Goal: Task Accomplishment & Management: Manage account settings

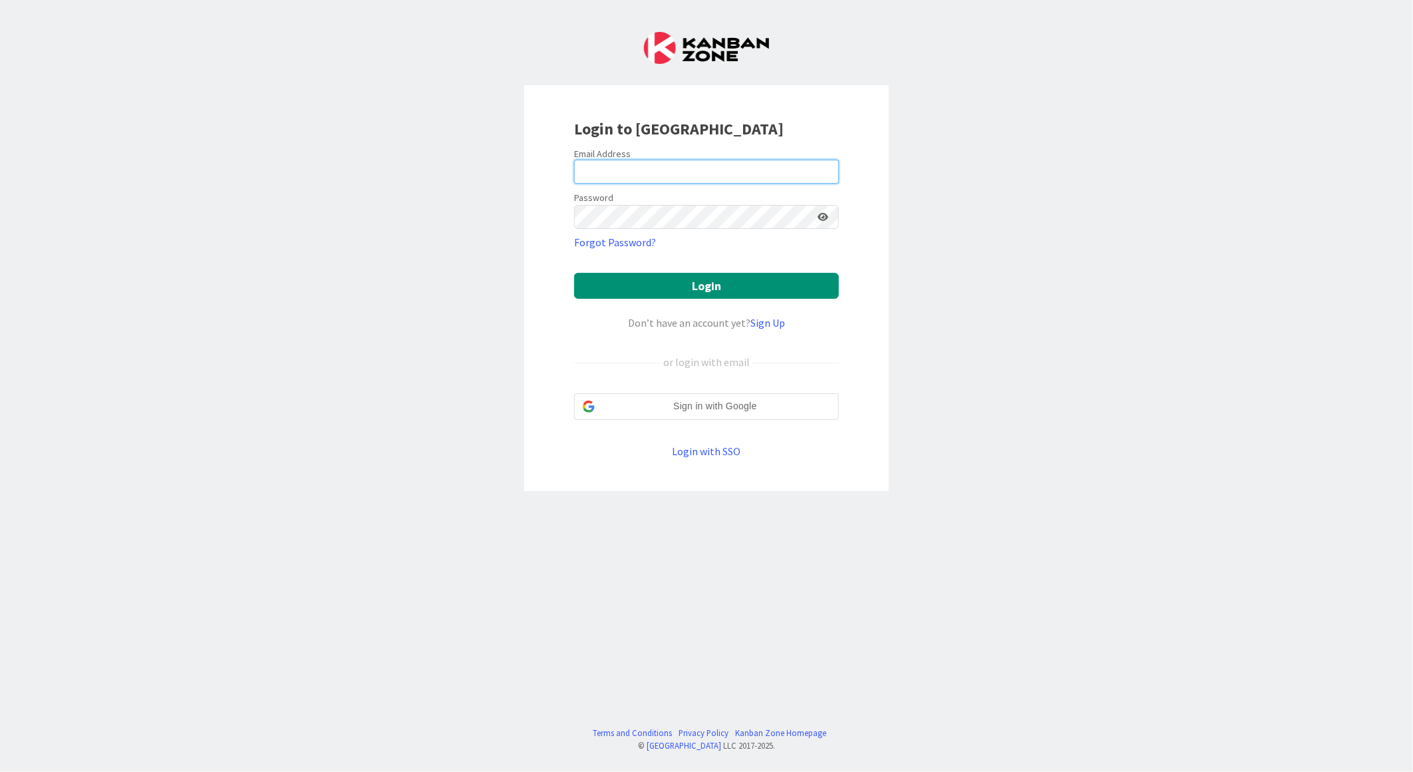
click at [660, 182] on input "email" at bounding box center [706, 172] width 265 height 24
type input "kevandijk@huisman-nl.com"
click at [574, 273] on button "Login" at bounding box center [706, 286] width 265 height 26
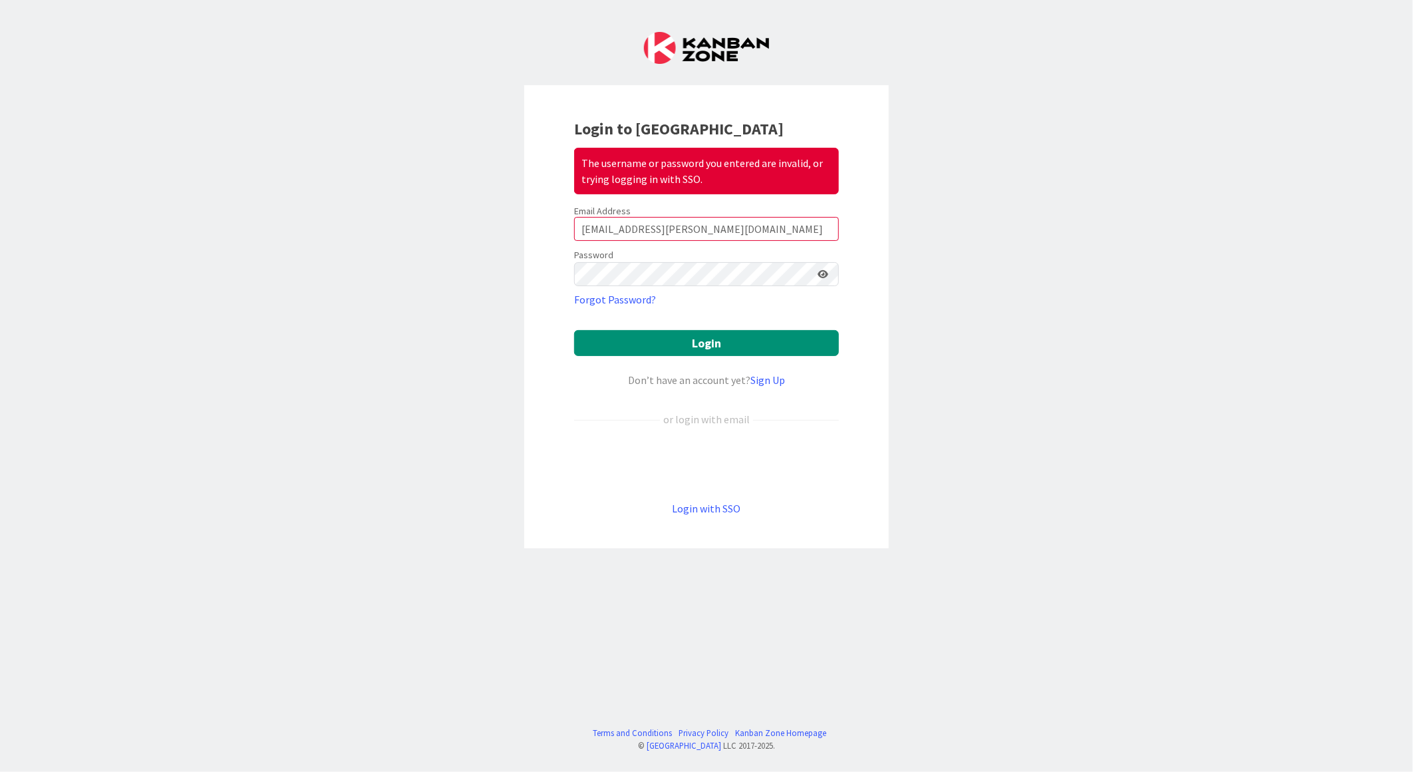
click at [825, 269] on icon at bounding box center [822, 273] width 11 height 9
click at [646, 328] on form "Email Address kevandijk@huisman-nl.com Password Forgot Password? Login Don’t ha…" at bounding box center [706, 360] width 265 height 311
click at [645, 333] on button "Login" at bounding box center [706, 343] width 265 height 26
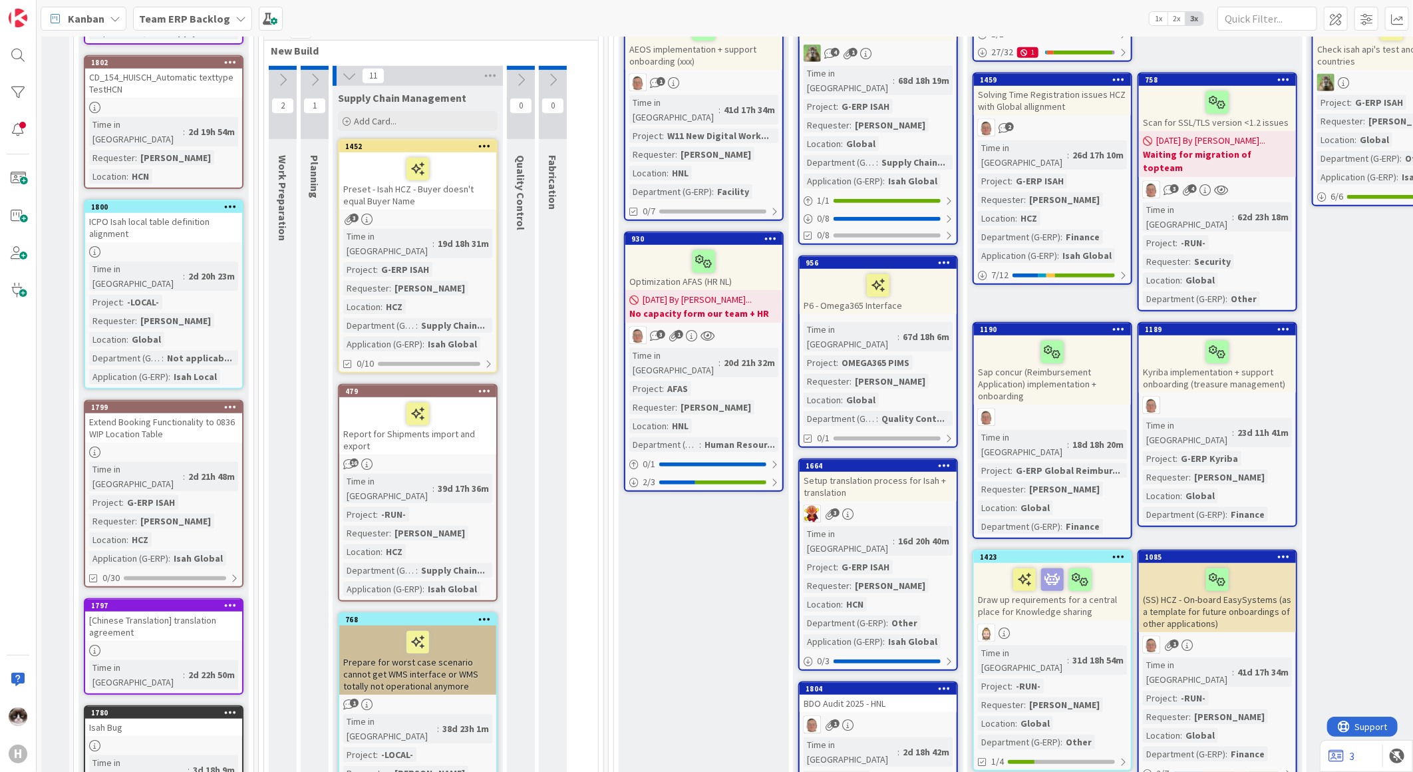
scroll to position [517, 0]
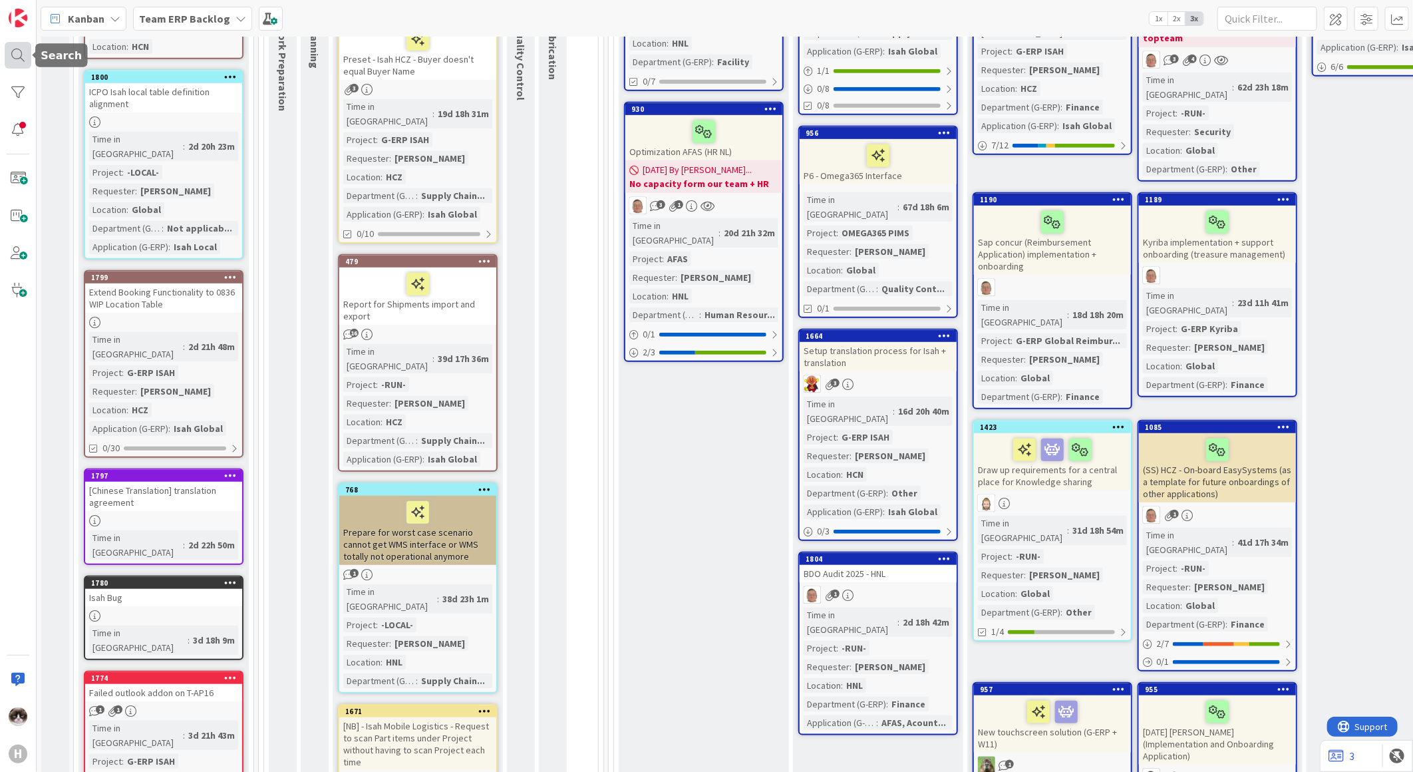
click at [16, 60] on div at bounding box center [18, 55] width 27 height 27
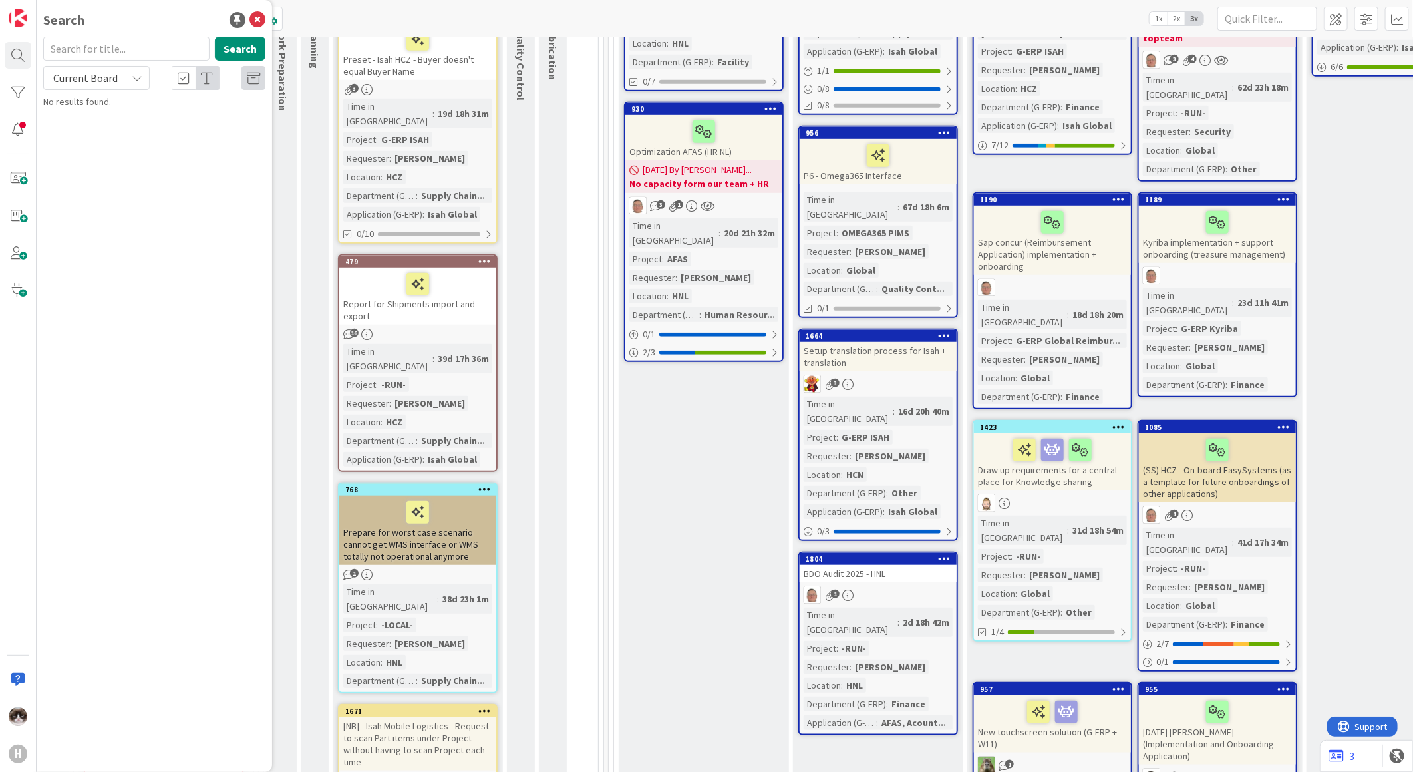
click at [116, 76] on span "Current Board" at bounding box center [85, 78] width 69 height 19
click at [86, 125] on span "All Boards" at bounding box center [120, 133] width 138 height 20
click at [98, 49] on input "text" at bounding box center [126, 49] width 166 height 24
type input "w11"
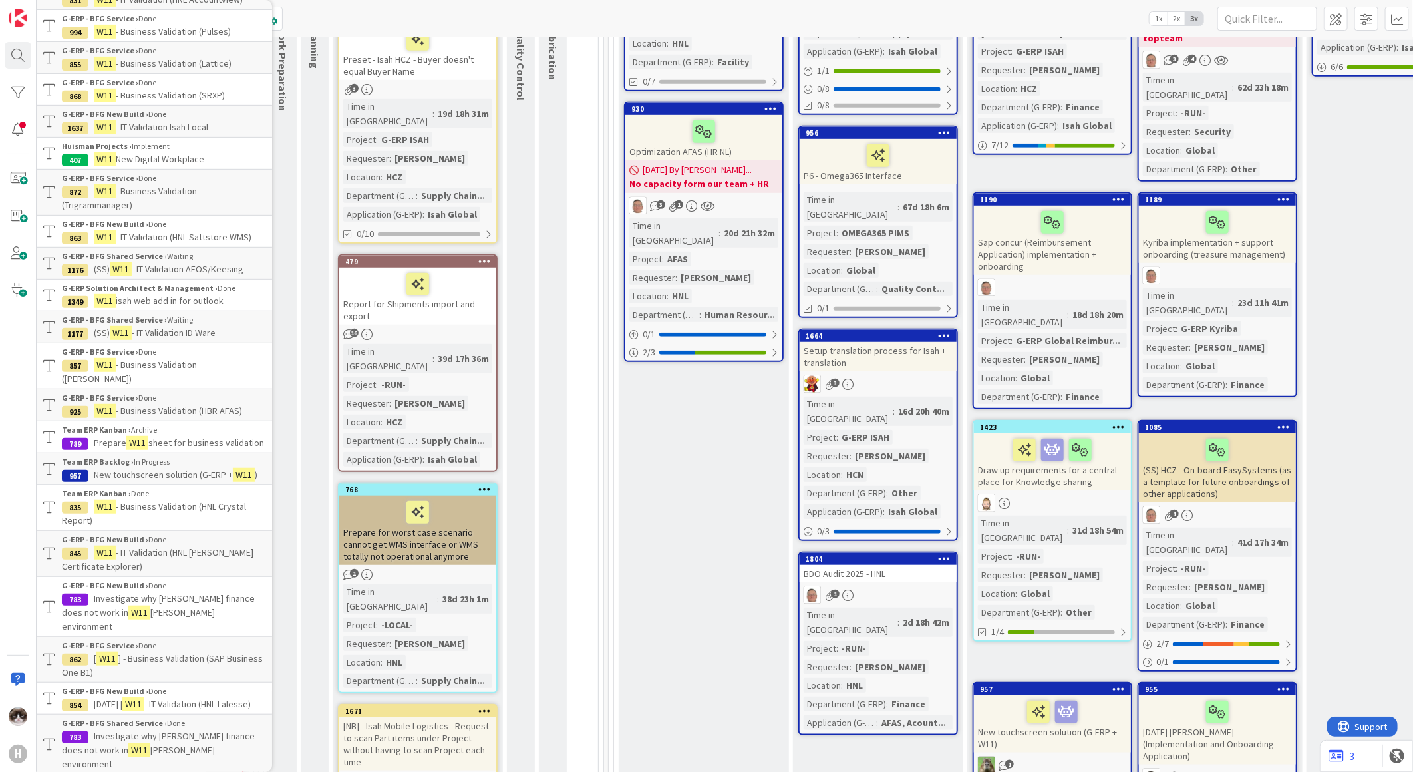
scroll to position [630, 0]
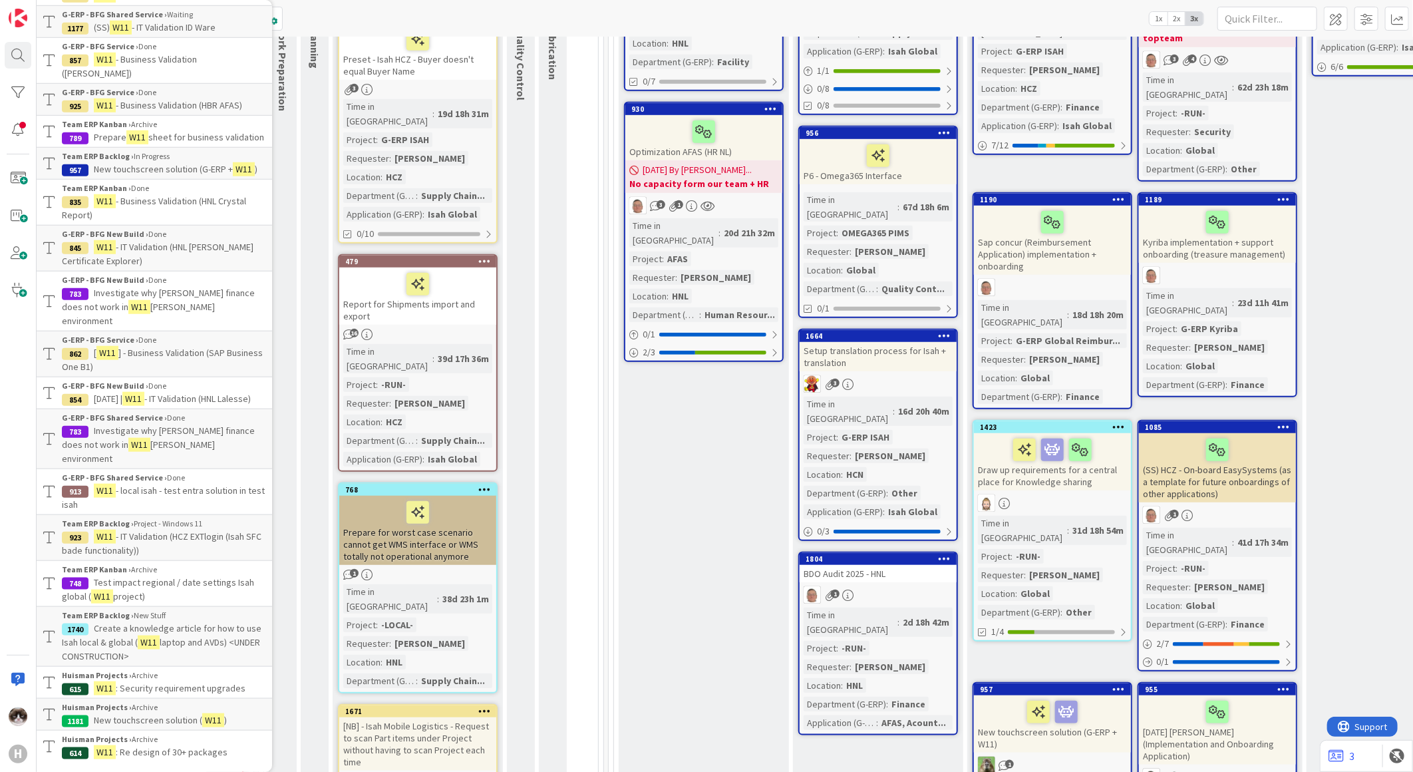
click at [188, 649] on p "Create a knowledge article for how to use Isah local & global ( W11 laptop and …" at bounding box center [164, 642] width 204 height 42
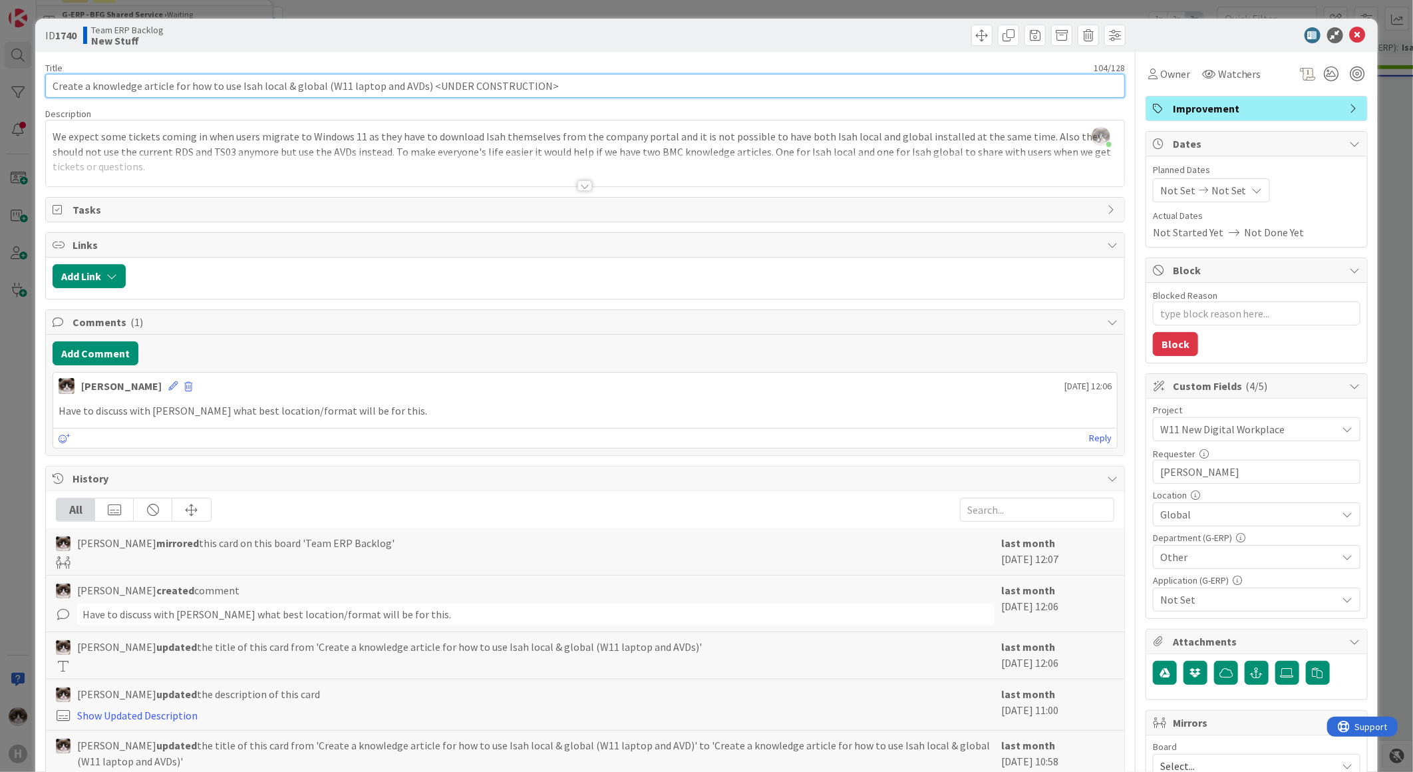
drag, startPoint x: 72, startPoint y: 81, endPoint x: 328, endPoint y: 97, distance: 256.6
click at [351, 96] on input "Create a knowledge article for how to use Isah local & global (W11 laptop and A…" at bounding box center [585, 86] width 1080 height 24
click at [315, 97] on input "Create a knowledge article for how to use Isah local & global (W11 laptop and A…" at bounding box center [585, 86] width 1080 height 24
drag, startPoint x: 329, startPoint y: 88, endPoint x: 442, endPoint y: 98, distance: 114.2
click at [428, 93] on input "Create a knowledge article for how to use Isah local & global (W11 laptop and A…" at bounding box center [585, 86] width 1080 height 24
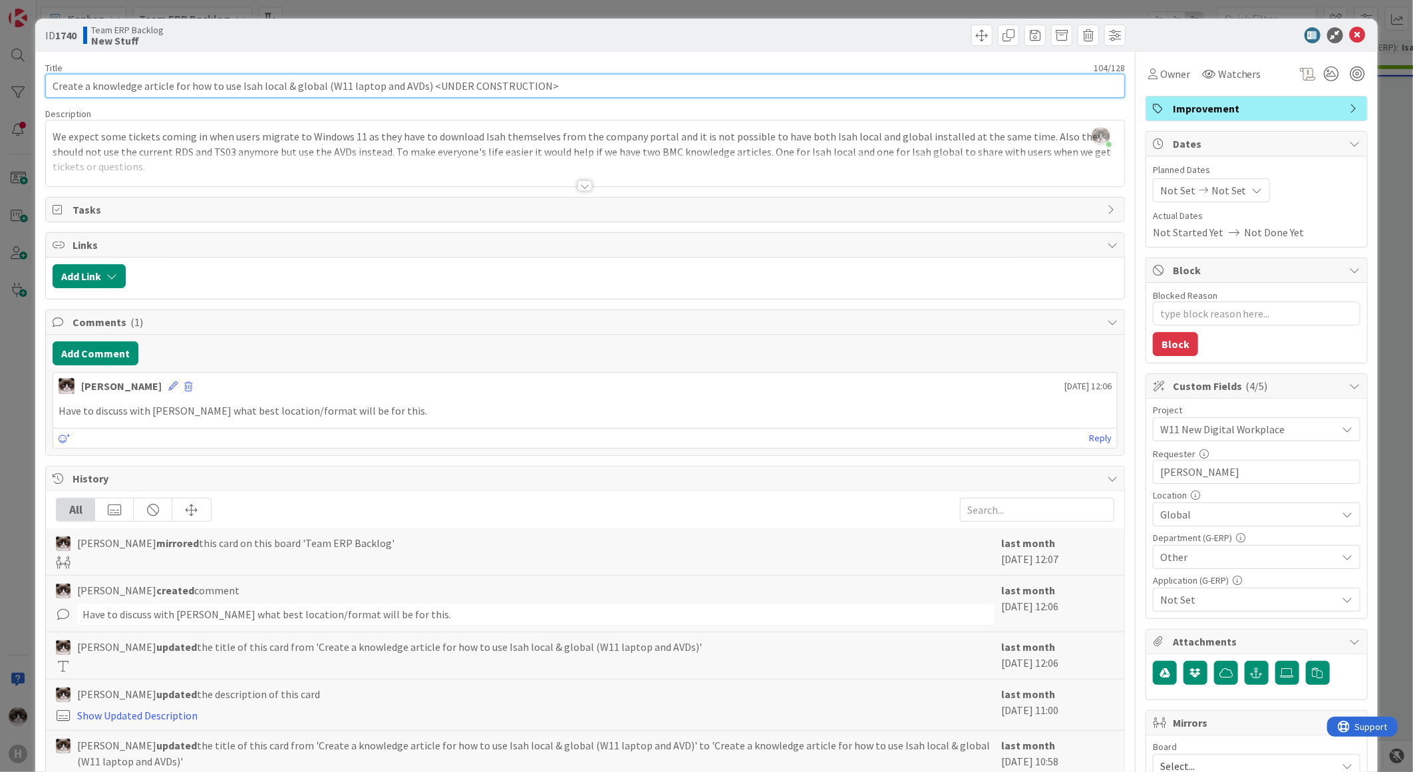
click at [324, 84] on input "Create a knowledge article for how to use Isah local & global (W11 laptop and A…" at bounding box center [585, 86] width 1080 height 24
drag, startPoint x: 360, startPoint y: 78, endPoint x: 439, endPoint y: 78, distance: 79.2
click at [362, 78] on input "Create a knowledge article for how to use Isah local & global (W11 laptop and A…" at bounding box center [585, 86] width 1080 height 24
drag, startPoint x: 439, startPoint y: 78, endPoint x: 490, endPoint y: 84, distance: 50.8
click at [471, 81] on input "Create a knowledge article for how to use Isah local & global (W11 laptop and A…" at bounding box center [585, 86] width 1080 height 24
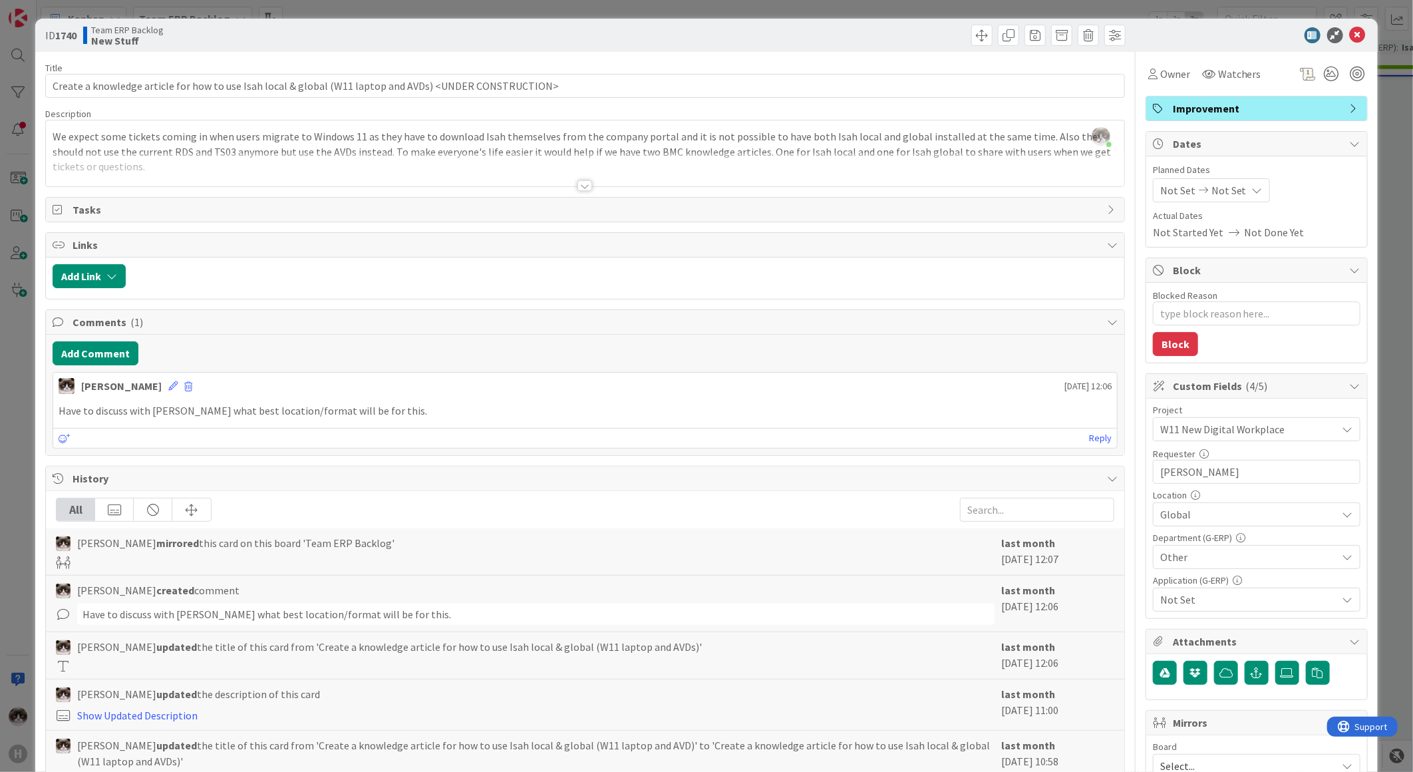
click at [570, 182] on div at bounding box center [585, 169] width 1078 height 34
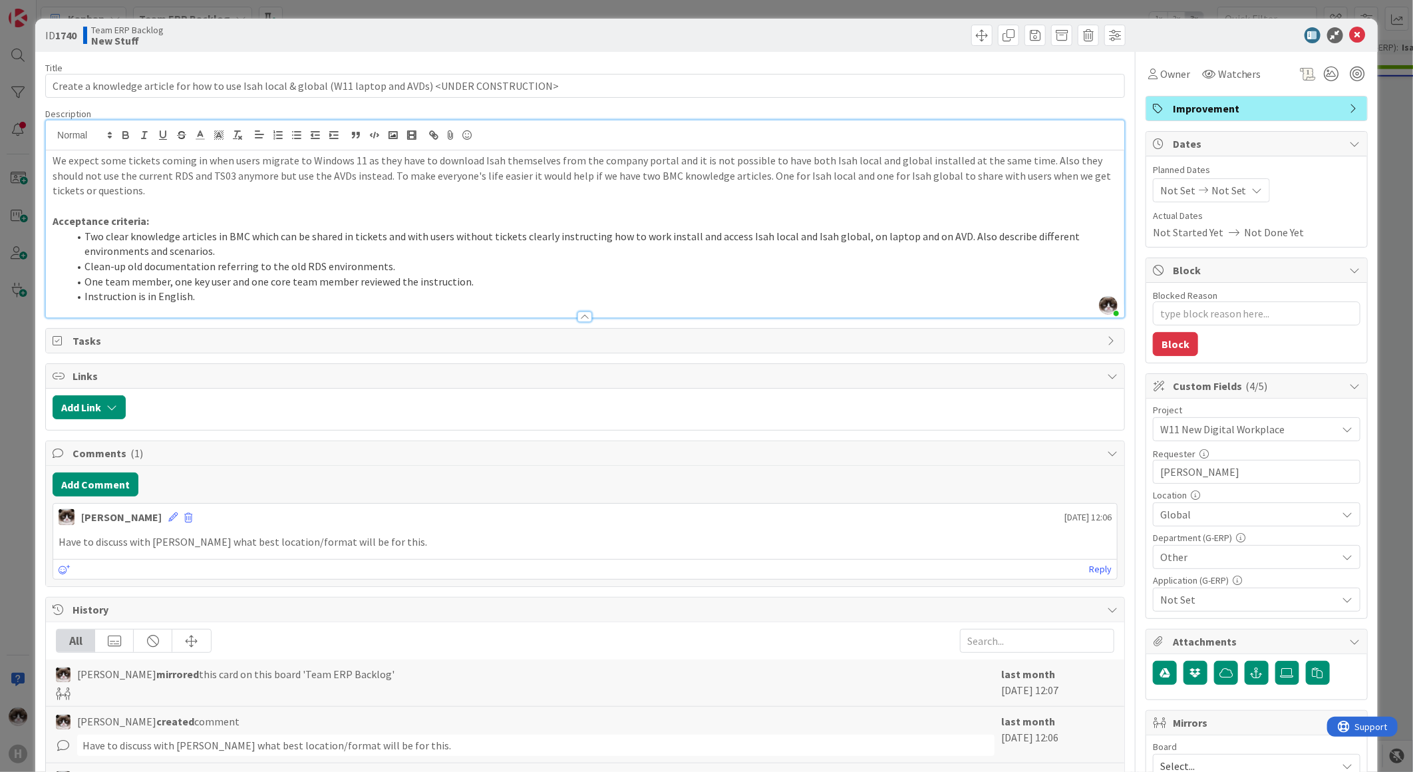
click at [333, 306] on div at bounding box center [585, 310] width 1078 height 14
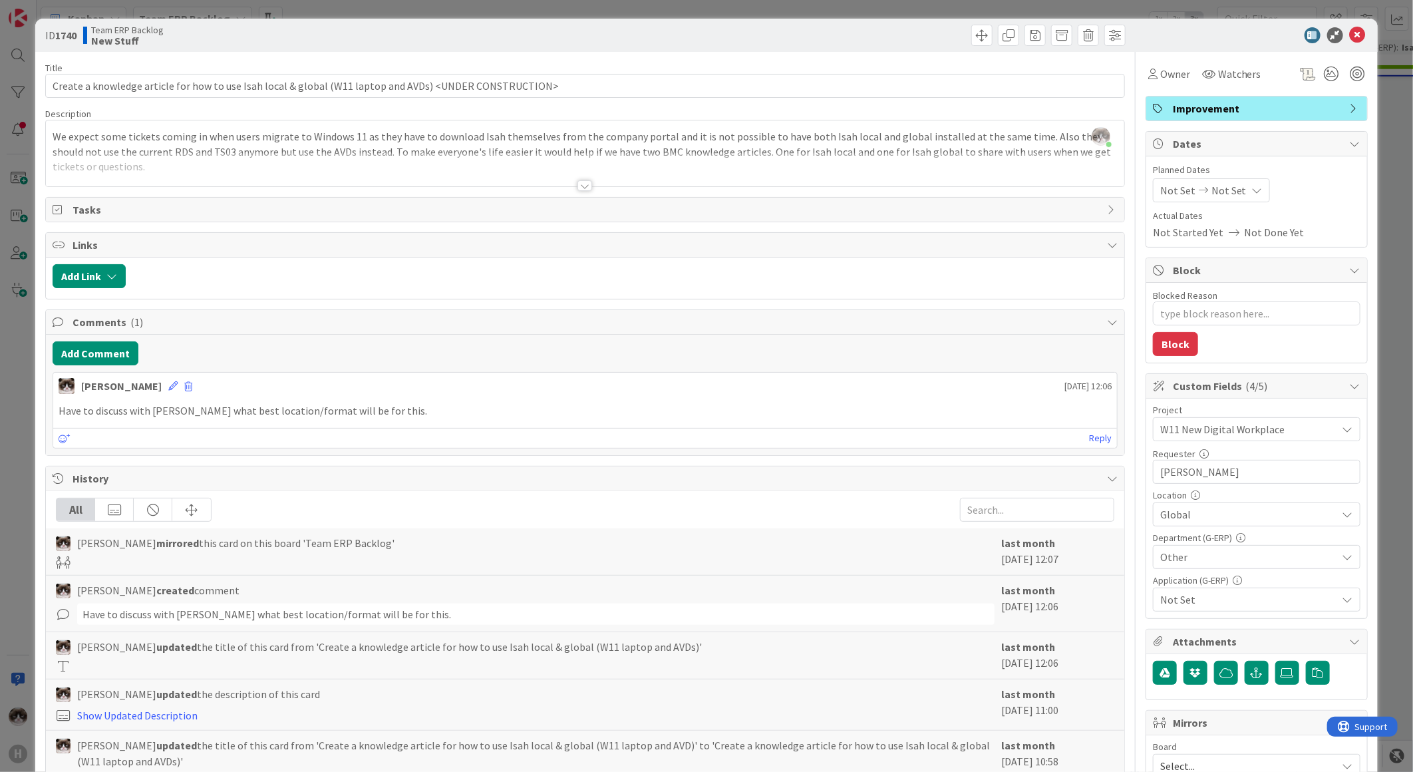
click at [575, 192] on div "Title 104 / 128 Create a knowledge article for how to use Isah local & global (…" at bounding box center [585, 576] width 1080 height 1048
click at [577, 189] on div at bounding box center [584, 185] width 15 height 11
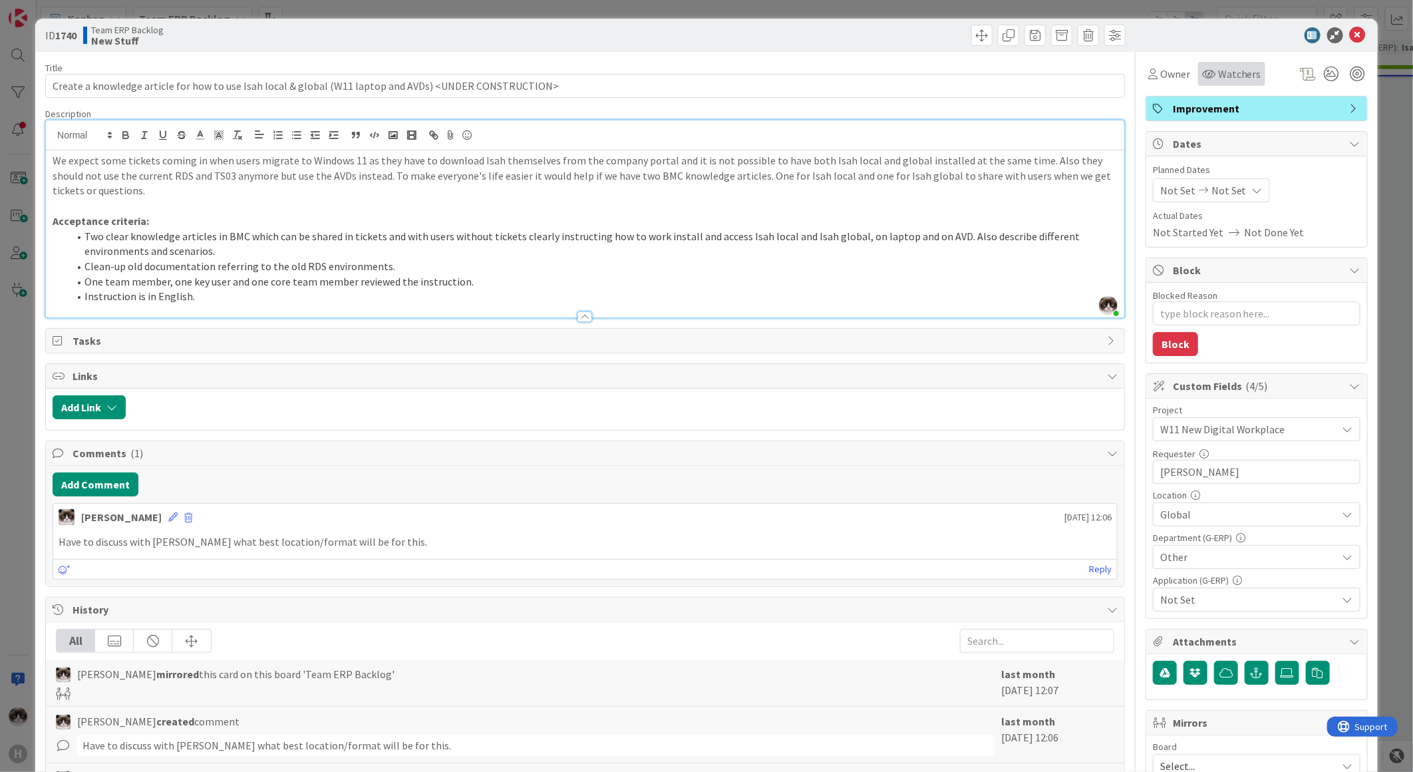
click at [1244, 84] on div "Watchers" at bounding box center [1231, 74] width 67 height 24
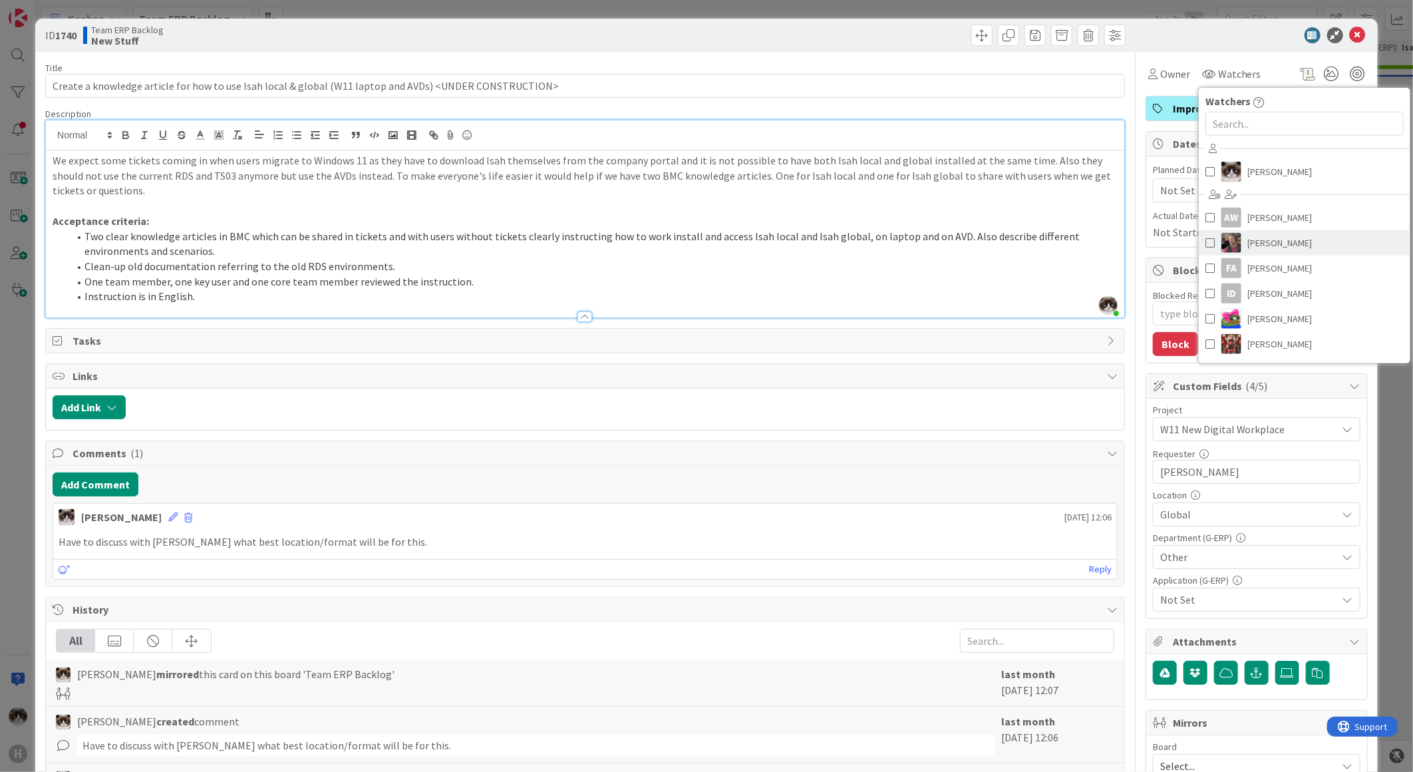
click at [1259, 242] on span "[PERSON_NAME]" at bounding box center [1280, 243] width 65 height 20
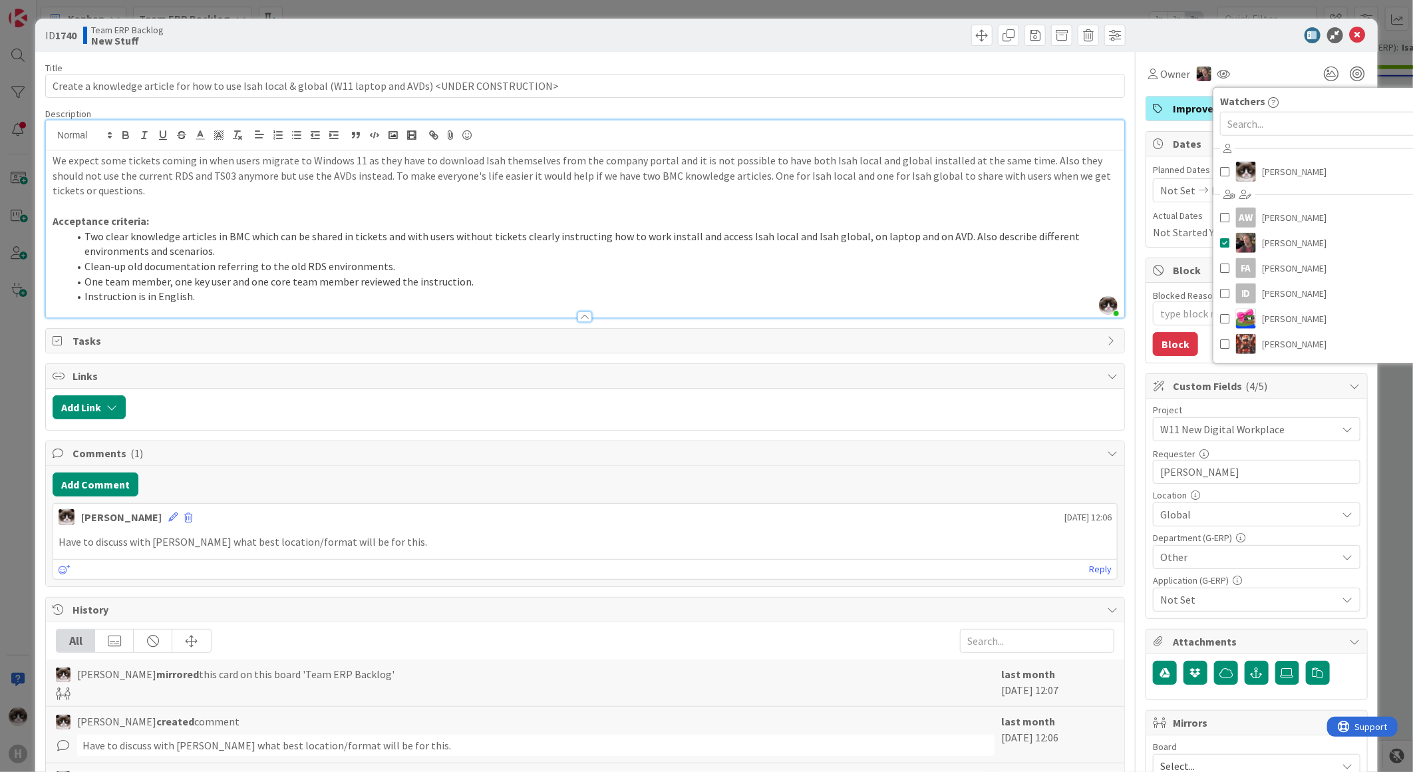
click at [948, 225] on p "Acceptance criteria:" at bounding box center [585, 221] width 1065 height 15
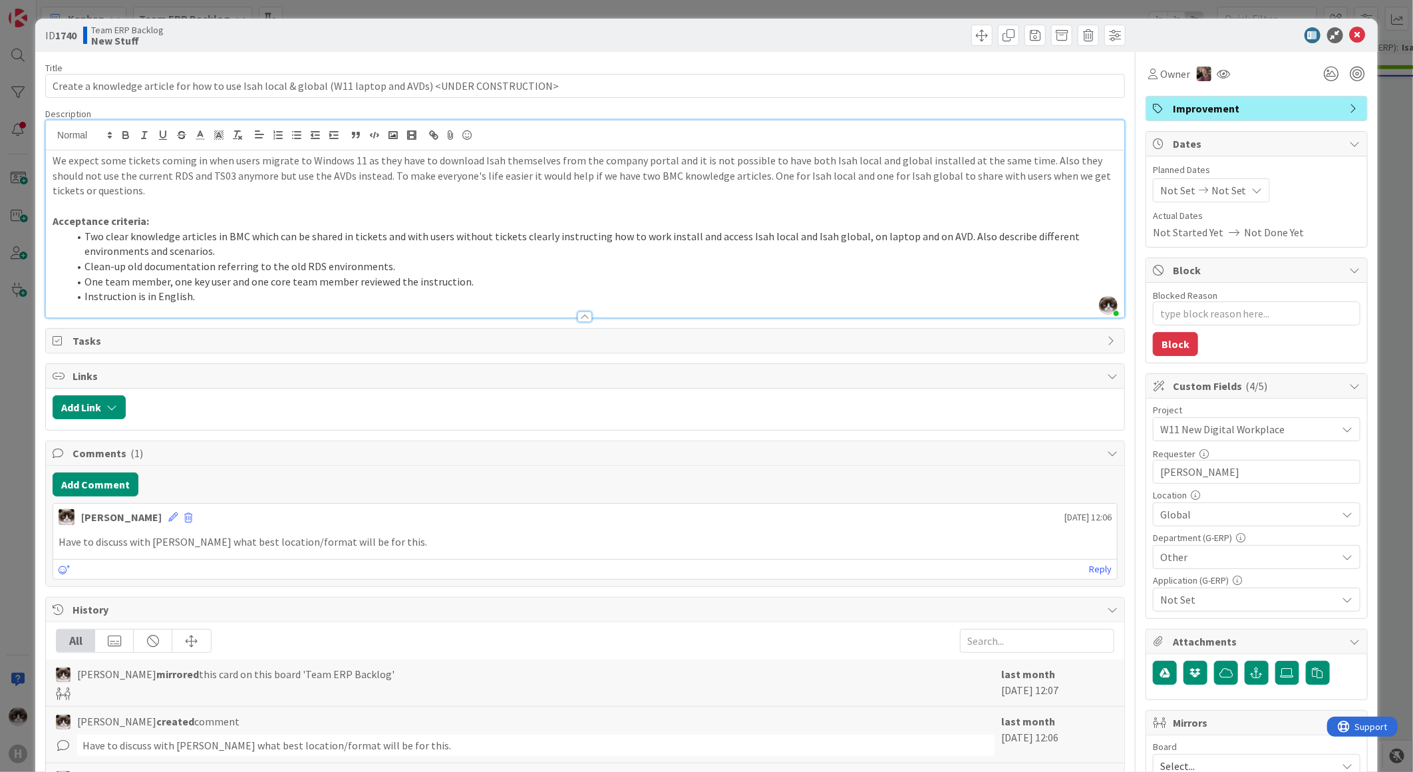
click at [1350, 31] on icon at bounding box center [1358, 35] width 16 height 16
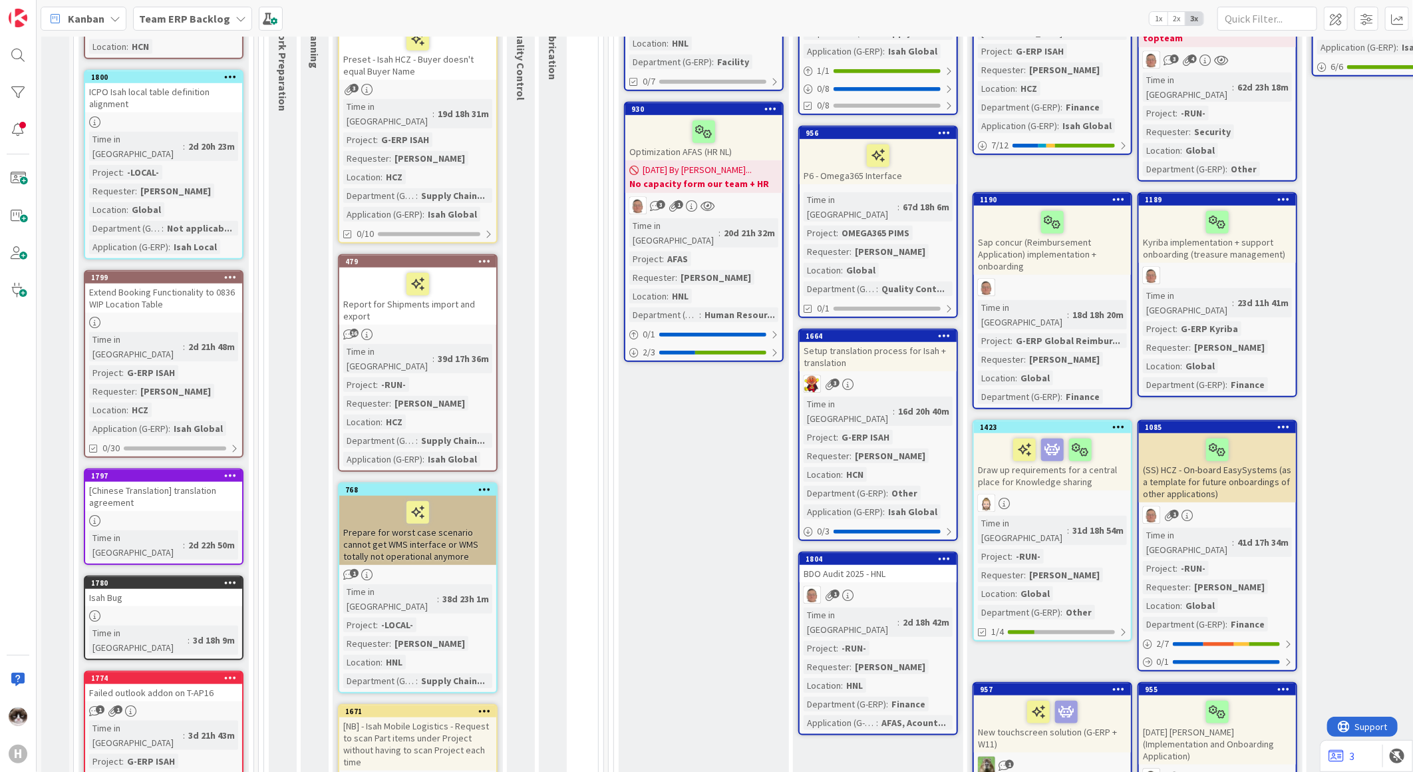
click at [223, 24] on span "Team ERP Backlog" at bounding box center [184, 19] width 91 height 16
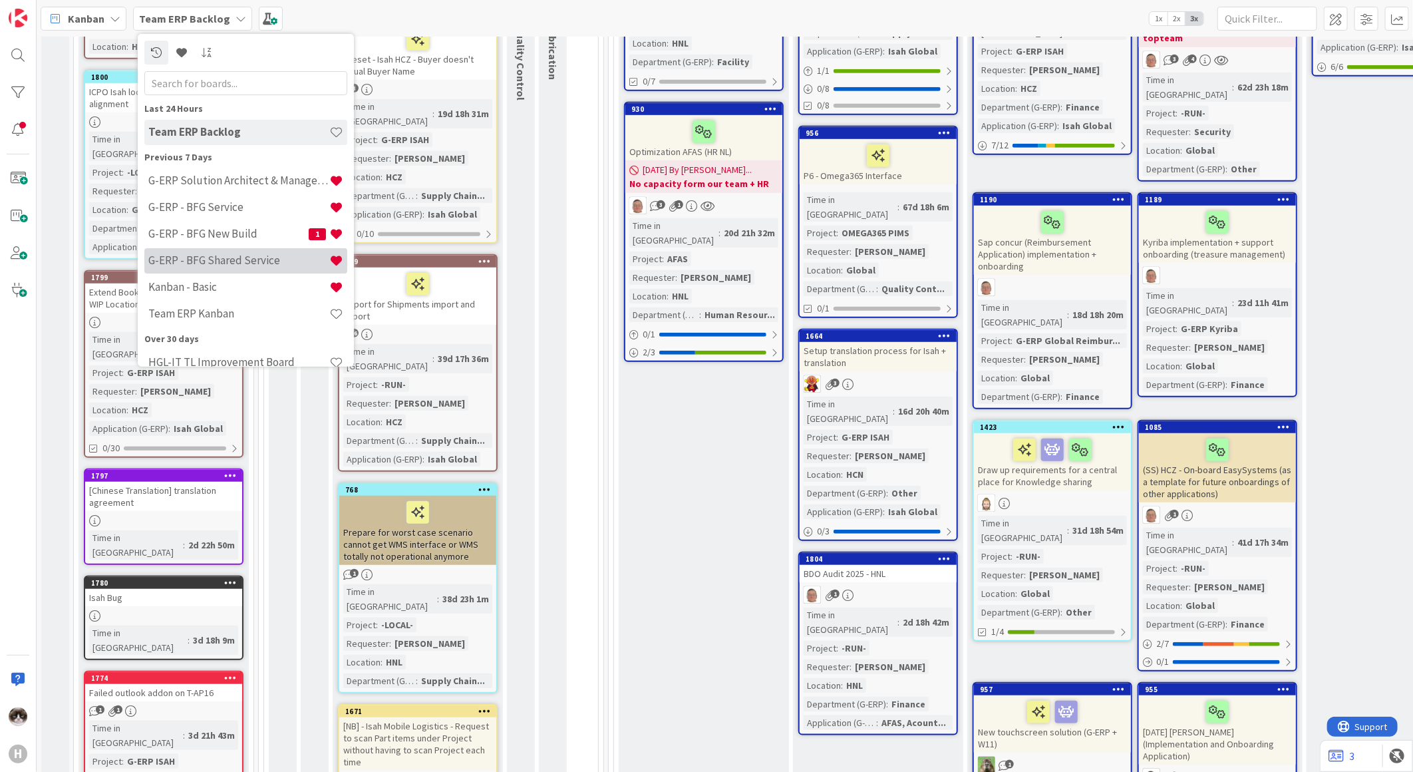
click at [251, 260] on h4 "G-ERP - BFG Shared Service" at bounding box center [238, 259] width 181 height 13
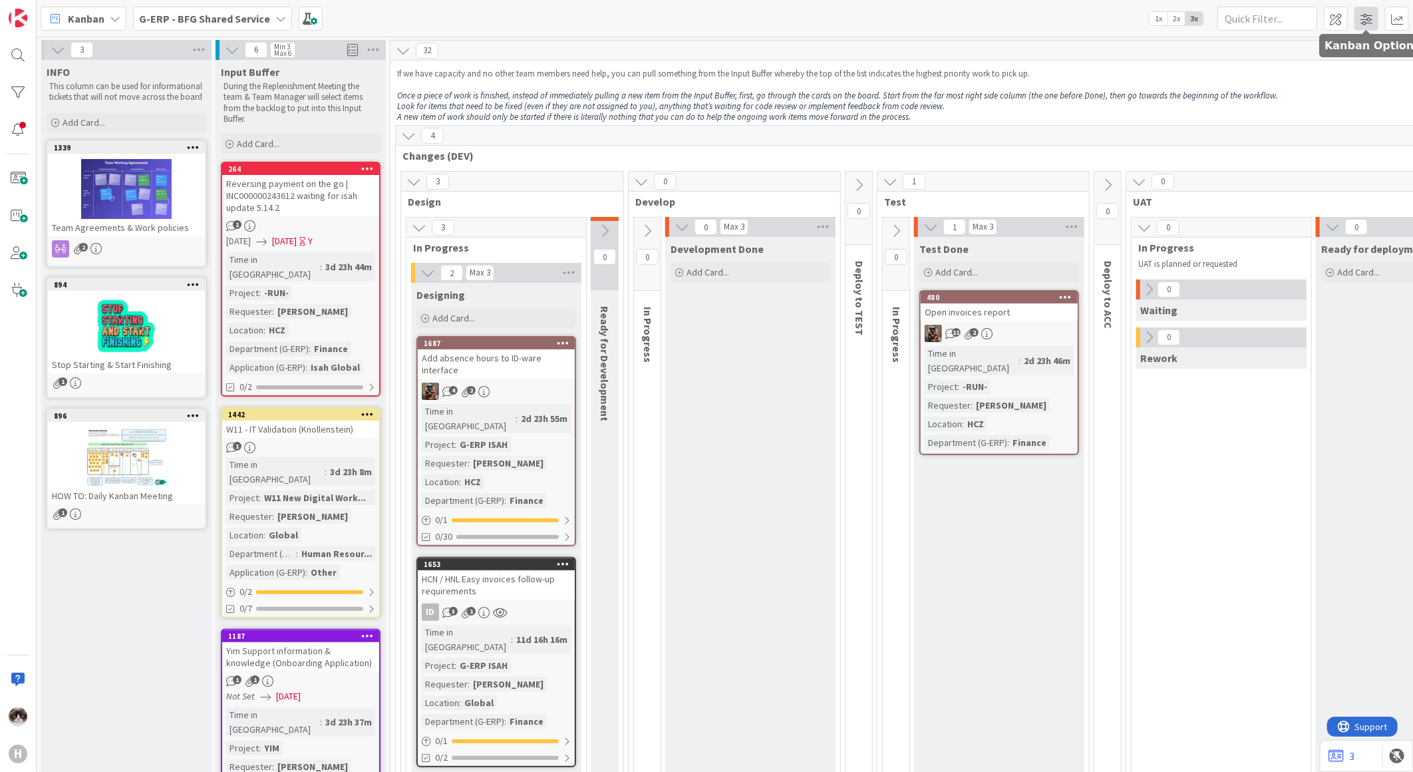
click at [1366, 20] on span at bounding box center [1366, 19] width 24 height 24
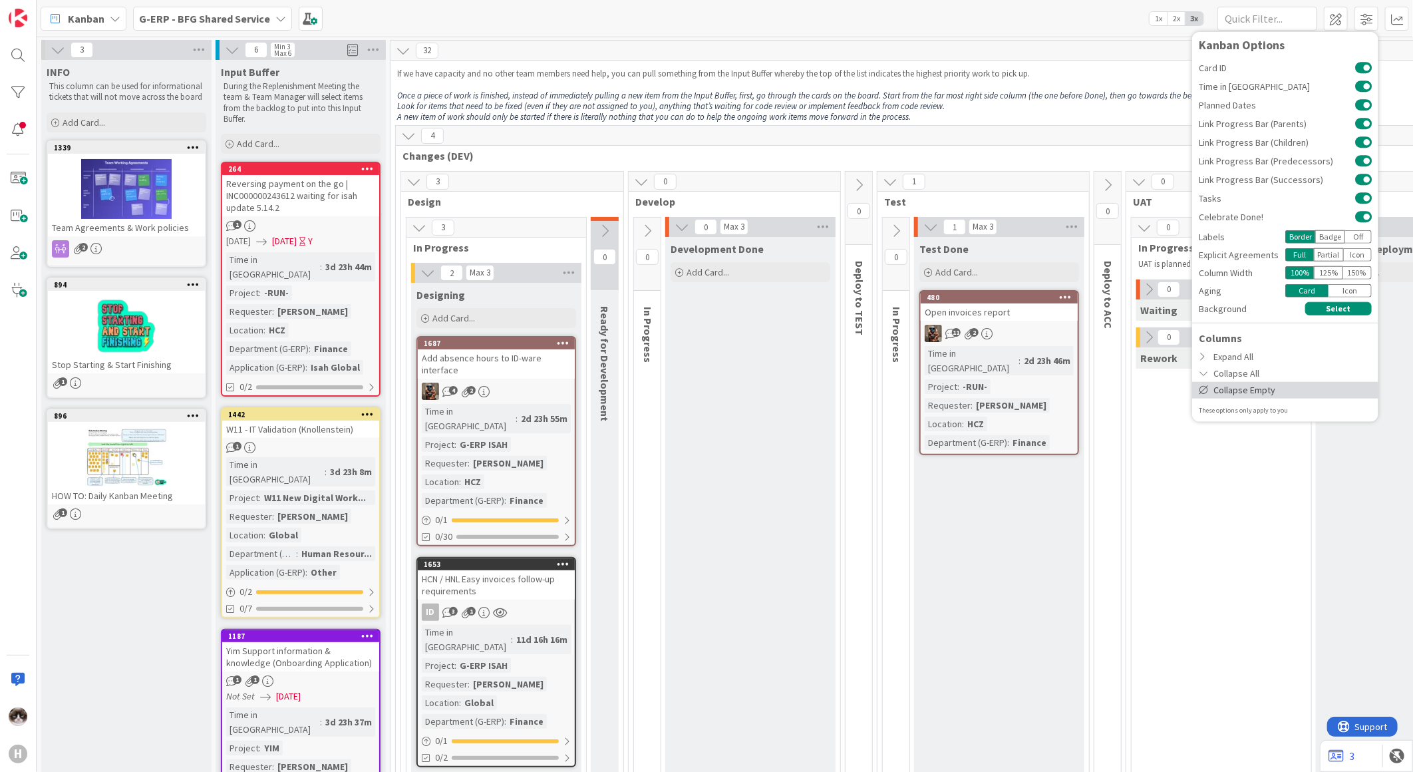
click at [1278, 381] on div "Collapse Empty" at bounding box center [1285, 389] width 186 height 17
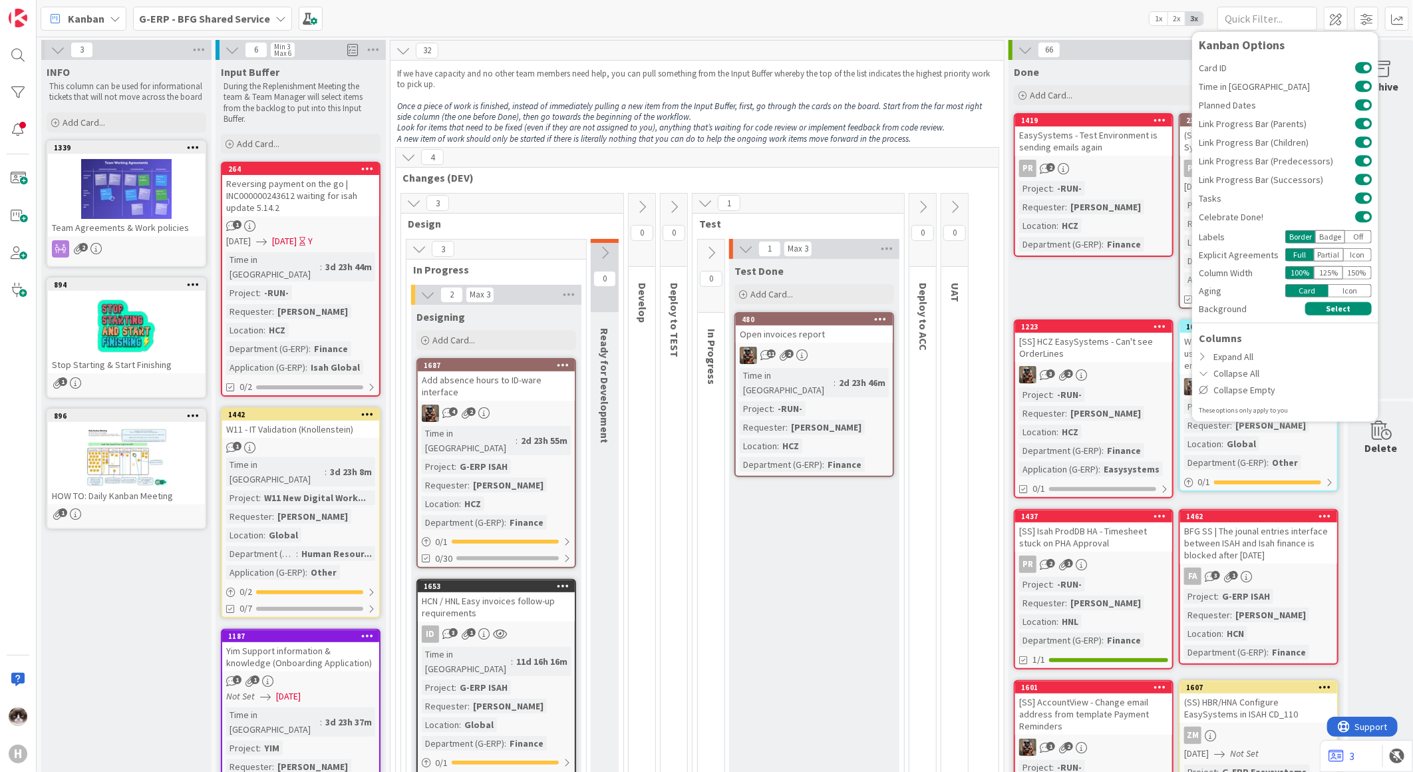
click at [920, 177] on span "Changes (DEV)" at bounding box center [691, 177] width 579 height 13
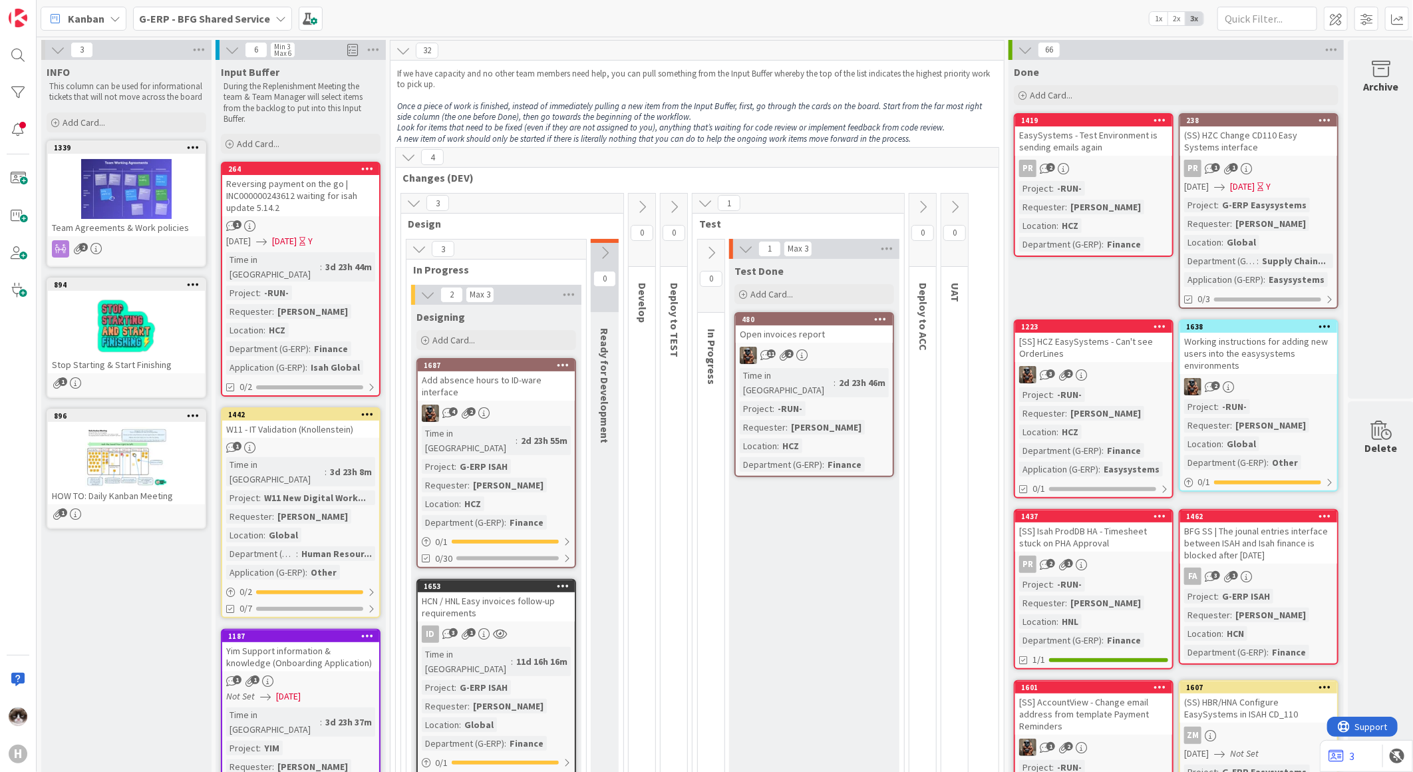
click at [843, 359] on div "11 2" at bounding box center [814, 355] width 157 height 17
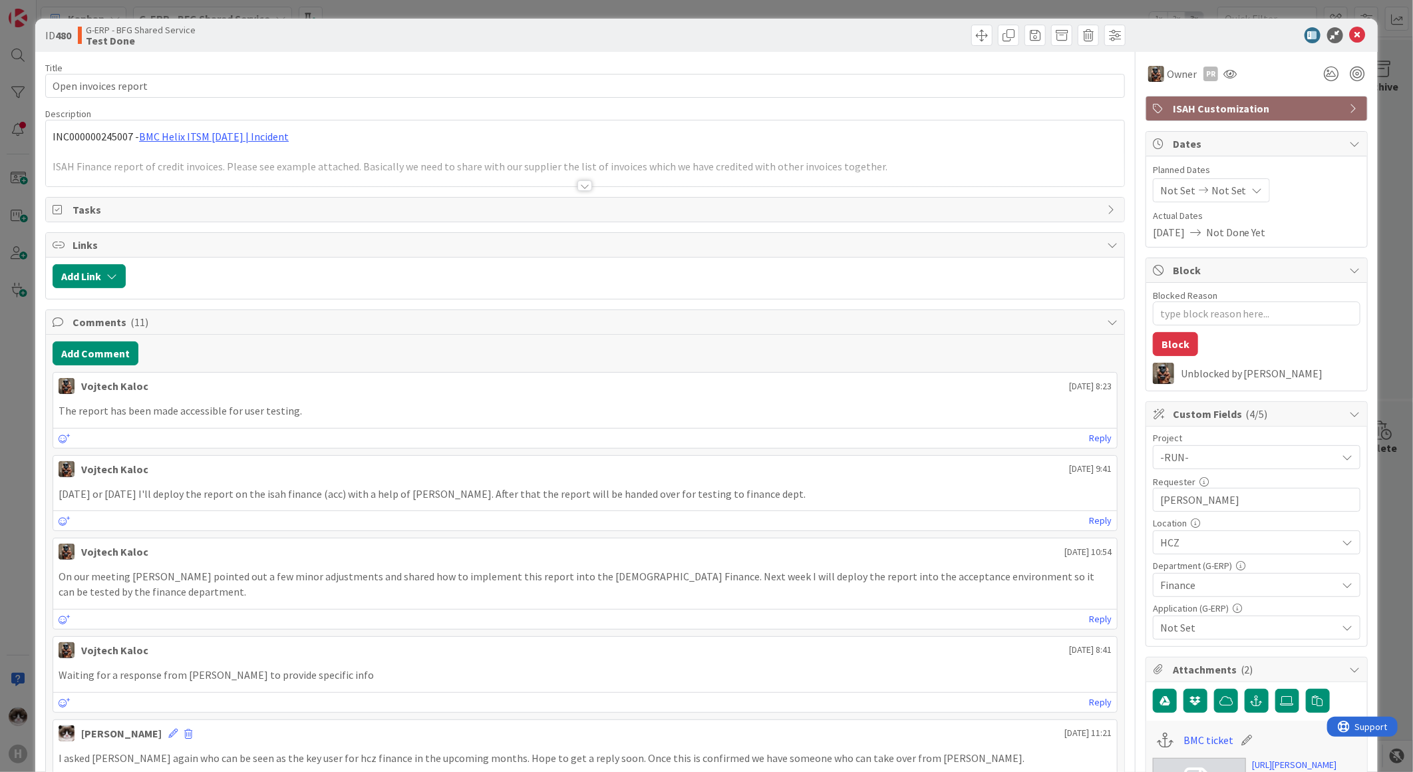
click at [577, 186] on div at bounding box center [584, 185] width 15 height 11
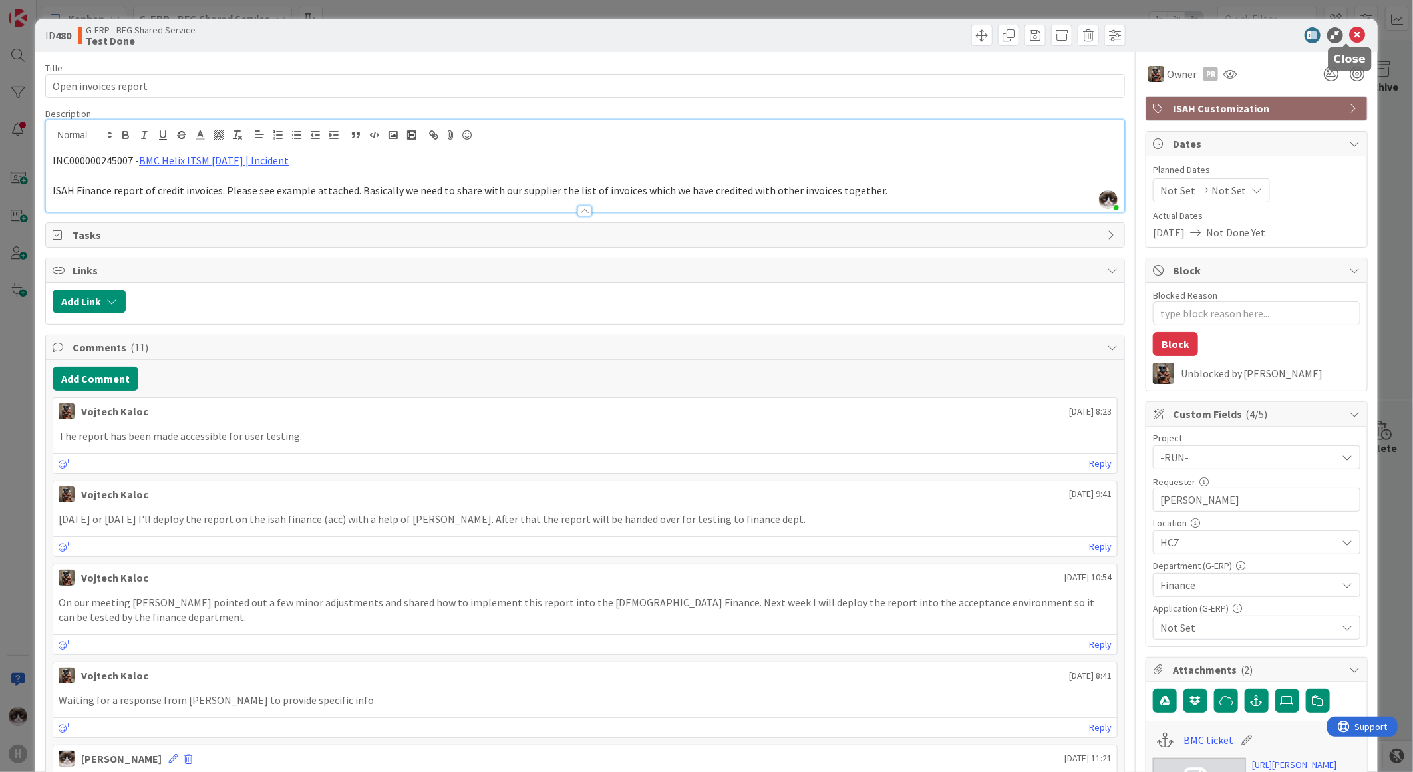
click at [1350, 38] on icon at bounding box center [1358, 35] width 16 height 16
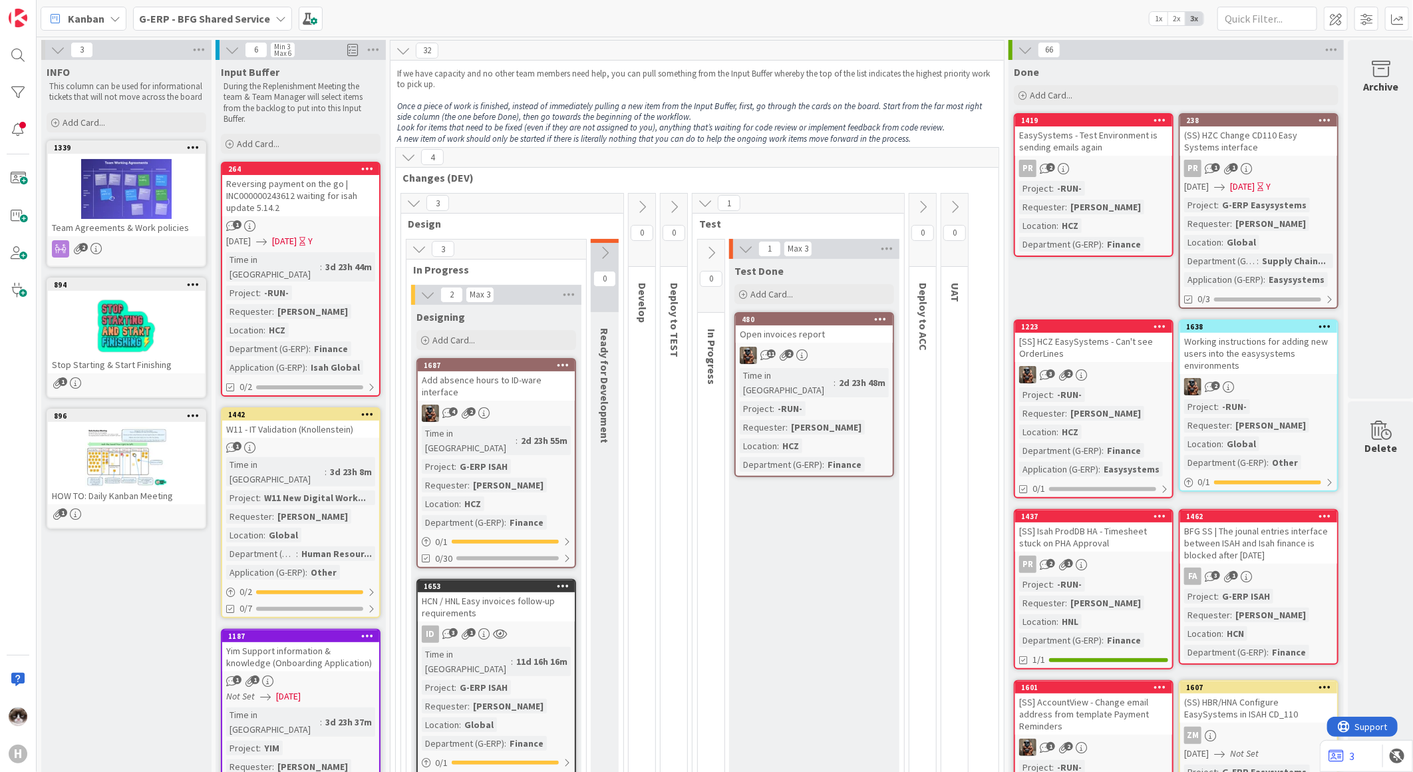
click at [925, 210] on icon at bounding box center [922, 207] width 15 height 15
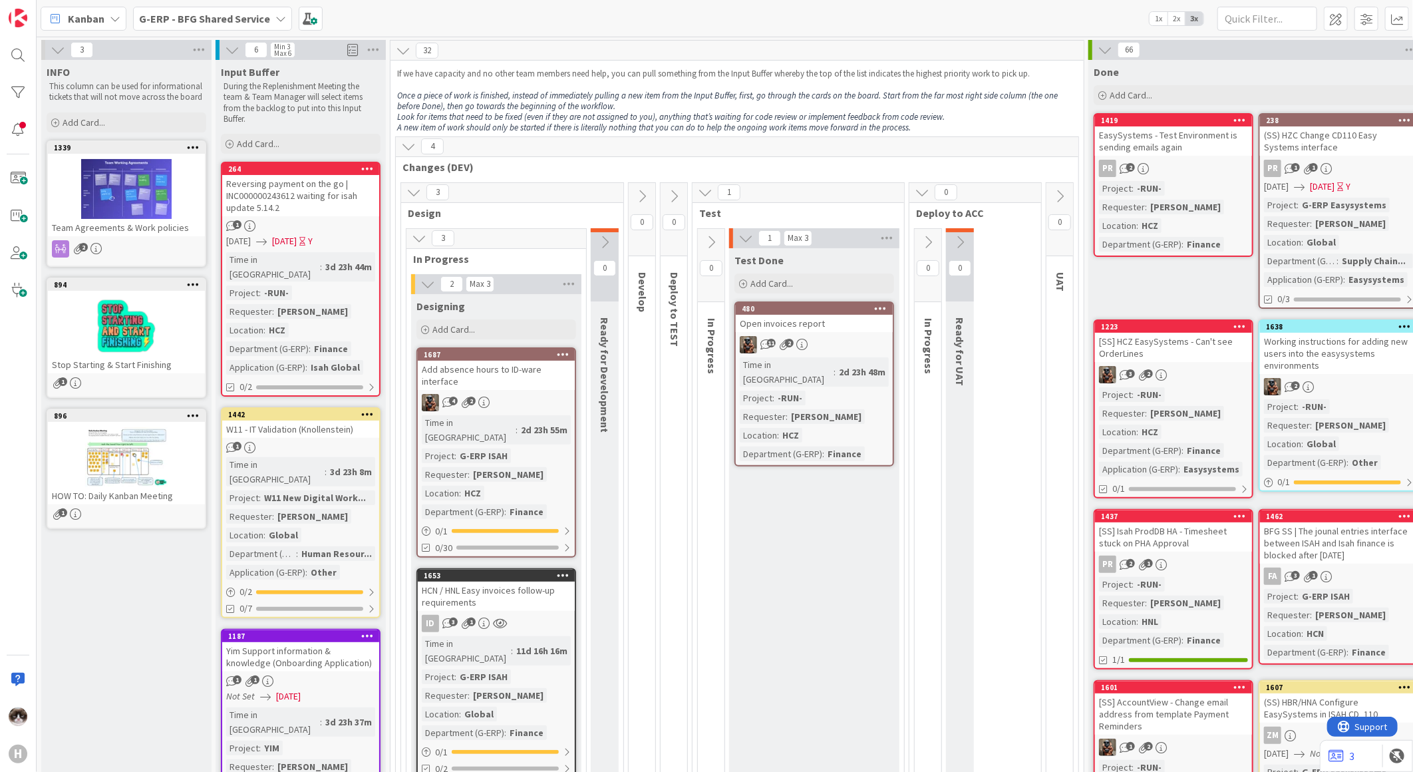
click at [1054, 194] on icon at bounding box center [1059, 196] width 15 height 15
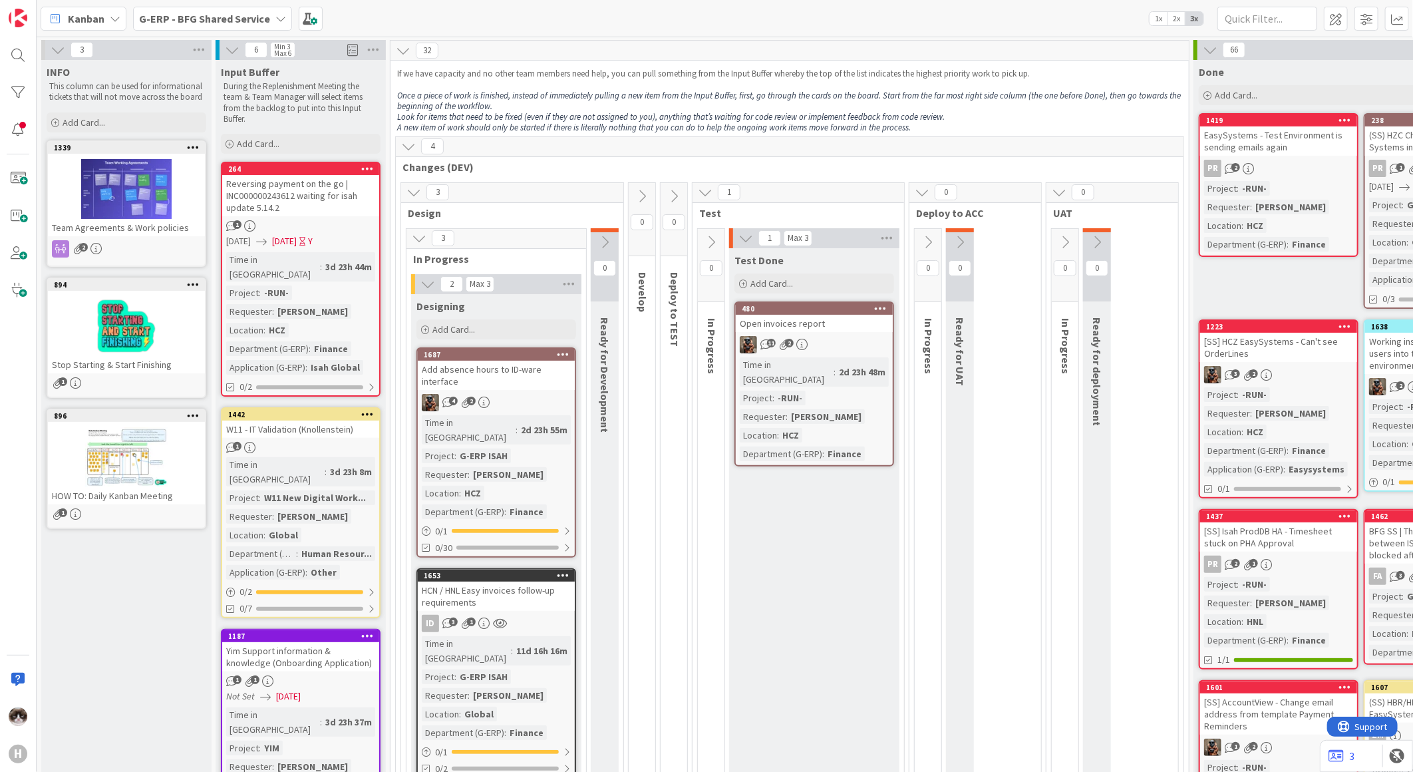
scroll to position [148, 0]
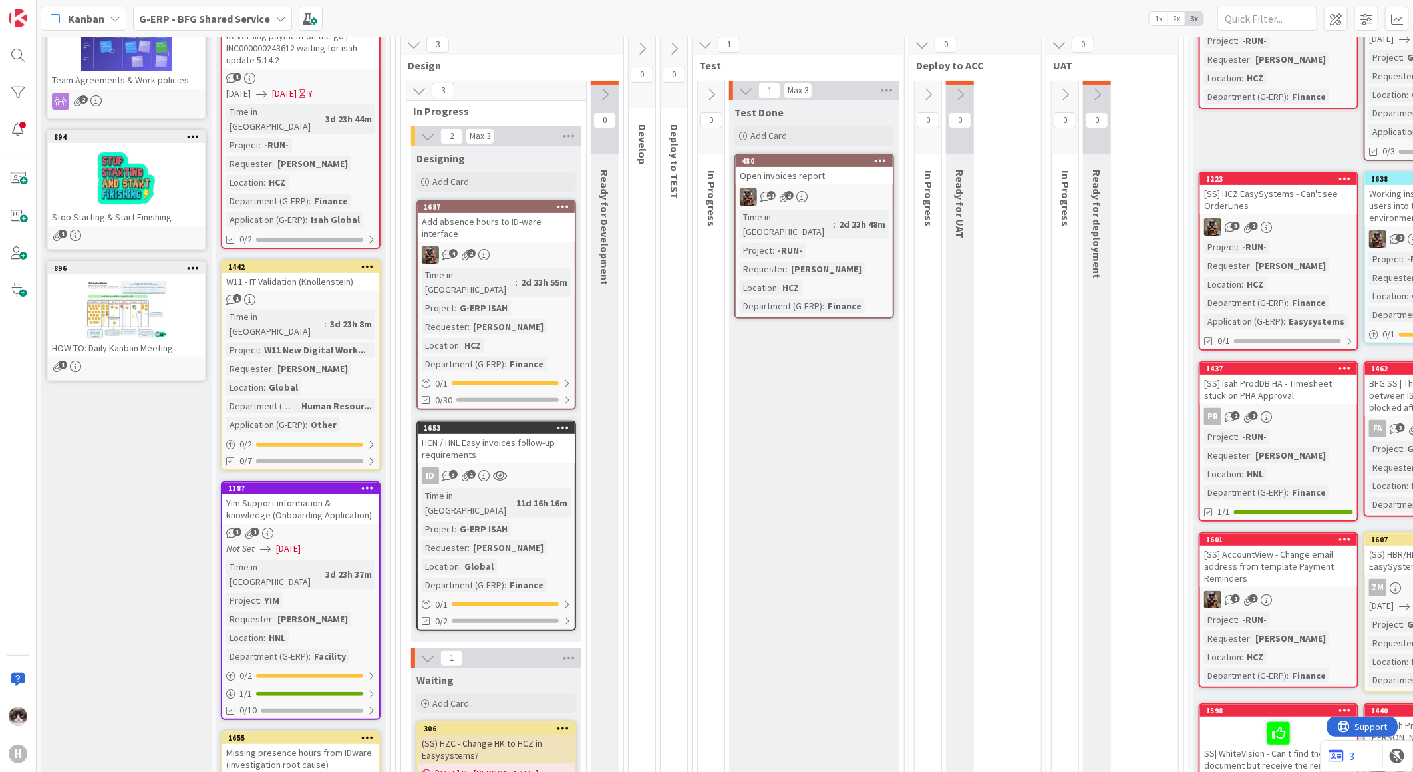
click at [529, 249] on div "4 2" at bounding box center [496, 254] width 157 height 17
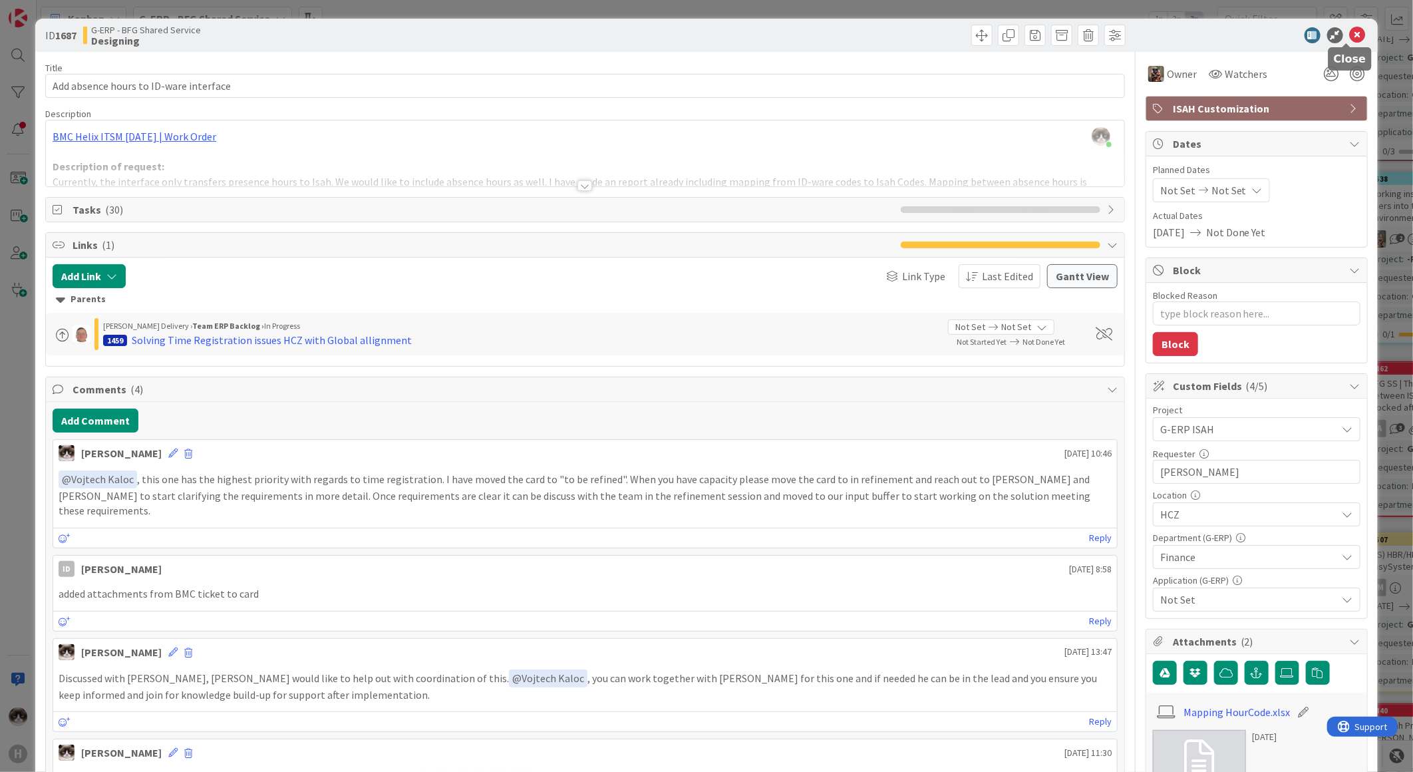
click at [1350, 31] on icon at bounding box center [1358, 35] width 16 height 16
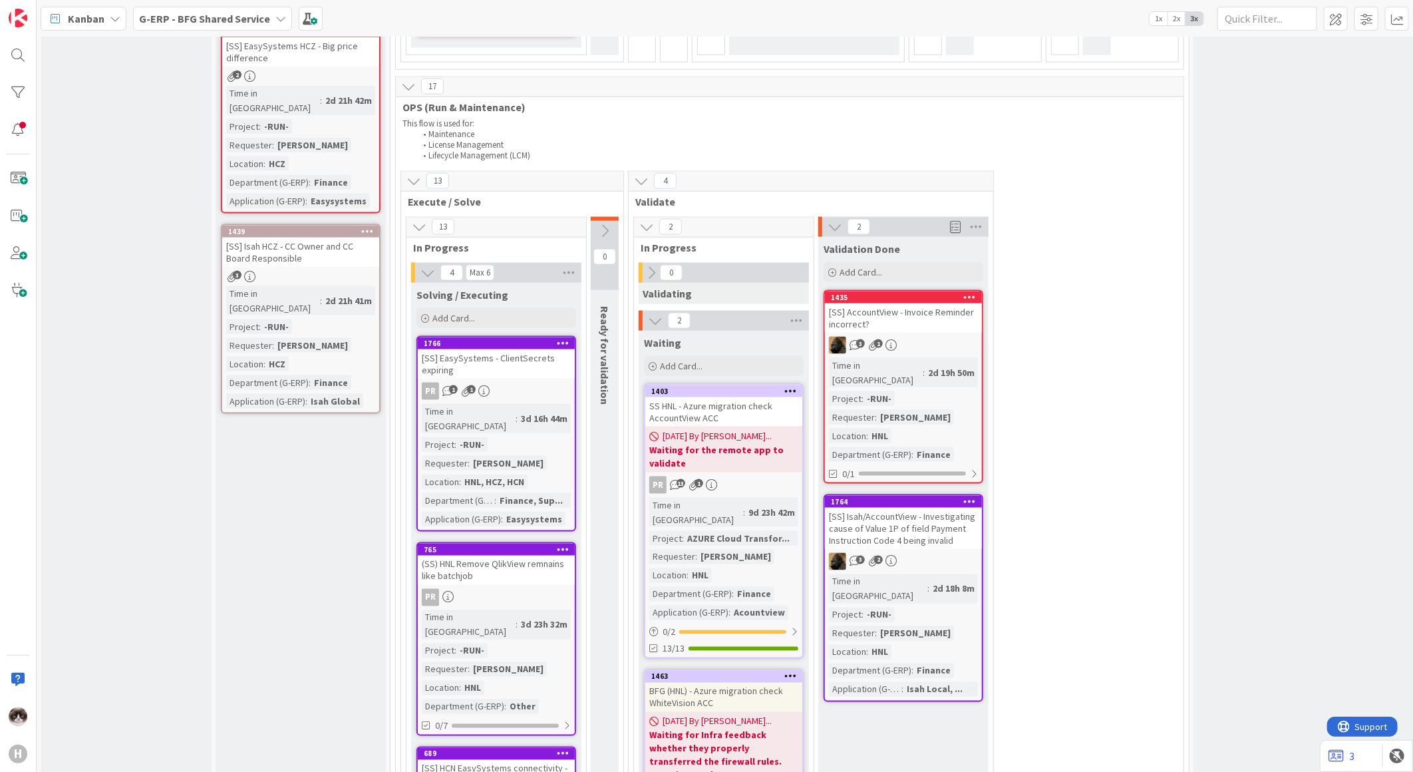
scroll to position [1034, 0]
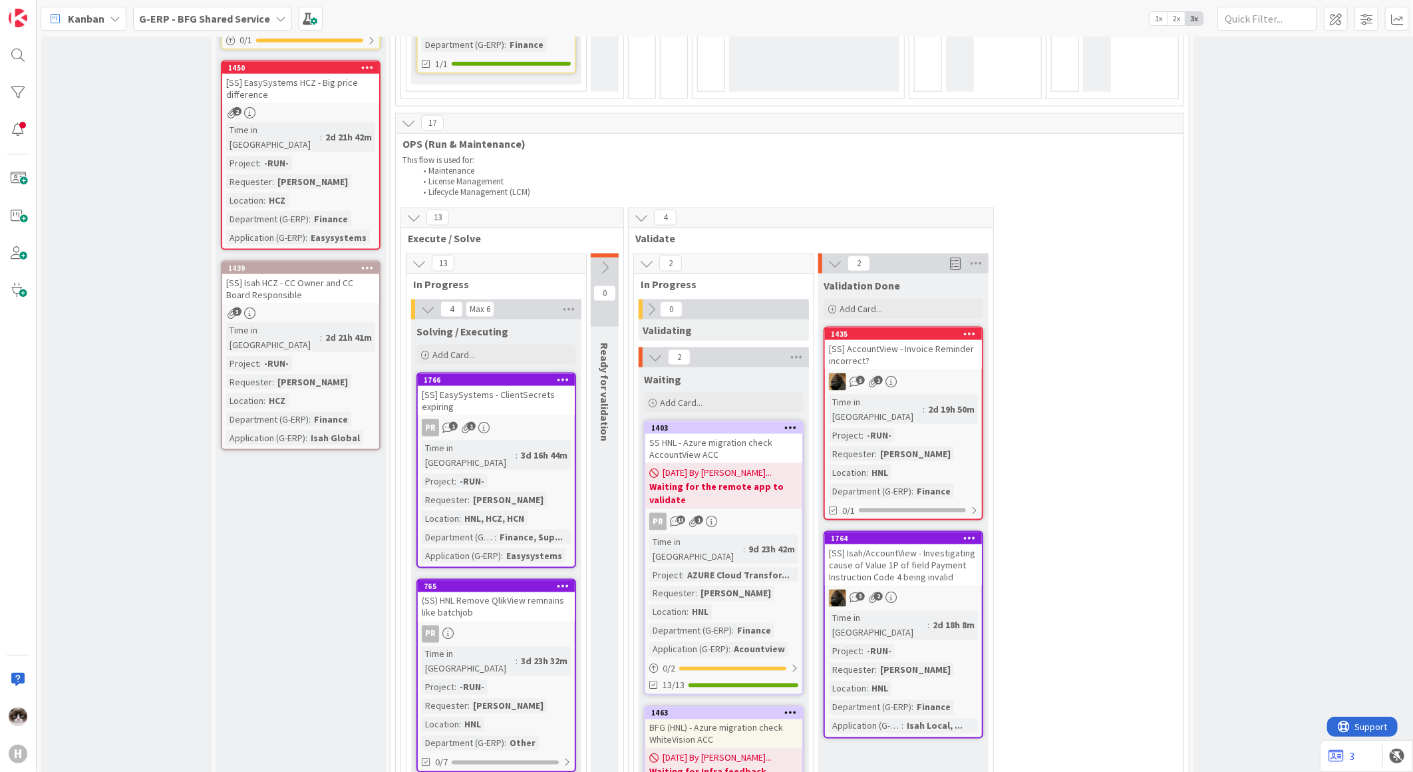
click at [943, 327] on link "1435 [SS] AccountView - Invoice Reminder incorrect? 3 1 Time in Column : 2d 19h…" at bounding box center [903, 424] width 160 height 194
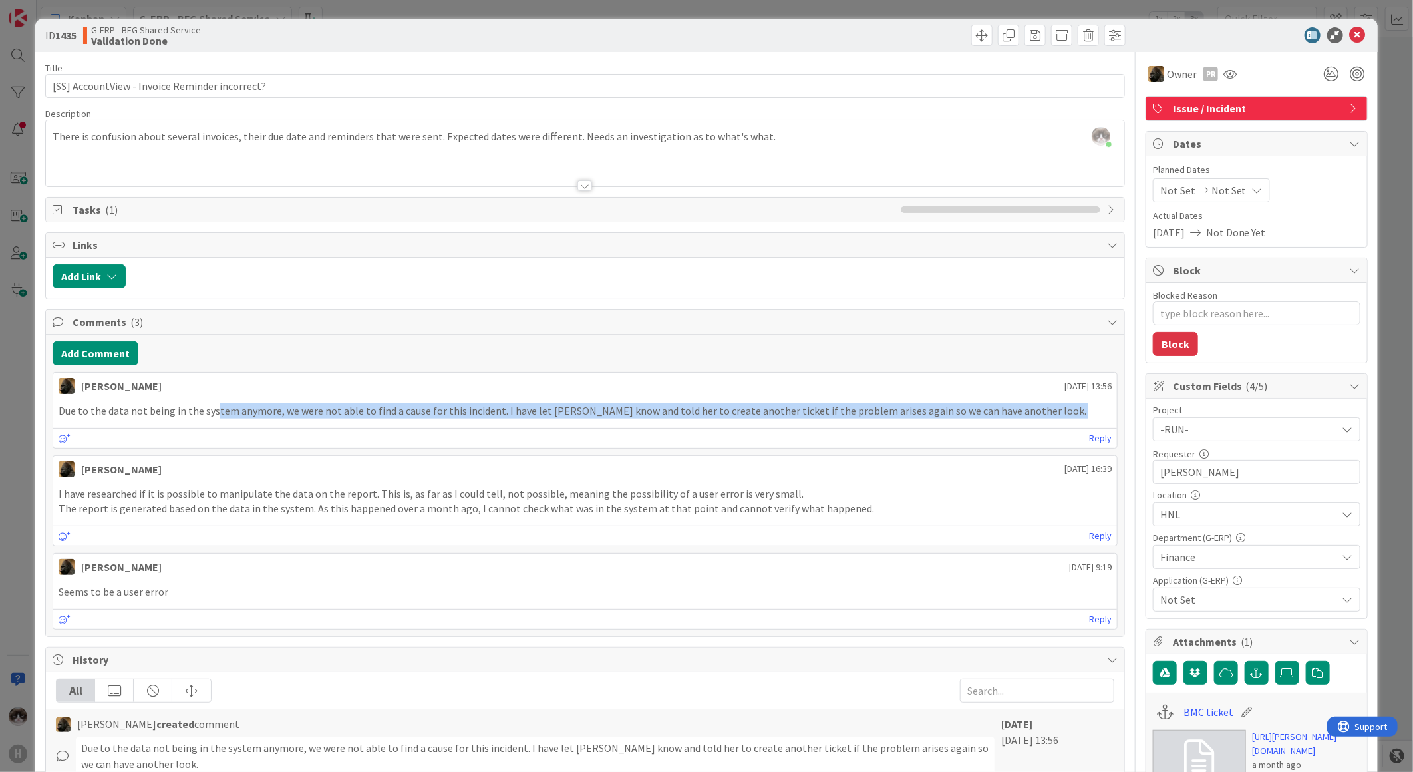
drag, startPoint x: 214, startPoint y: 404, endPoint x: 1000, endPoint y: 436, distance: 786.2
click at [1000, 436] on div "Noah Dezaire 29 August 2025 13:56 Due to the data not being in the system anymo…" at bounding box center [585, 410] width 1065 height 76
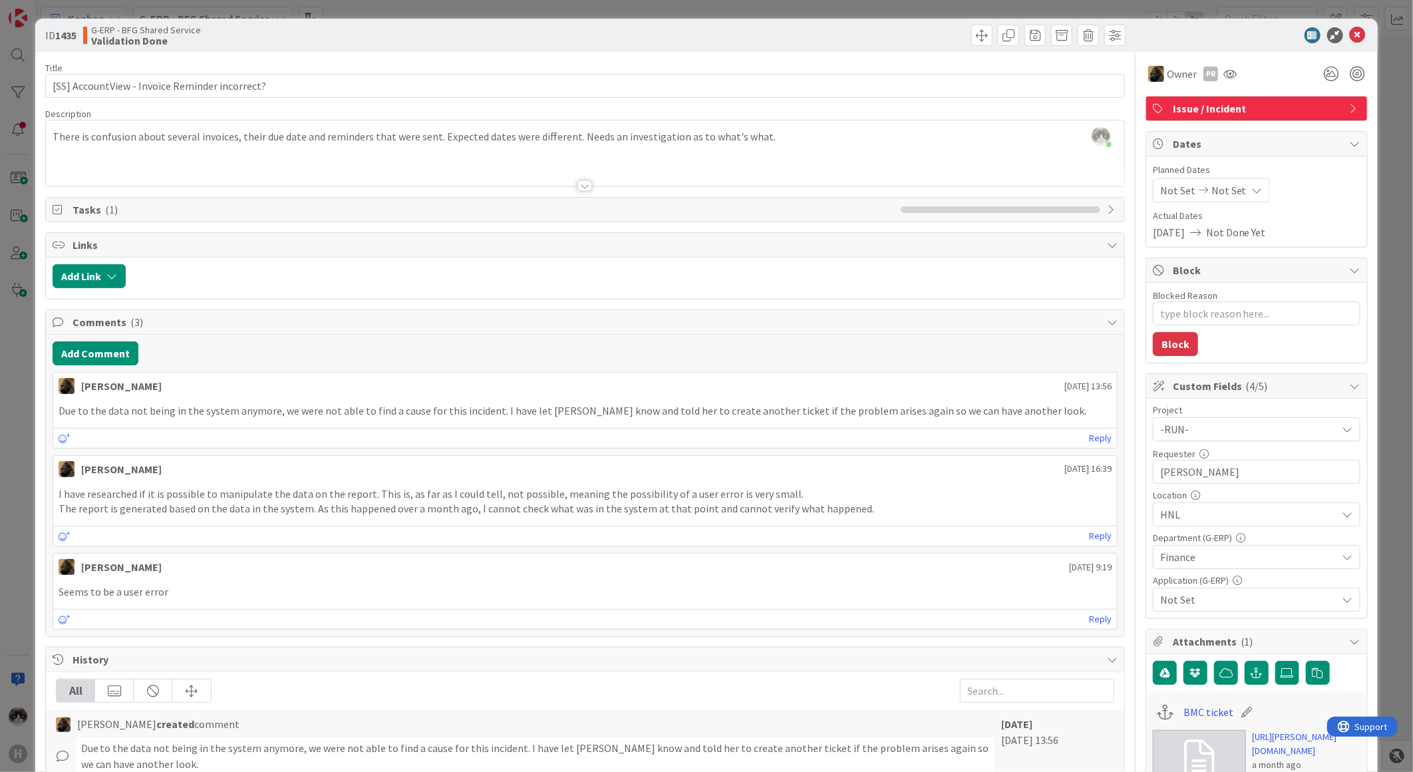
click at [1352, 32] on div at bounding box center [1249, 35] width 235 height 16
click at [1350, 34] on icon at bounding box center [1358, 35] width 16 height 16
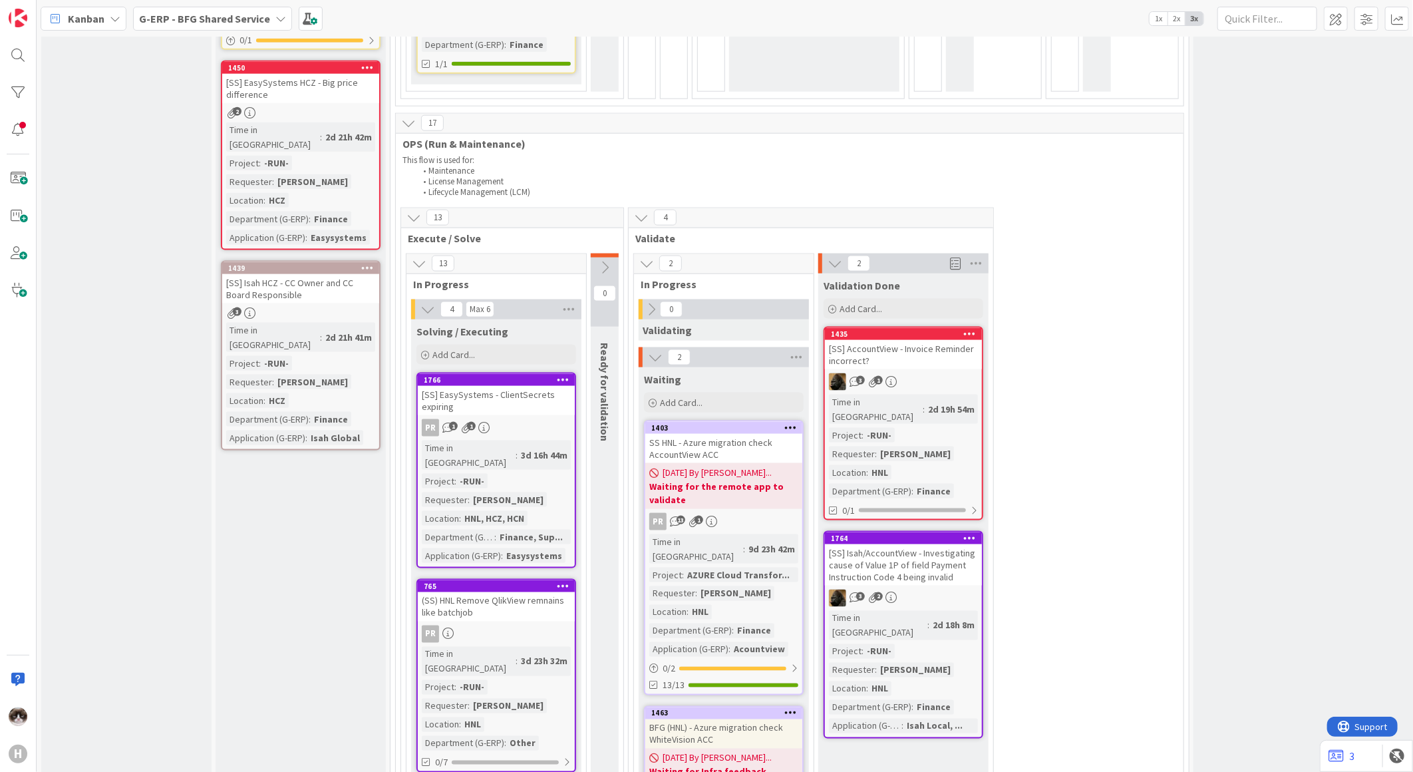
click at [942, 589] on div "3 2" at bounding box center [903, 597] width 157 height 17
type textarea "x"
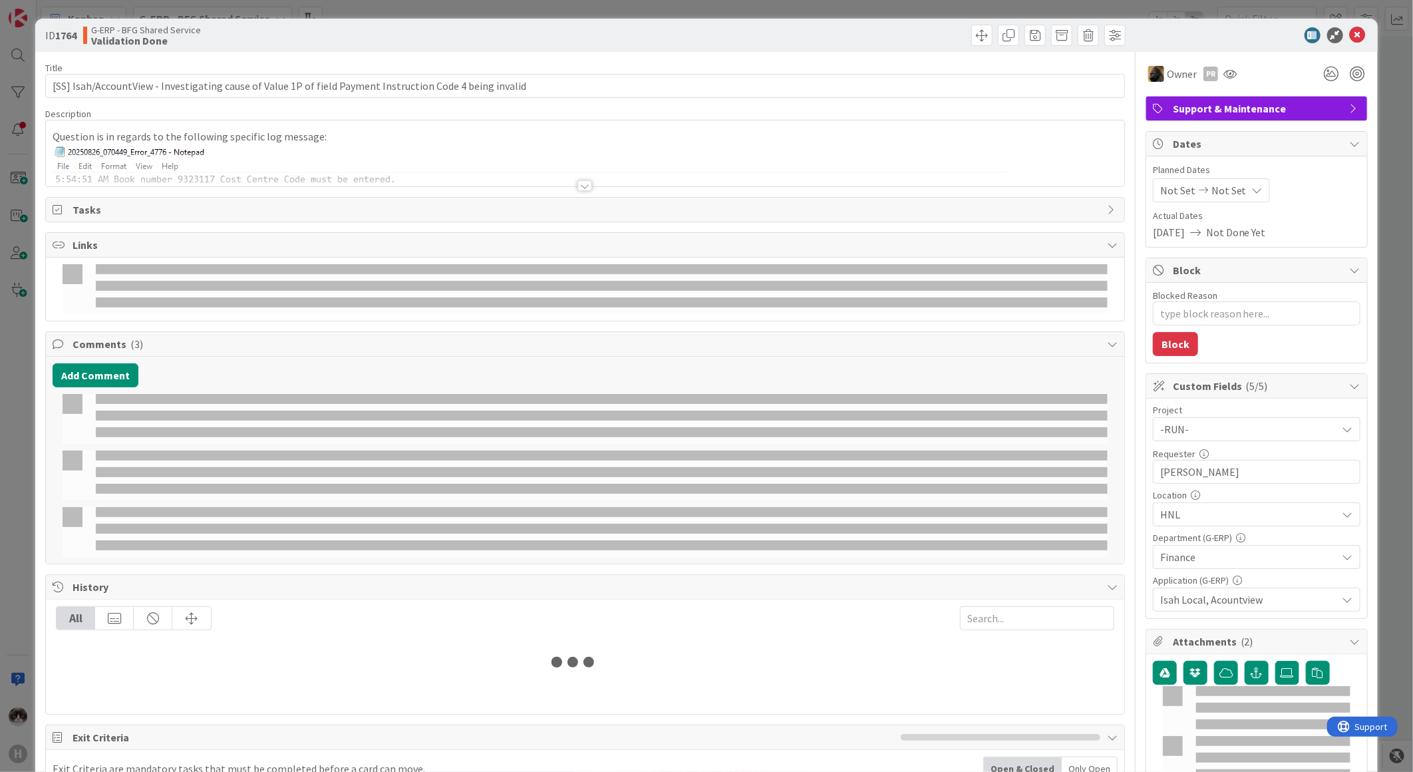
select select "sql"
select select "cs"
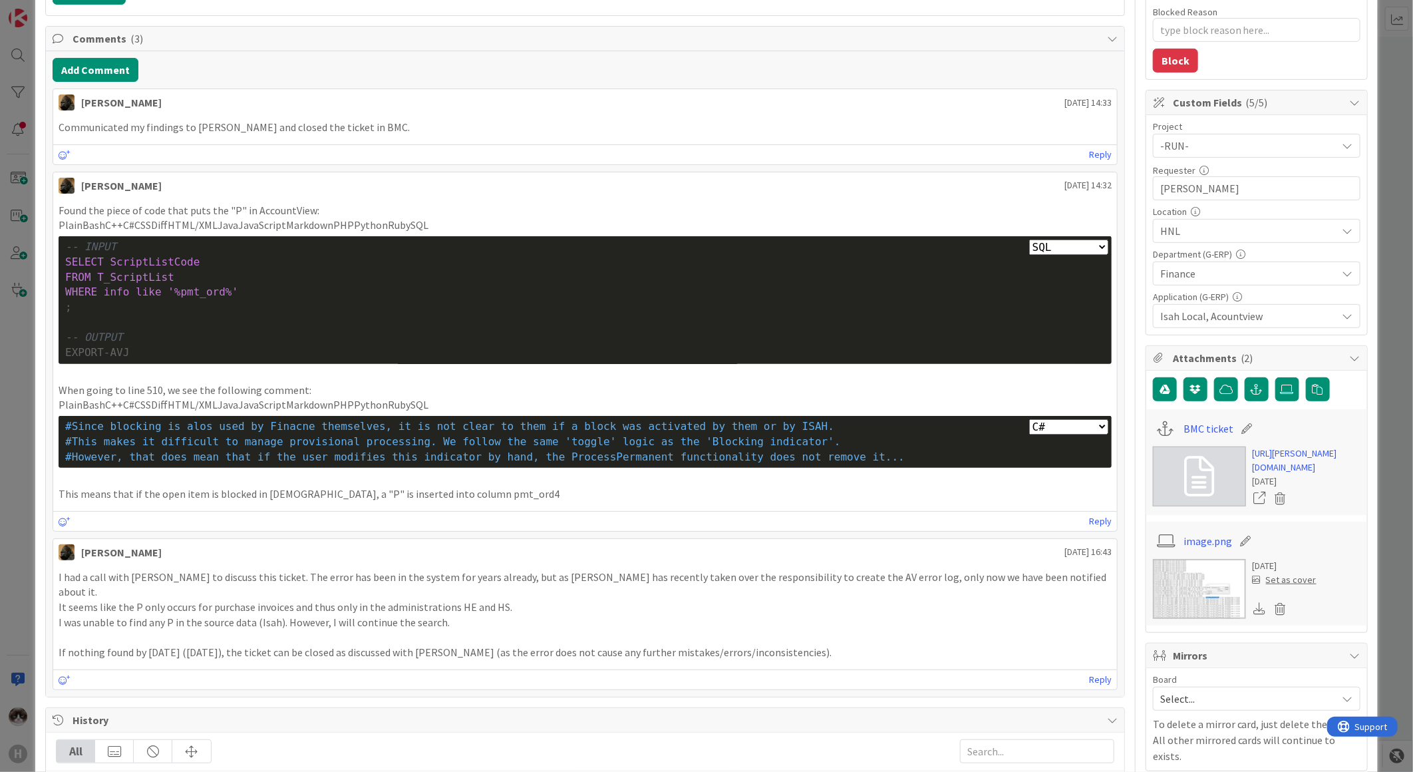
scroll to position [295, 0]
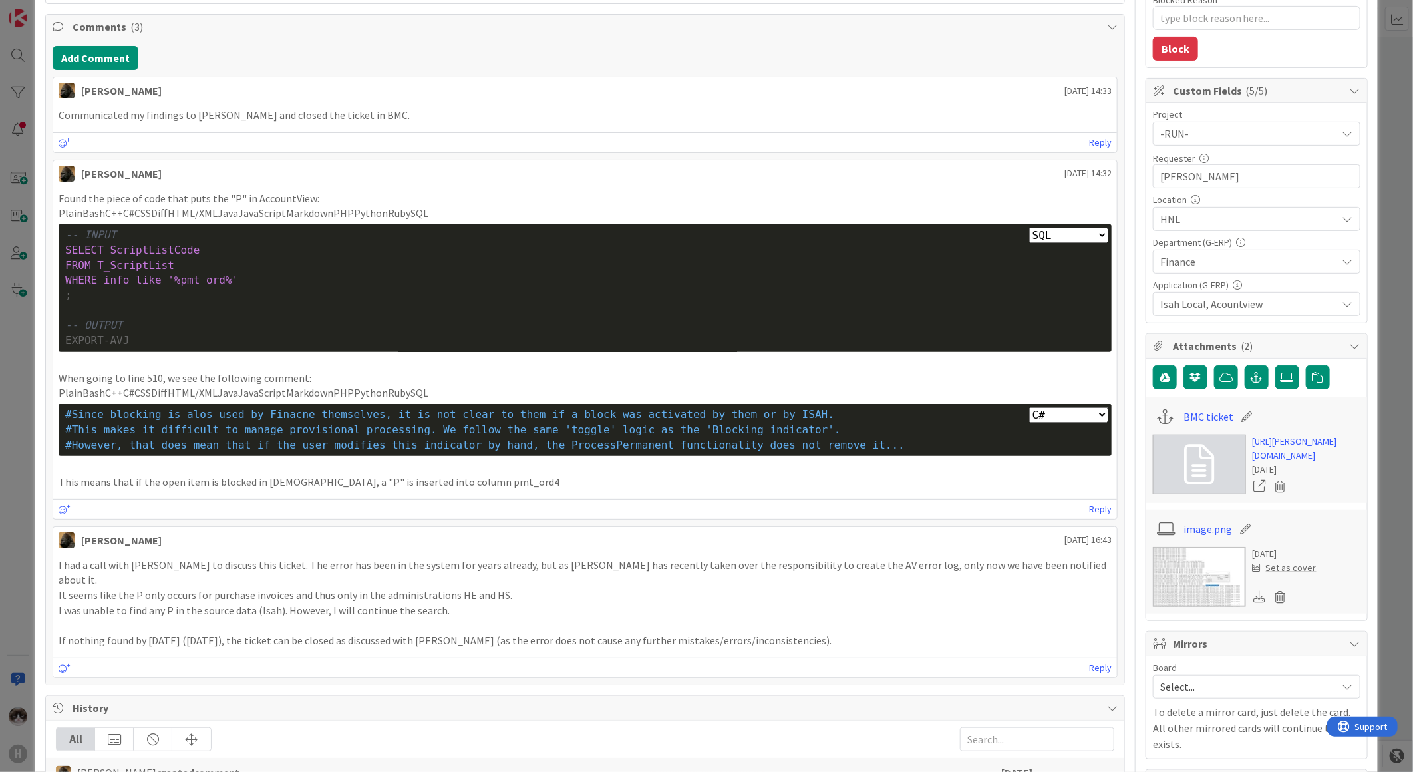
click at [160, 386] on div "Found the piece of code that puts the "P" in AccountView: PlainBashC++C#CSSDiff…" at bounding box center [585, 340] width 1053 height 299
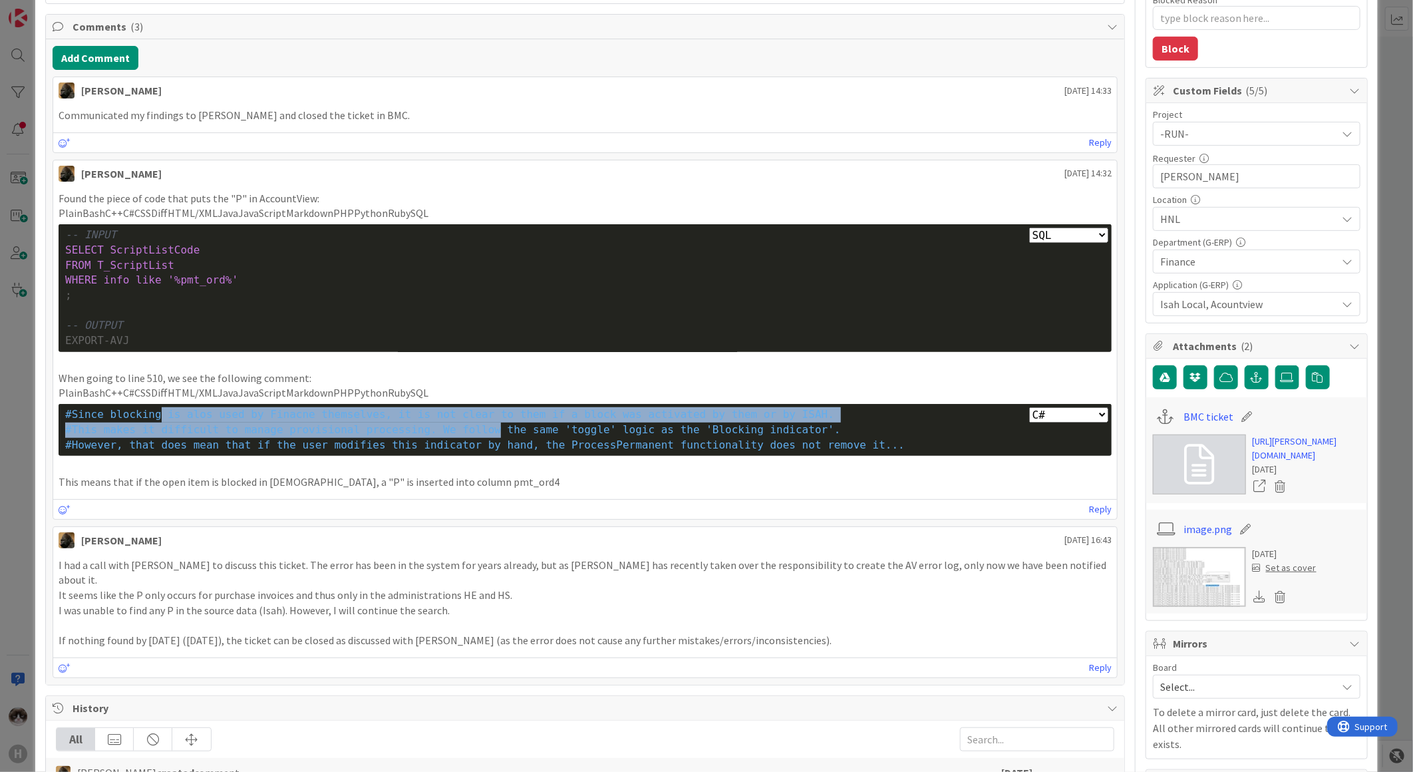
drag, startPoint x: 160, startPoint y: 386, endPoint x: 466, endPoint y: 428, distance: 308.1
click at [466, 428] on div "Plain Bash C++ C# CSS Diff HTML/XML Java JavaScript Markdown PHP Python Ruby SQ…" at bounding box center [585, 430] width 1053 height 52
drag, startPoint x: 466, startPoint y: 428, endPoint x: 409, endPoint y: 417, distance: 57.5
click at [409, 417] on span "#Since blocking is alos used by Finacne themselves, it is not clear to them if …" at bounding box center [449, 414] width 769 height 13
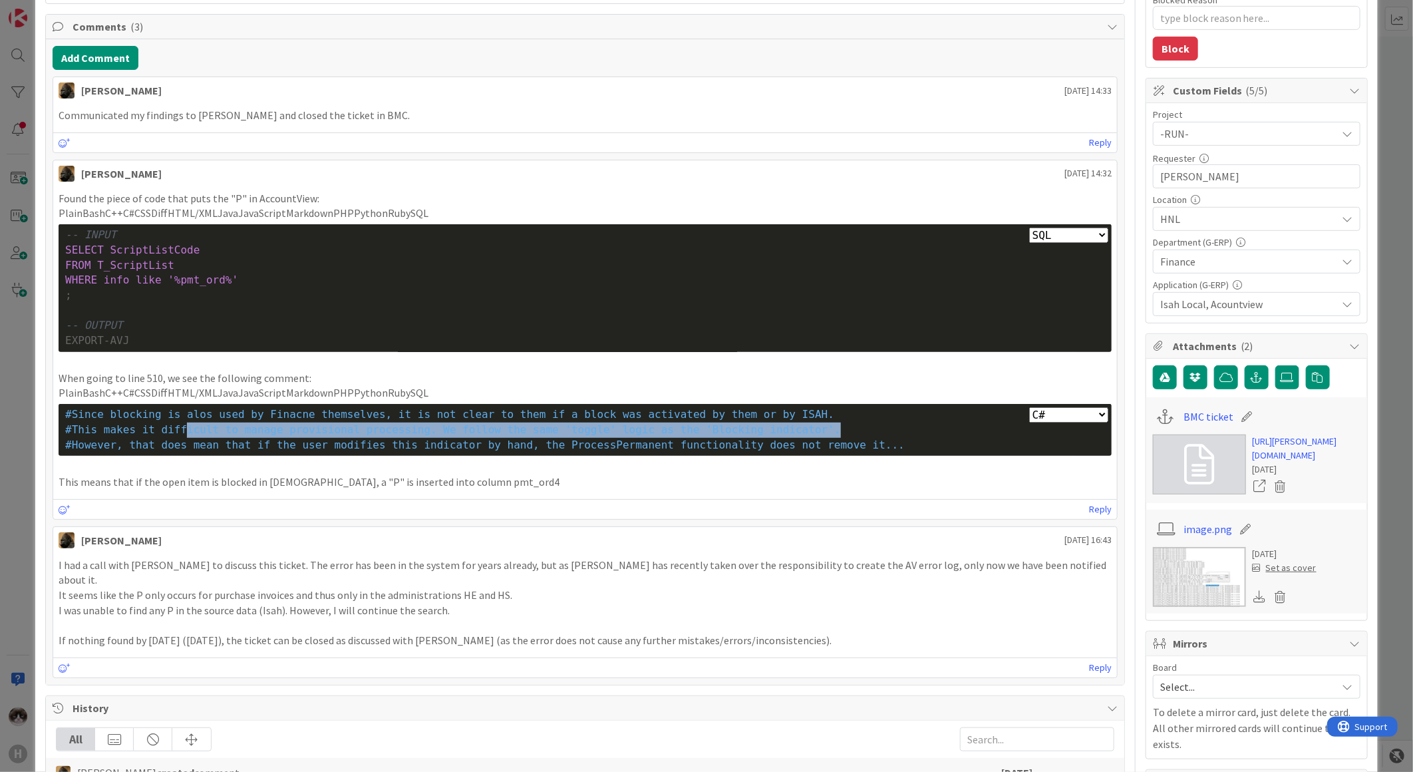
drag, startPoint x: 207, startPoint y: 431, endPoint x: 830, endPoint y: 428, distance: 623.2
click at [830, 428] on div "#This makes it difficult to manage provisional processing. We follow the same '…" at bounding box center [585, 429] width 1040 height 15
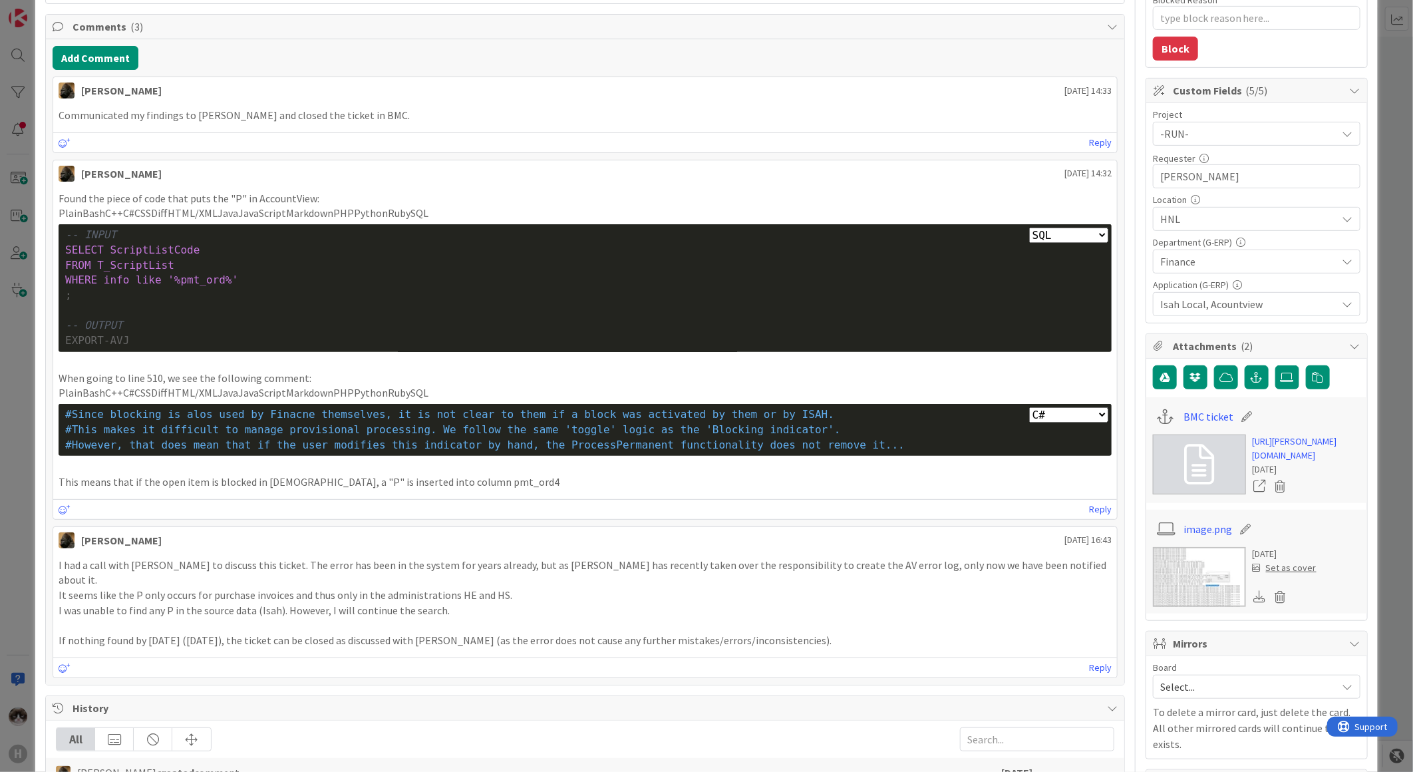
drag, startPoint x: 830, startPoint y: 428, endPoint x: 801, endPoint y: 440, distance: 31.4
click at [801, 440] on span "#However, that does mean that if the user modifies this indicator by hand, the …" at bounding box center [484, 444] width 839 height 13
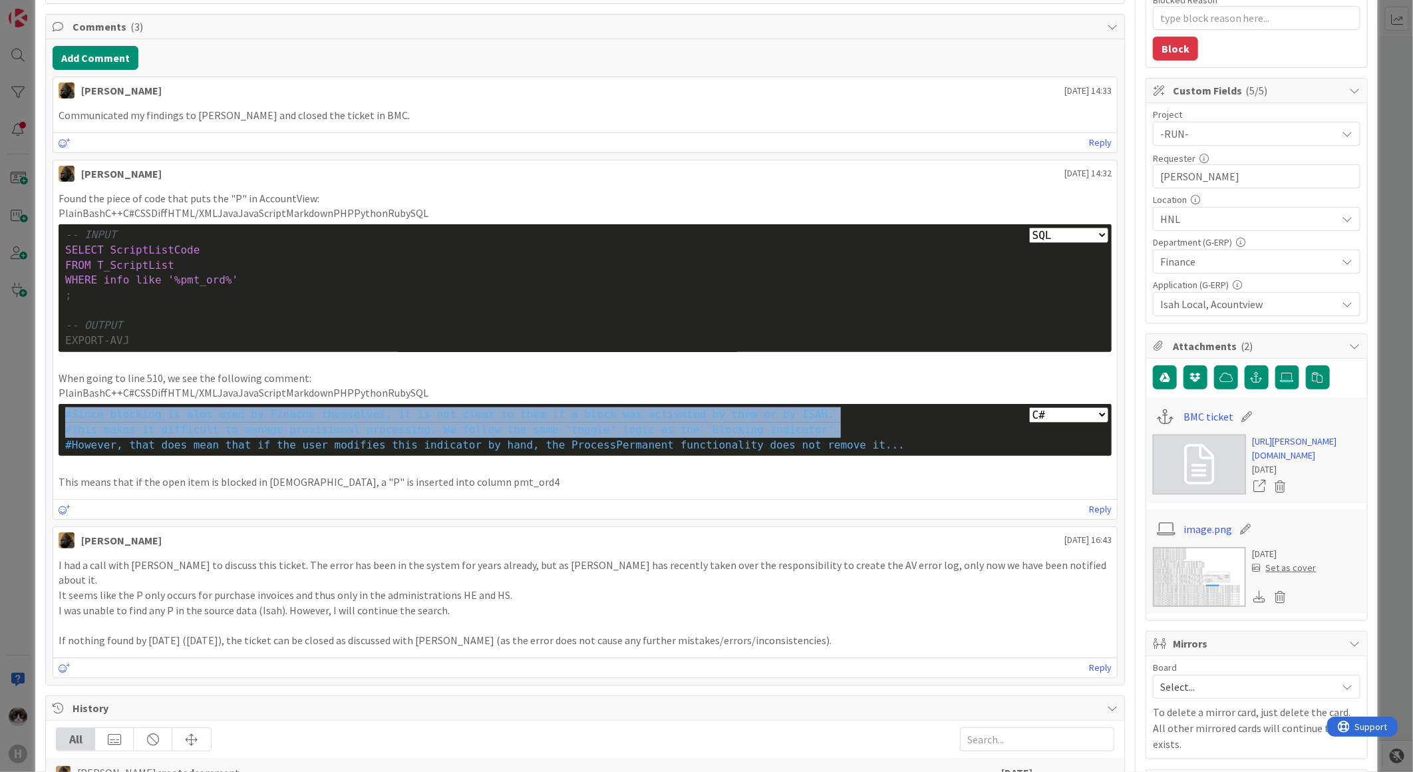
drag, startPoint x: 782, startPoint y: 429, endPoint x: 45, endPoint y: 412, distance: 736.5
click at [46, 412] on div "Add Comment Noah Dezaire 29 August 2025 14:33 Communicated my findings to Juria…" at bounding box center [585, 361] width 1078 height 645
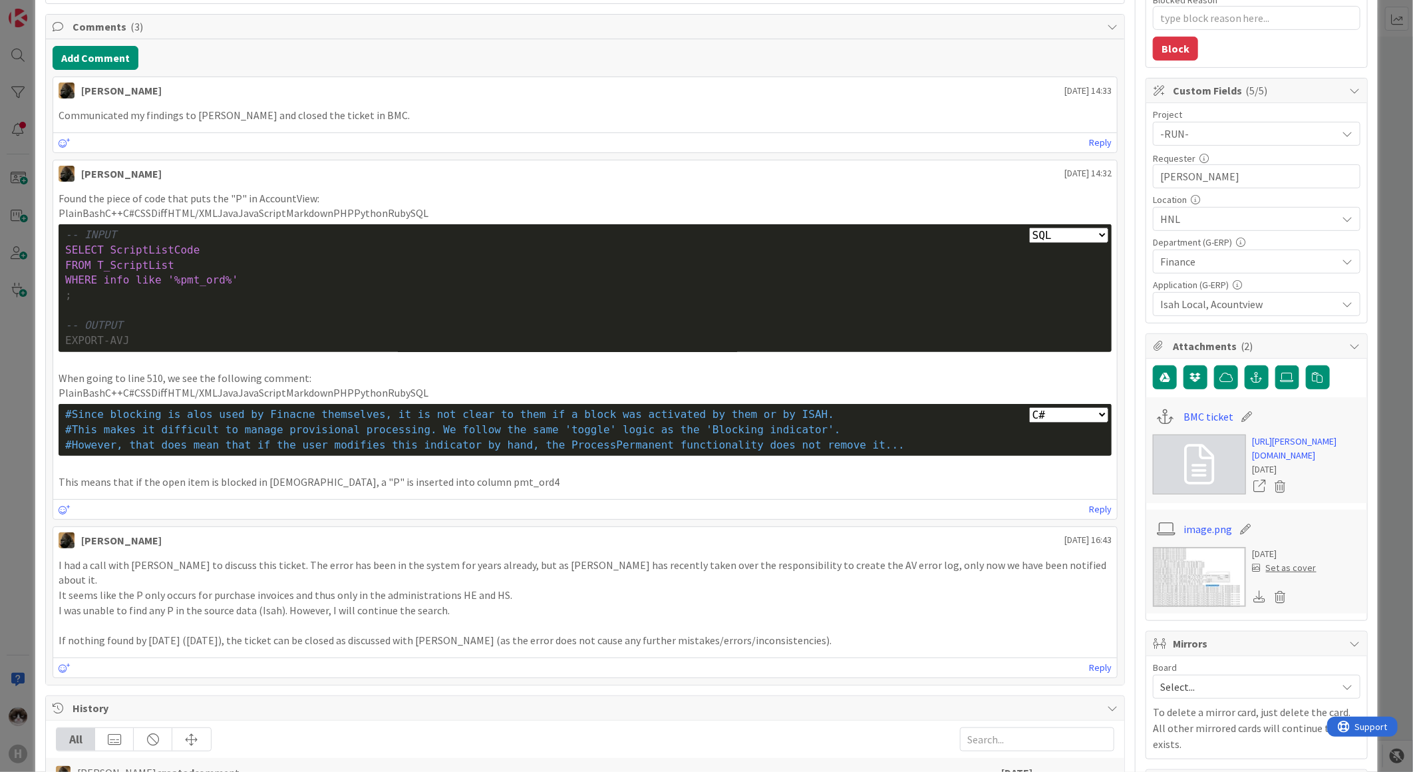
click at [797, 470] on p at bounding box center [585, 466] width 1053 height 15
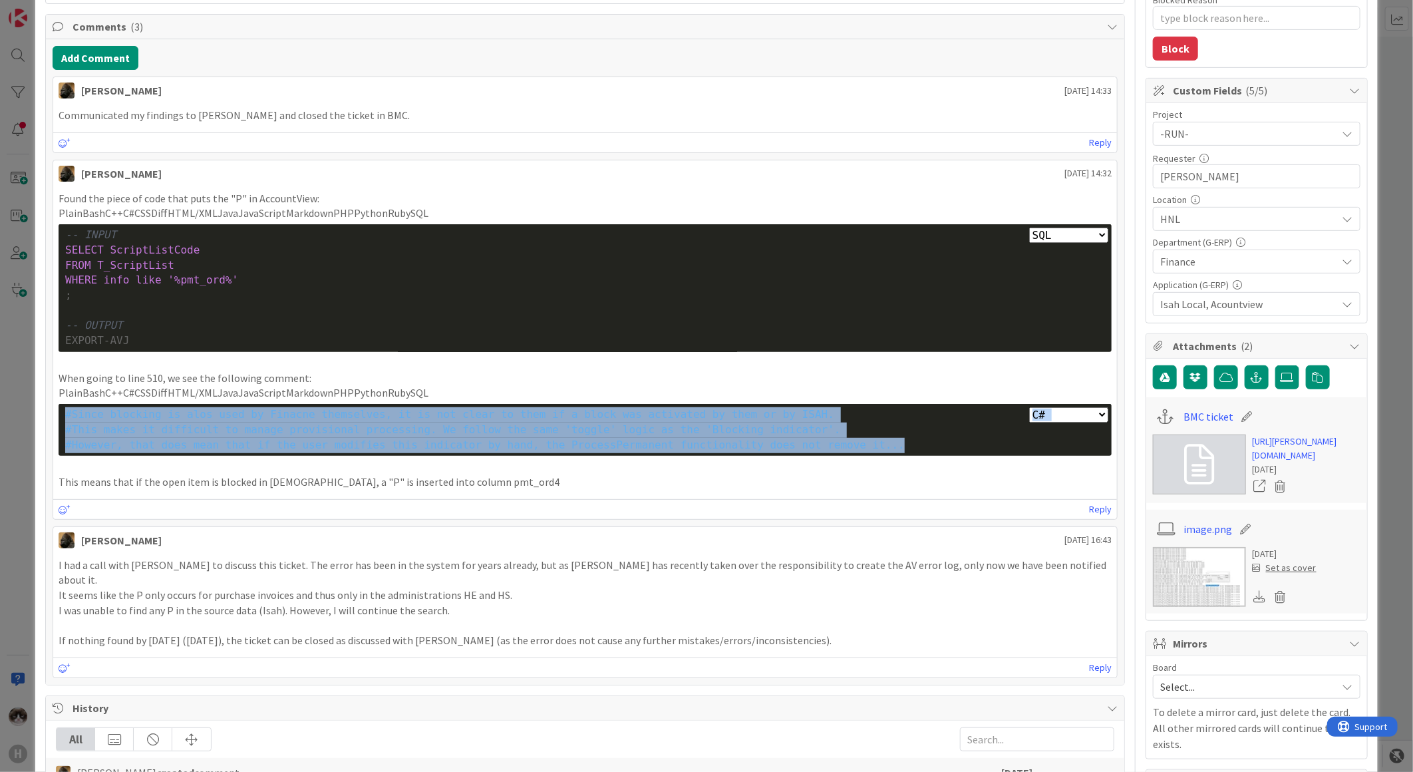
drag, startPoint x: 830, startPoint y: 451, endPoint x: 628, endPoint y: 387, distance: 212.0
click at [628, 387] on div "Found the piece of code that puts the "P" in AccountView: PlainBashC++C#CSSDiff…" at bounding box center [585, 340] width 1053 height 299
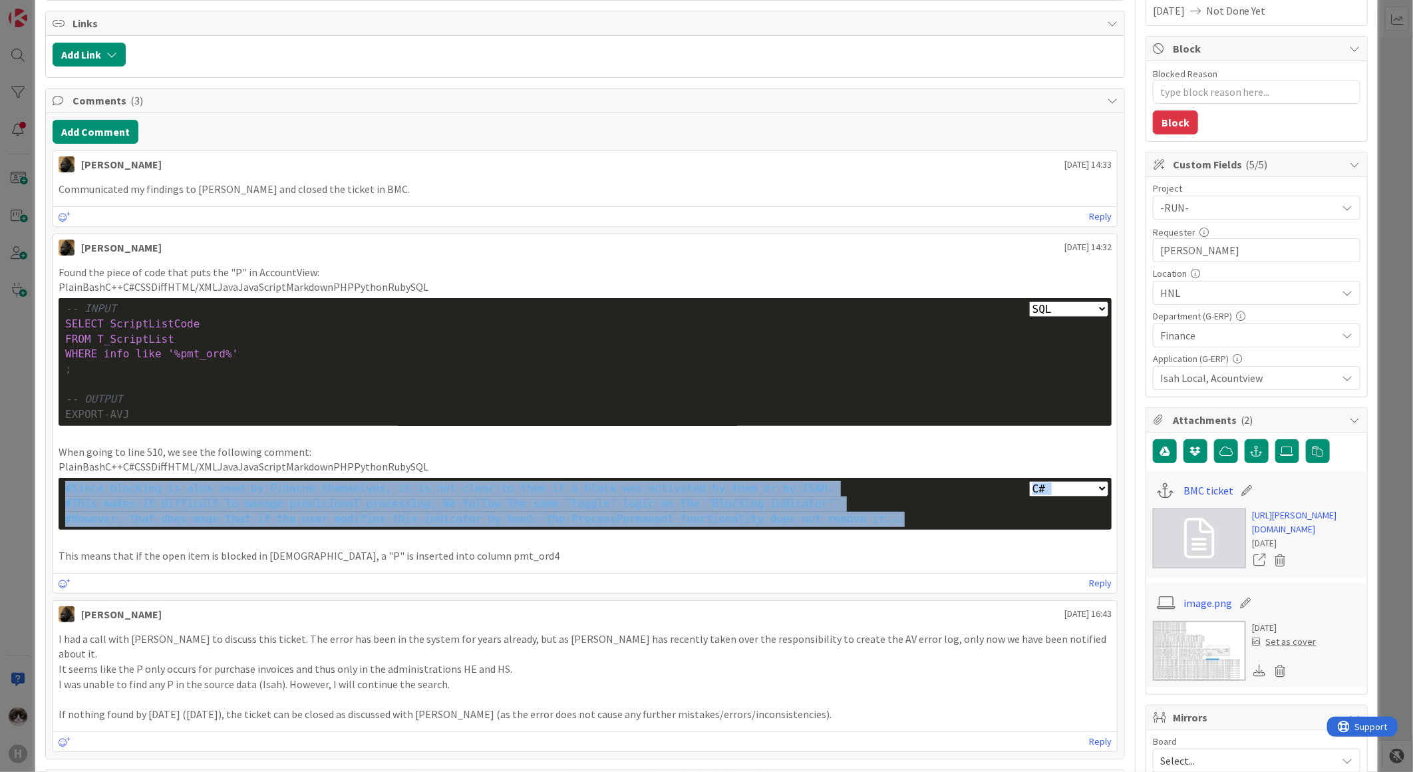
scroll to position [74, 0]
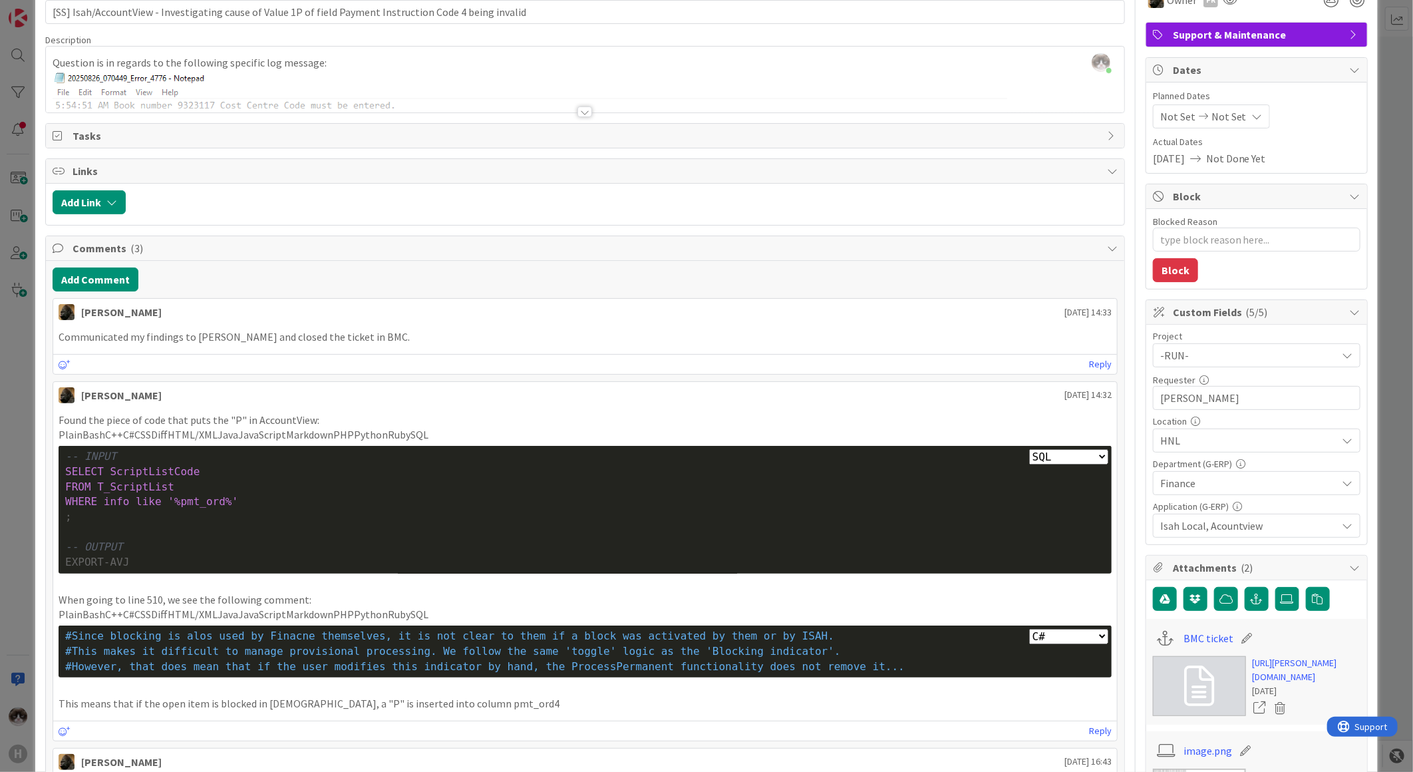
click at [597, 512] on div ";" at bounding box center [585, 516] width 1040 height 15
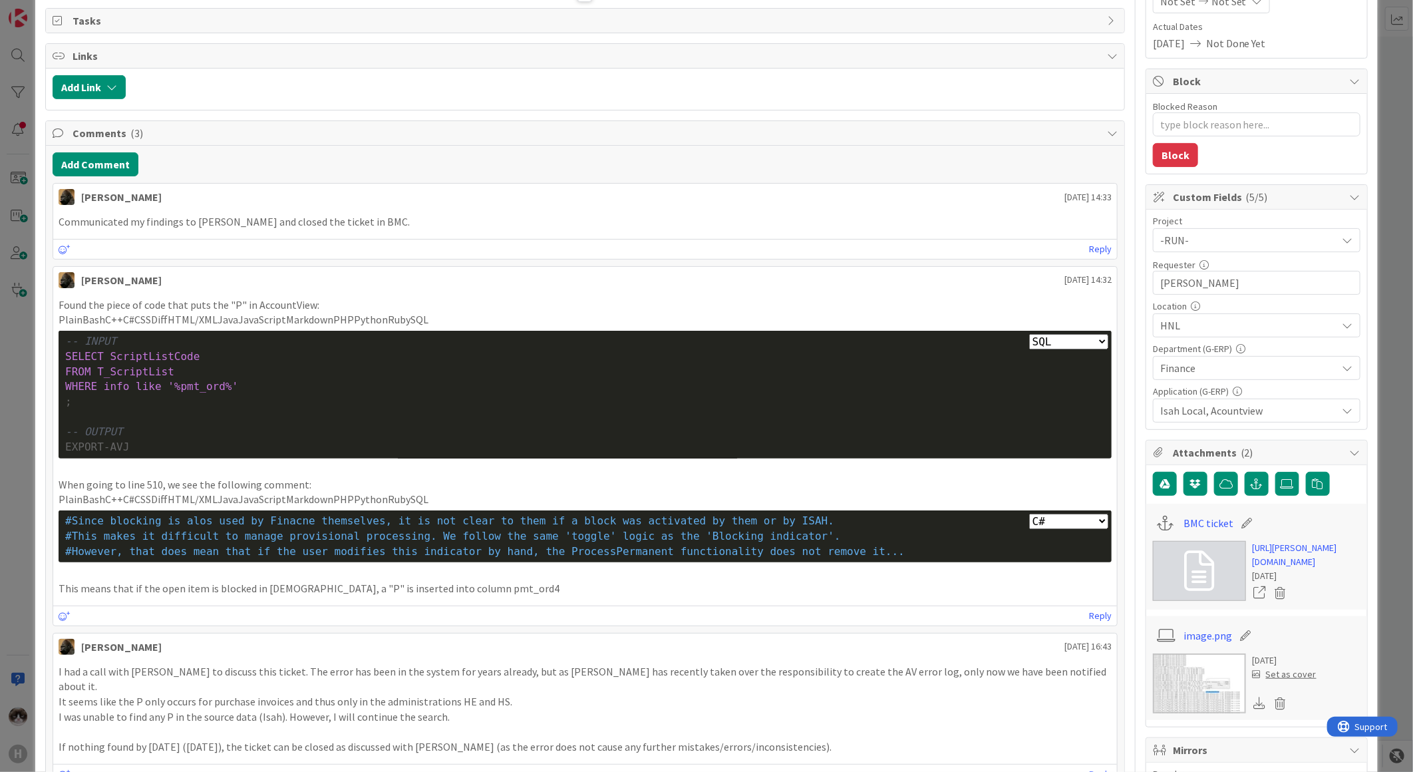
scroll to position [295, 0]
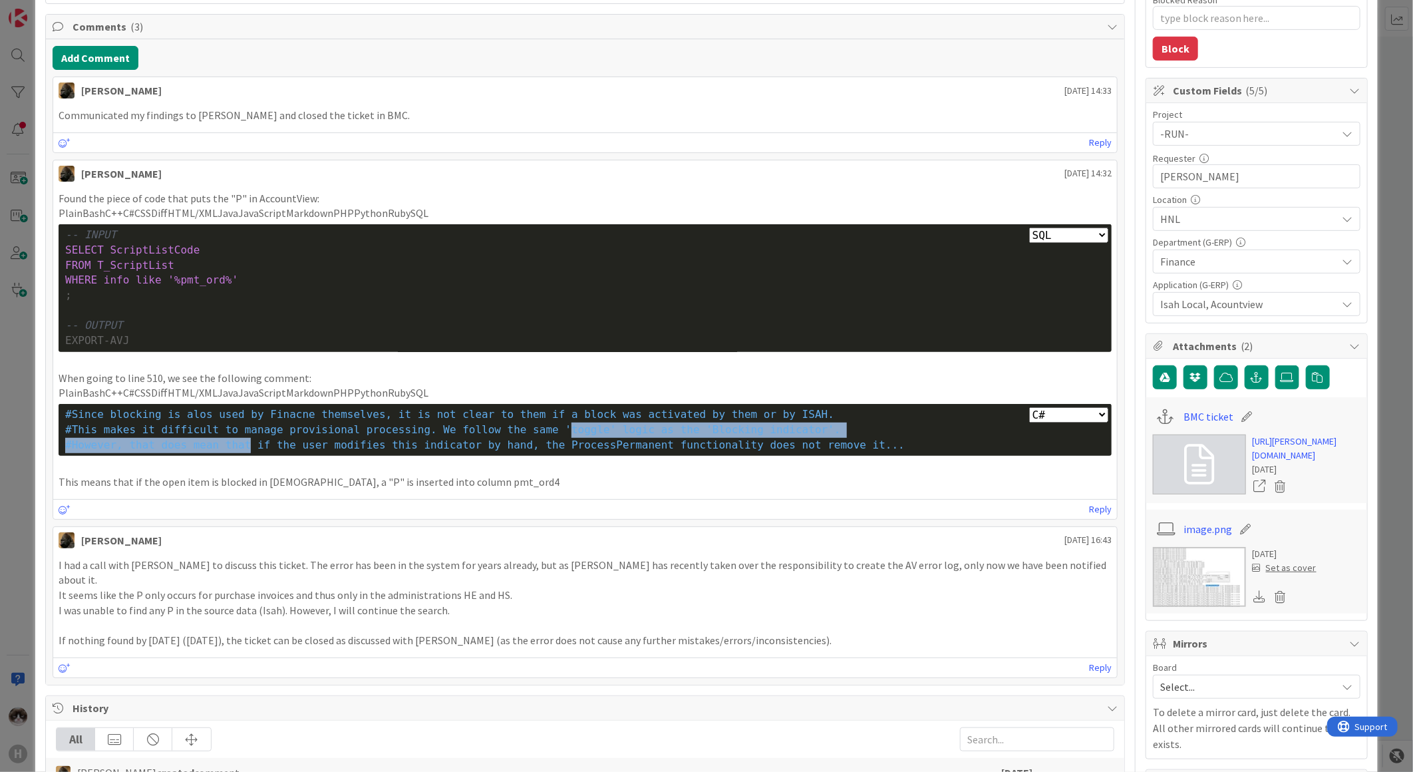
drag, startPoint x: 233, startPoint y: 438, endPoint x: 526, endPoint y: 434, distance: 293.3
click at [526, 434] on div "Plain Bash C++ C# CSS Diff HTML/XML Java JavaScript Markdown PHP Python Ruby SQ…" at bounding box center [585, 430] width 1053 height 52
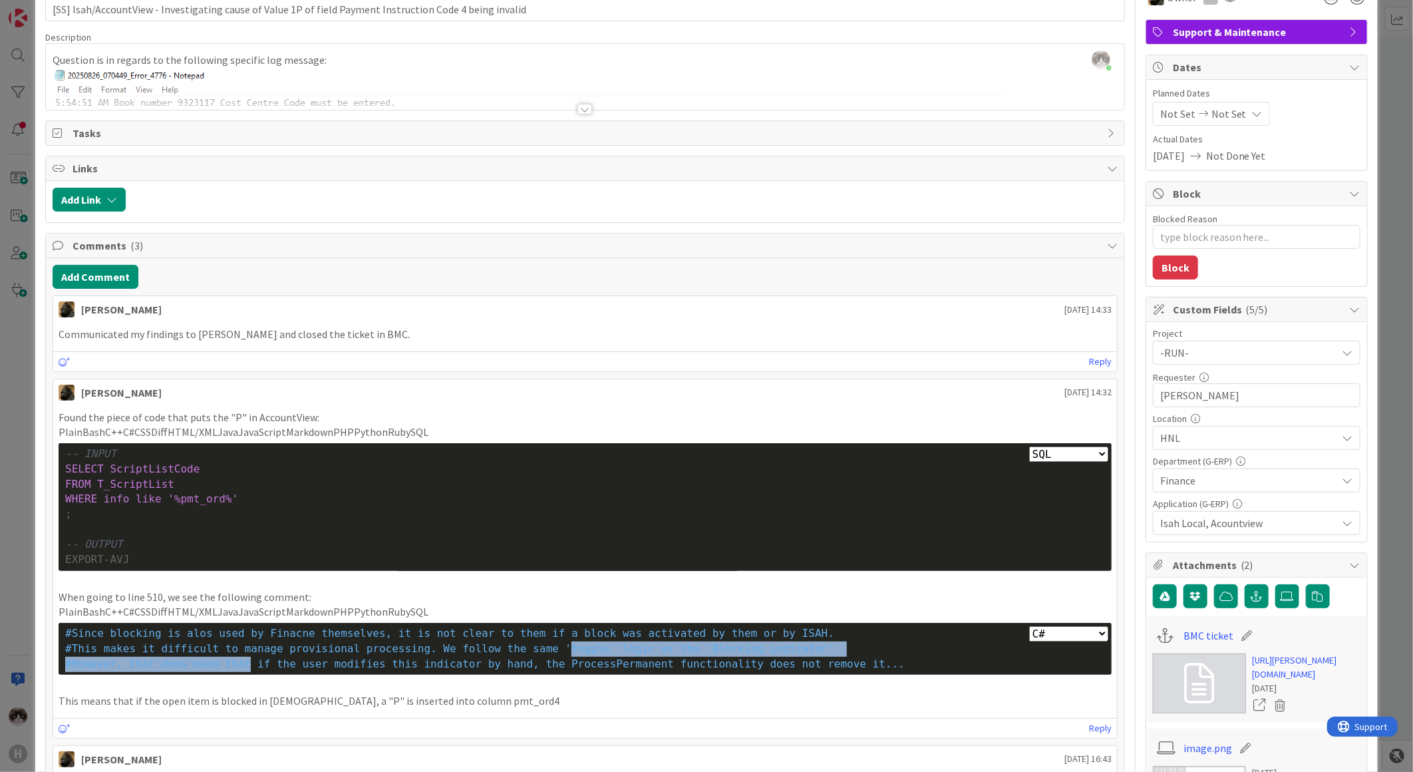
scroll to position [0, 0]
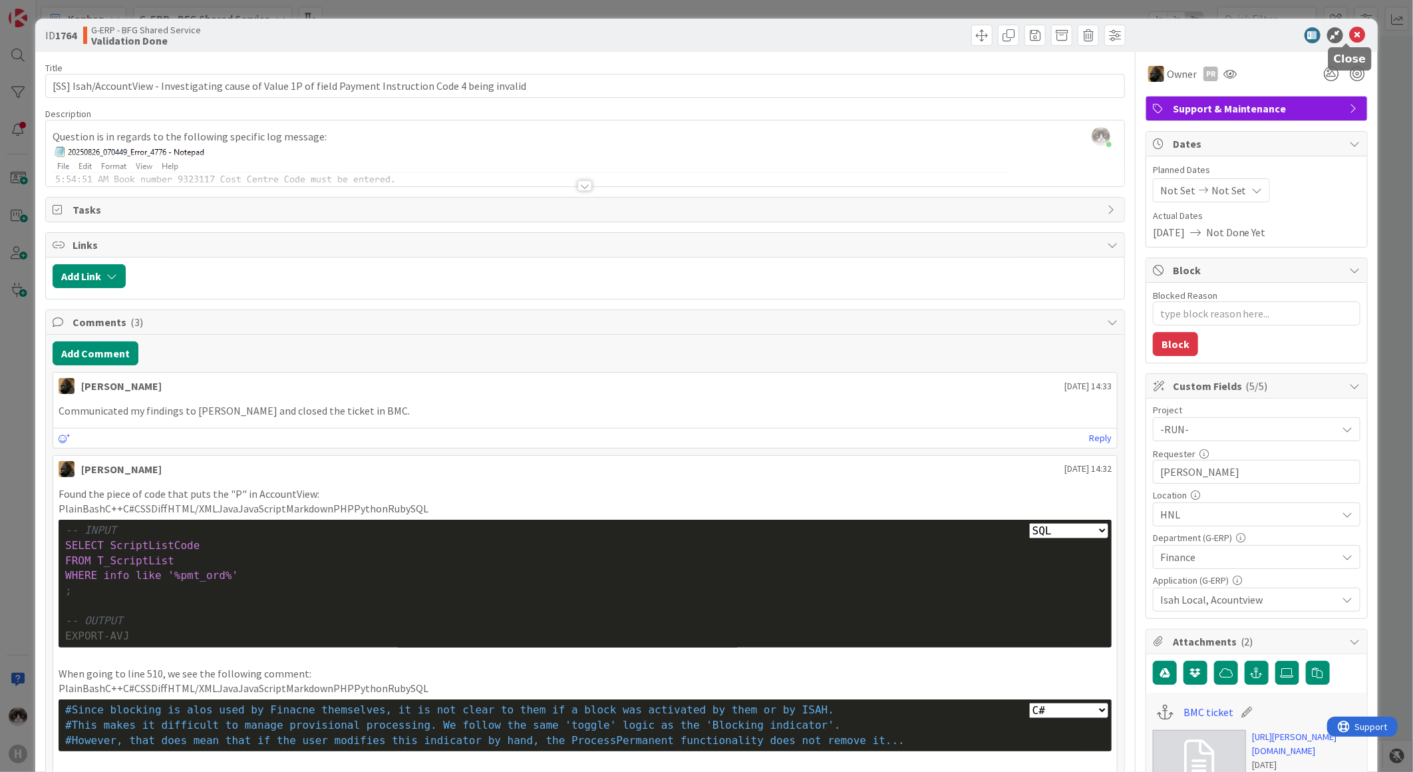
click at [1350, 39] on icon at bounding box center [1358, 35] width 16 height 16
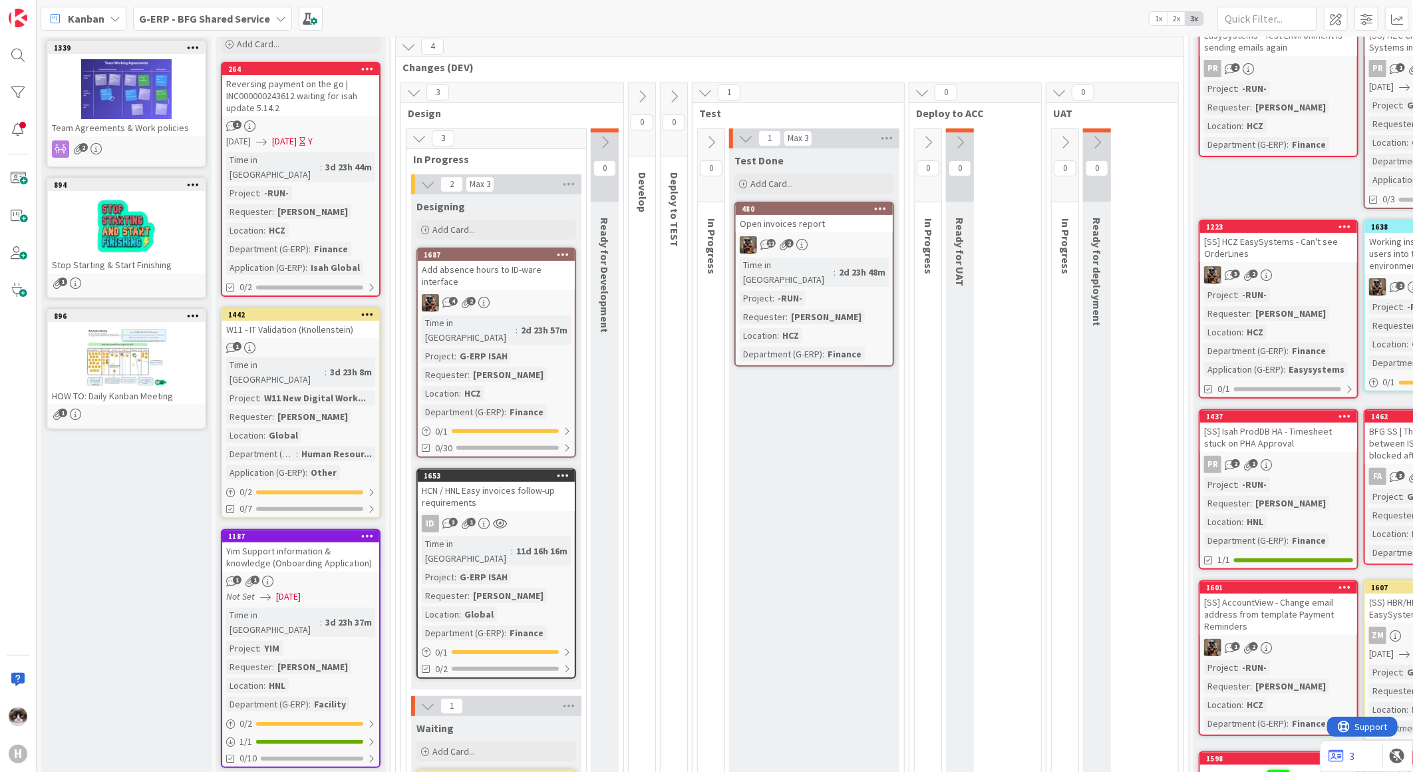
scroll to position [221, 0]
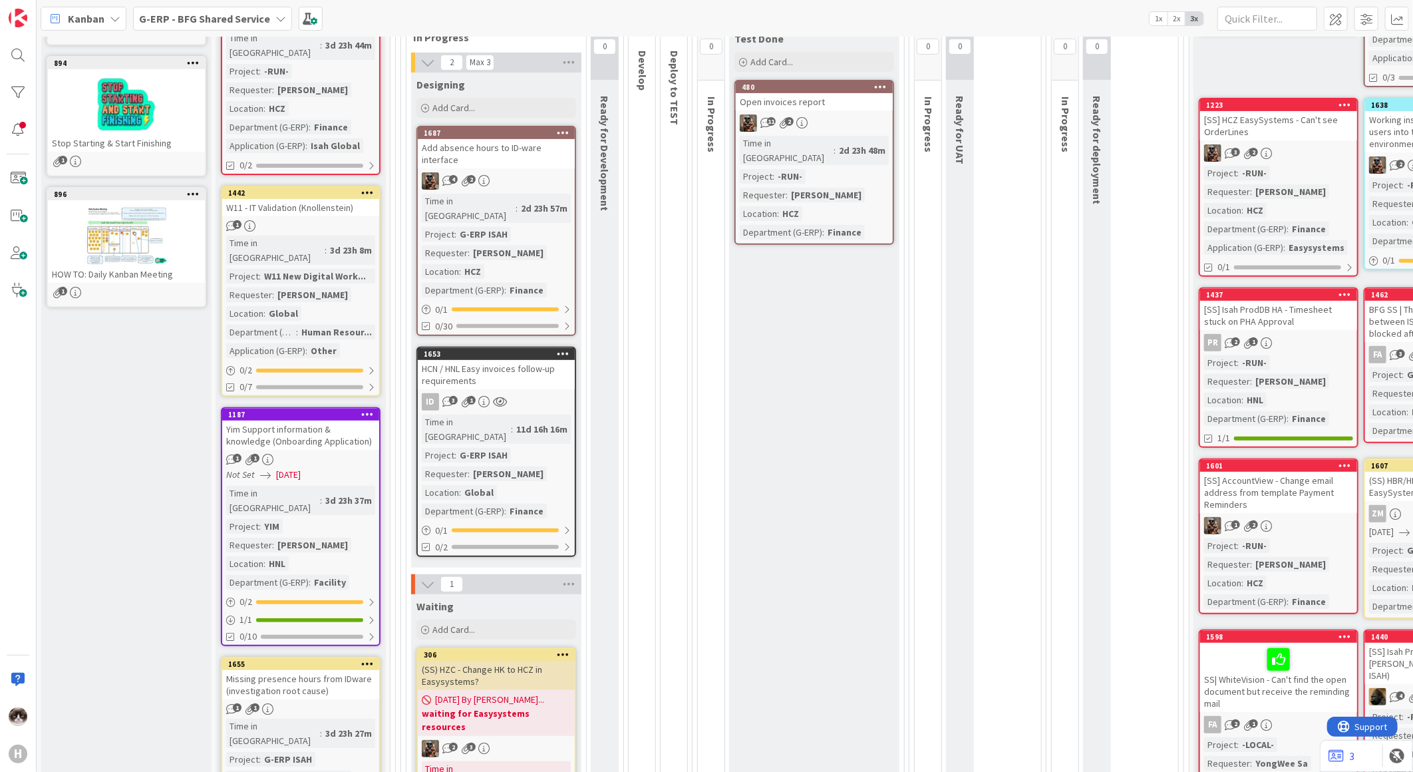
click at [559, 135] on icon at bounding box center [563, 132] width 13 height 9
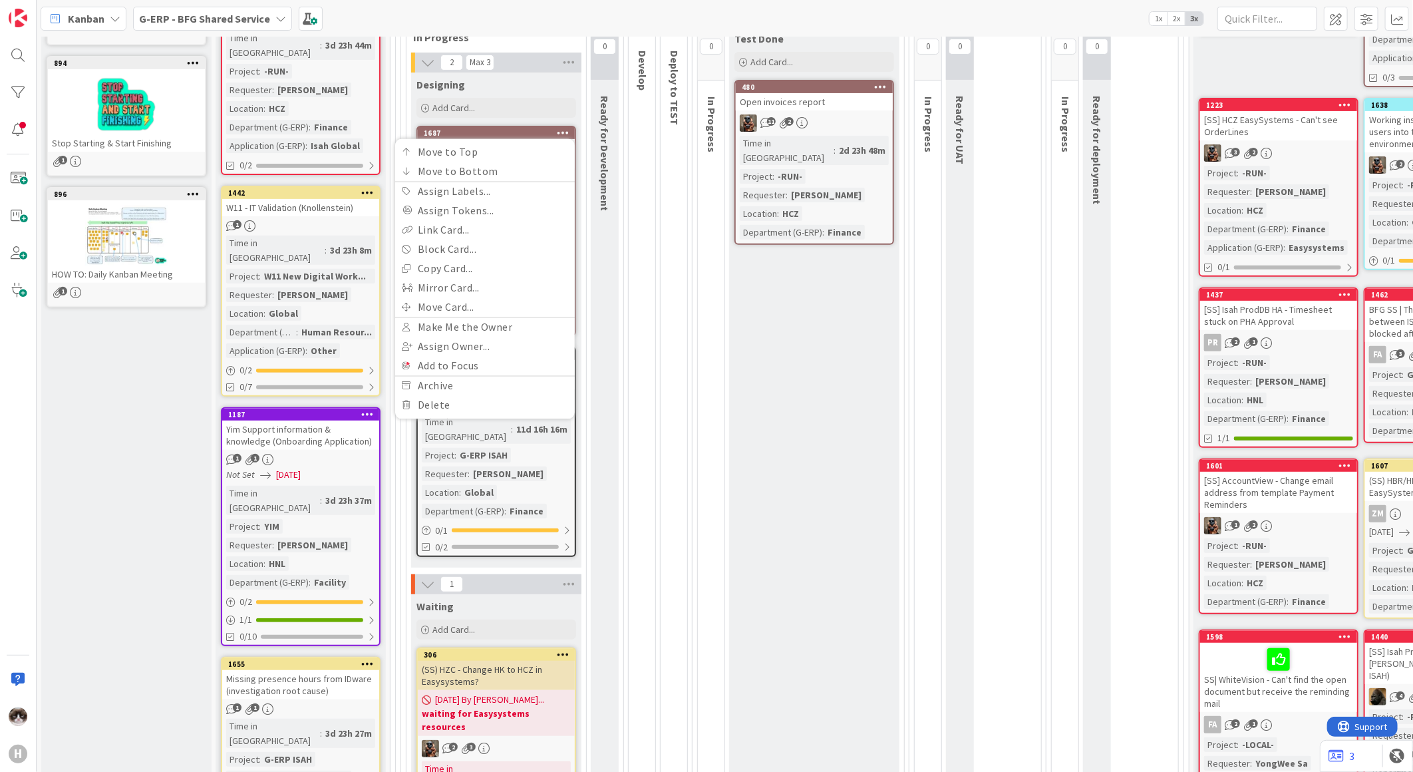
click at [656, 283] on div "0 Develop" at bounding box center [642, 440] width 32 height 958
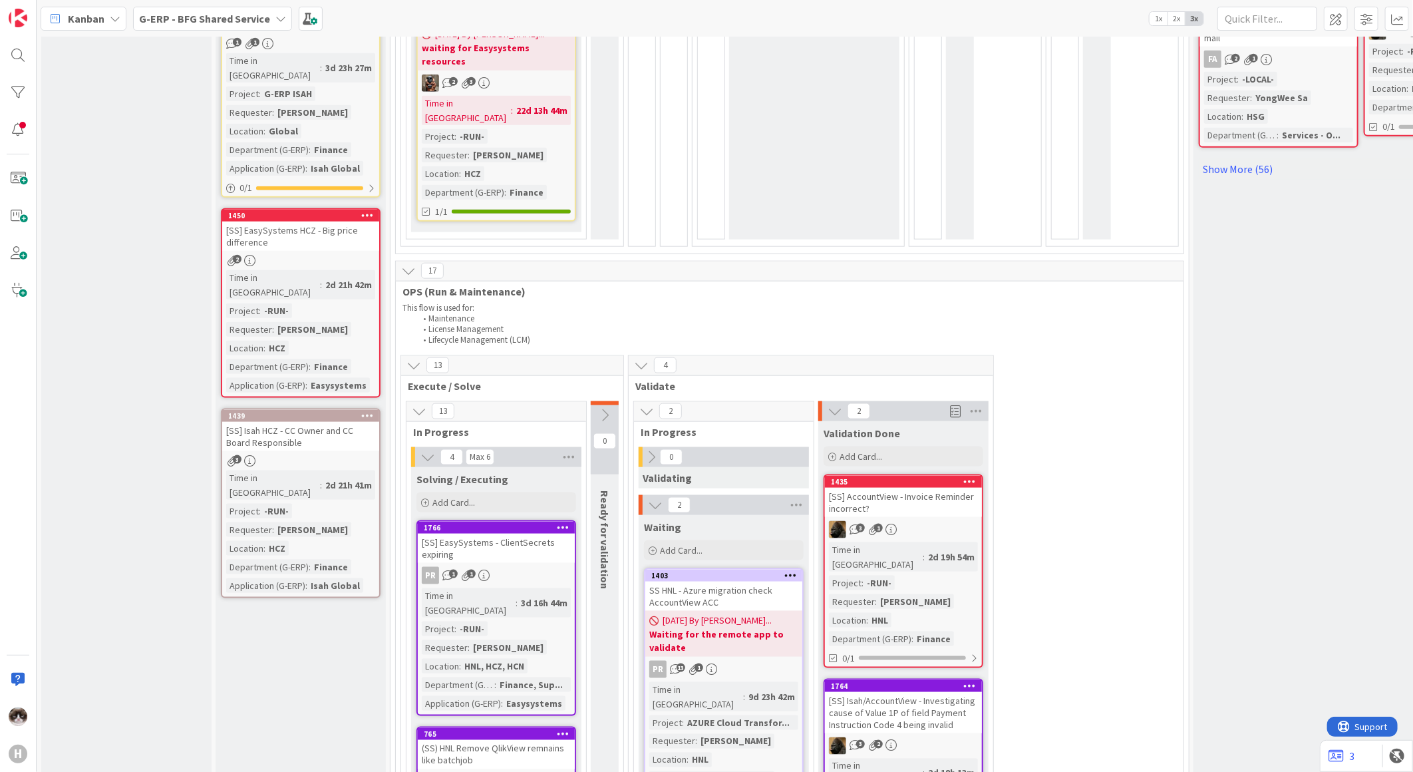
scroll to position [1108, 0]
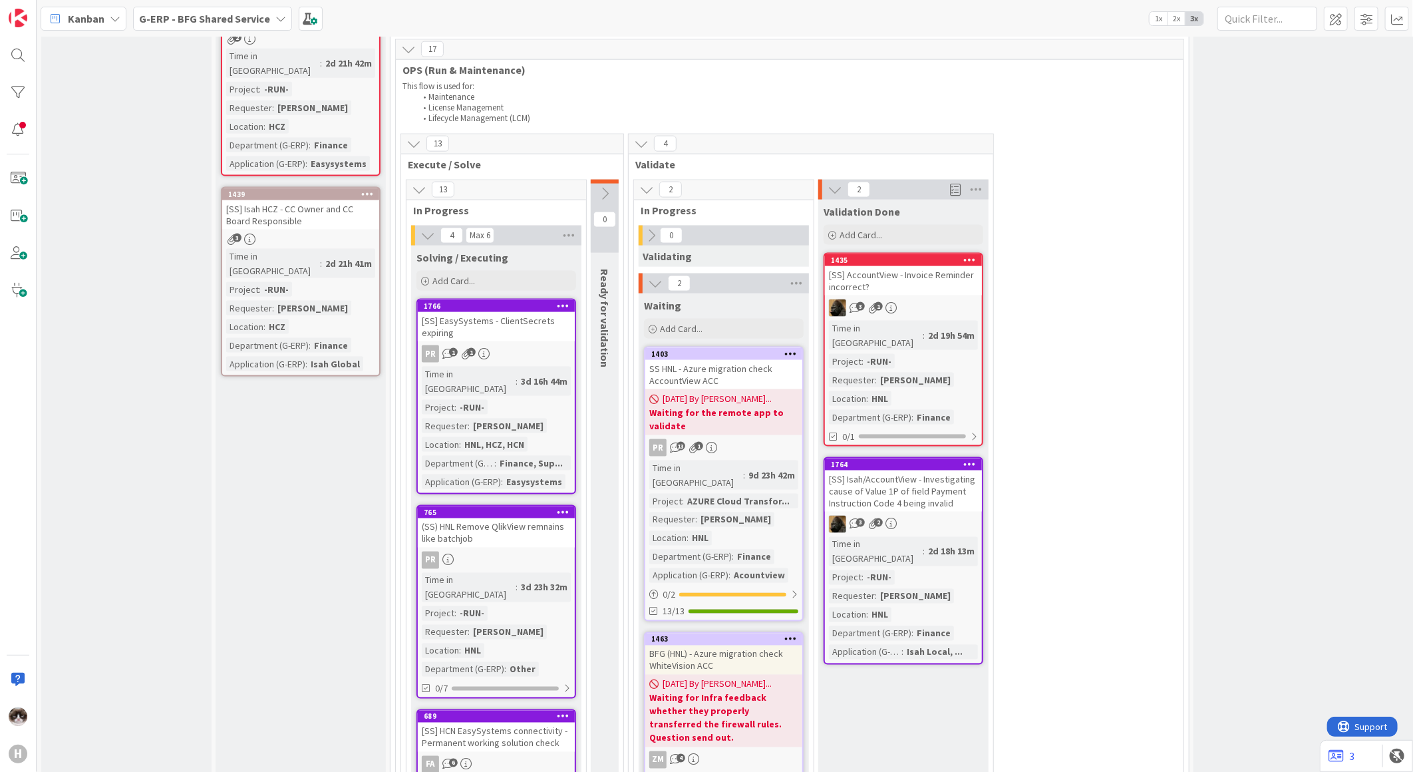
click at [948, 253] on link "1435 [SS] AccountView - Invoice Reminder incorrect? 3 1 Time in Column : 2d 19h…" at bounding box center [903, 350] width 160 height 194
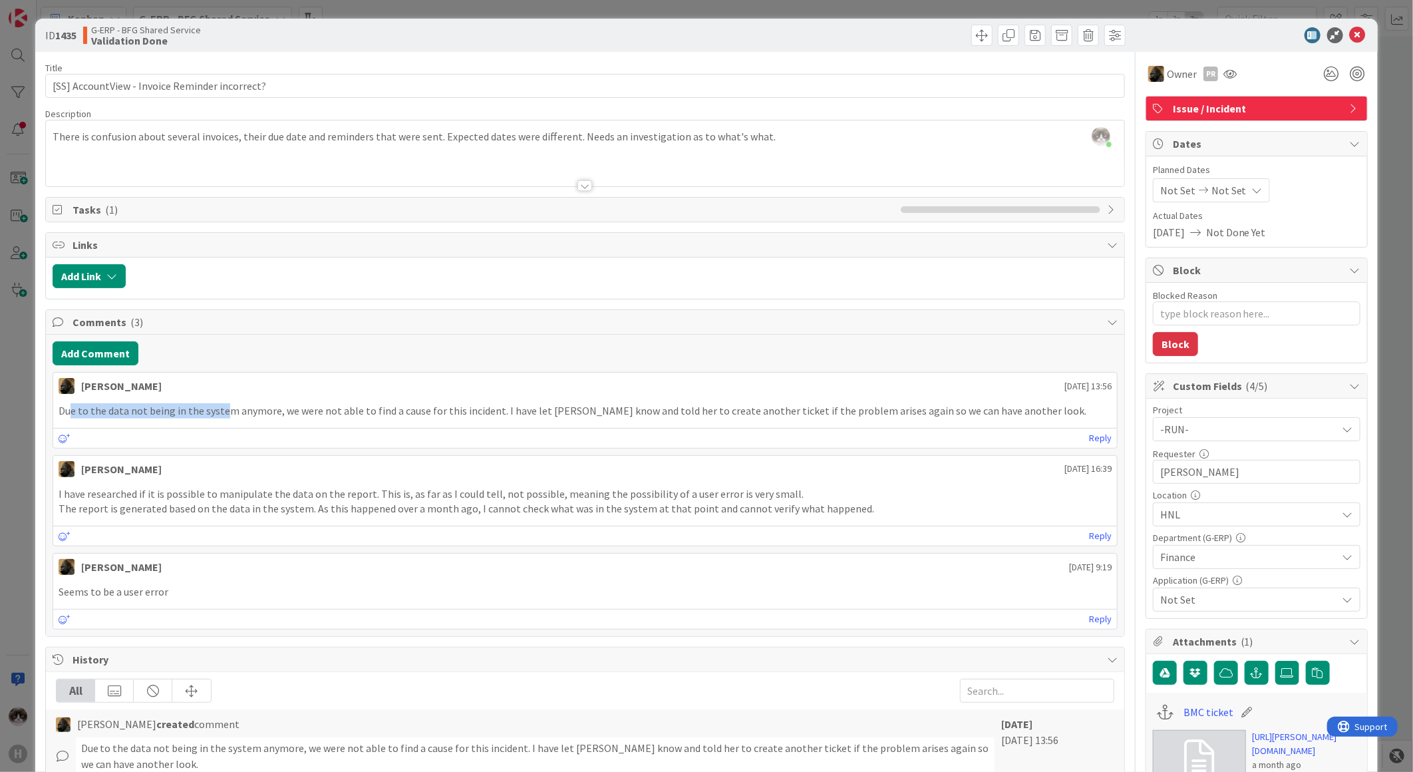
drag, startPoint x: 68, startPoint y: 415, endPoint x: 223, endPoint y: 417, distance: 155.0
click at [223, 417] on p "Due to the data not being in the system anymore, we were not able to find a cau…" at bounding box center [585, 410] width 1053 height 15
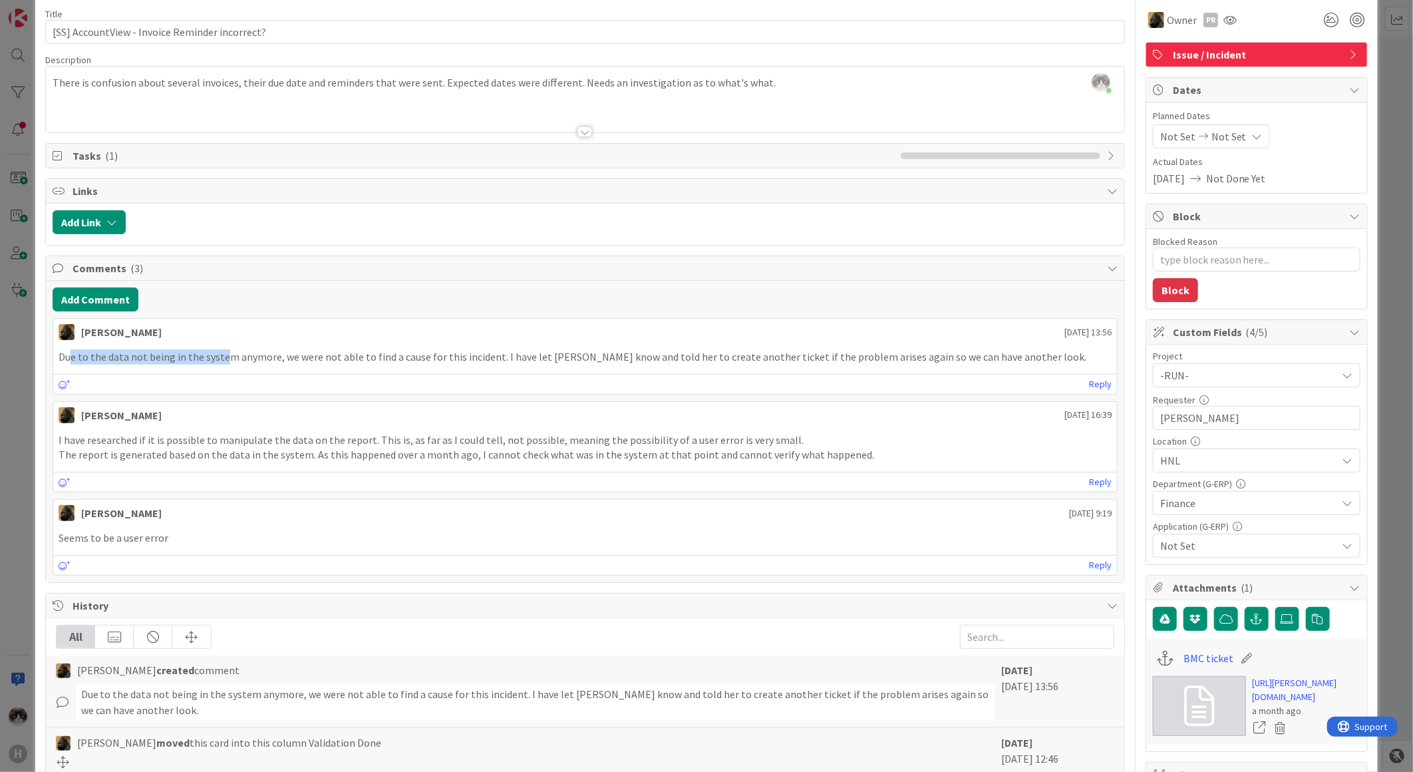
scroll to position [74, 0]
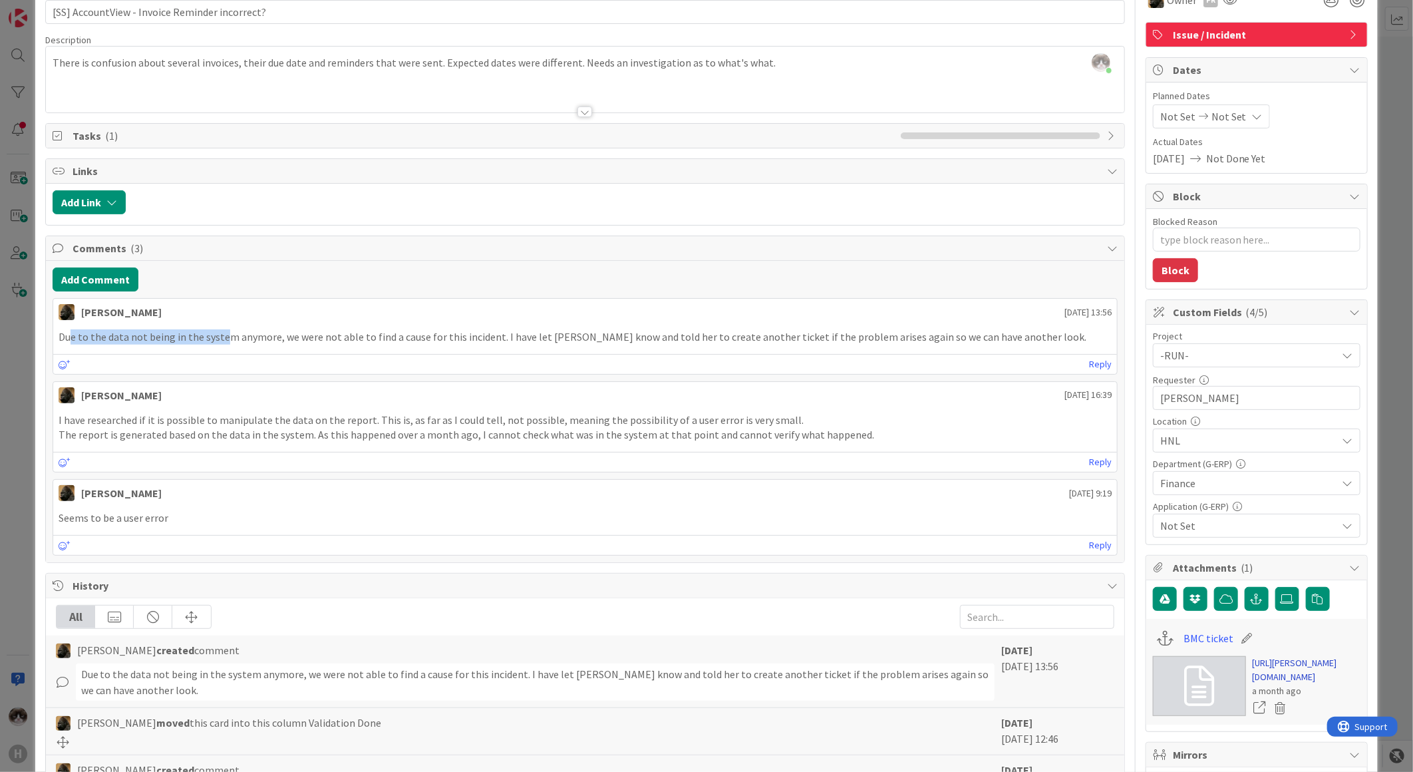
click at [1281, 681] on link "https://huisman-smartit.onbmc.com/smartit/app/#/incident/AGGHEXFAF704DASZSW2ESZ…" at bounding box center [1306, 670] width 108 height 28
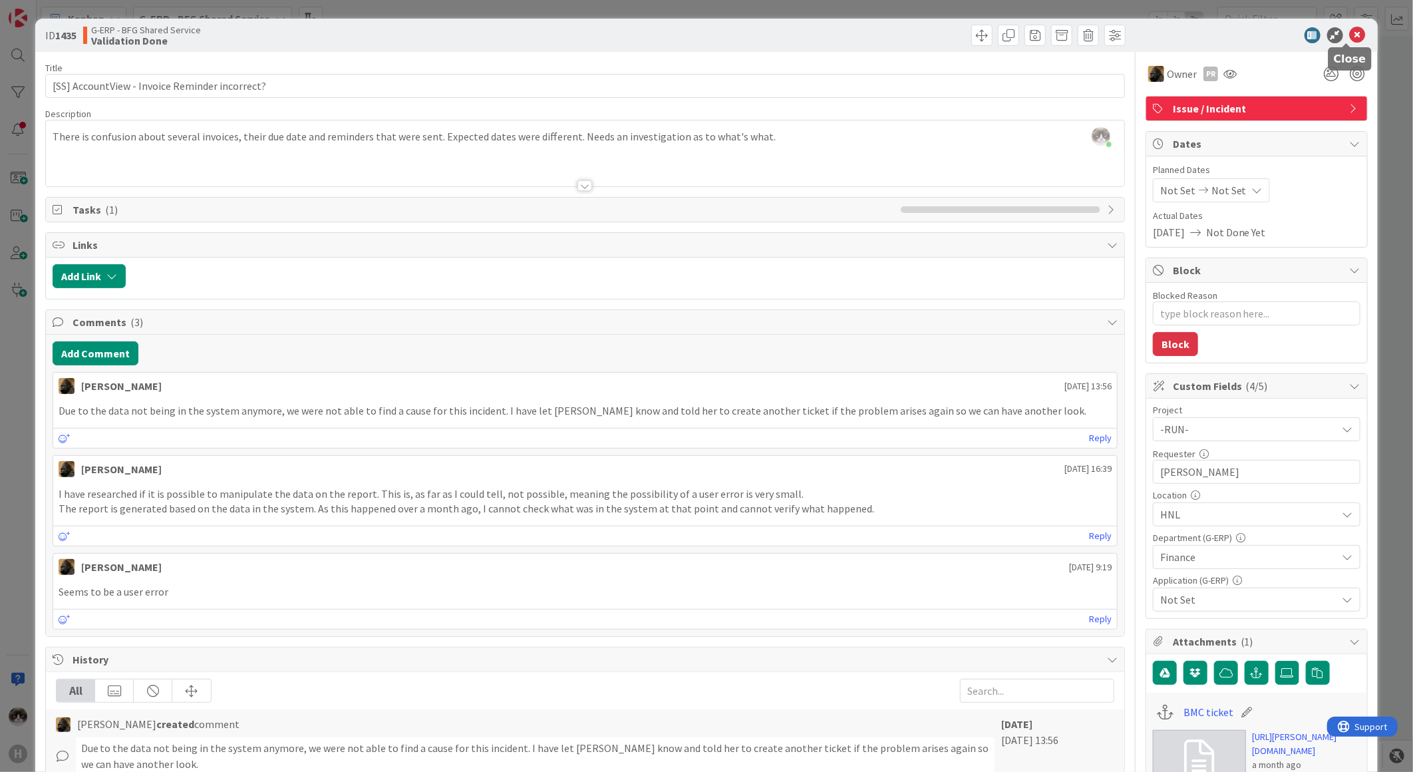
click at [1350, 41] on icon at bounding box center [1358, 35] width 16 height 16
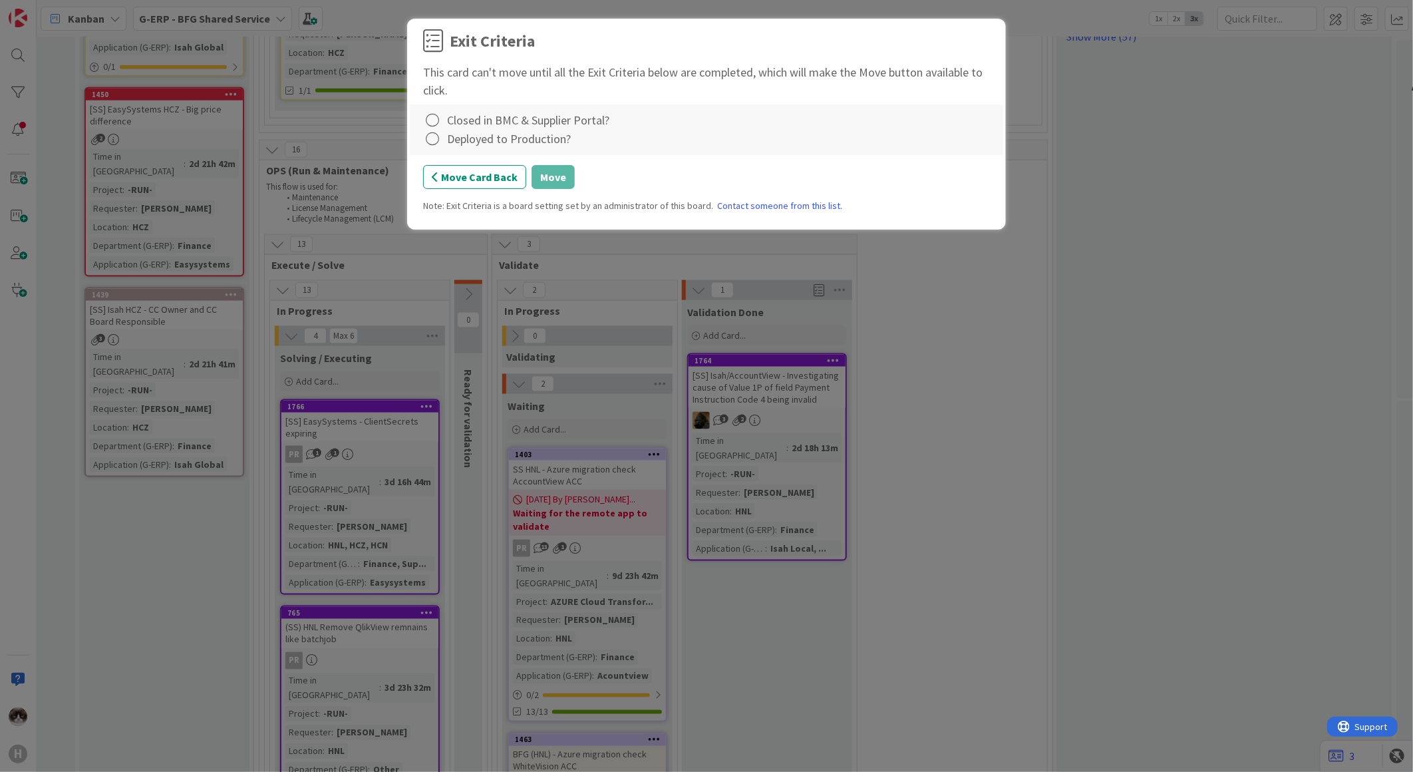
scroll to position [1008, 142]
drag, startPoint x: 443, startPoint y: 114, endPoint x: 436, endPoint y: 115, distance: 7.4
click at [440, 114] on div "Closed in BMC & Supplier Portal?" at bounding box center [706, 120] width 567 height 19
click at [437, 118] on icon at bounding box center [432, 120] width 19 height 19
click at [444, 148] on link "Complete" at bounding box center [506, 147] width 166 height 19
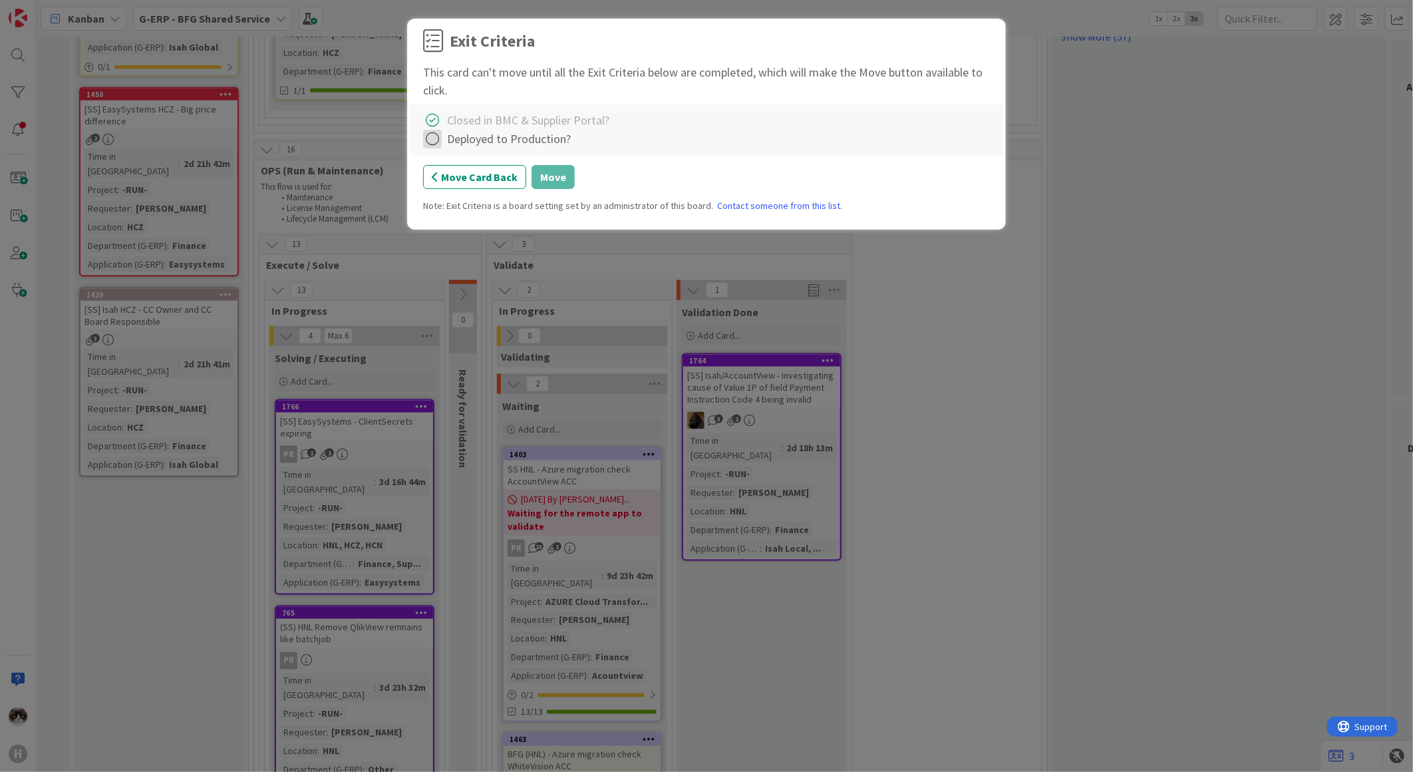
click at [434, 142] on icon at bounding box center [432, 139] width 19 height 19
click at [448, 186] on link "Not Applicable" at bounding box center [506, 185] width 166 height 19
click at [542, 180] on button "Move" at bounding box center [552, 177] width 43 height 24
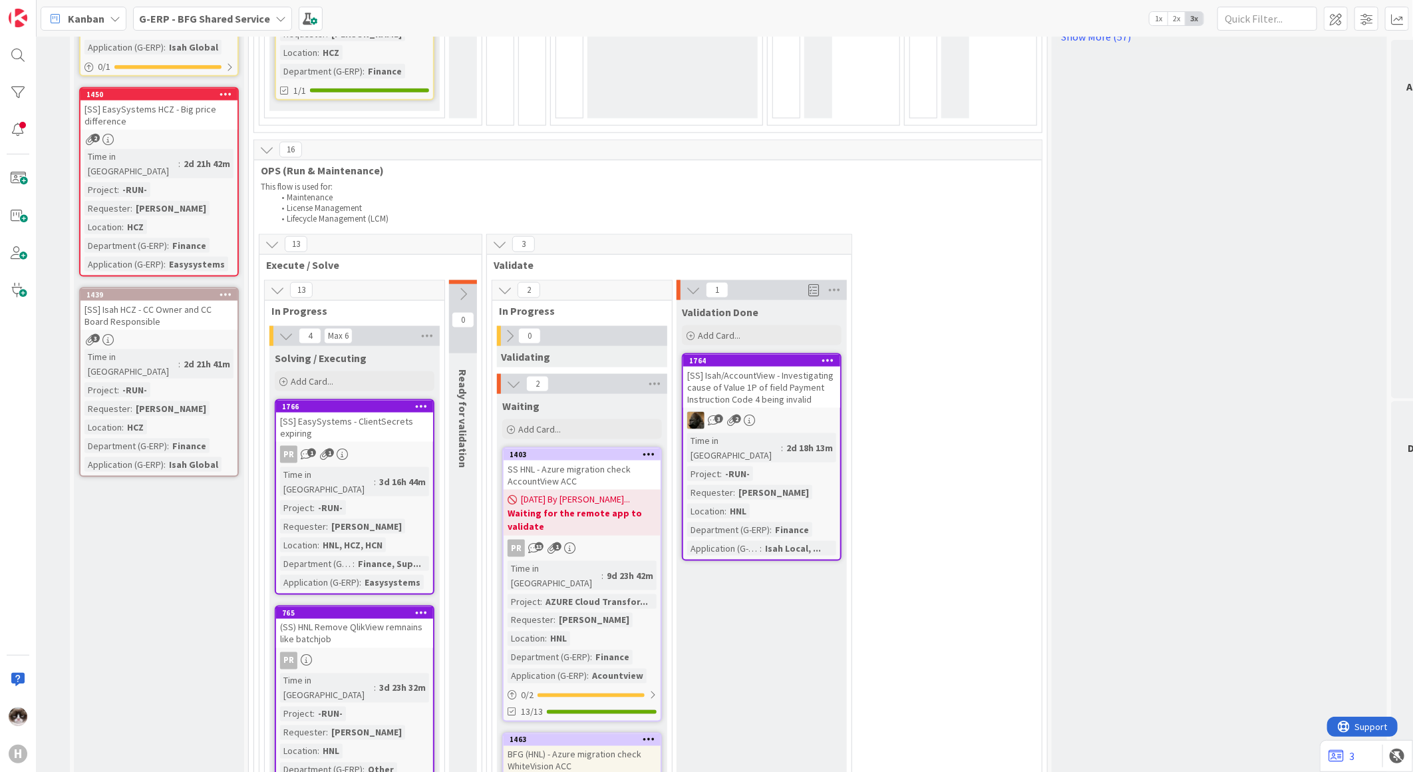
click at [798, 368] on link "1764 [SS] Isah/AccountView - Investigating cause of Value 1P of field Payment I…" at bounding box center [762, 457] width 160 height 208
type textarea "x"
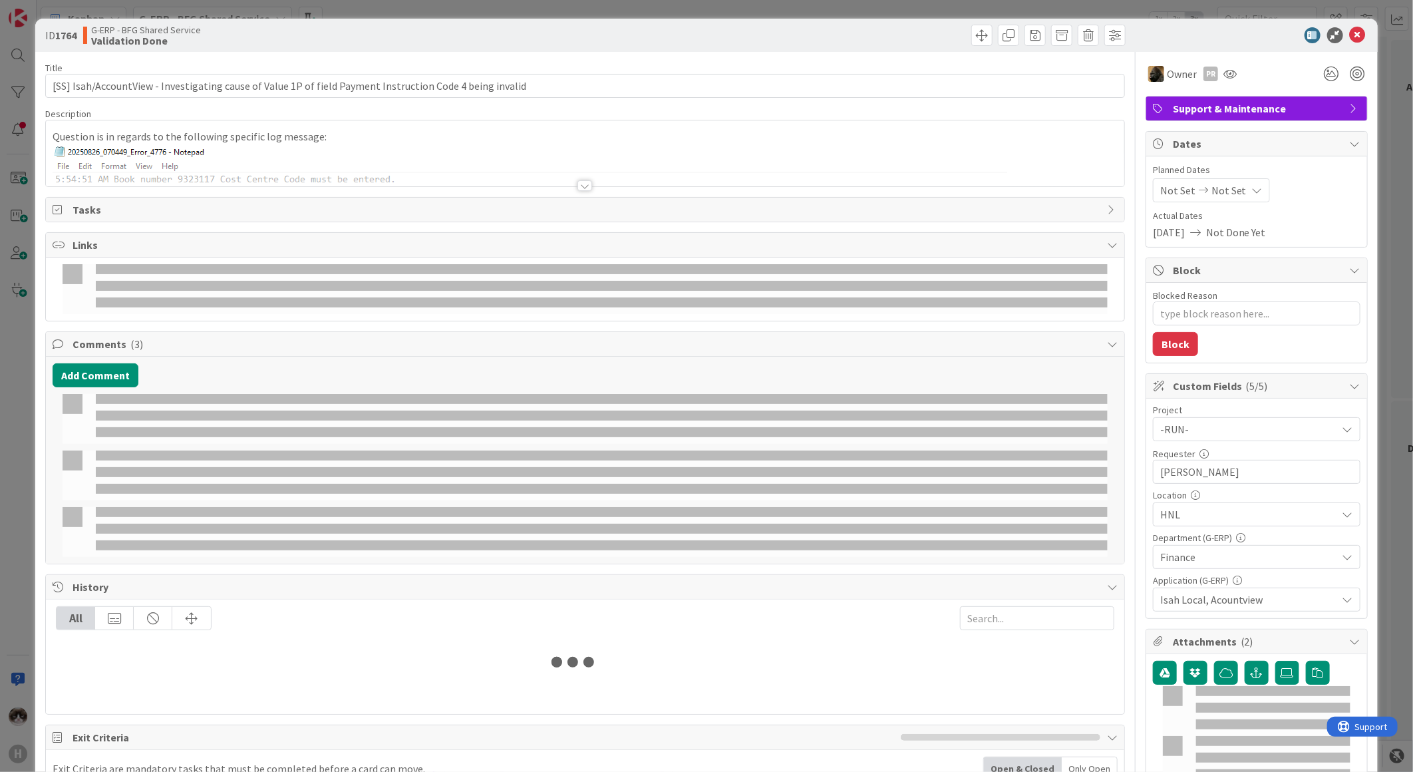
select select "sql"
select select "cs"
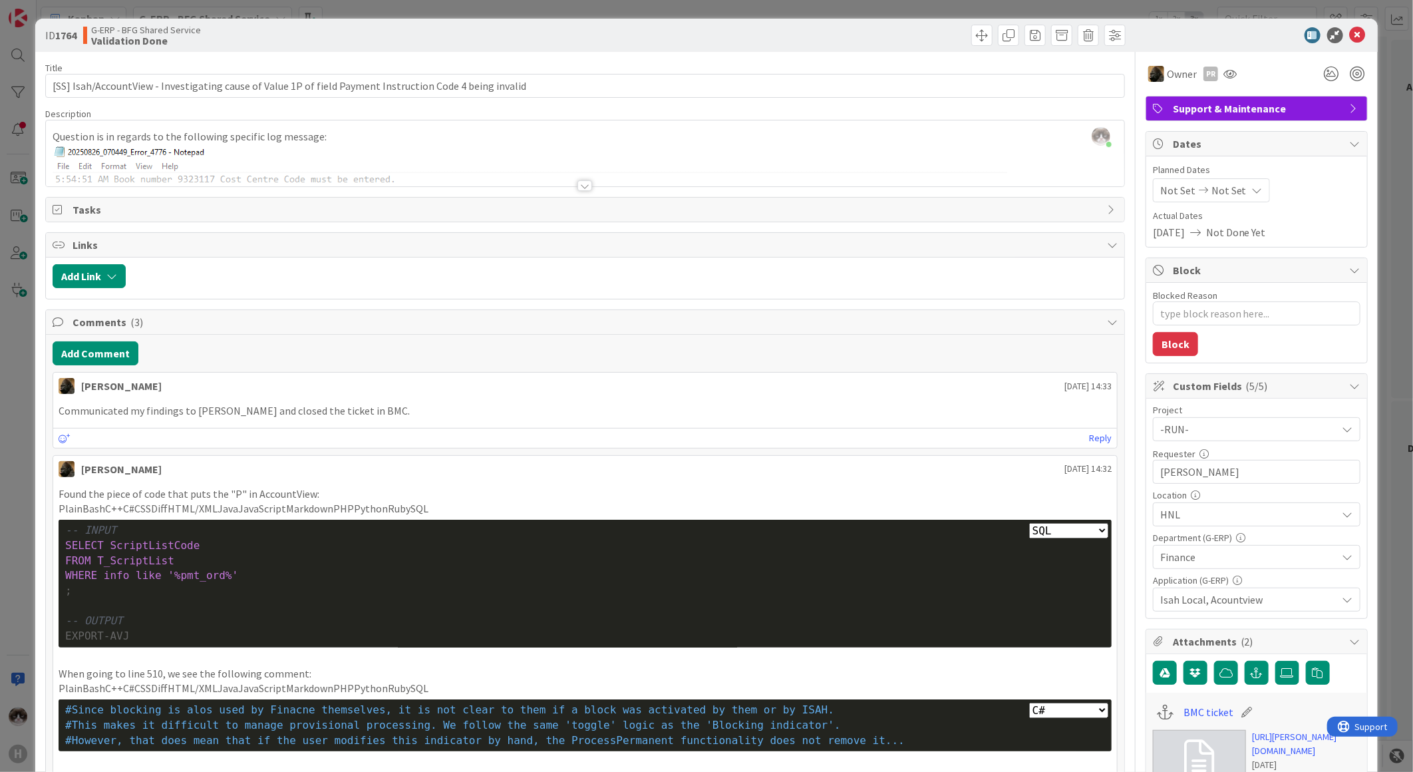
click at [565, 182] on div at bounding box center [585, 169] width 1078 height 34
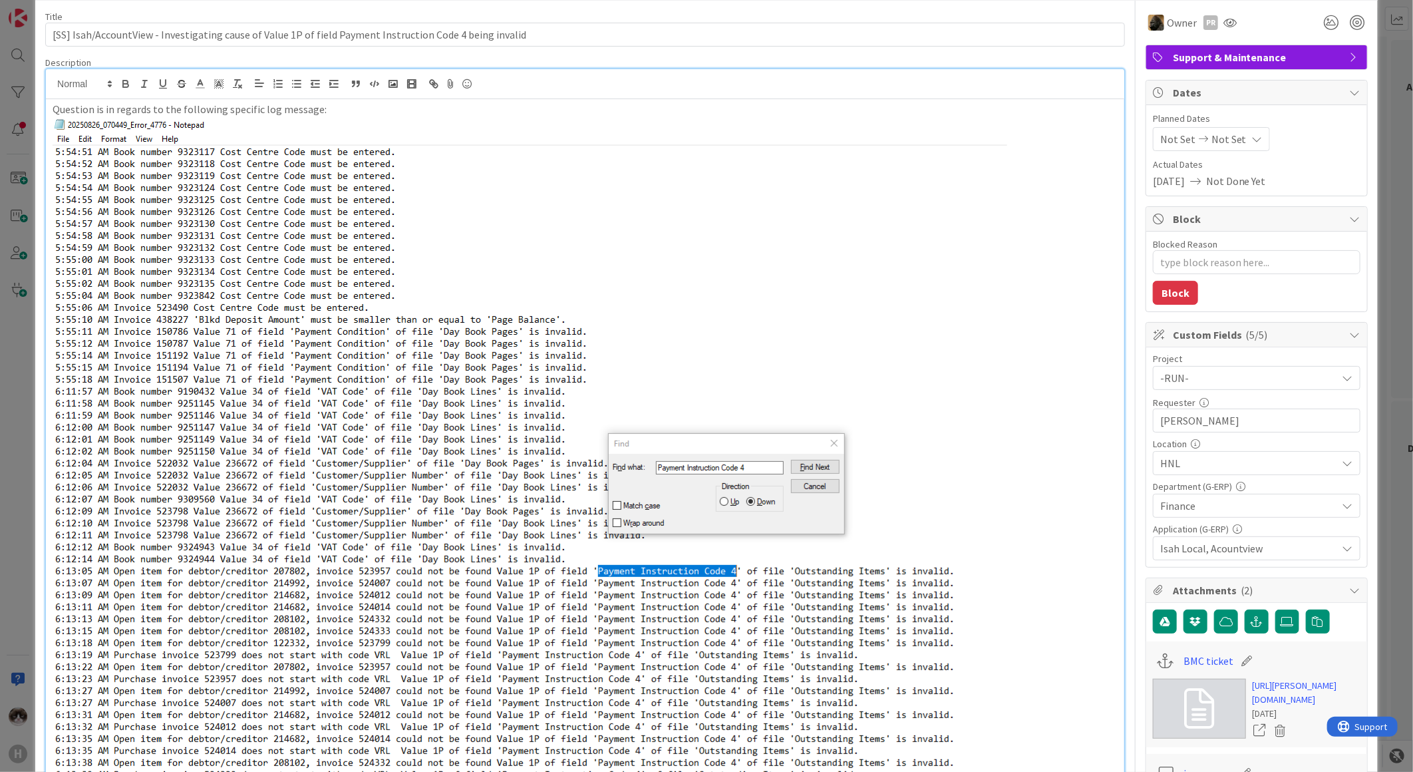
scroll to position [74, 0]
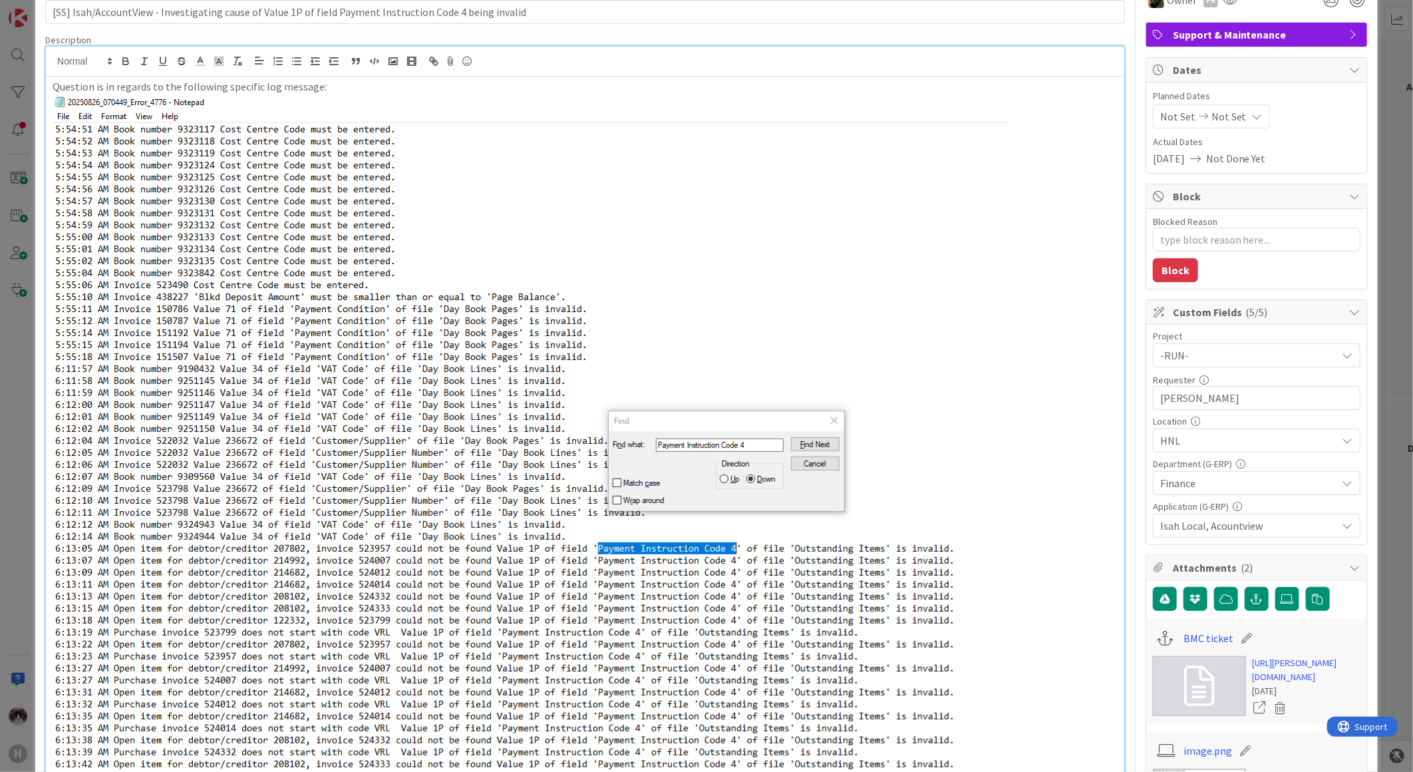
drag, startPoint x: 599, startPoint y: 549, endPoint x: 647, endPoint y: 549, distance: 47.9
click at [647, 549] on img at bounding box center [530, 458] width 954 height 728
click at [686, 559] on img at bounding box center [530, 458] width 954 height 728
click at [575, 572] on img at bounding box center [530, 458] width 954 height 728
click at [572, 603] on img at bounding box center [530, 458] width 954 height 728
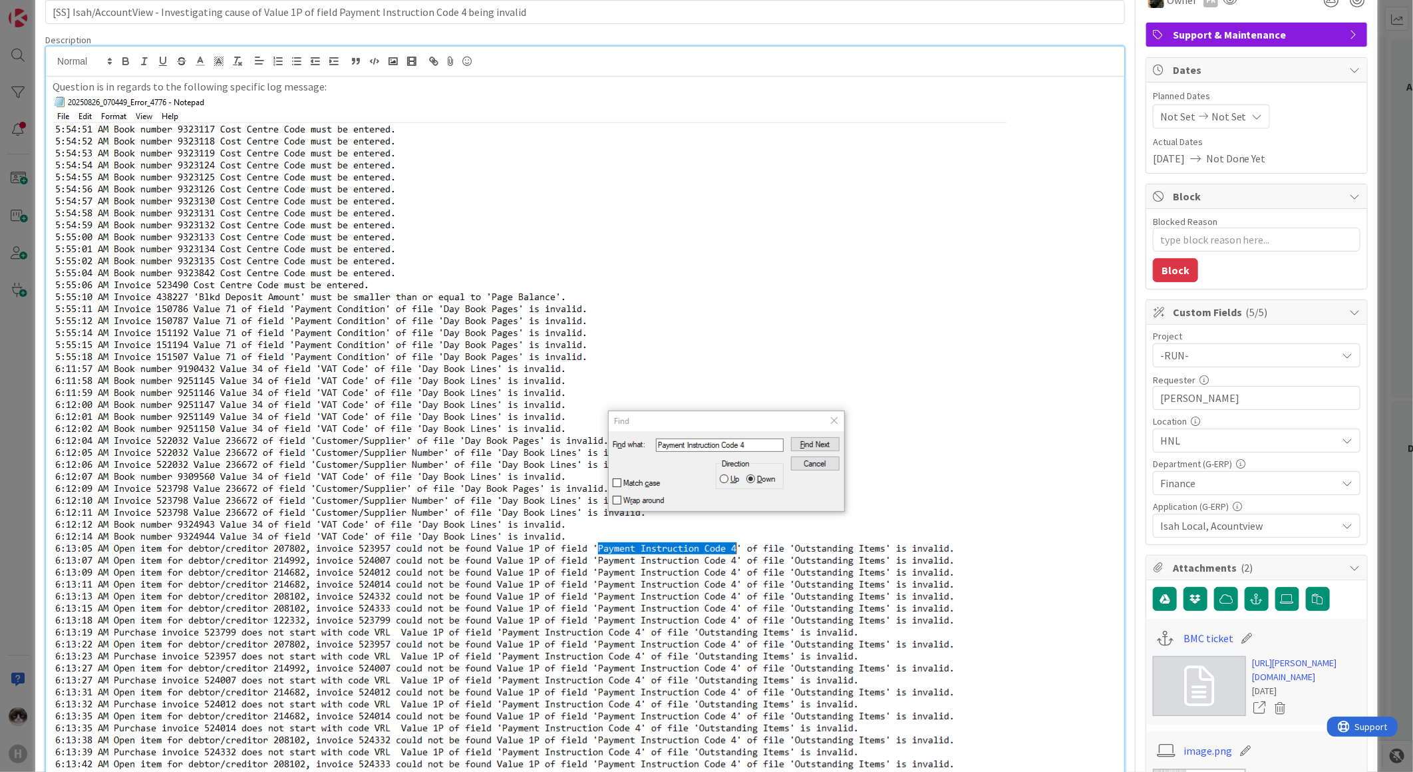
click at [1056, 556] on p at bounding box center [585, 458] width 1065 height 728
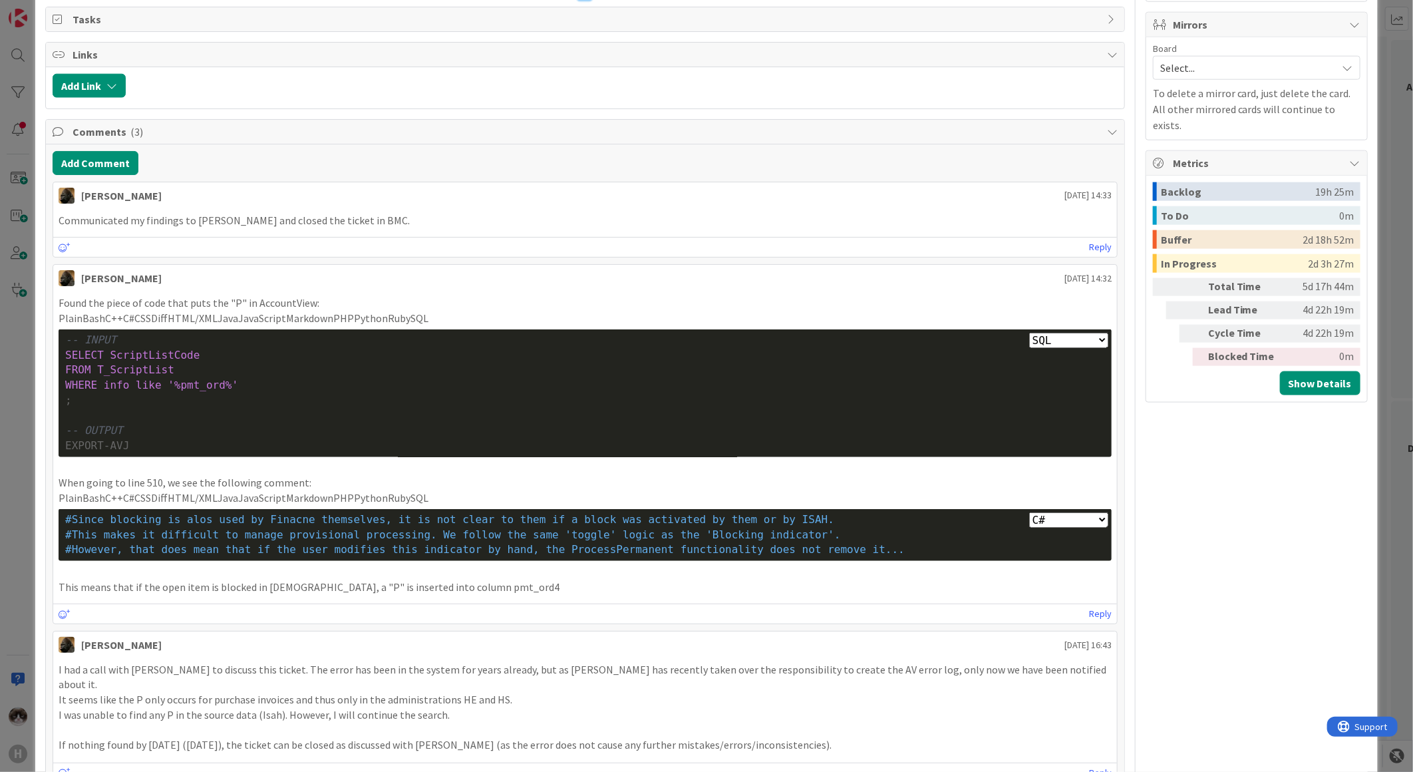
scroll to position [1034, 0]
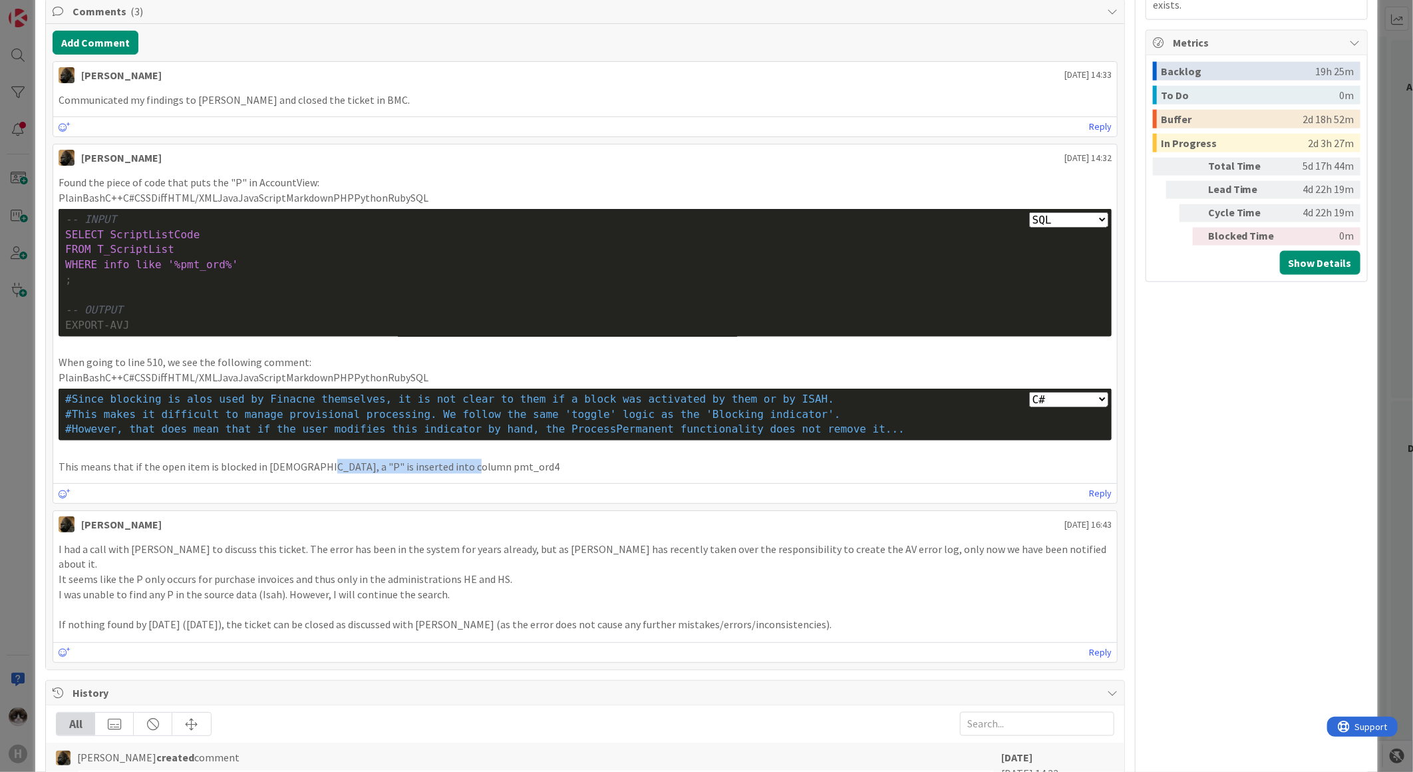
drag, startPoint x: 469, startPoint y: 480, endPoint x: 293, endPoint y: 468, distance: 176.0
click at [293, 468] on div "Noah Dezaire 29 August 2025 14:32 Found the piece of code that puts the "P" in …" at bounding box center [585, 324] width 1065 height 360
drag, startPoint x: 293, startPoint y: 468, endPoint x: 233, endPoint y: 480, distance: 61.7
click at [233, 479] on div "Found the piece of code that puts the "P" in AccountView: PlainBashC++C#CSSDiff…" at bounding box center [585, 324] width 1064 height 309
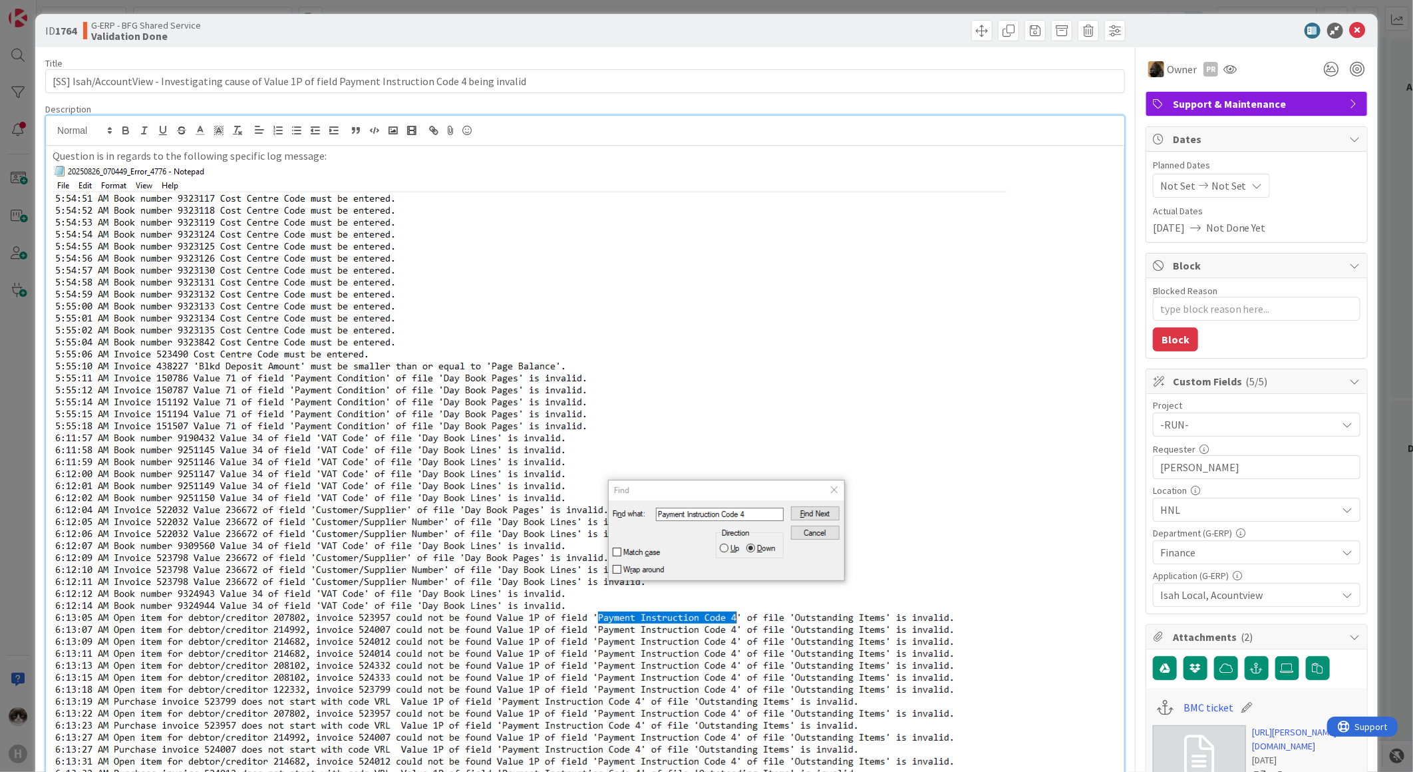
scroll to position [0, 0]
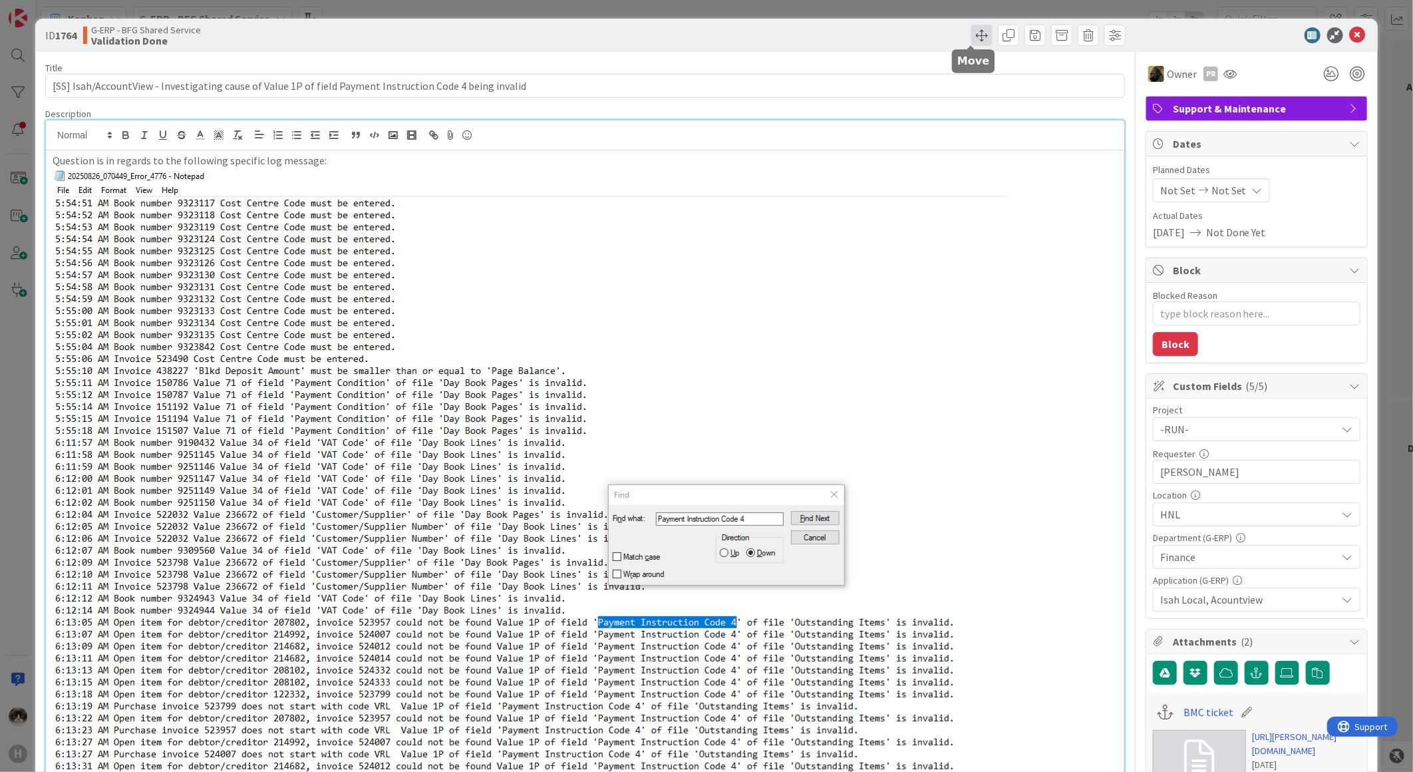
click at [971, 41] on span at bounding box center [981, 35] width 21 height 21
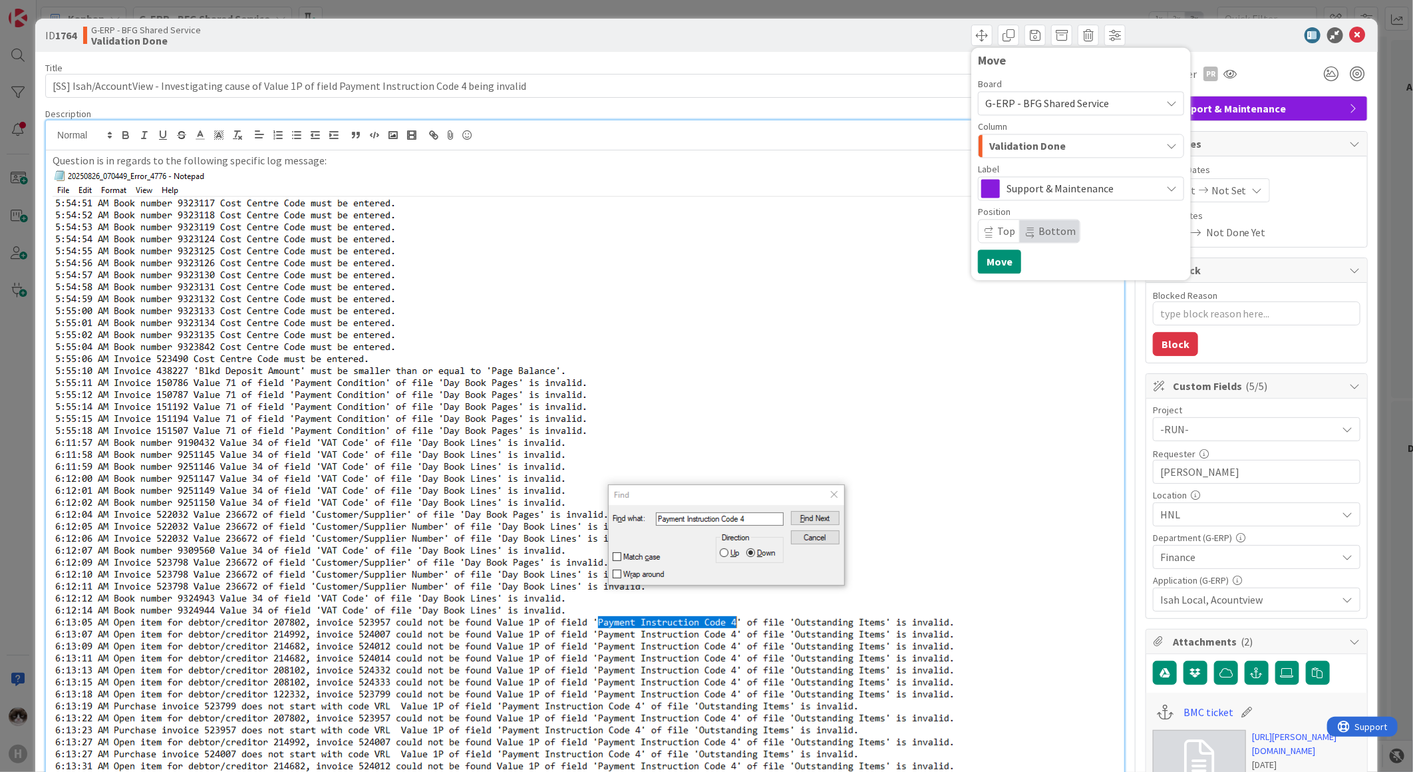
click at [881, 269] on img at bounding box center [530, 532] width 954 height 728
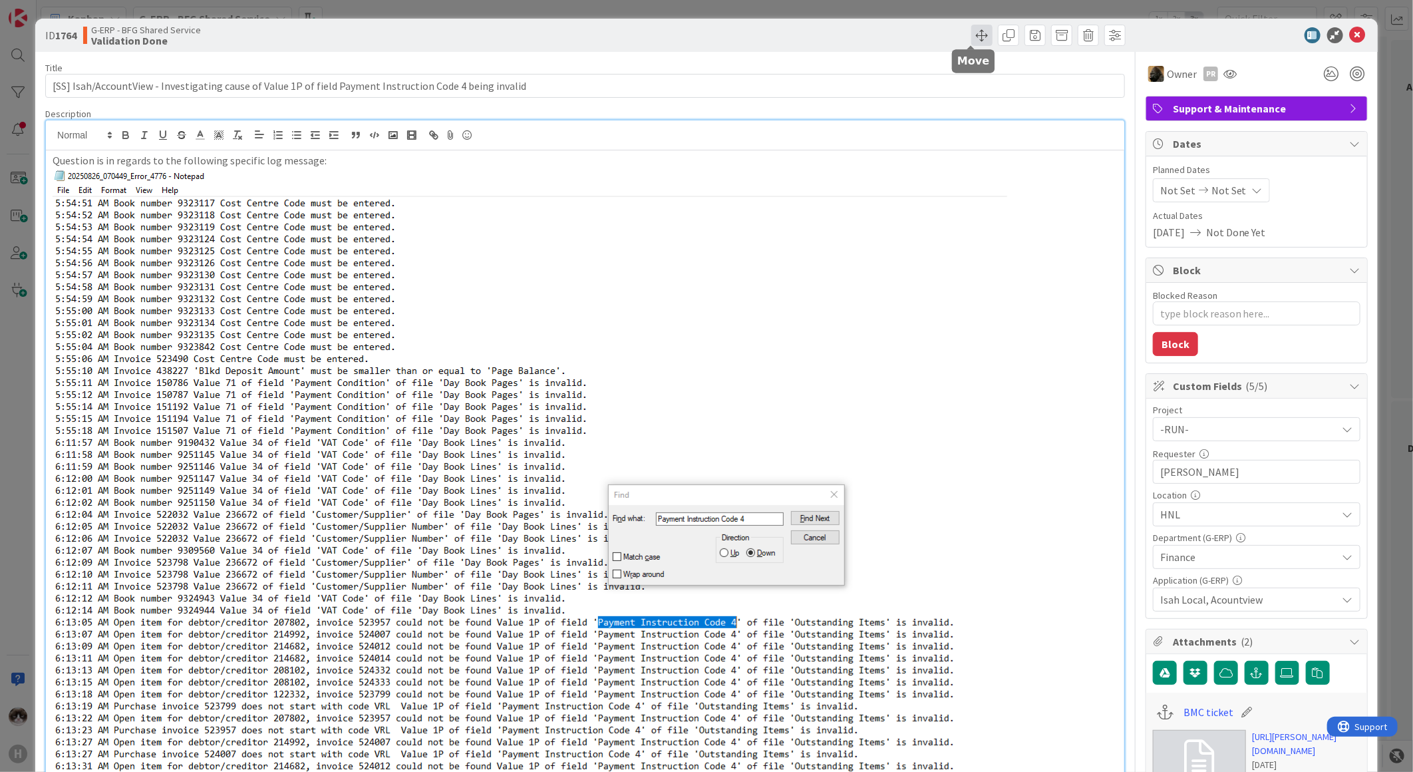
click at [971, 37] on span at bounding box center [981, 35] width 21 height 21
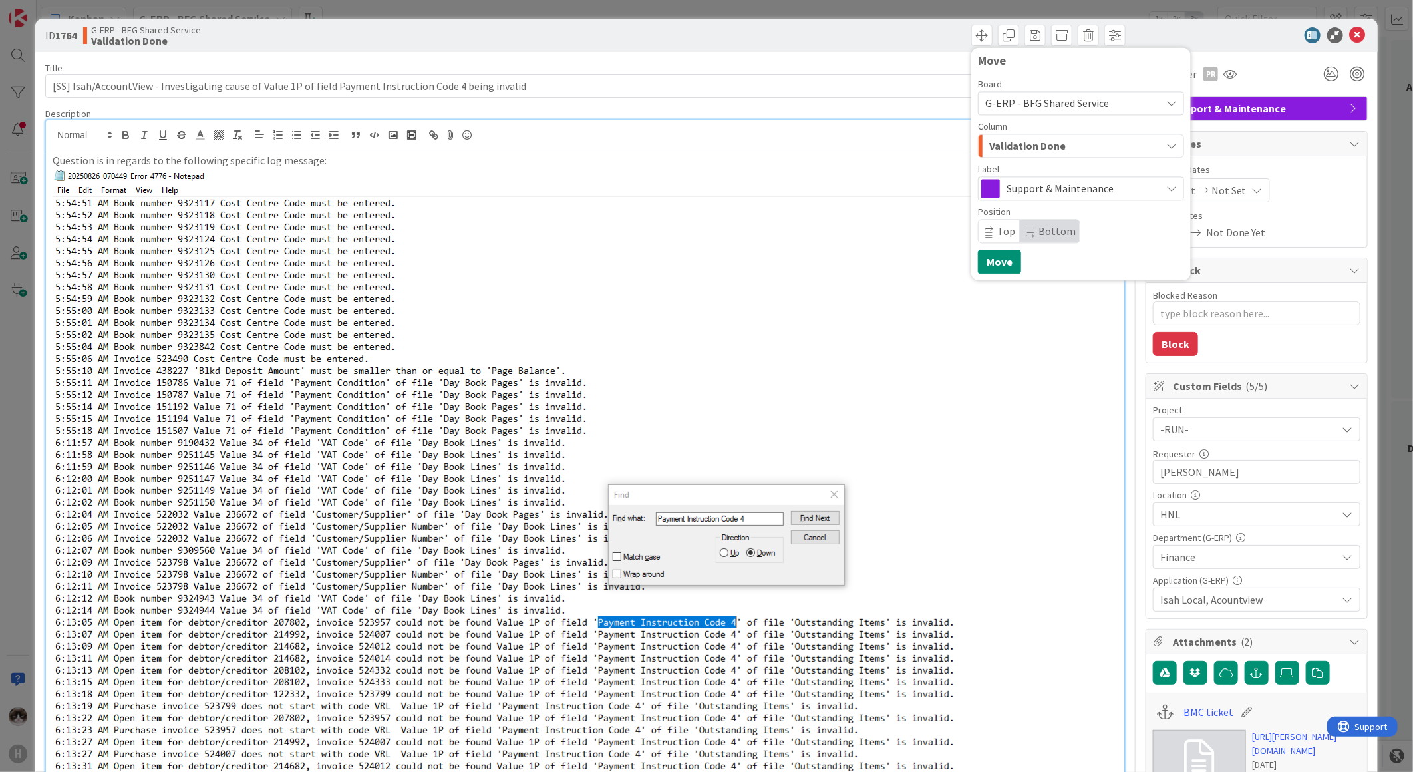
click at [1079, 145] on div "Validation Done" at bounding box center [1073, 145] width 175 height 21
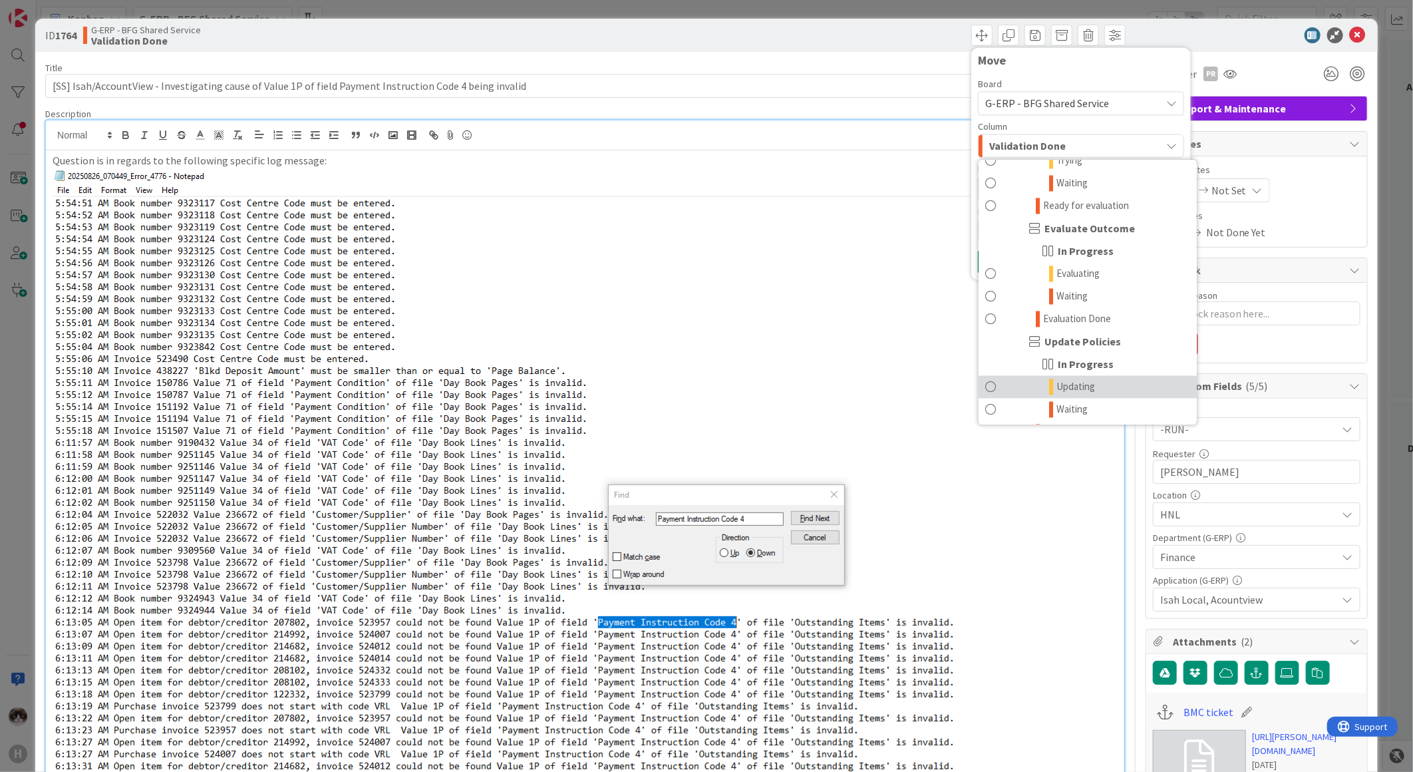
scroll to position [1646, 0]
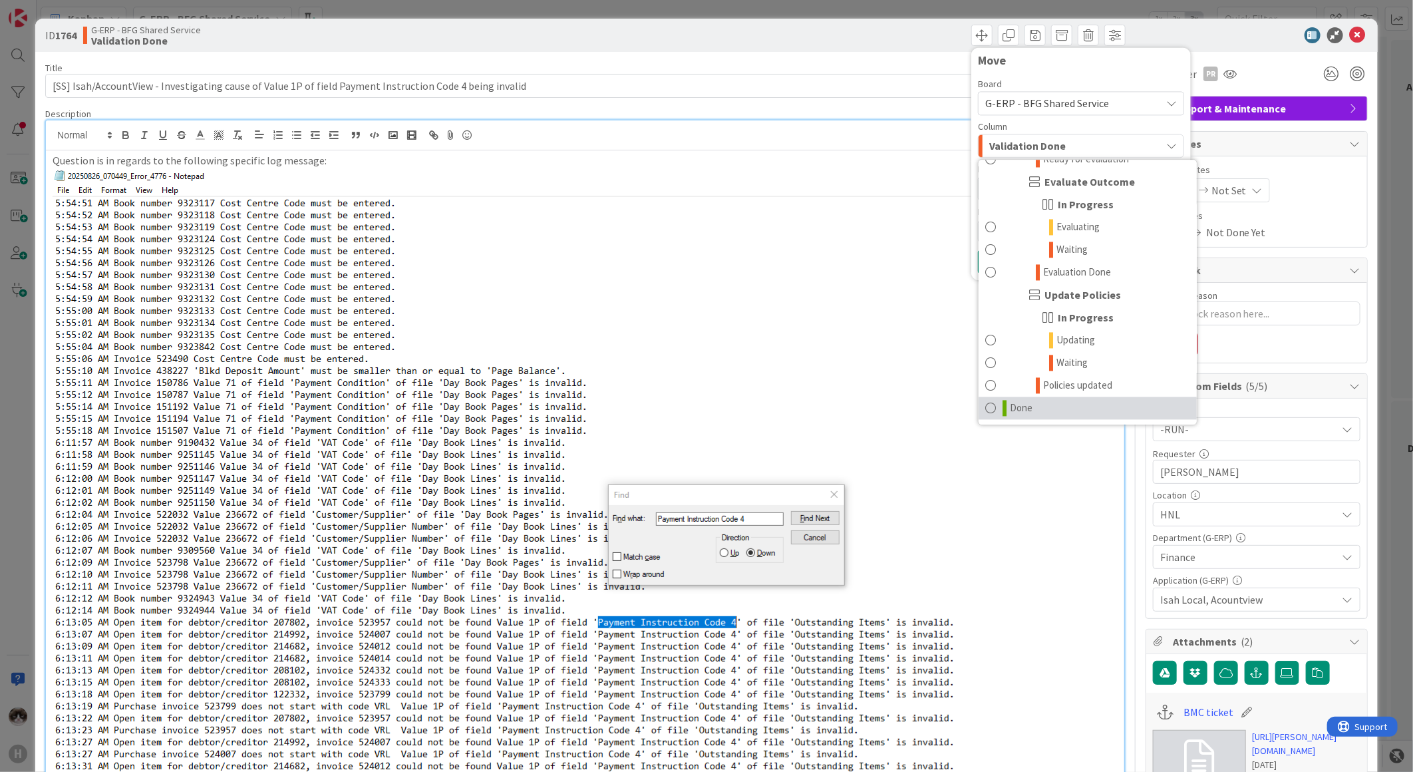
click at [1018, 408] on span "Done" at bounding box center [1021, 408] width 23 height 16
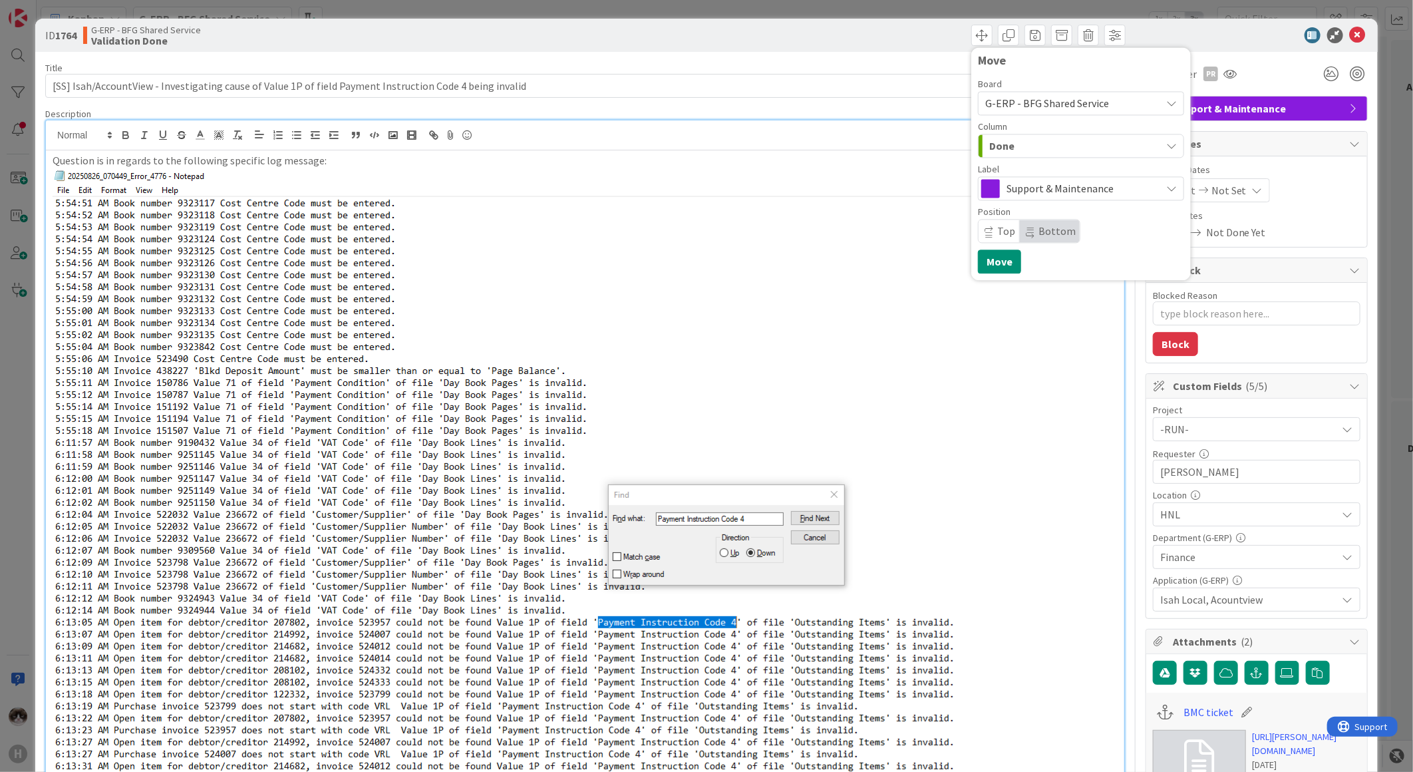
click at [845, 349] on img at bounding box center [530, 532] width 954 height 728
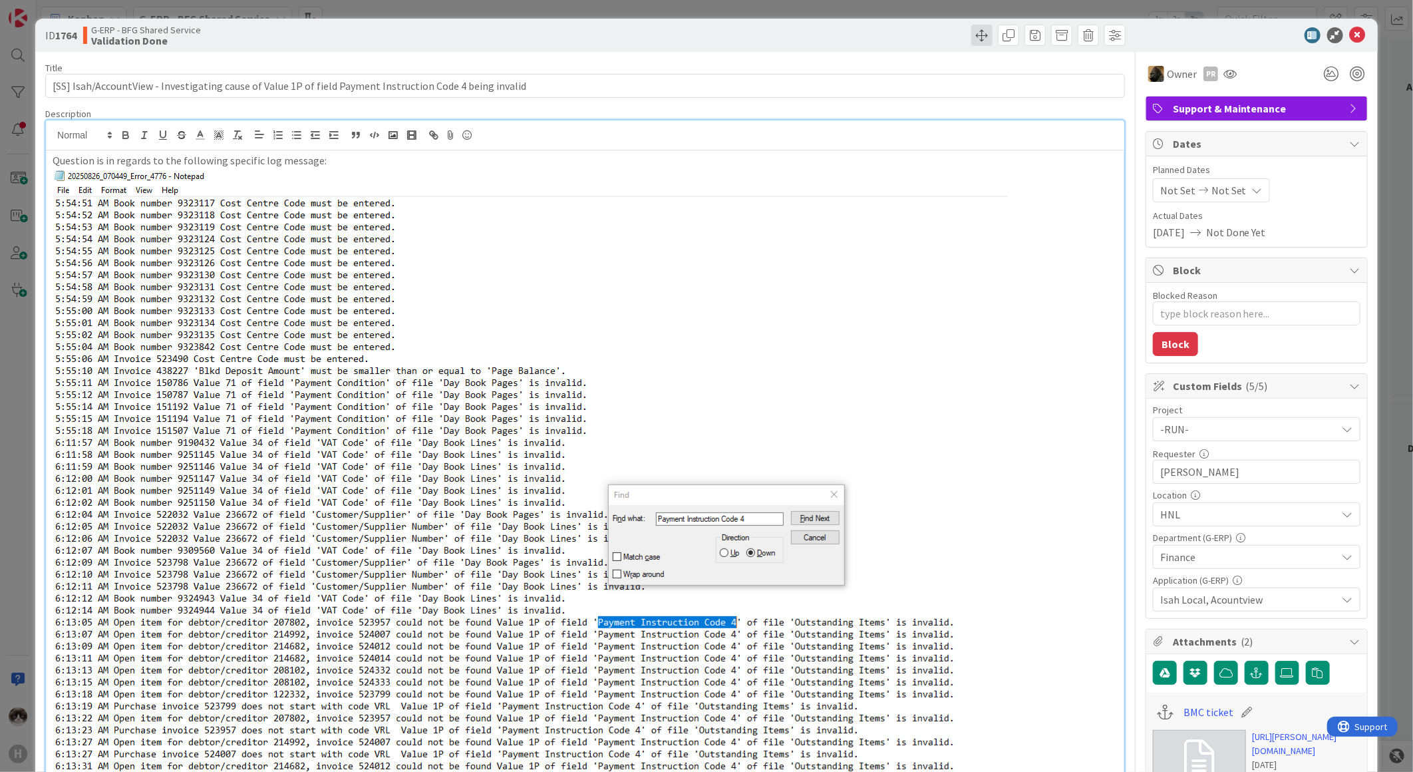
click at [971, 37] on span at bounding box center [981, 35] width 21 height 21
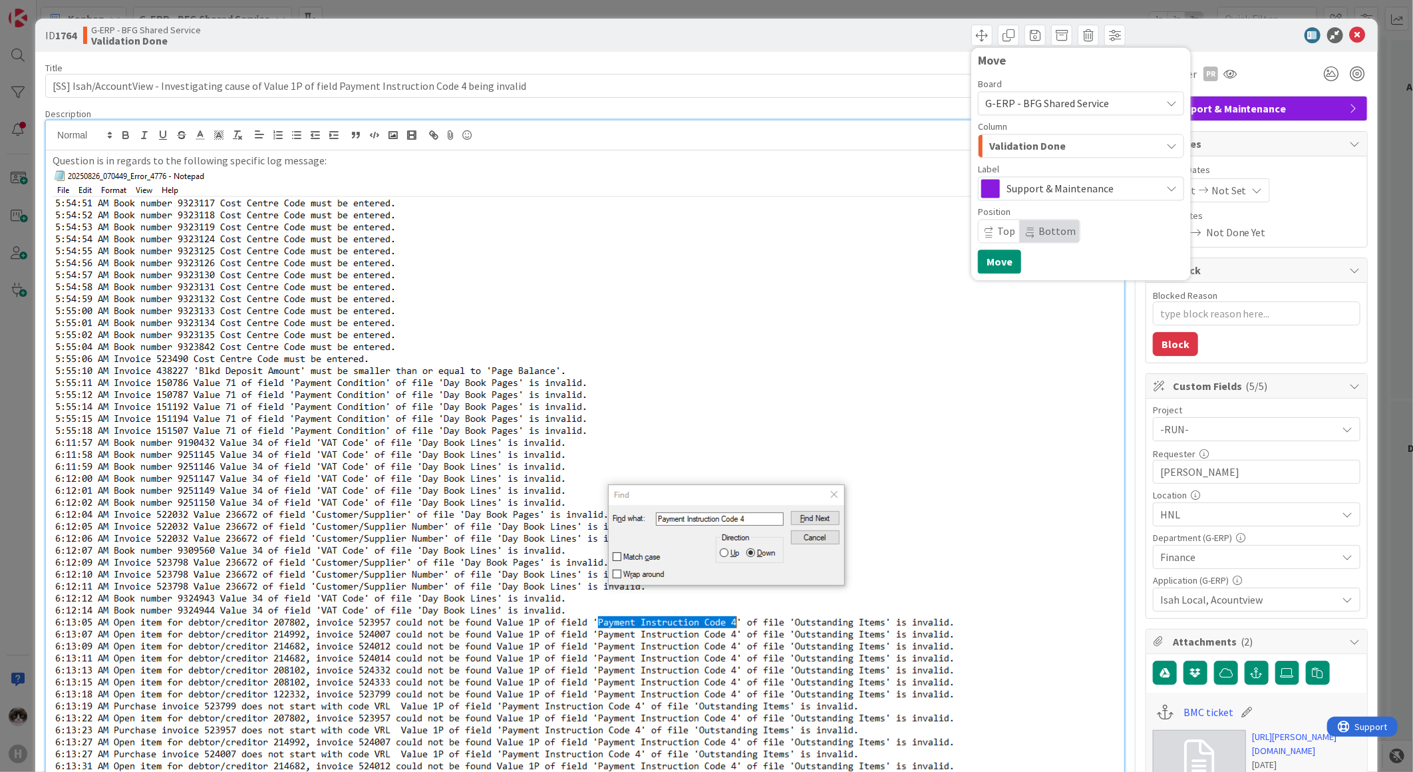
click at [1038, 142] on span "Validation Done" at bounding box center [1027, 145] width 76 height 17
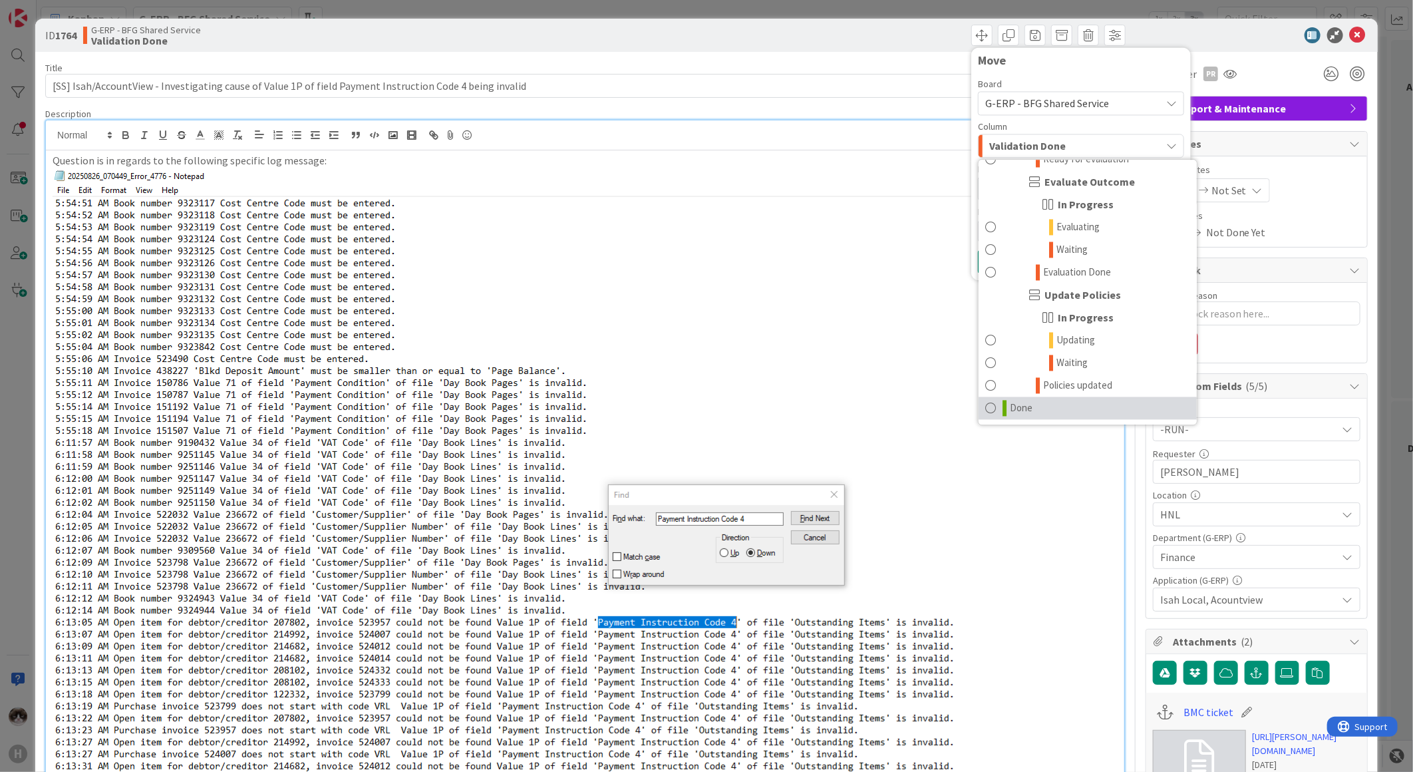
click at [1012, 400] on span "Done" at bounding box center [1021, 408] width 23 height 16
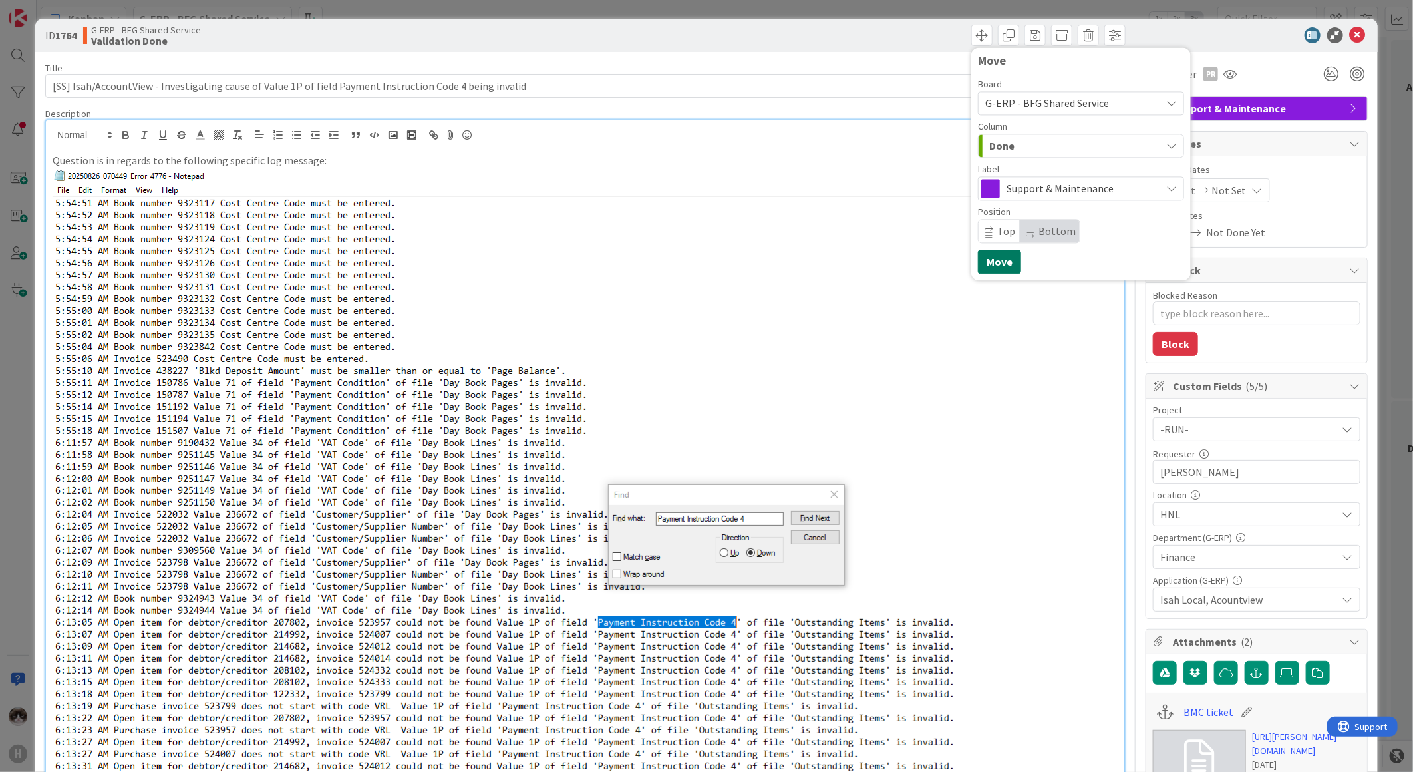
click at [992, 263] on button "Move" at bounding box center [999, 261] width 43 height 24
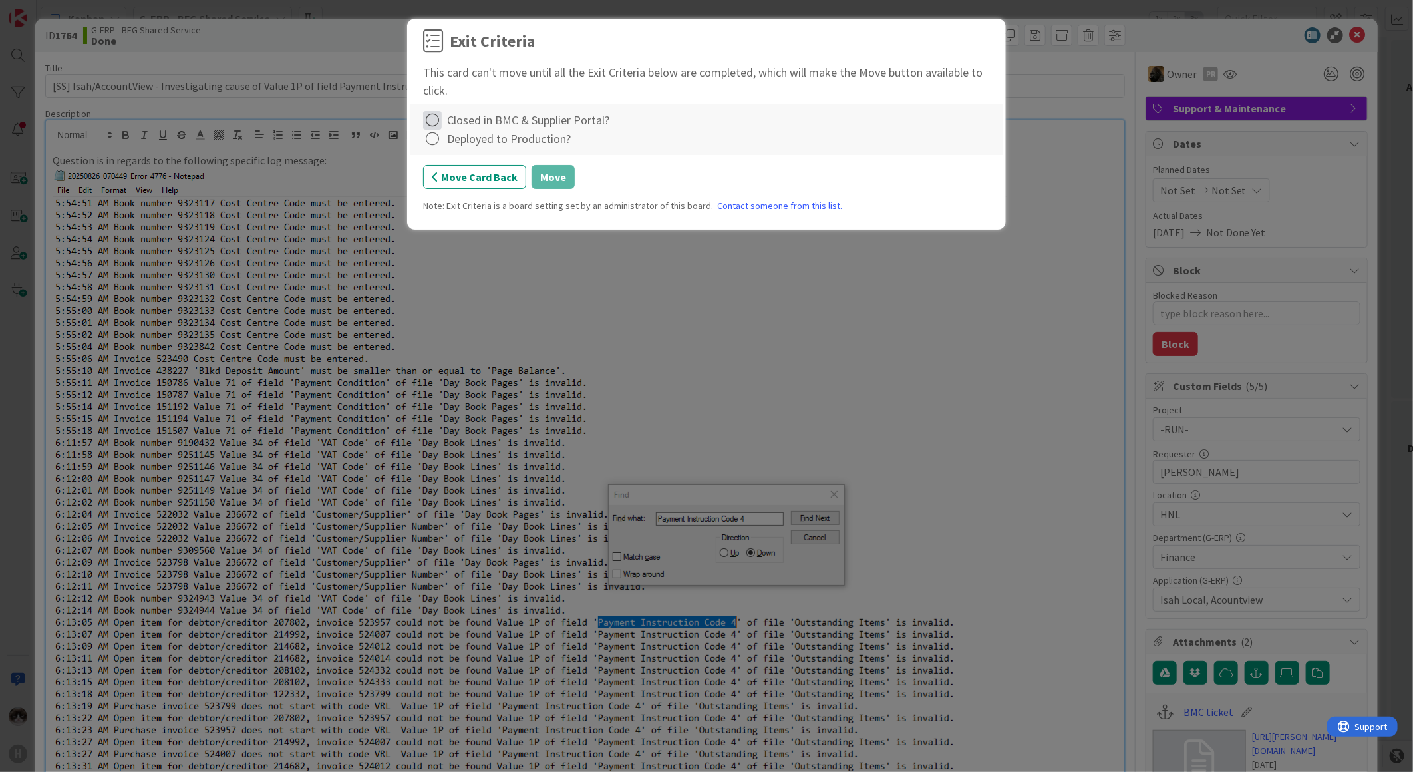
click at [434, 122] on icon at bounding box center [432, 120] width 19 height 19
click at [461, 154] on link "Complete" at bounding box center [506, 147] width 166 height 19
click at [433, 138] on icon at bounding box center [432, 139] width 19 height 19
click at [468, 191] on link "Not Applicable" at bounding box center [506, 185] width 166 height 19
click at [544, 174] on button "Move" at bounding box center [552, 177] width 43 height 24
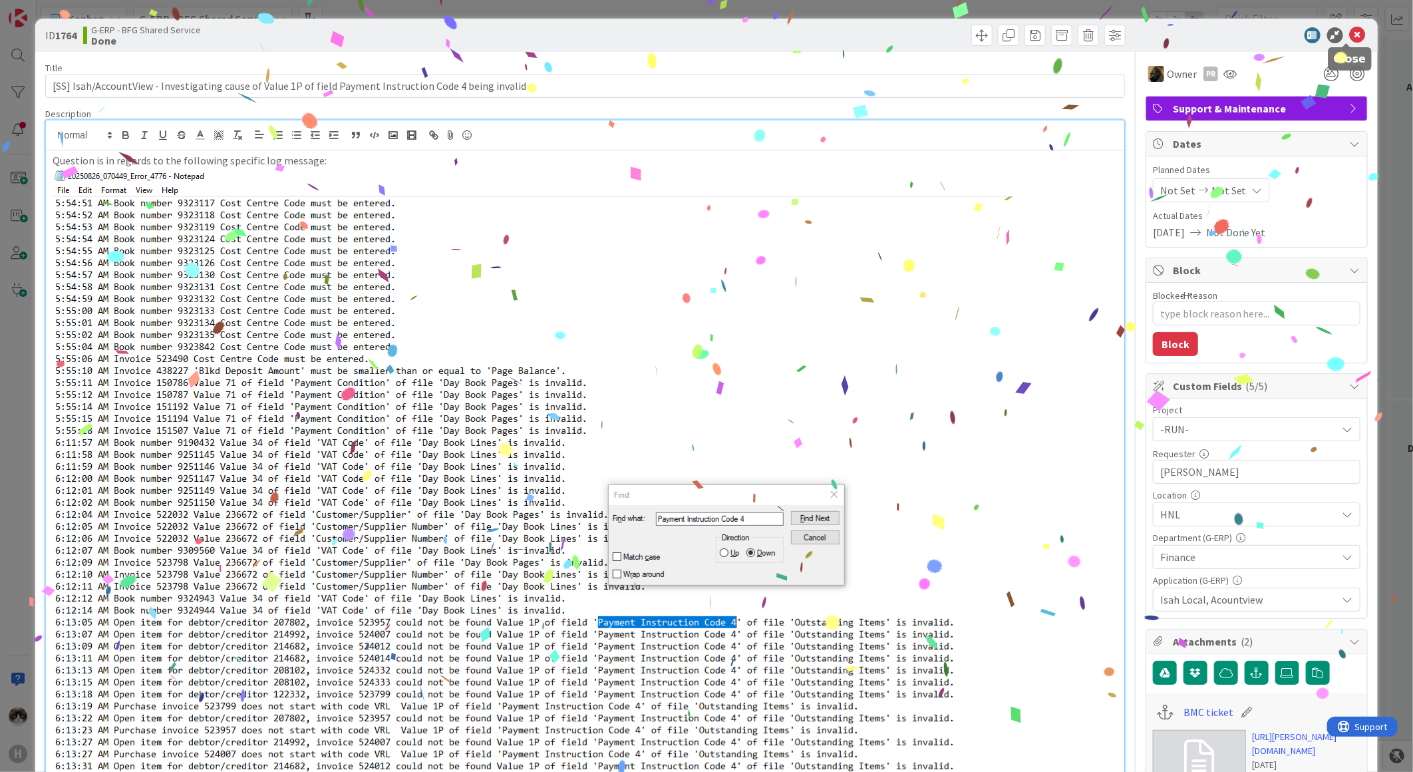
click at [1350, 35] on icon at bounding box center [1358, 35] width 16 height 16
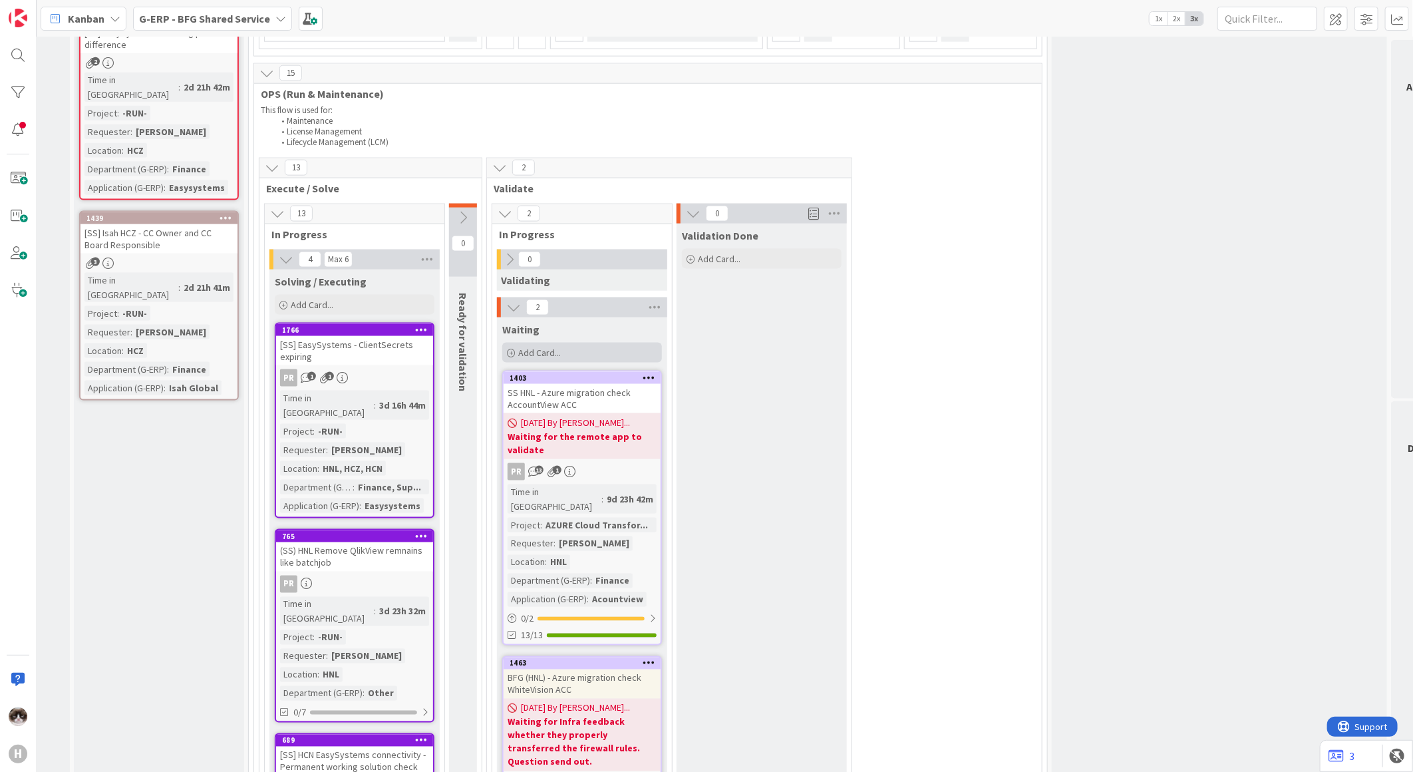
scroll to position [1155, 142]
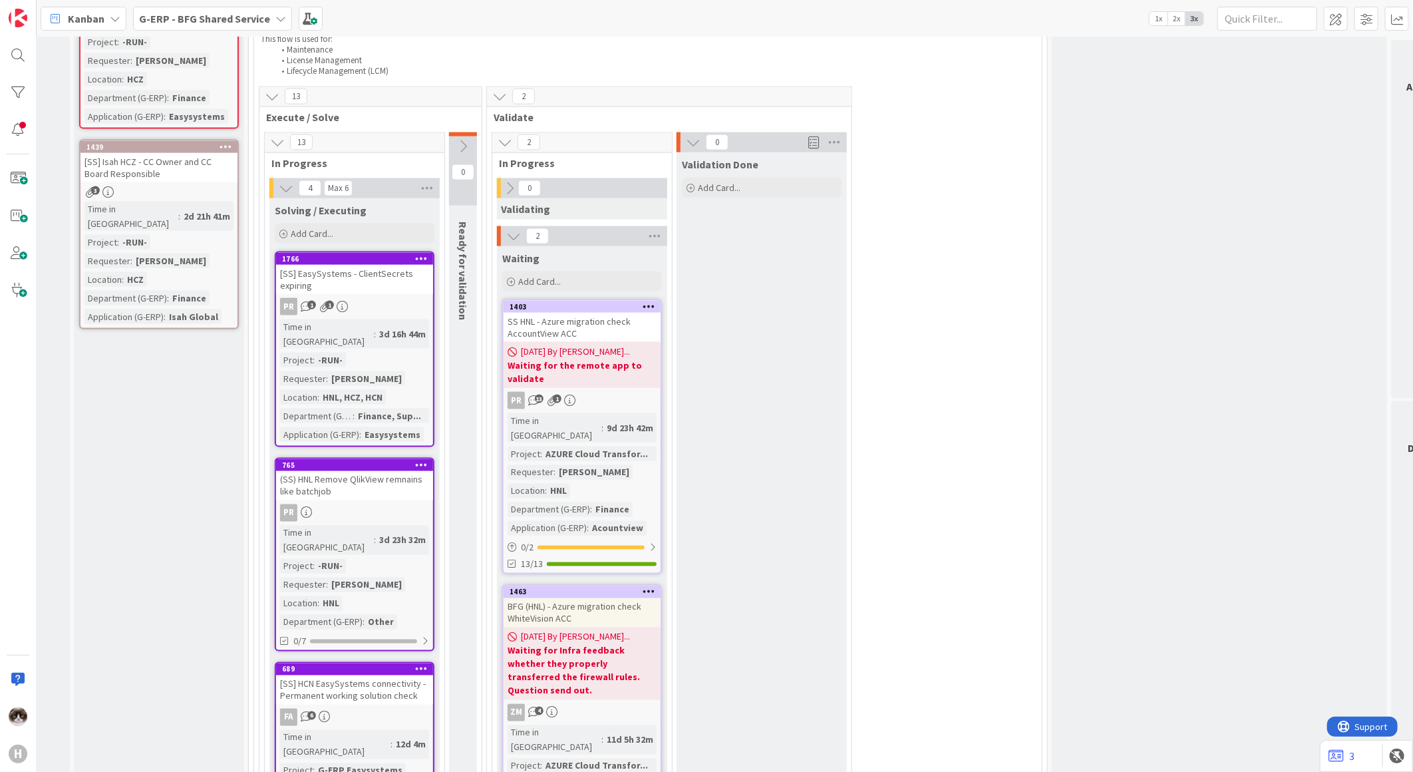
click at [624, 313] on div "SS HNL - Azure migration check AccountView ACC" at bounding box center [582, 327] width 157 height 29
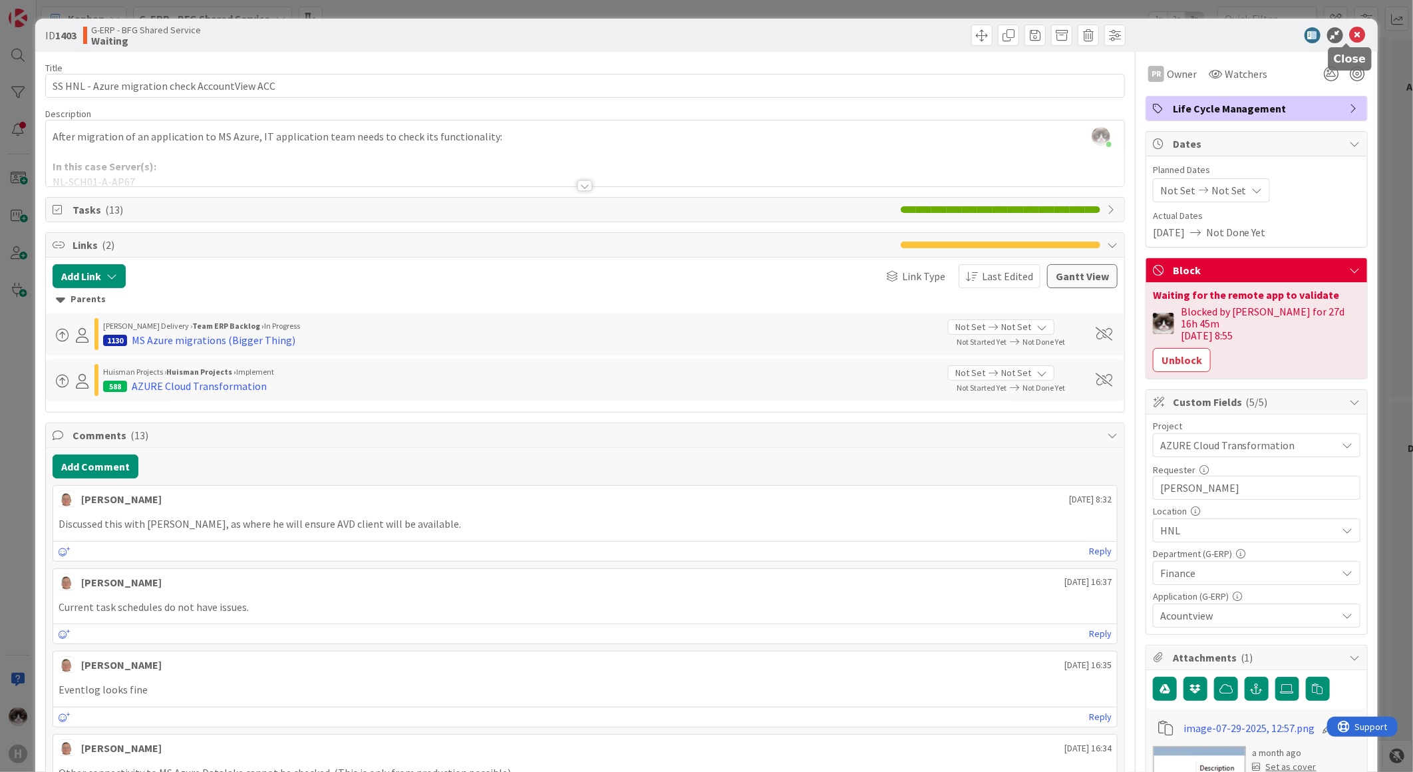
click at [1353, 35] on icon at bounding box center [1358, 35] width 16 height 16
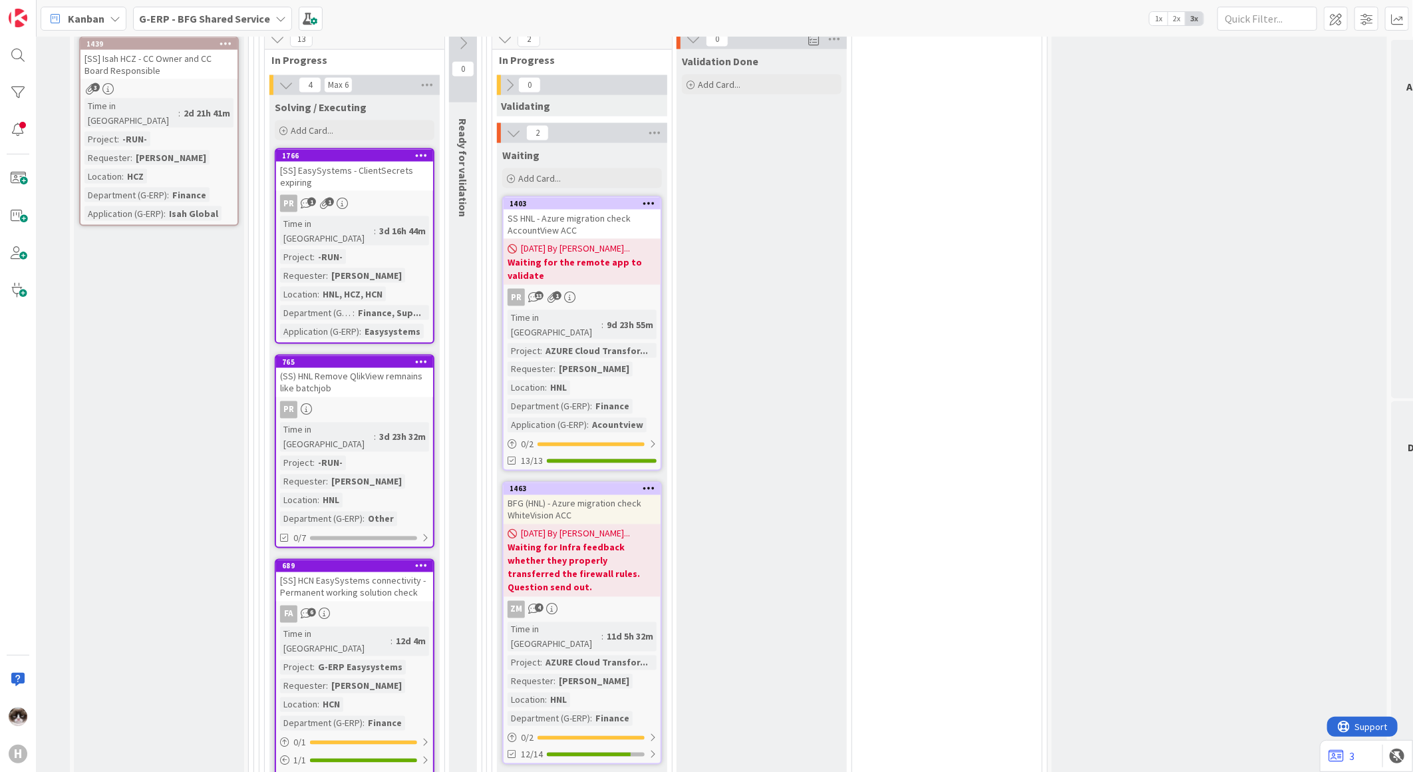
scroll to position [1377, 142]
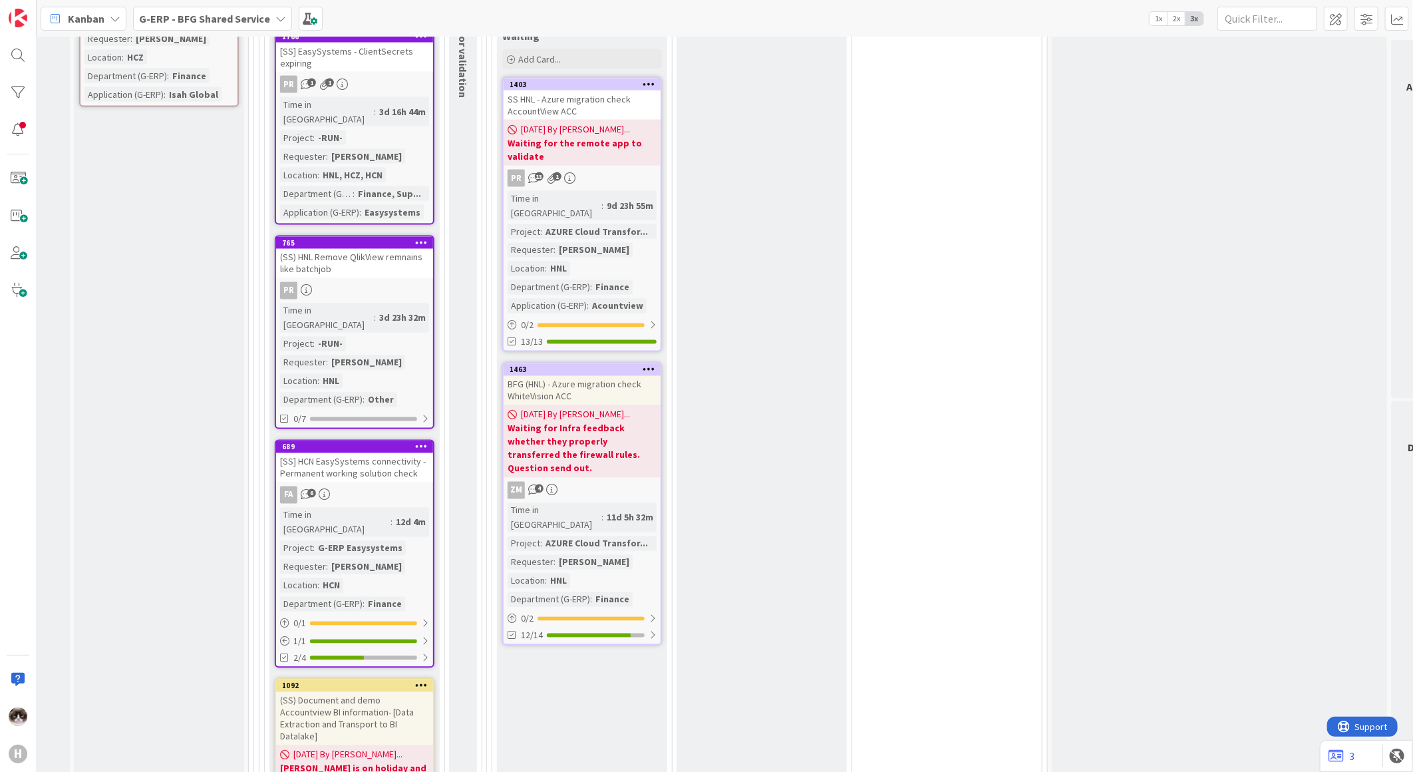
click at [386, 486] on div "FA 6" at bounding box center [354, 494] width 157 height 17
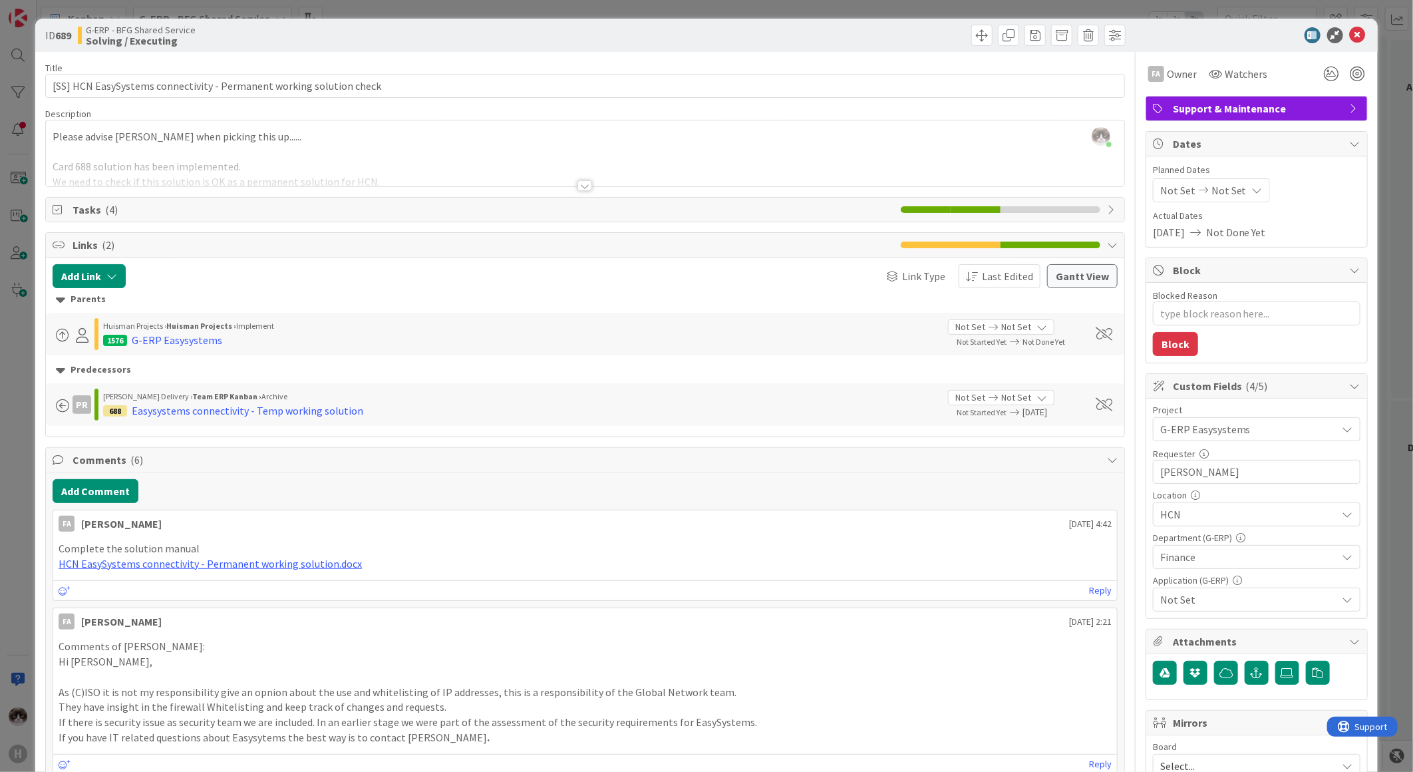
click at [586, 188] on div at bounding box center [584, 185] width 15 height 11
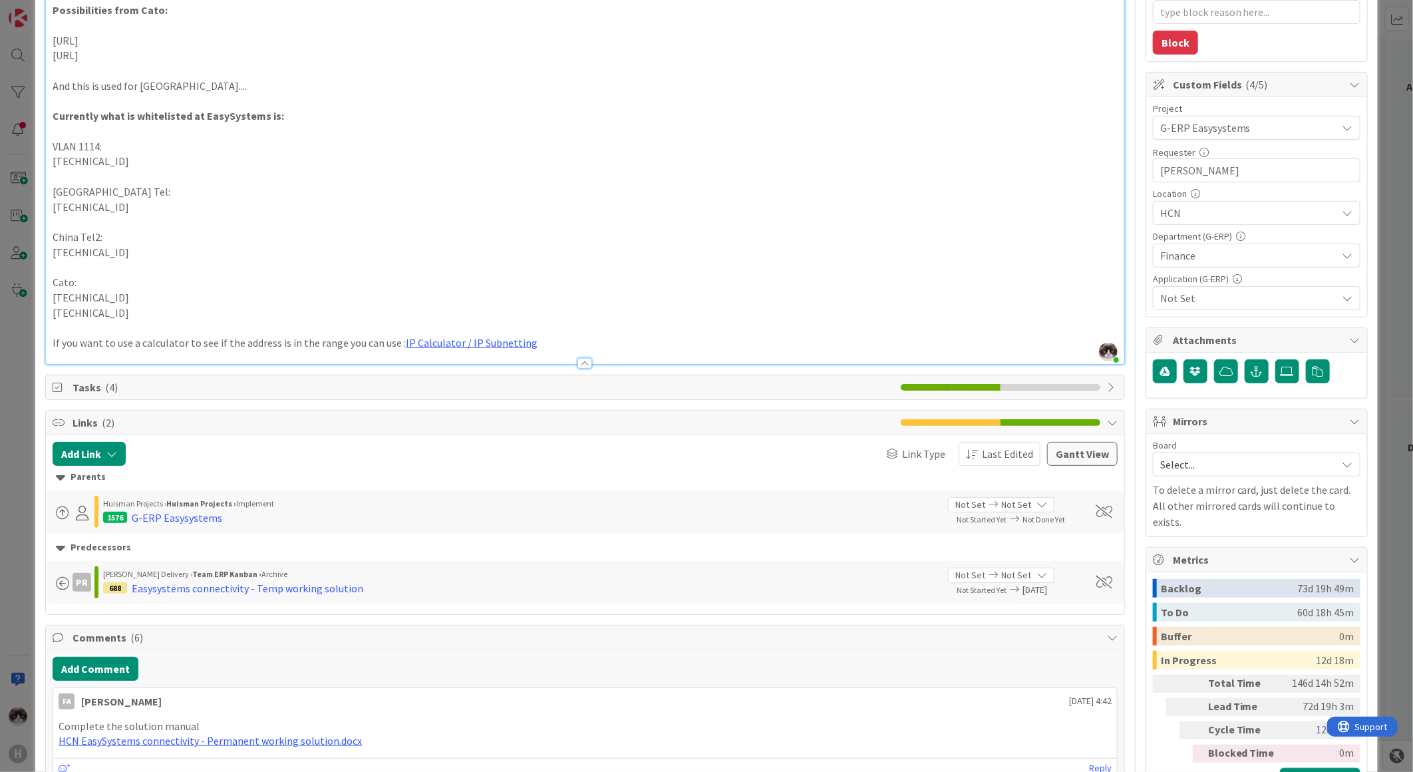
scroll to position [369, 0]
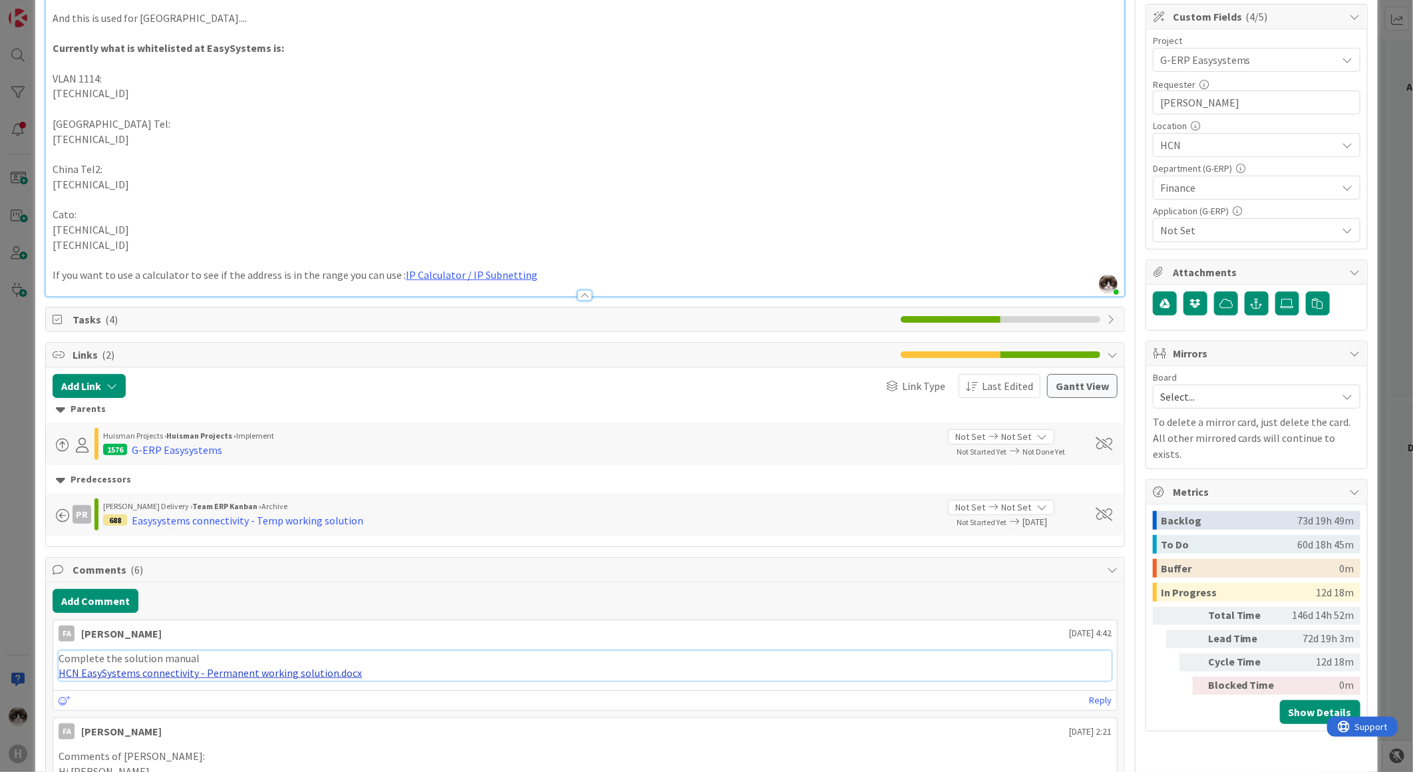
click at [314, 676] on link "HCN EasySystems connectivity - Permanent working solution.docx" at bounding box center [210, 672] width 303 height 13
click at [166, 323] on span "Tasks ( 4 )" at bounding box center [482, 319] width 821 height 16
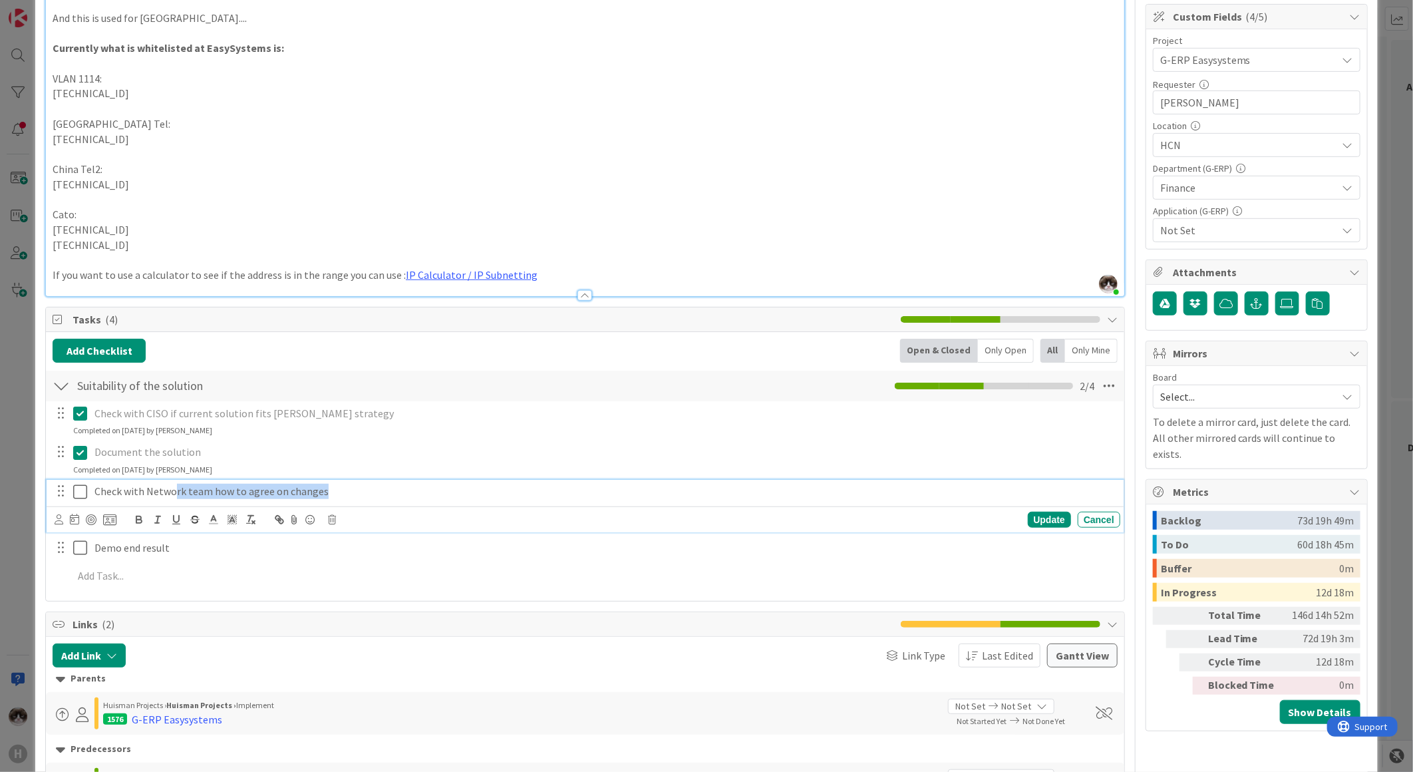
drag, startPoint x: 173, startPoint y: 495, endPoint x: 333, endPoint y: 495, distance: 160.3
click at [333, 495] on p "Check with Network team how to agree on changes" at bounding box center [604, 491] width 1020 height 15
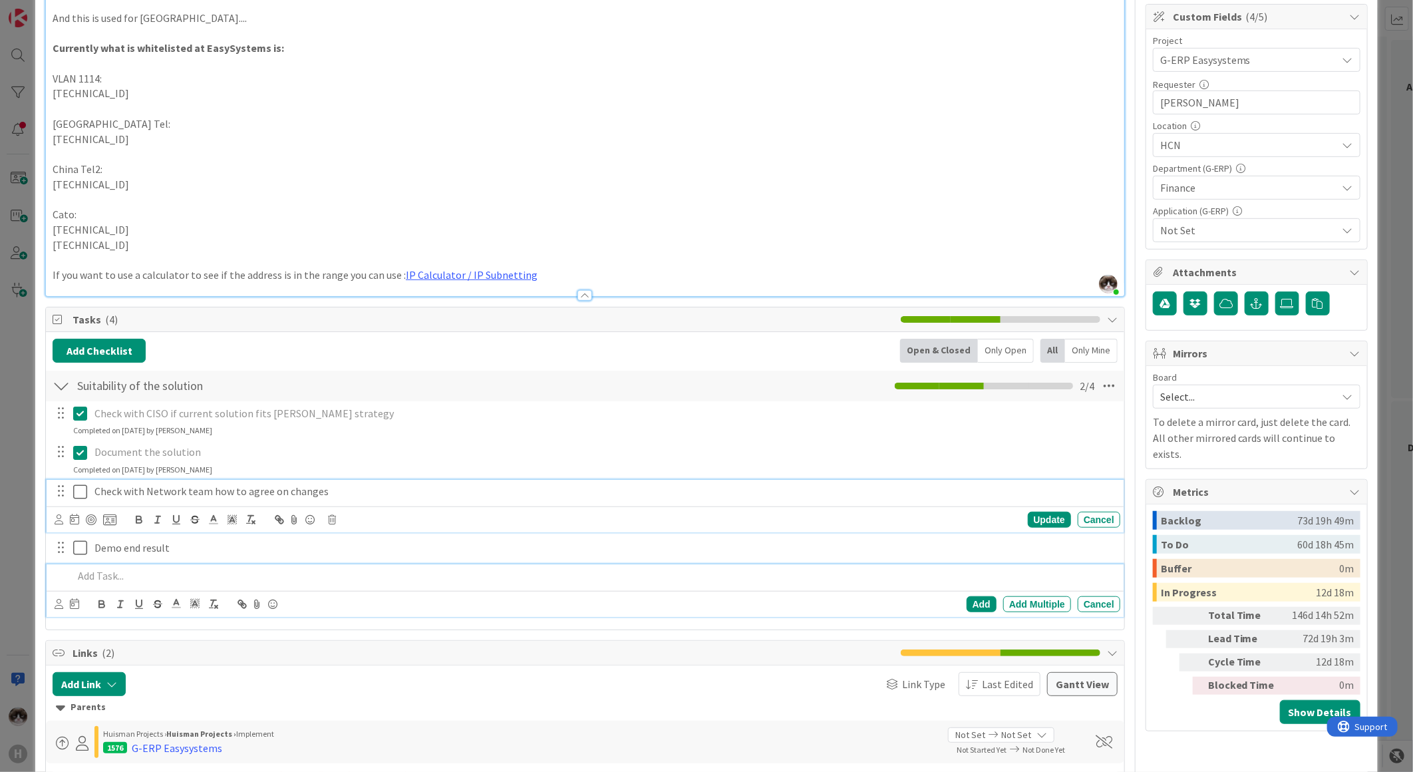
click at [433, 586] on div at bounding box center [594, 575] width 1052 height 23
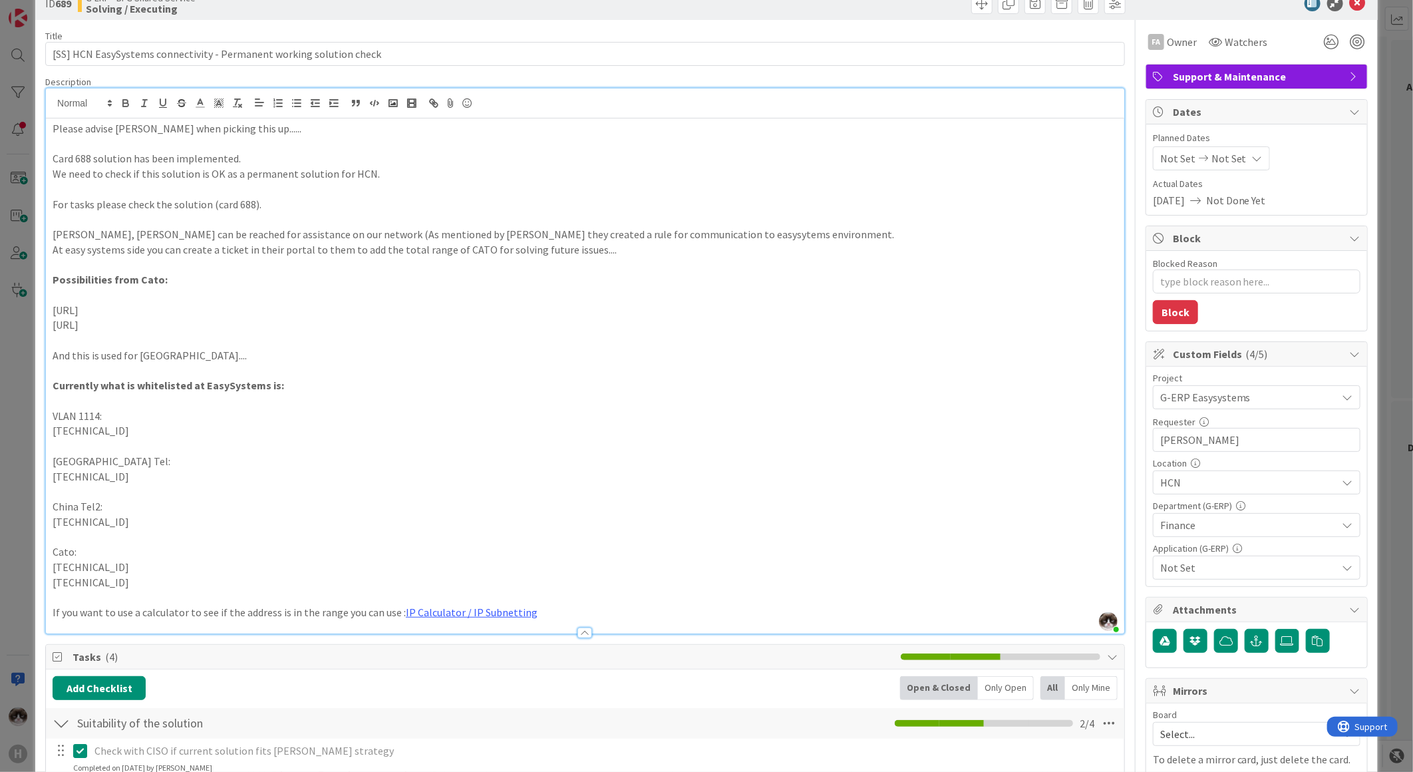
scroll to position [0, 0]
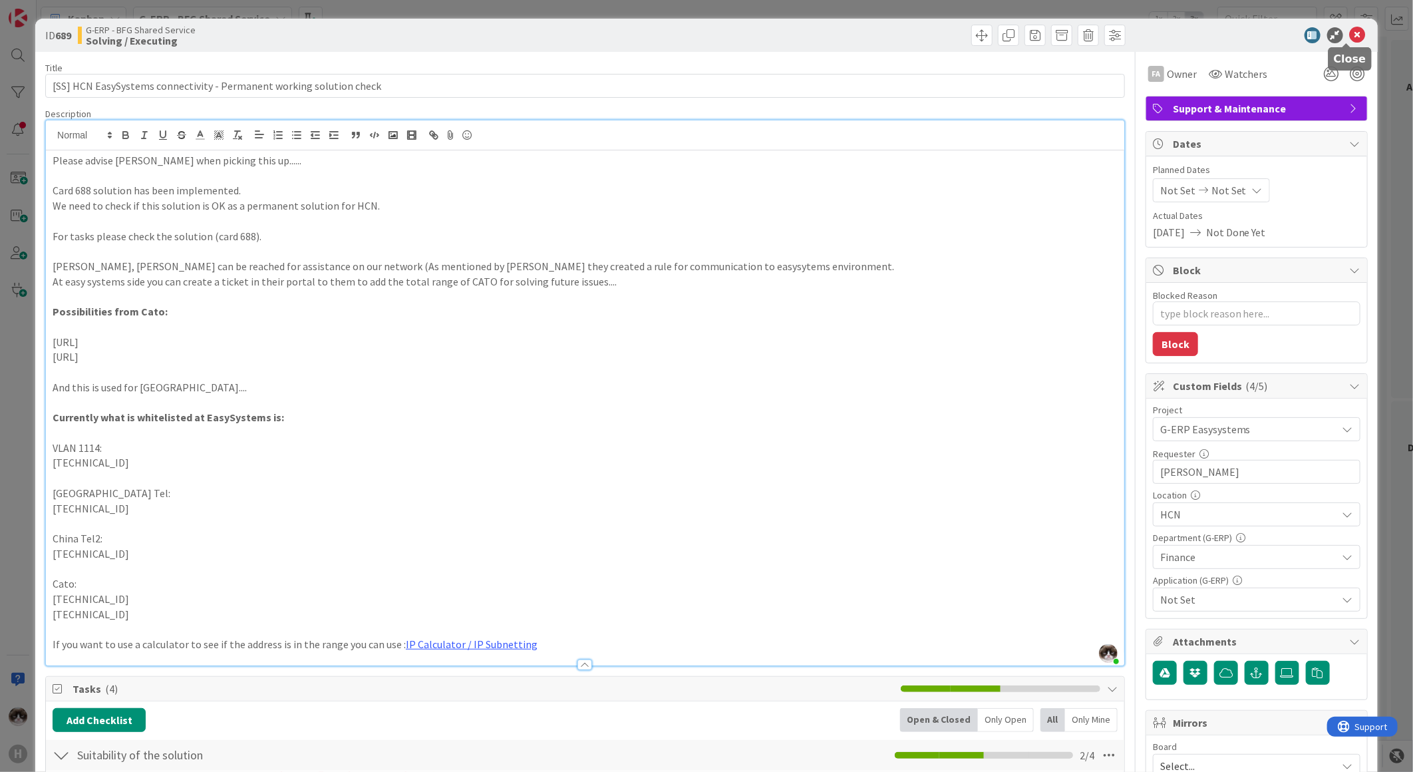
drag, startPoint x: 1353, startPoint y: 35, endPoint x: 594, endPoint y: 345, distance: 819.8
click at [1352, 35] on icon at bounding box center [1358, 35] width 16 height 16
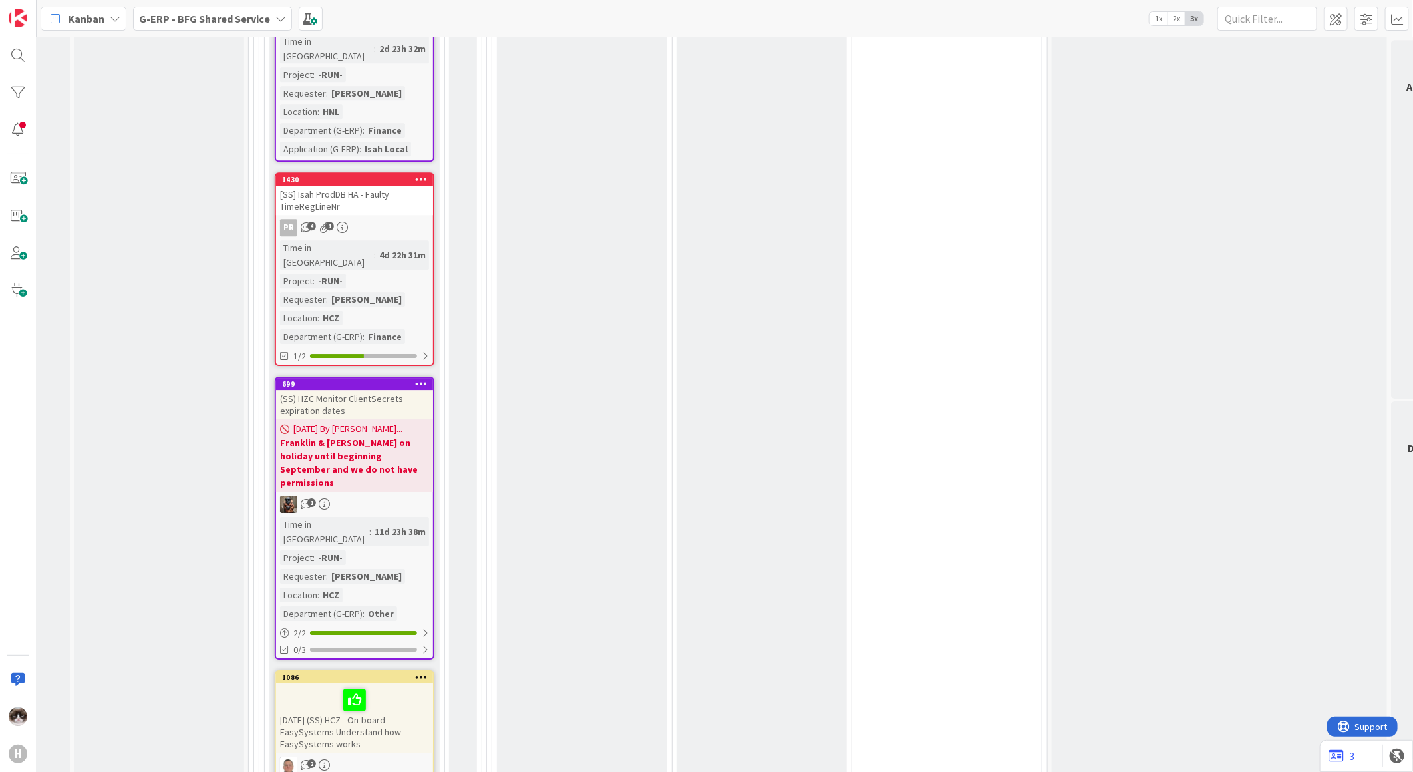
scroll to position [2634, 142]
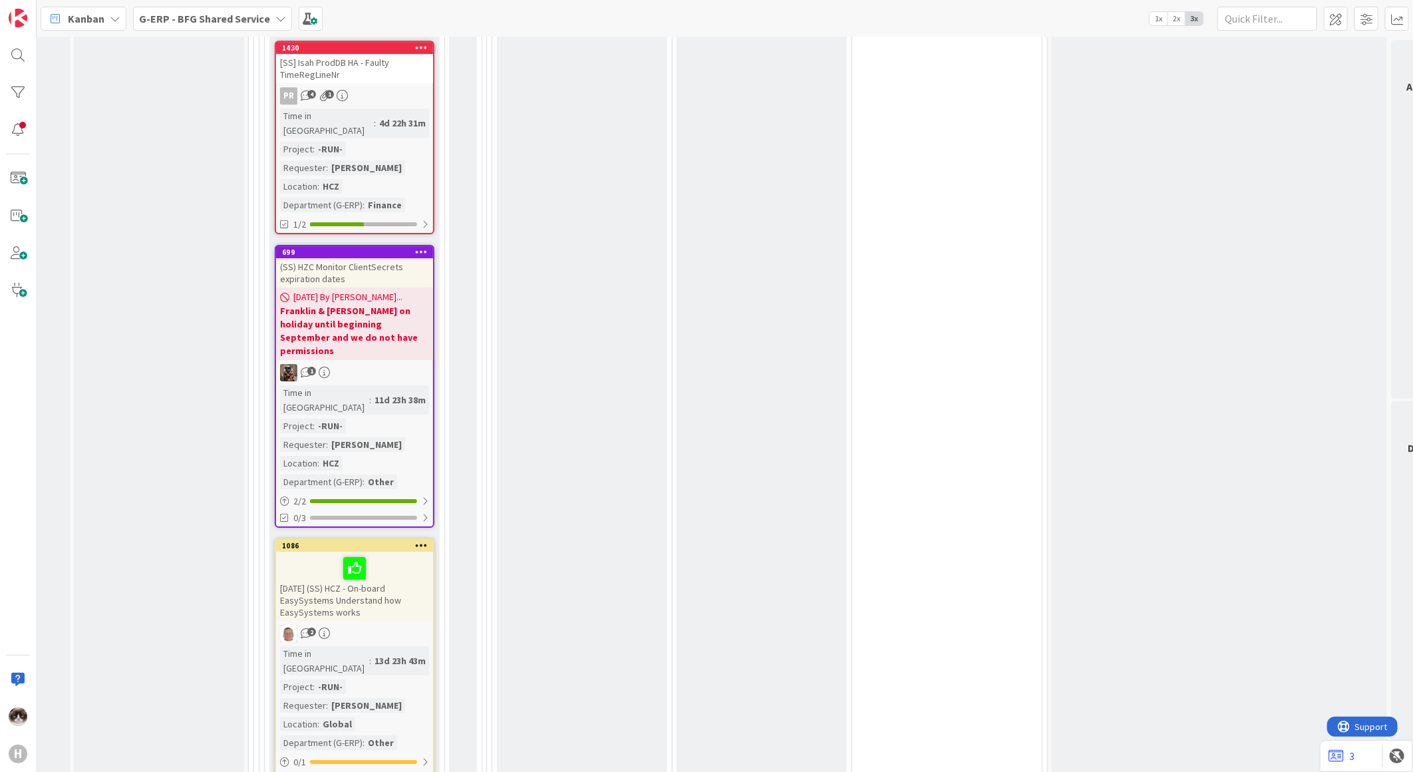
click at [380, 245] on link "699 (SS) HZC Monitor ClientSecrets expiration dates 20/08/2025 By Kevin... Fran…" at bounding box center [355, 386] width 160 height 283
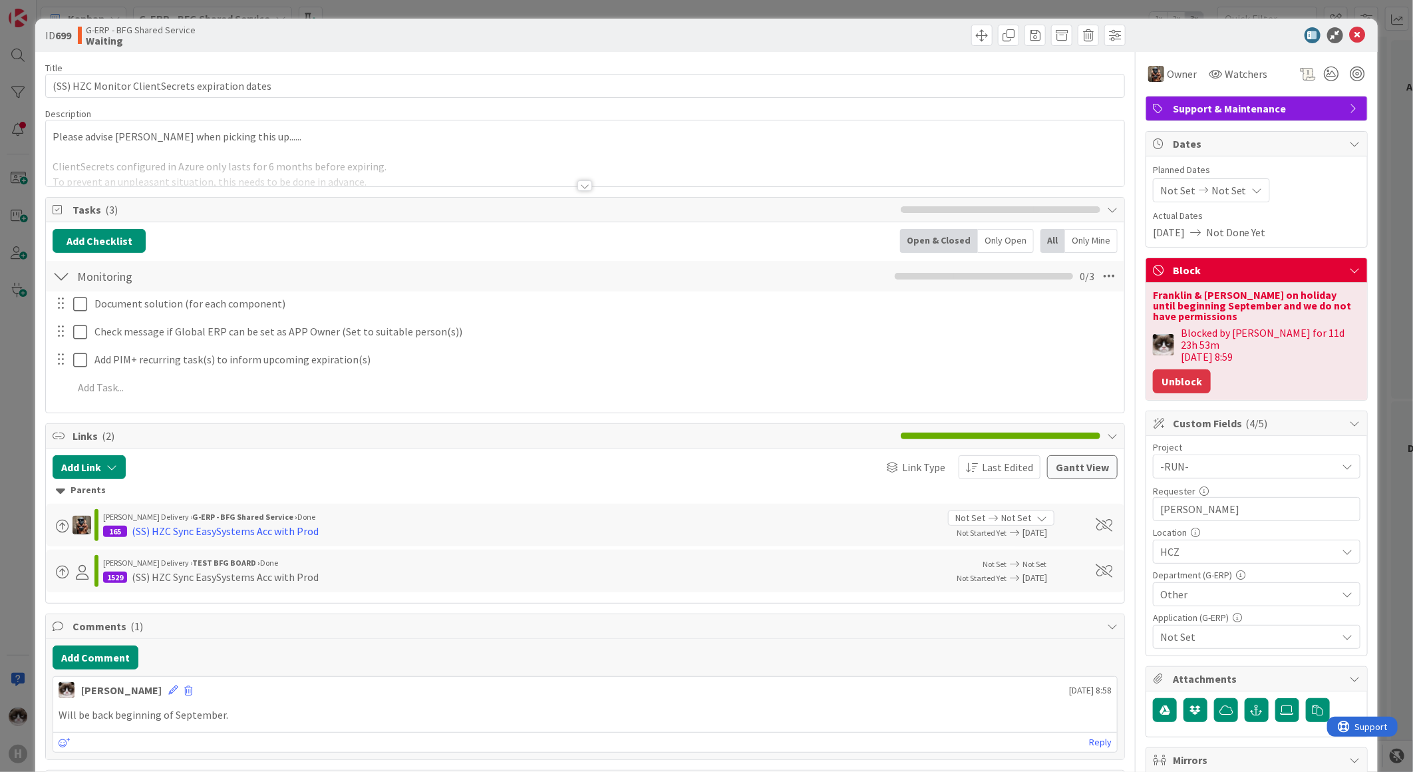
click at [1165, 369] on button "Unblock" at bounding box center [1182, 381] width 58 height 24
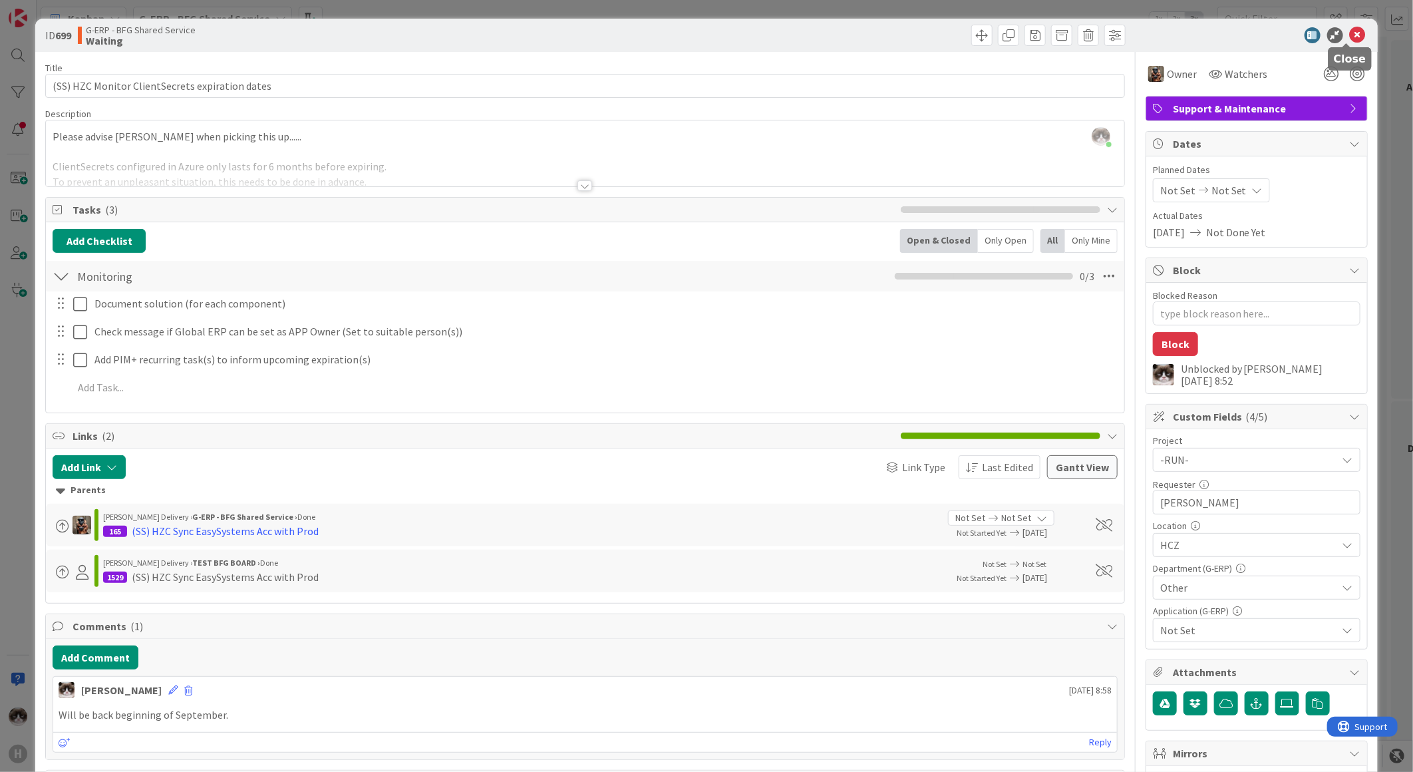
click at [1350, 40] on icon at bounding box center [1358, 35] width 16 height 16
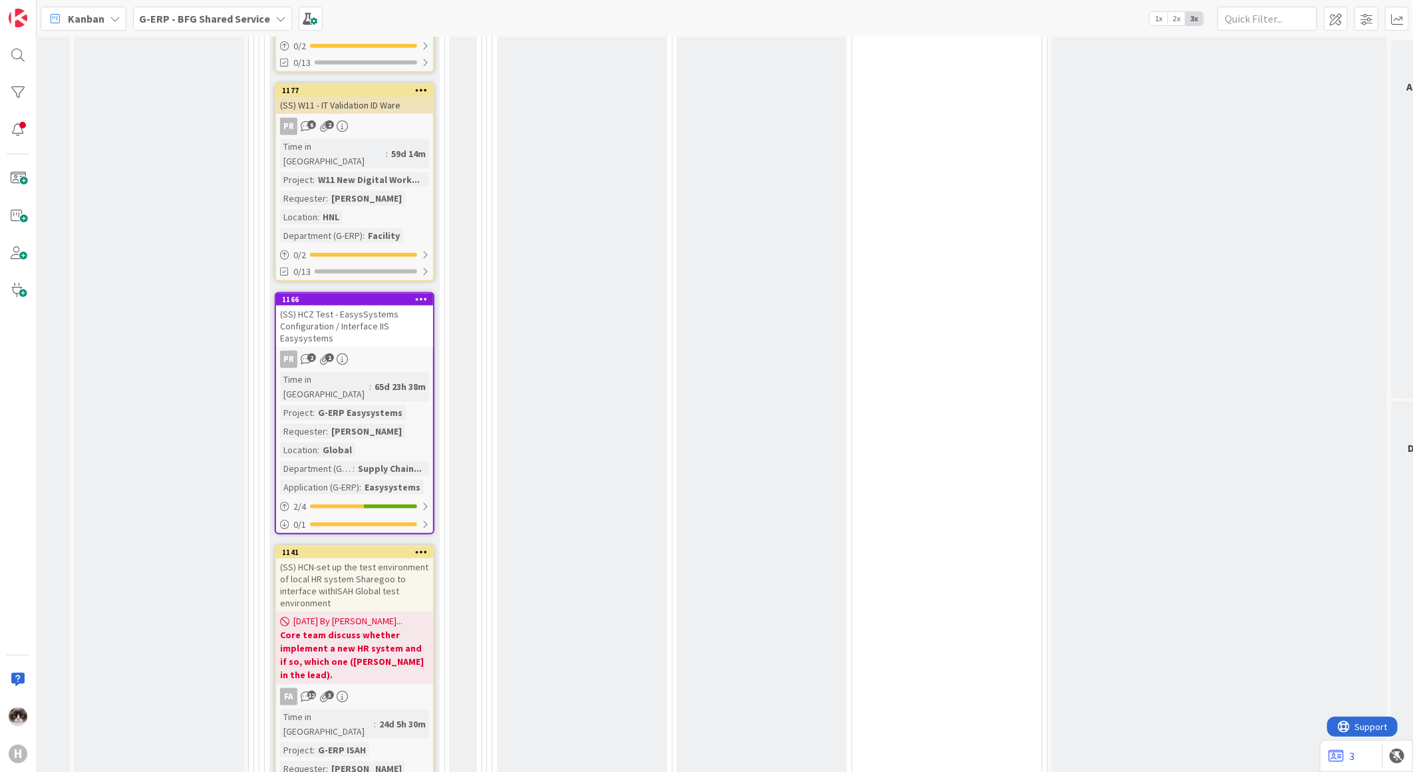
scroll to position [3754, 142]
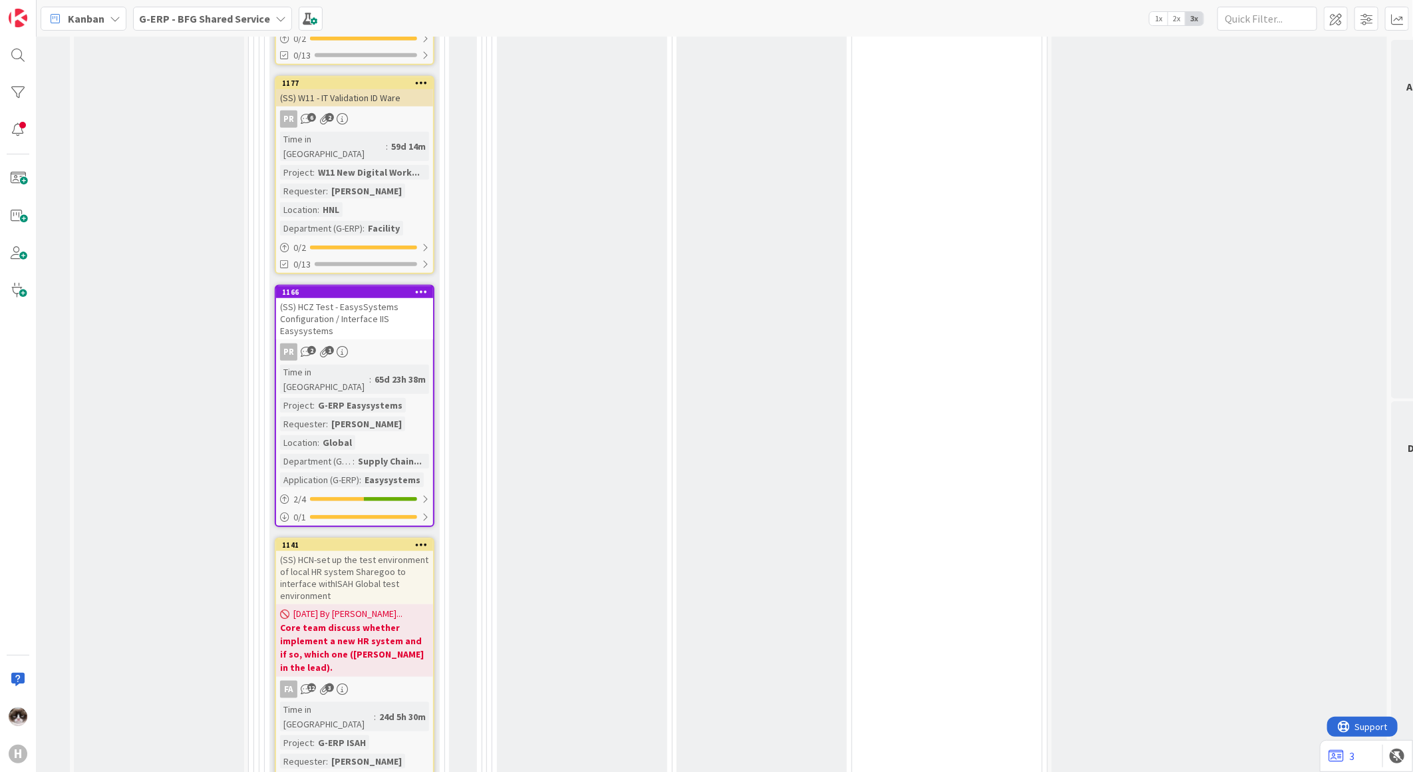
click at [360, 551] on div "(SS) HCN-set up the test environment of local HR system Sharegoo to interface w…" at bounding box center [354, 577] width 157 height 53
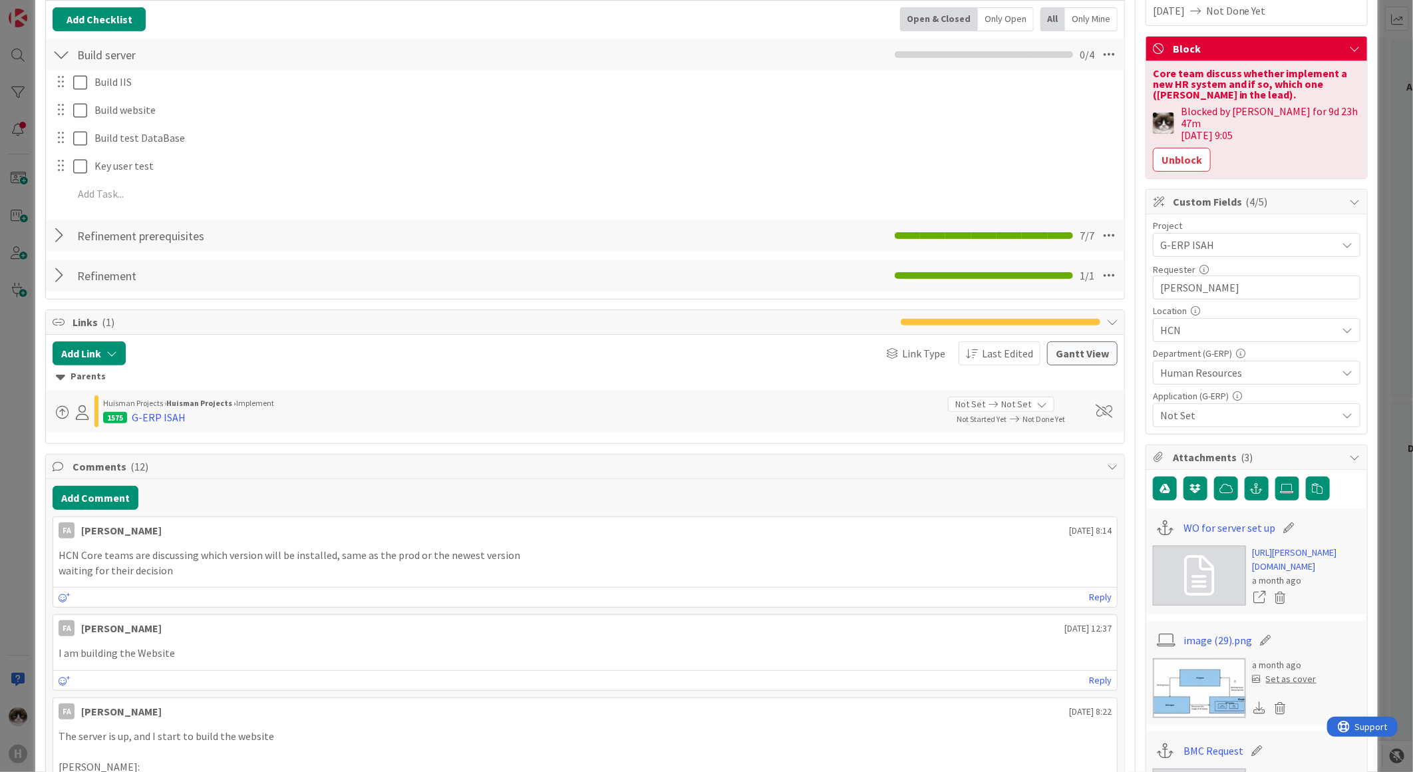
drag, startPoint x: 409, startPoint y: 567, endPoint x: 515, endPoint y: 585, distance: 107.9
click at [515, 585] on div "FA Fu Alex 20 August 2025 8:14 HCN Core teams are discussing which version will…" at bounding box center [585, 561] width 1065 height 91
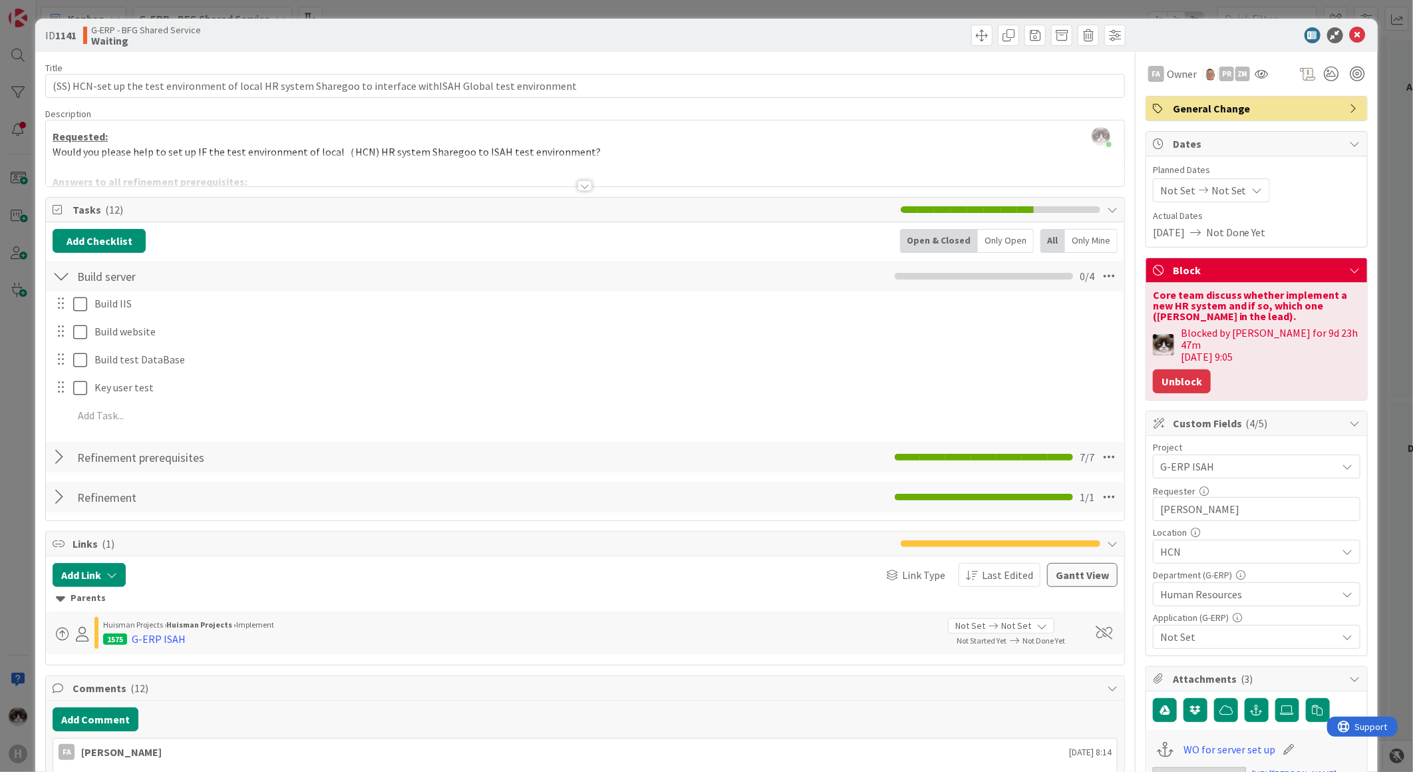
click at [1178, 369] on button "Unblock" at bounding box center [1182, 381] width 58 height 24
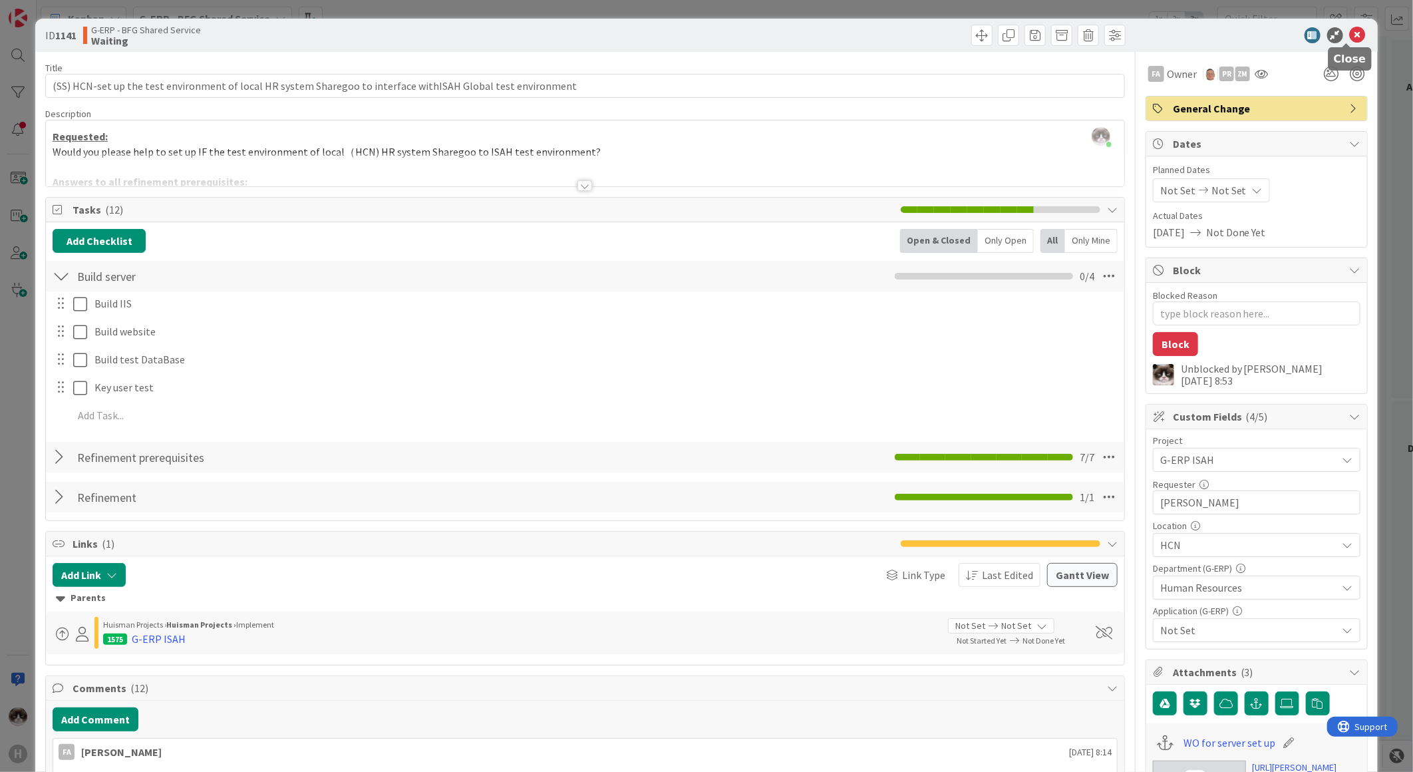
click at [1352, 32] on icon at bounding box center [1358, 35] width 16 height 16
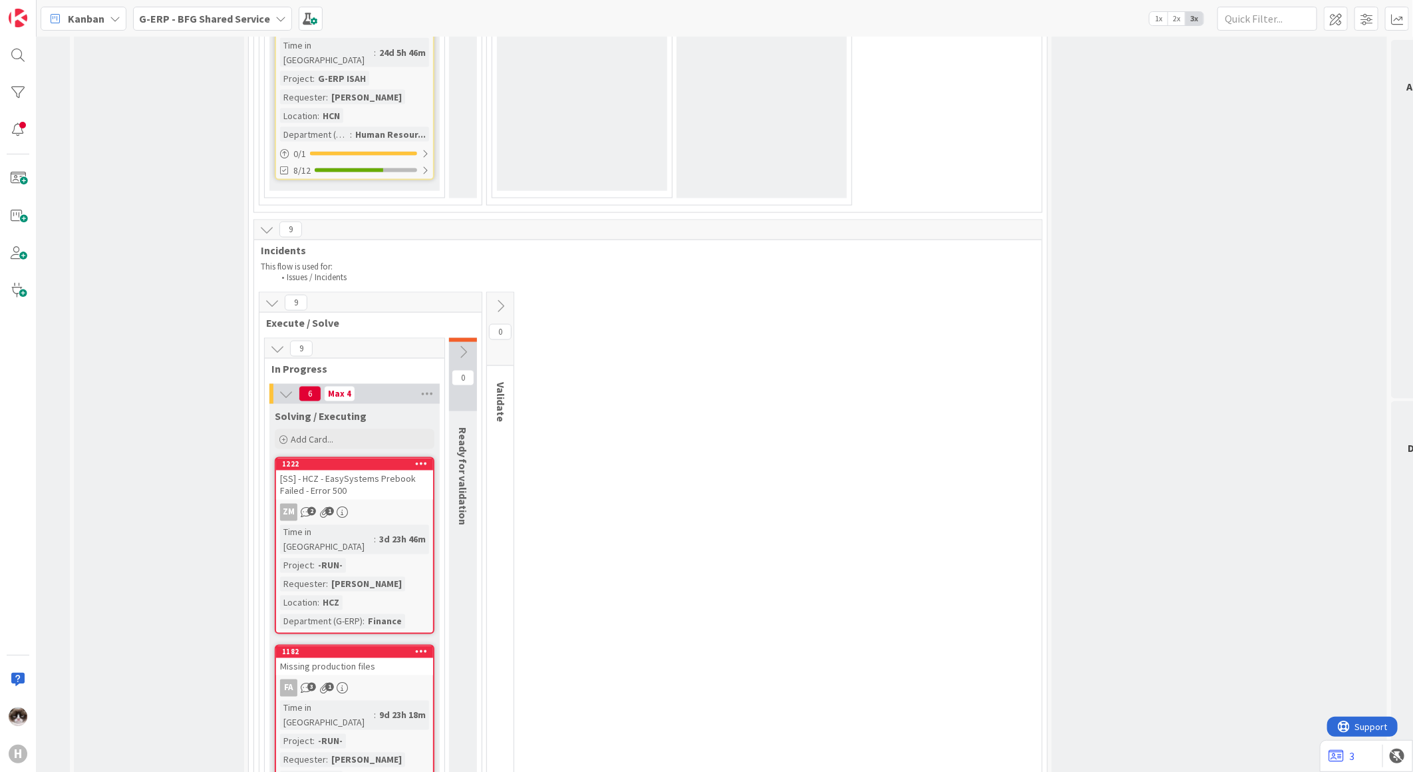
click at [373, 504] on div "ZM 2 1" at bounding box center [354, 512] width 157 height 17
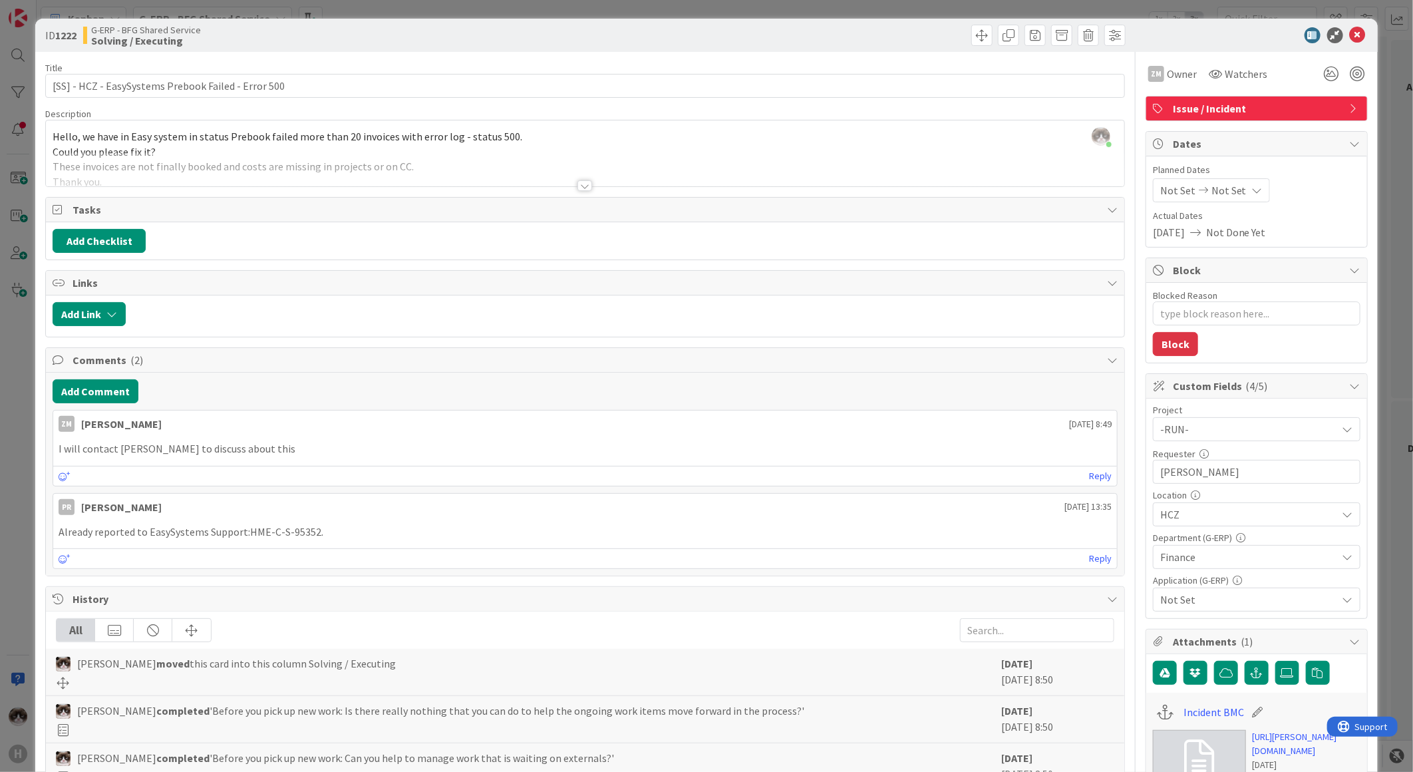
click at [584, 177] on div at bounding box center [585, 169] width 1078 height 34
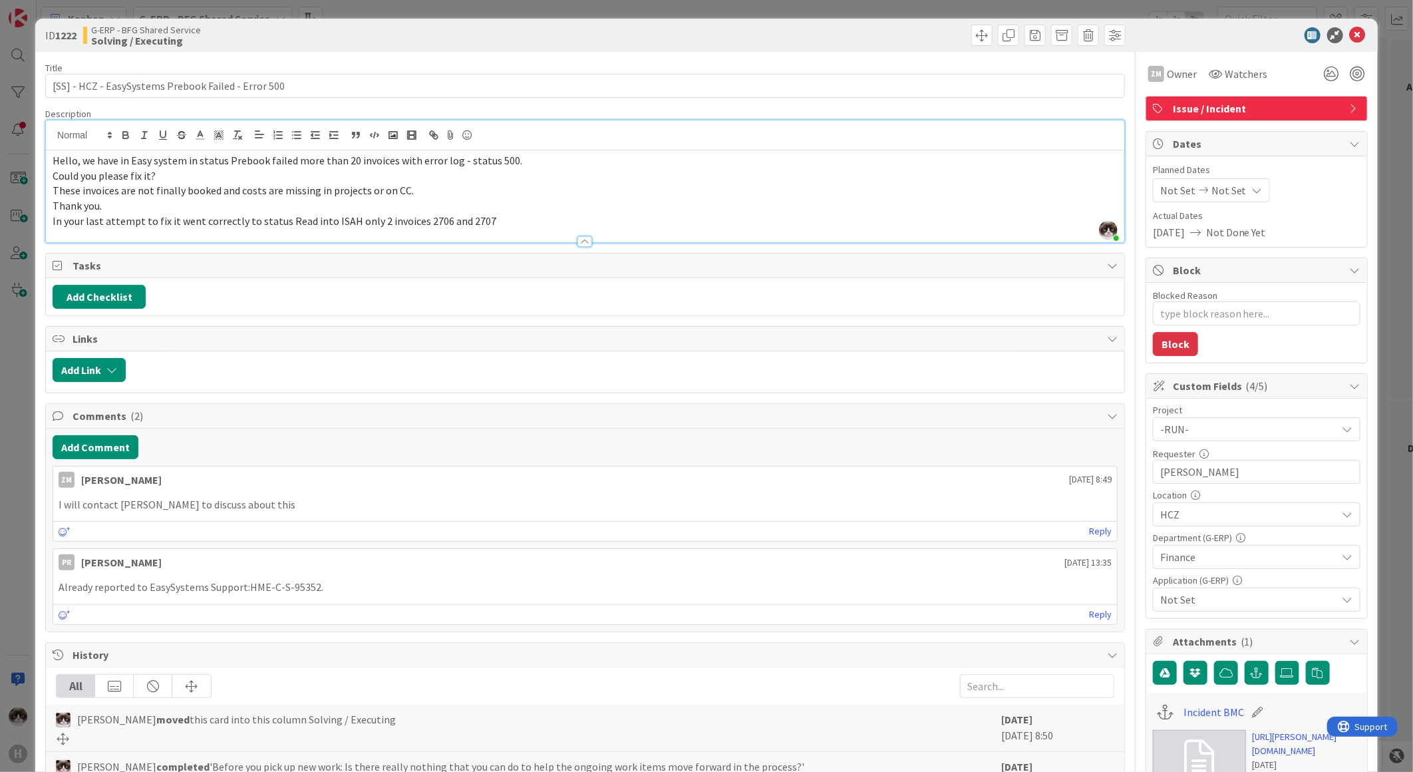
click at [1350, 31] on icon at bounding box center [1358, 35] width 16 height 16
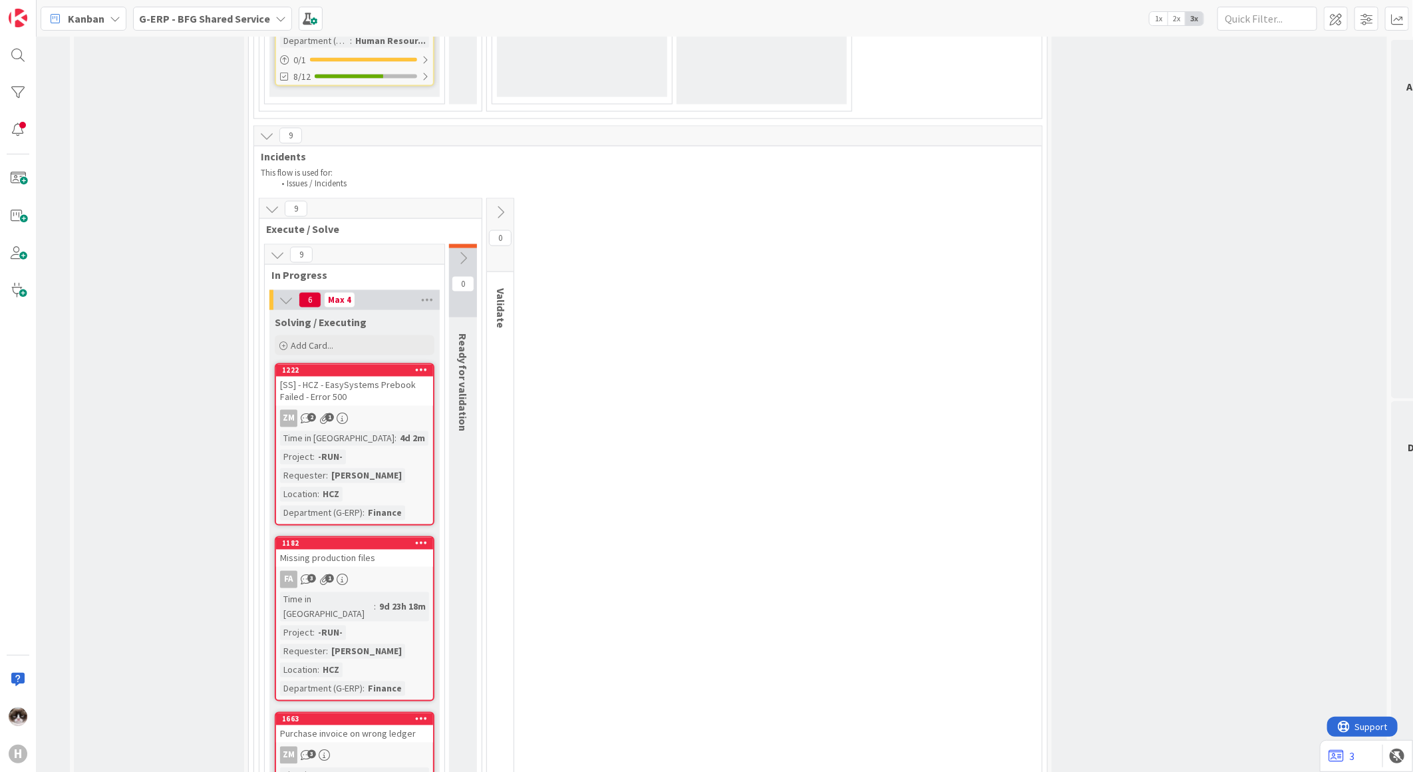
scroll to position [4493, 142]
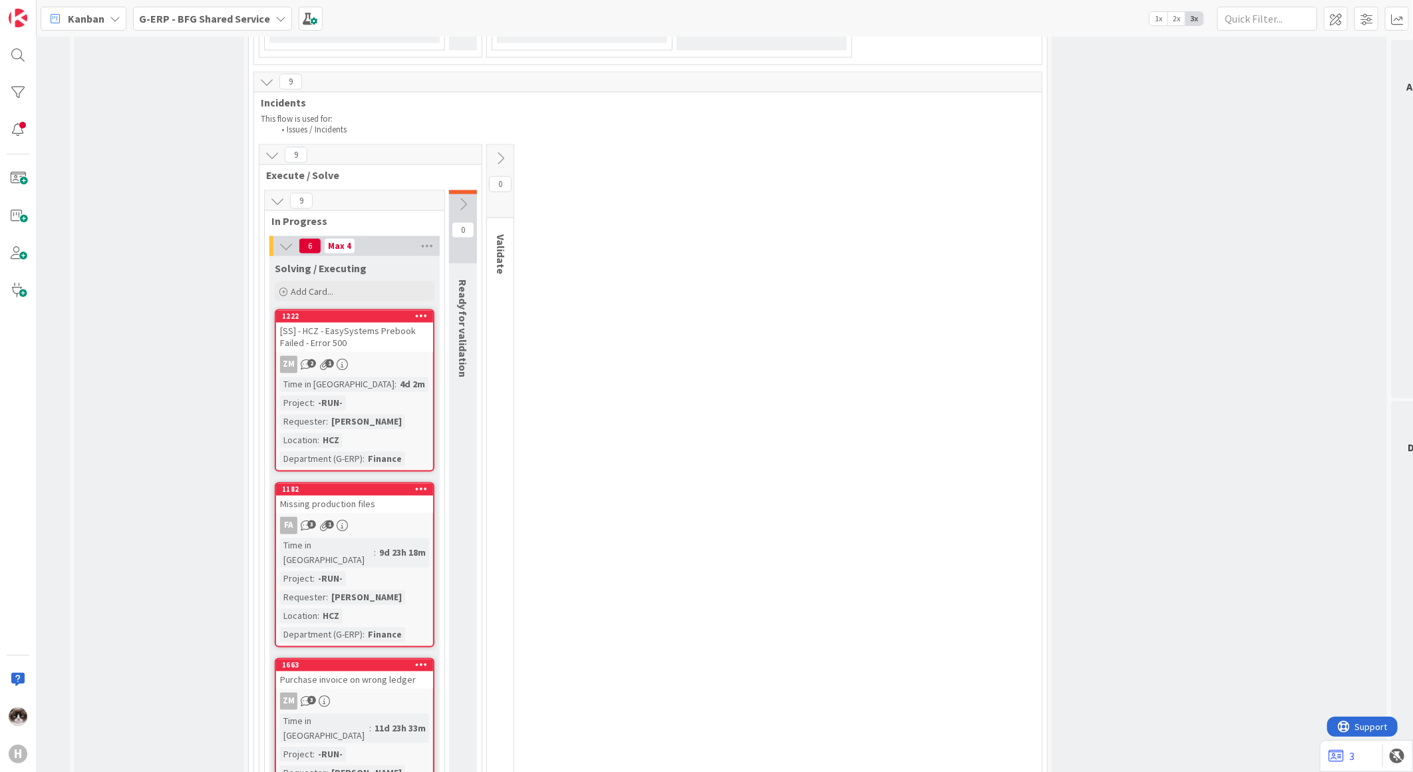
click at [386, 538] on div "Time in Column : 9d 23h 18m Project : -RUN- Requester : Jelle Verhulst Location…" at bounding box center [354, 590] width 149 height 104
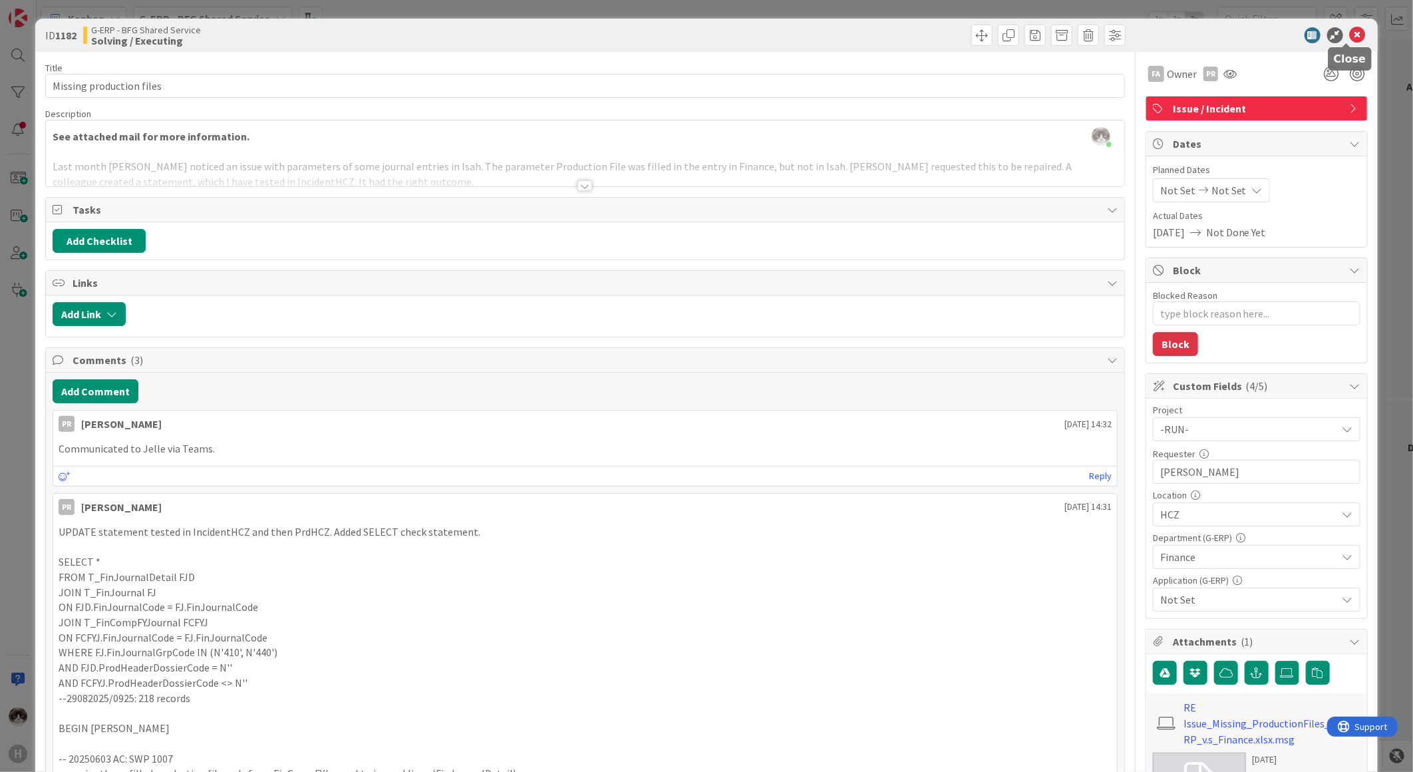
click at [1350, 37] on icon at bounding box center [1358, 35] width 16 height 16
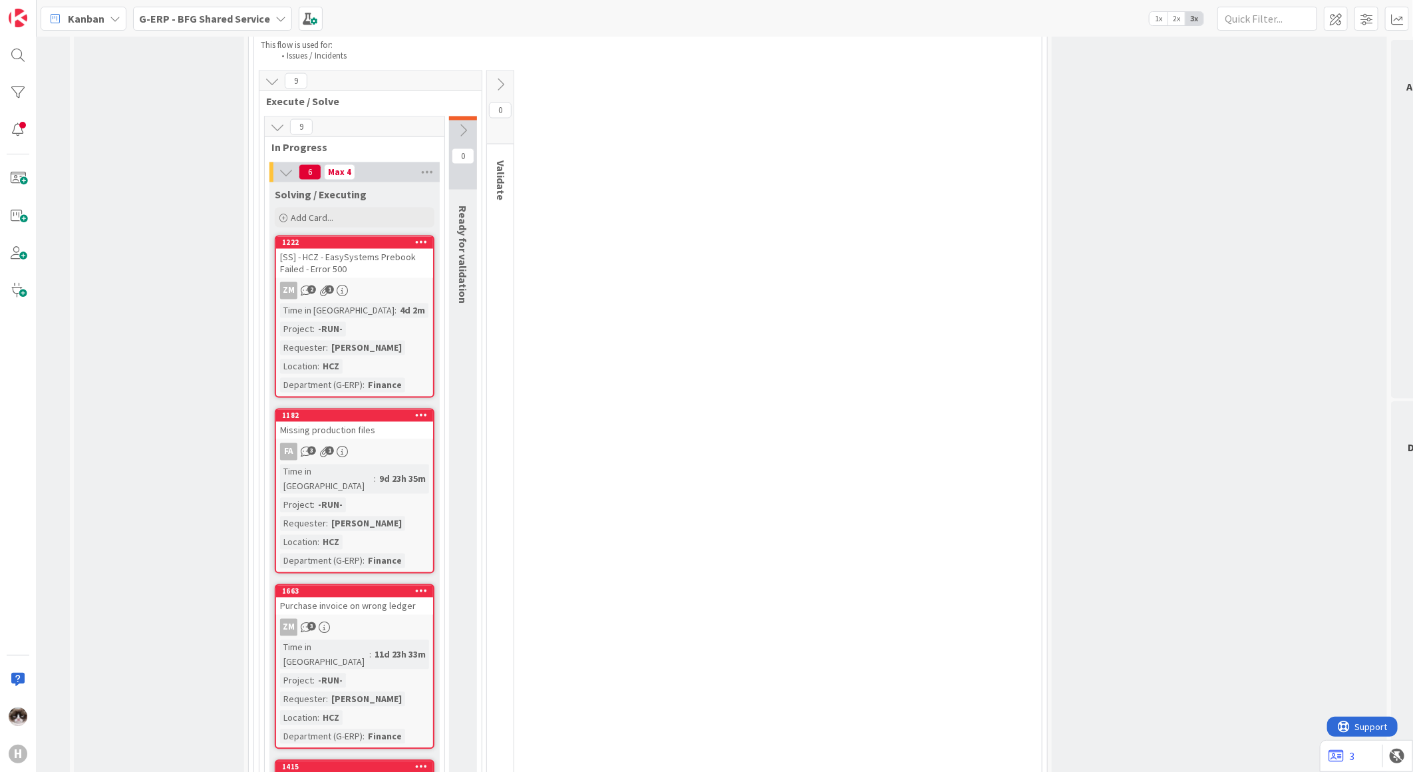
click at [379, 584] on link "1663 Purchase invoice on wrong ledger ZM 3 Time in Column : 11d 23h 33m Project…" at bounding box center [355, 666] width 160 height 165
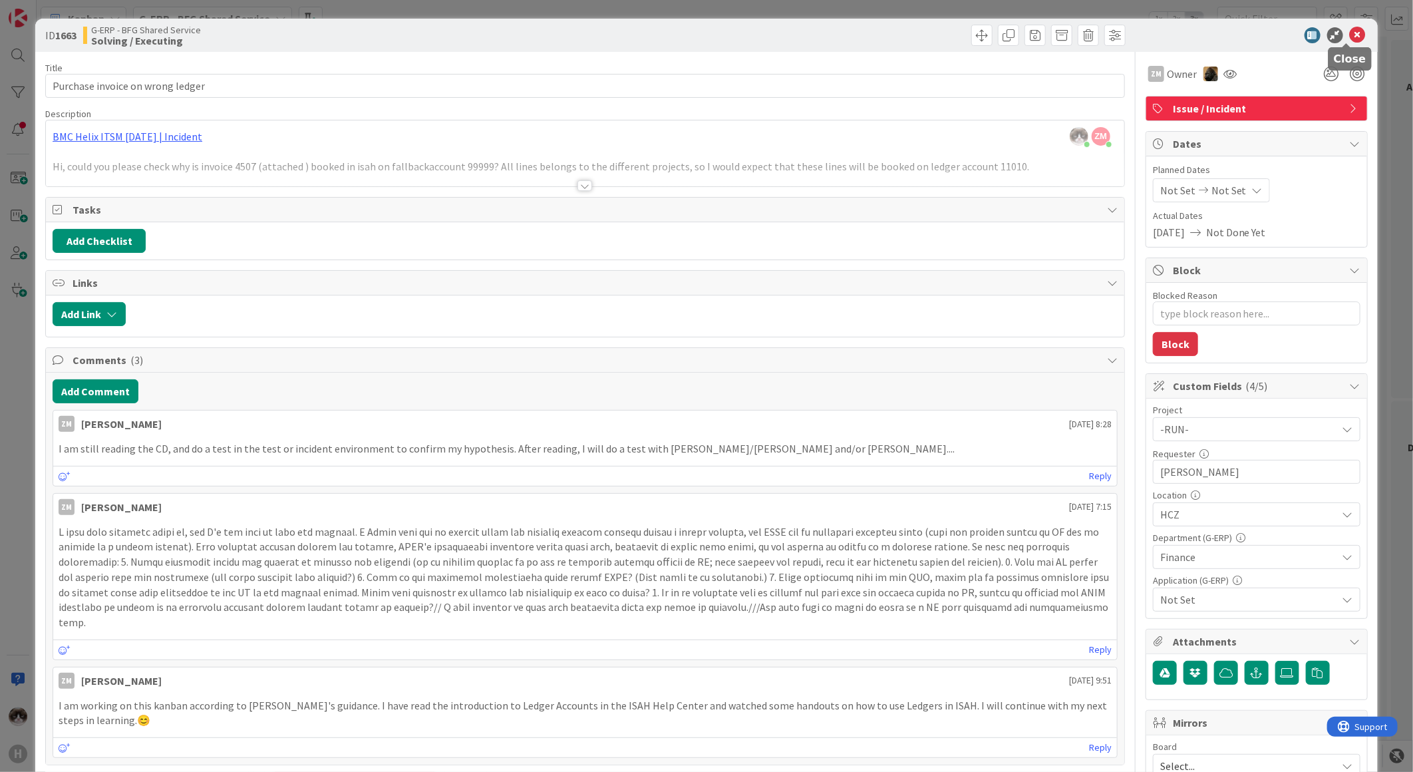
click at [1351, 34] on icon at bounding box center [1358, 35] width 16 height 16
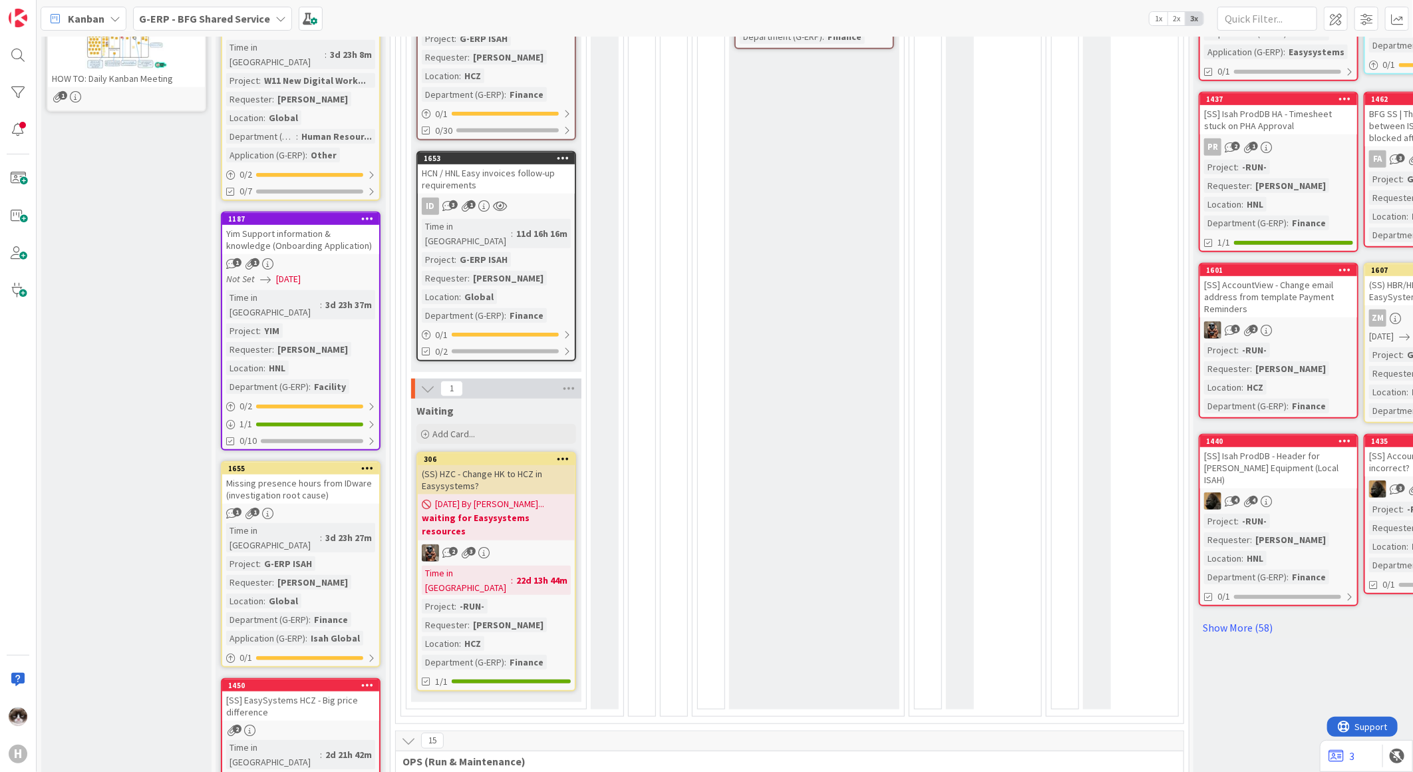
scroll to position [443, 0]
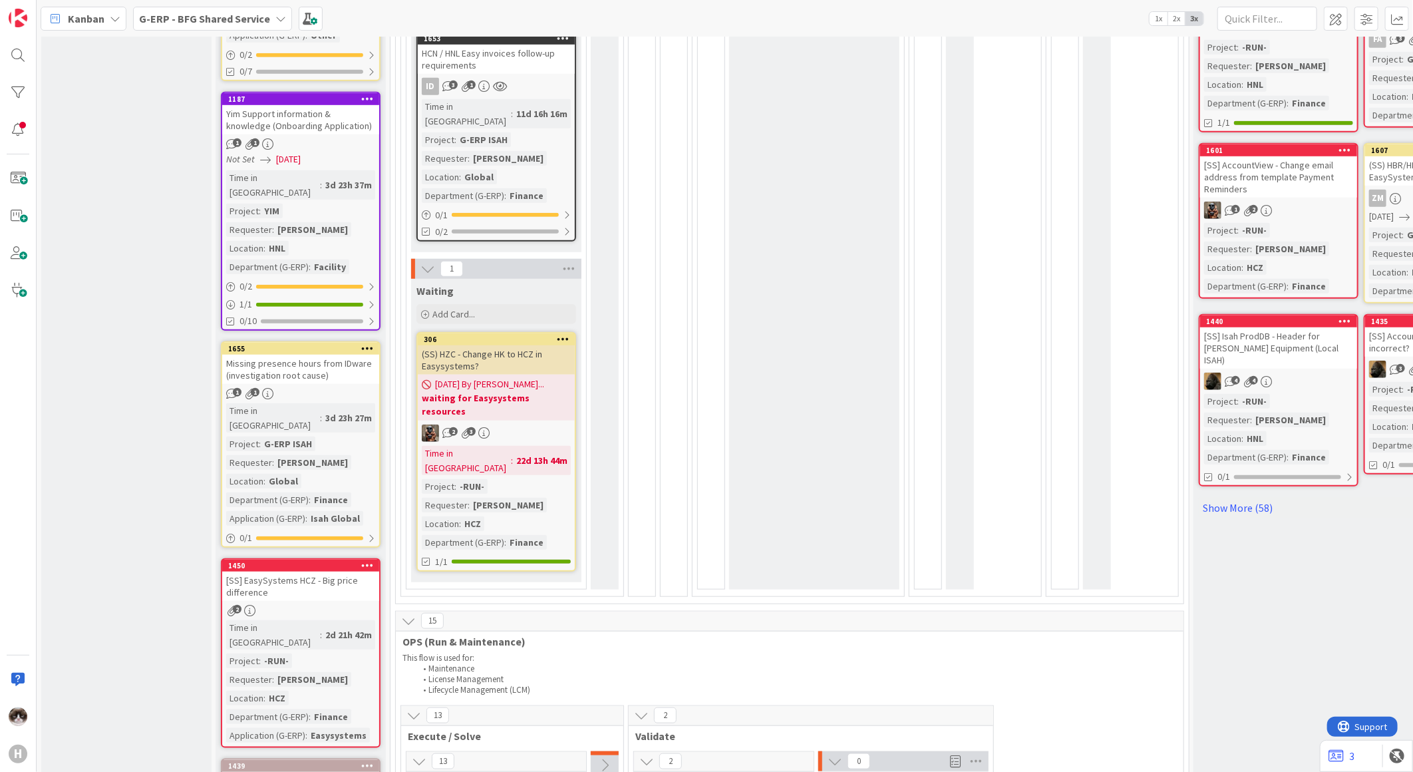
scroll to position [665, 0]
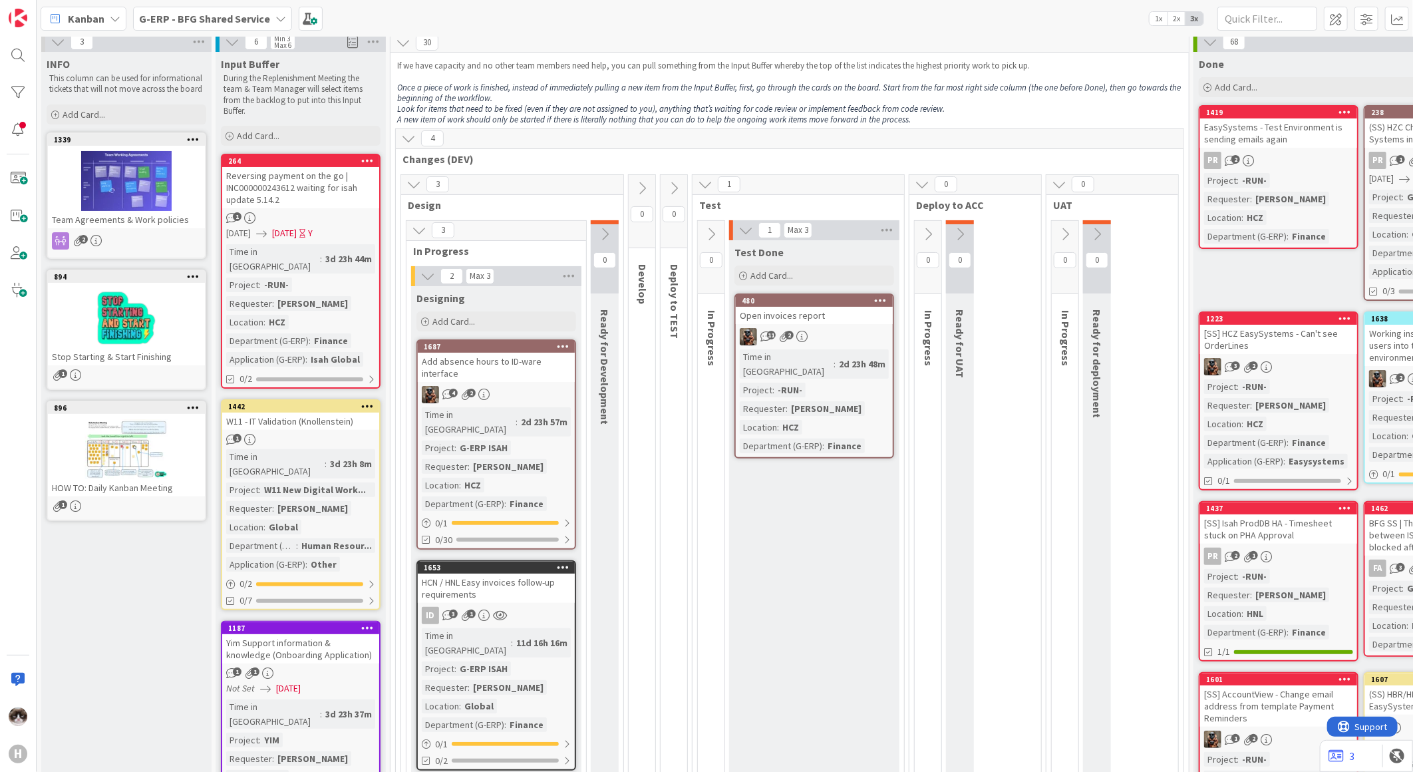
scroll to position [0, 0]
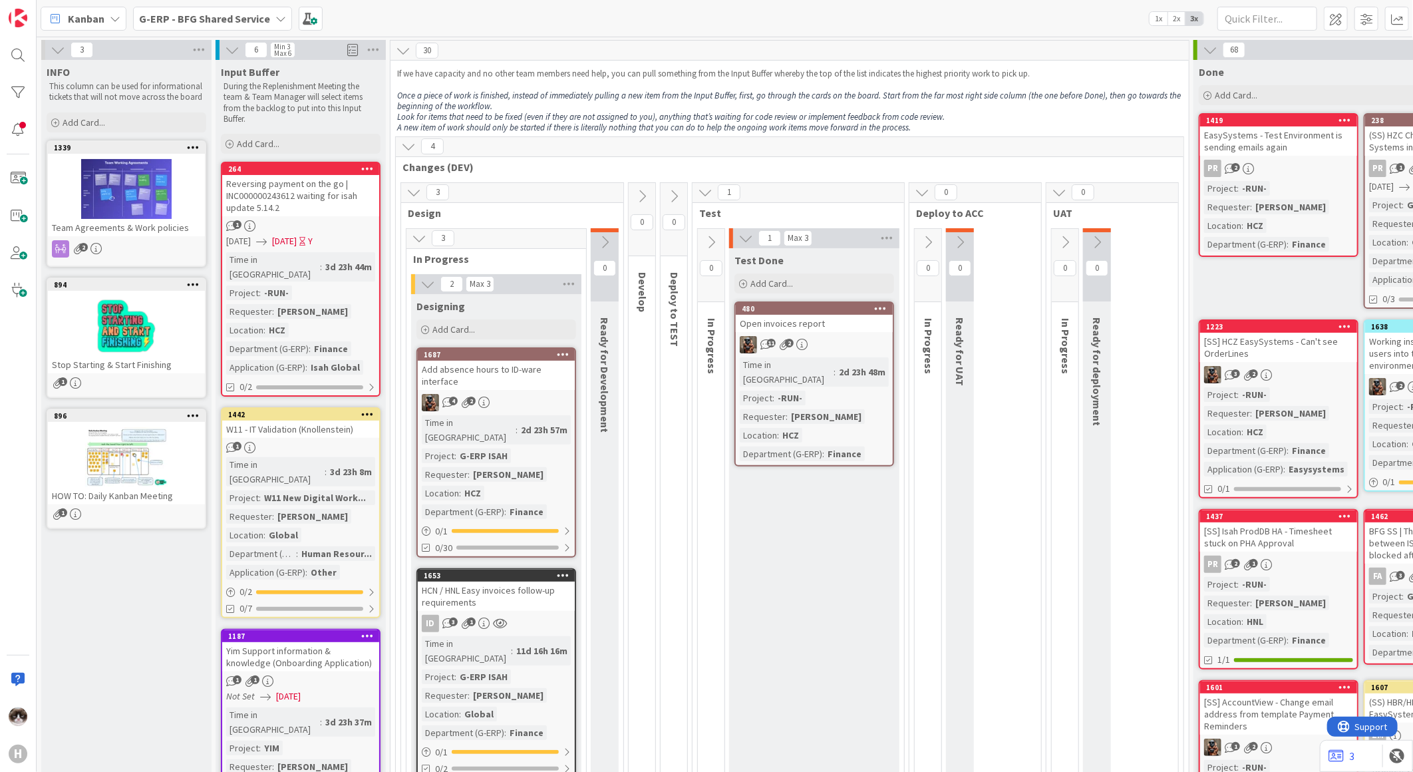
drag, startPoint x: 251, startPoint y: 20, endPoint x: 248, endPoint y: 29, distance: 9.3
click at [251, 20] on b "G-ERP - BFG Shared Service" at bounding box center [204, 18] width 131 height 13
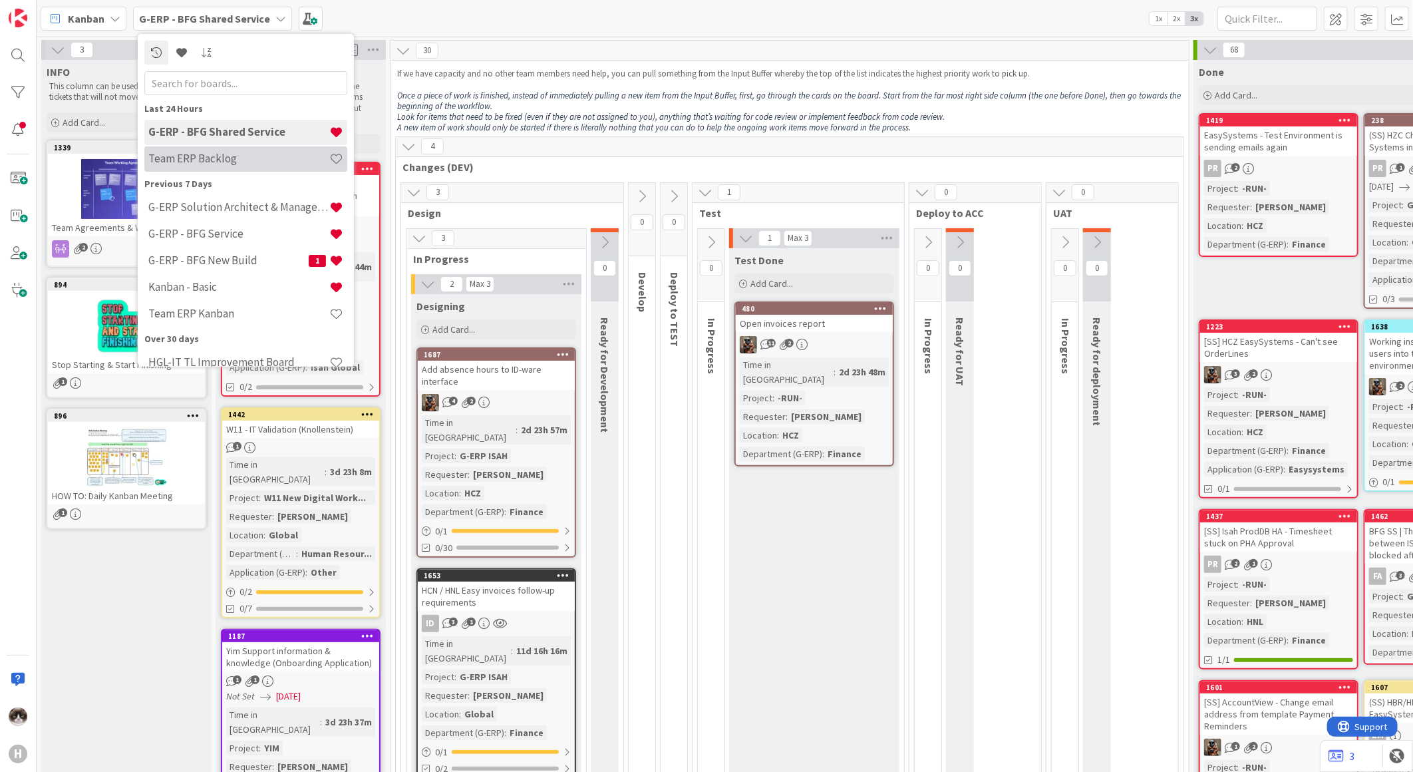
click at [231, 157] on h4 "Team ERP Backlog" at bounding box center [238, 158] width 181 height 13
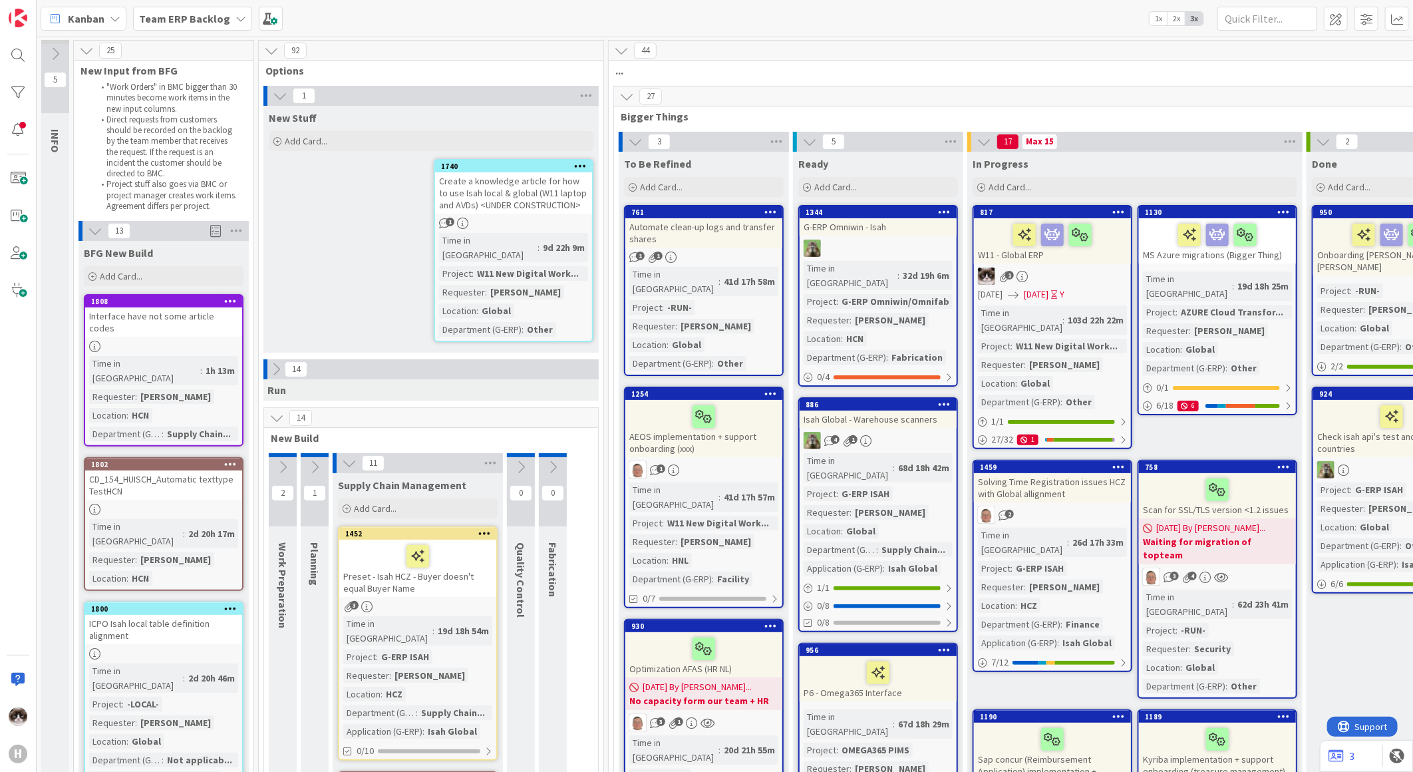
click at [197, 25] on span "Team ERP Backlog" at bounding box center [184, 19] width 91 height 16
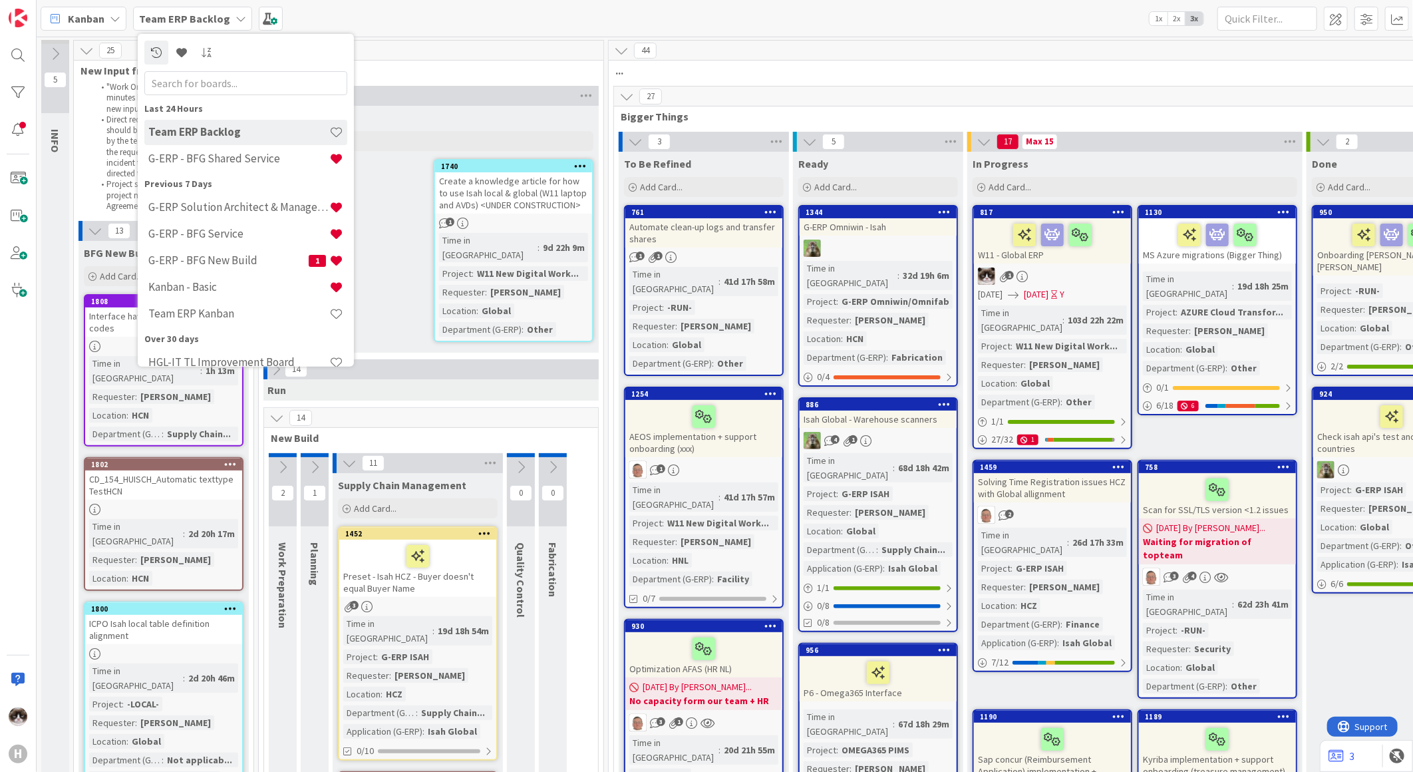
click at [382, 295] on div "New Stuff Add Card... 1740 Create a knowledge article for how to use Isah local…" at bounding box center [430, 229] width 335 height 247
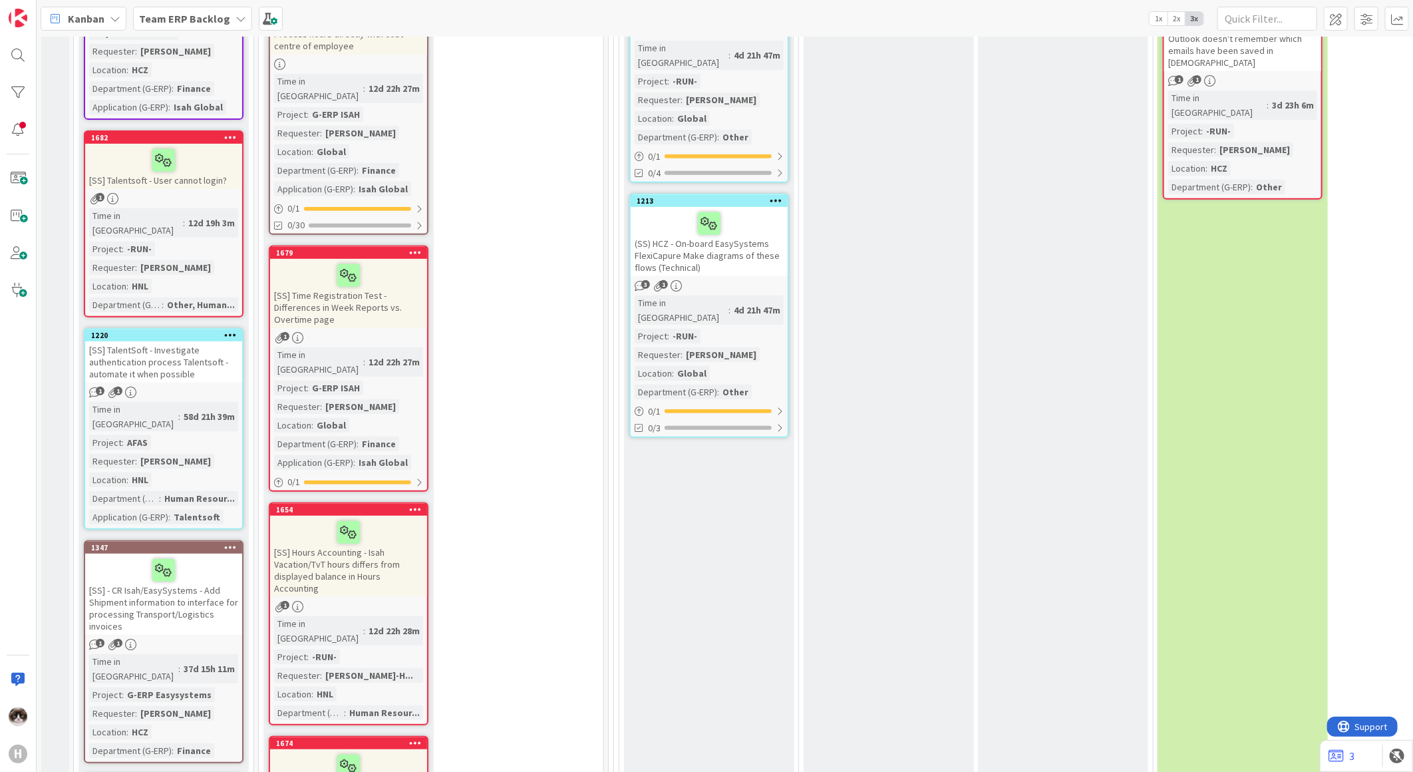
scroll to position [3547, 0]
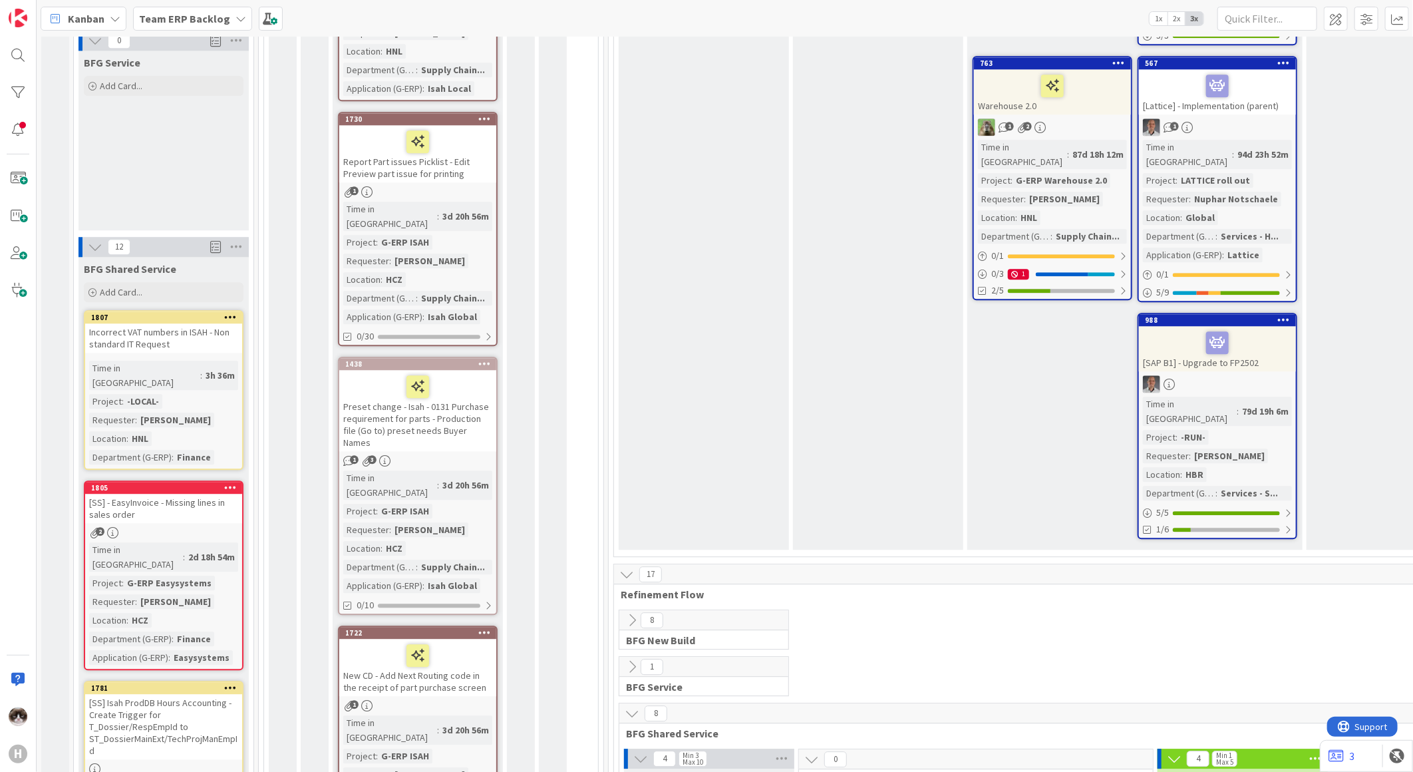
scroll to position [1920, 0]
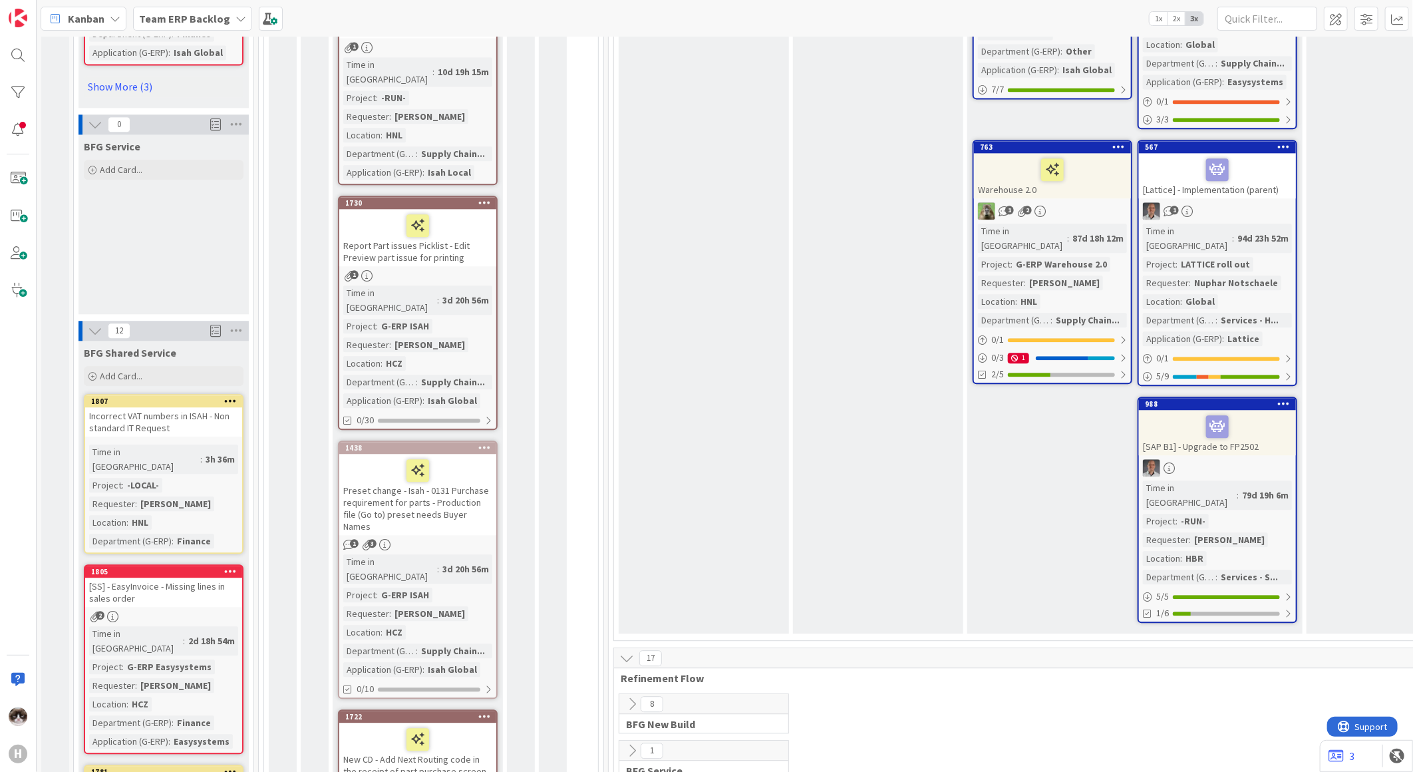
click at [227, 444] on div "Time in Column : 3h 36m Project : -LOCAL- Requester : Jurian Wildemans Location…" at bounding box center [163, 496] width 149 height 104
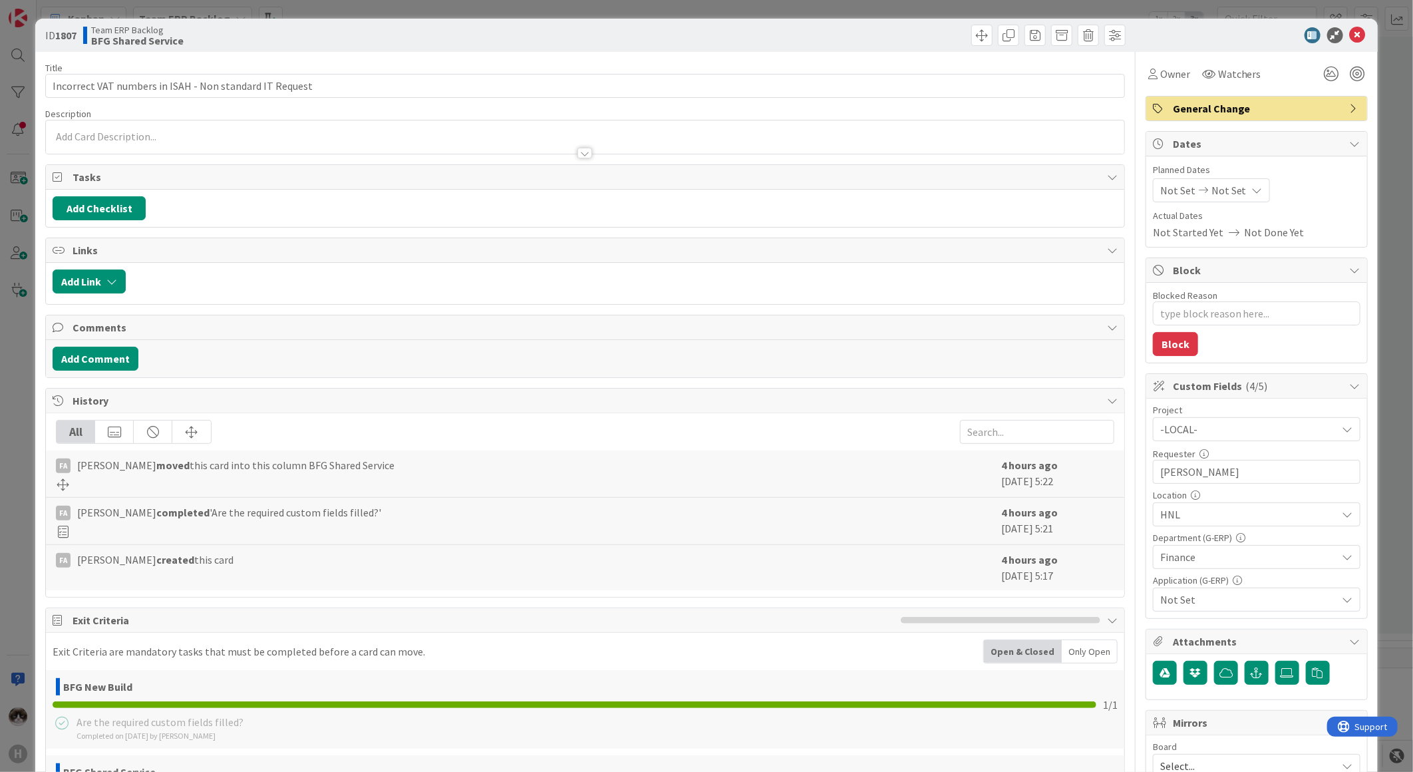
click at [577, 162] on div "Title 55 / 128 Incorrect VAT numbers in ISAH - Non standard IT Request Descript…" at bounding box center [585, 576] width 1080 height 1048
click at [579, 154] on div at bounding box center [584, 153] width 15 height 11
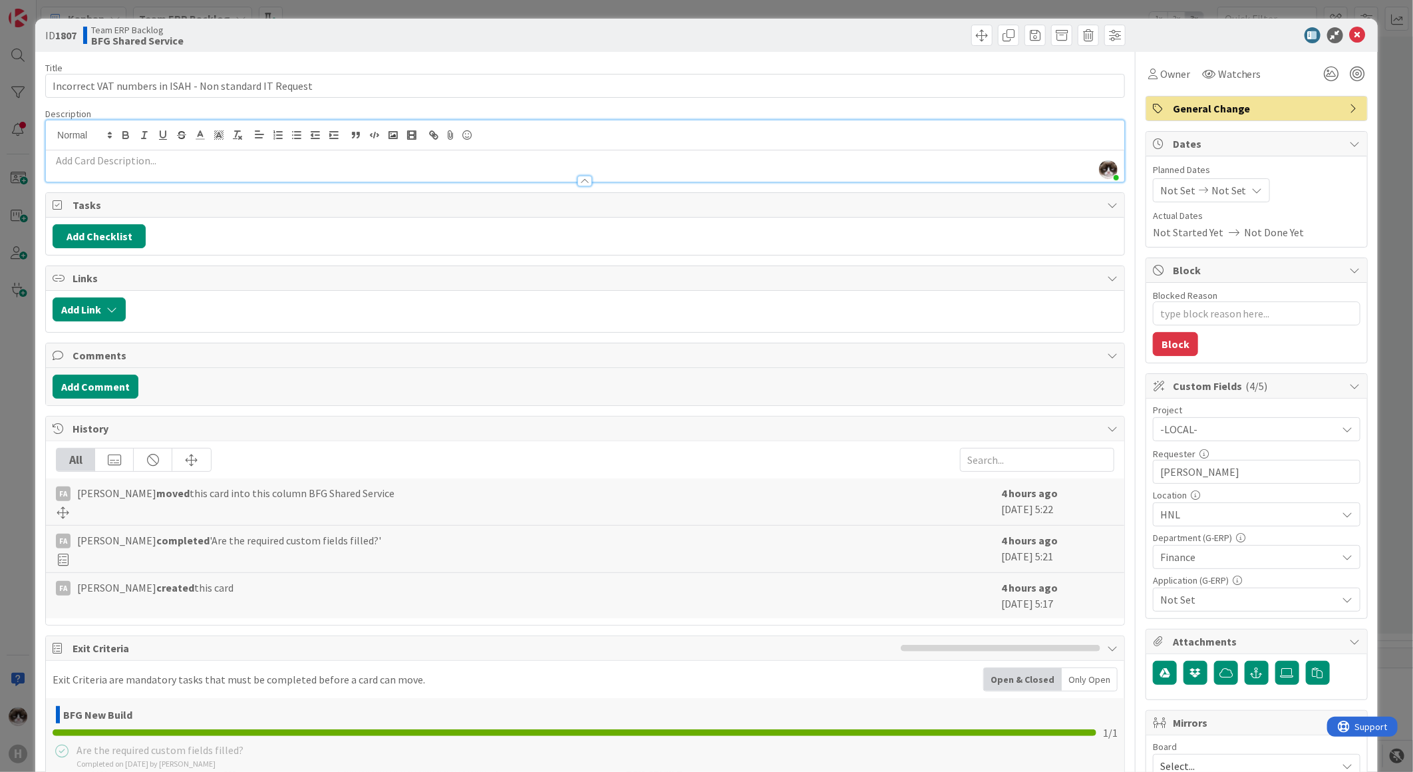
click at [1247, 427] on span "-LOCAL-" at bounding box center [1245, 429] width 170 height 19
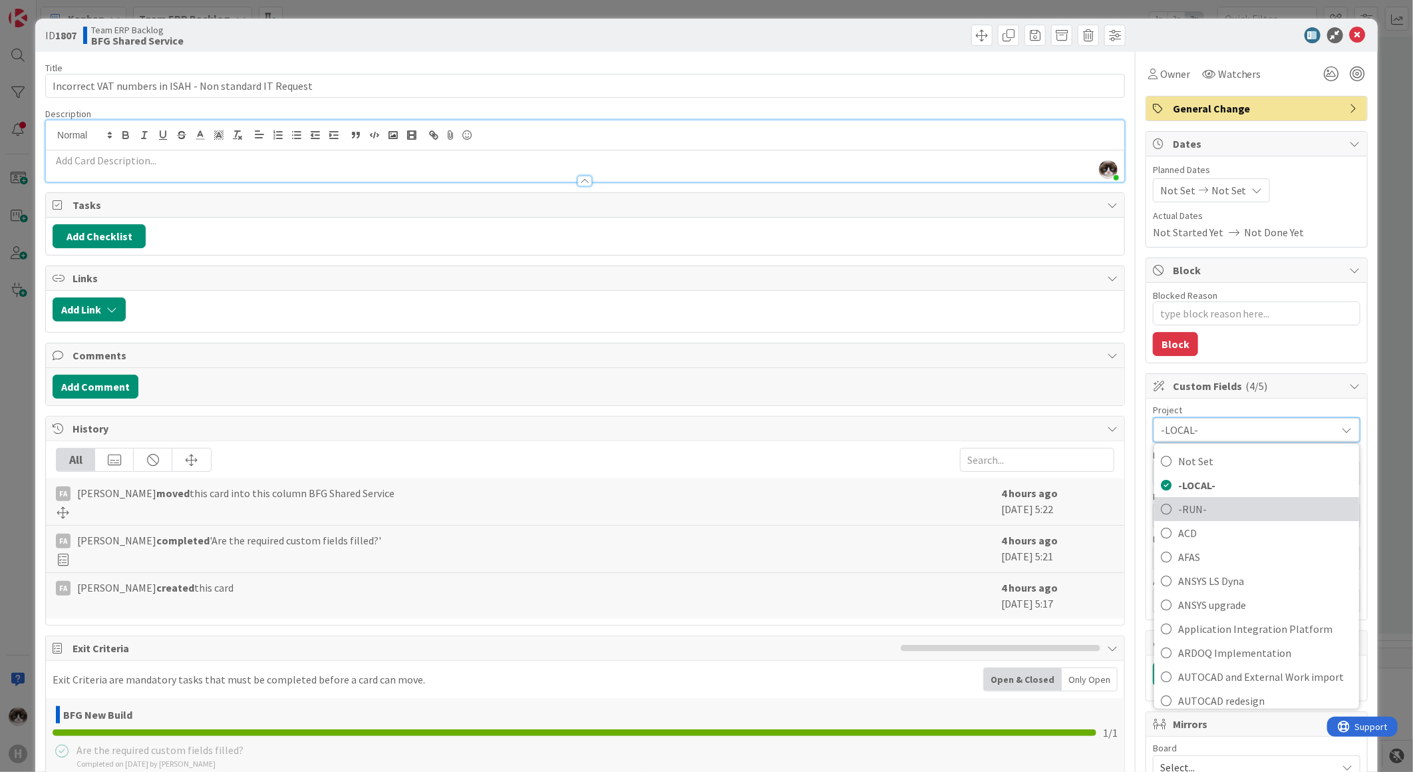
click at [1205, 502] on span "-RUN-" at bounding box center [1265, 509] width 174 height 20
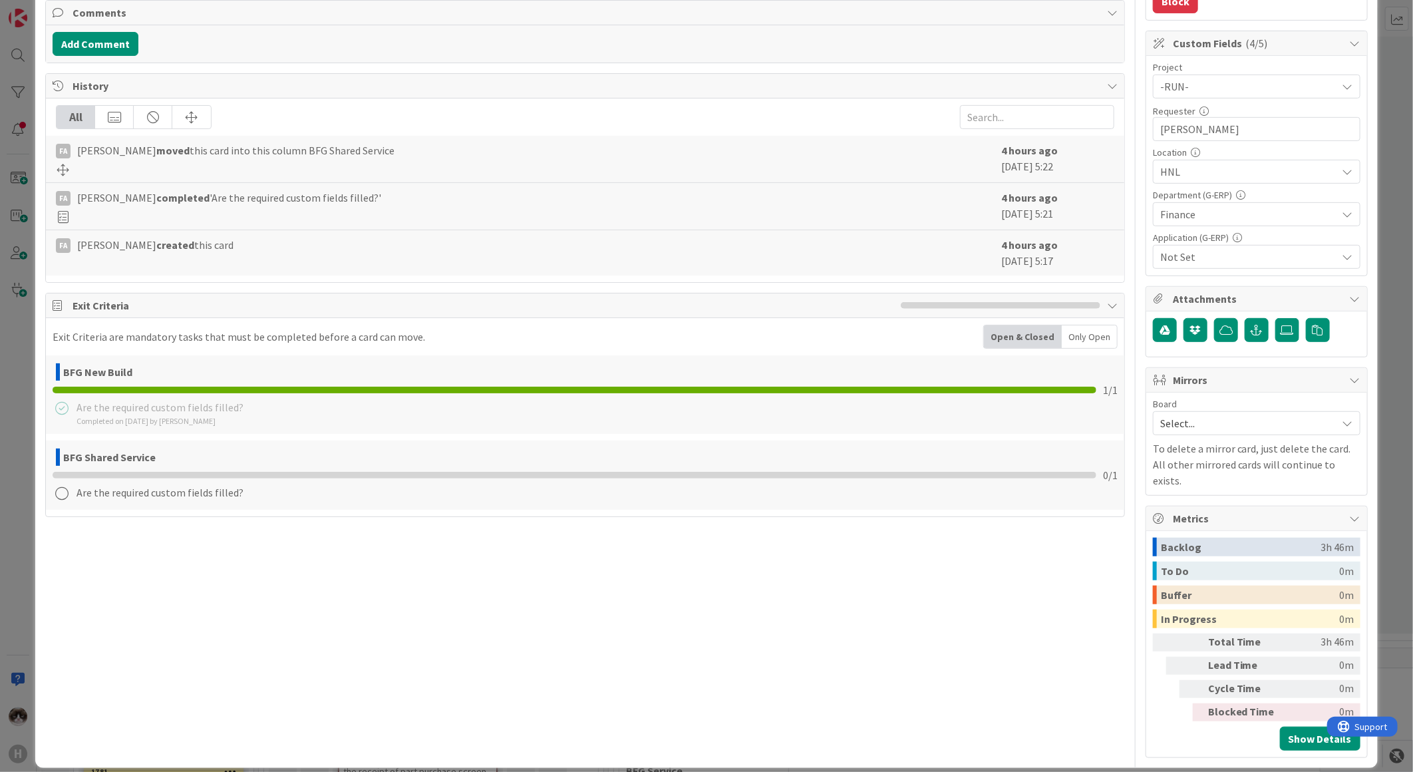
scroll to position [195, 0]
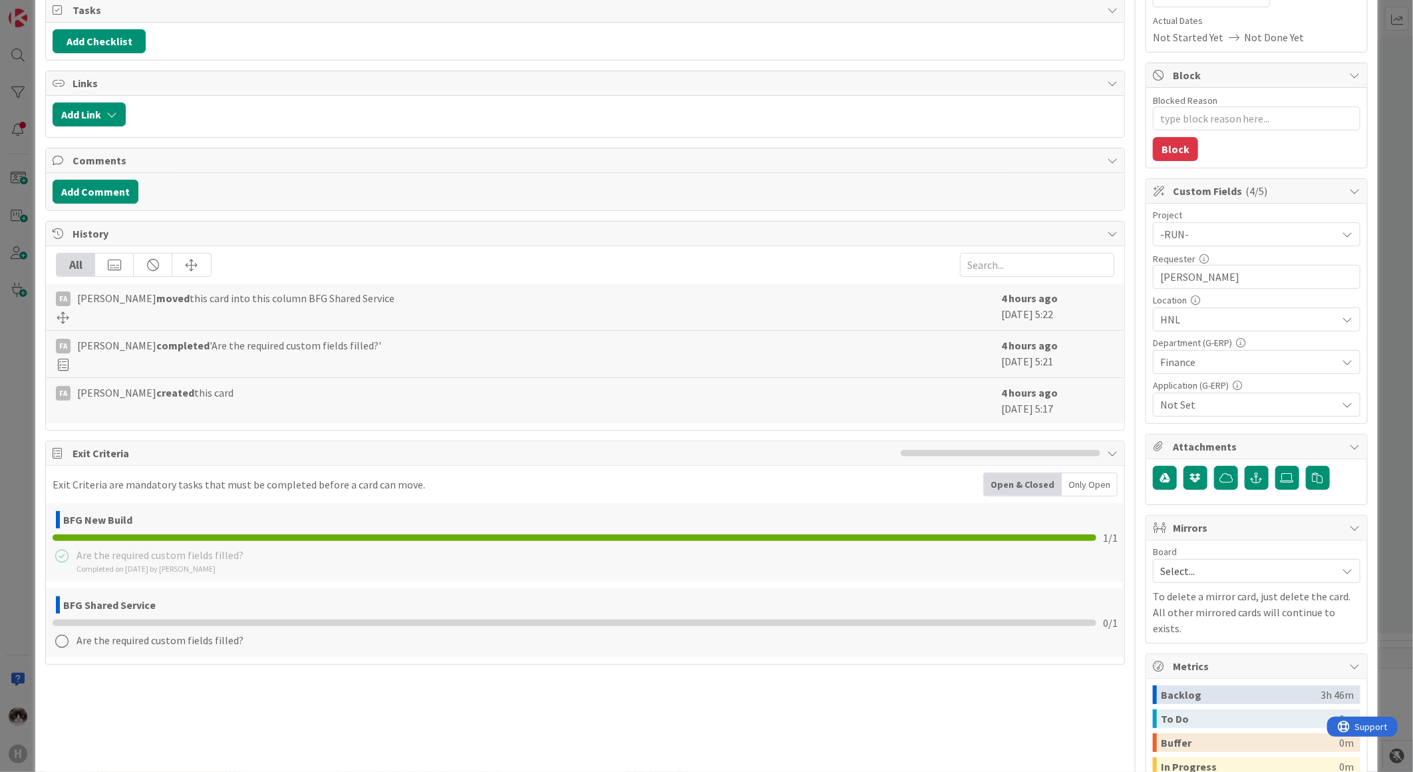
click at [537, 408] on div "FA Fu Alex created this card" at bounding box center [525, 400] width 938 height 32
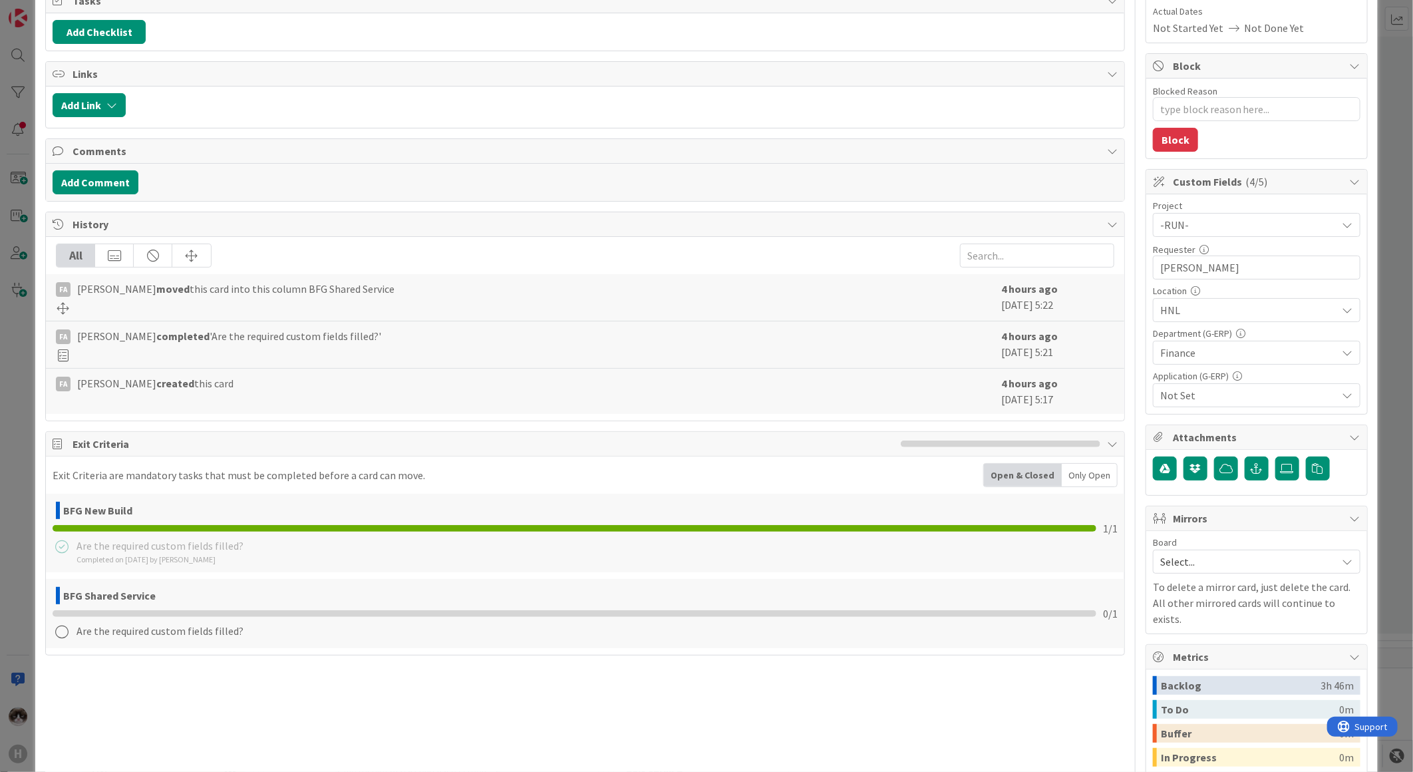
scroll to position [74, 0]
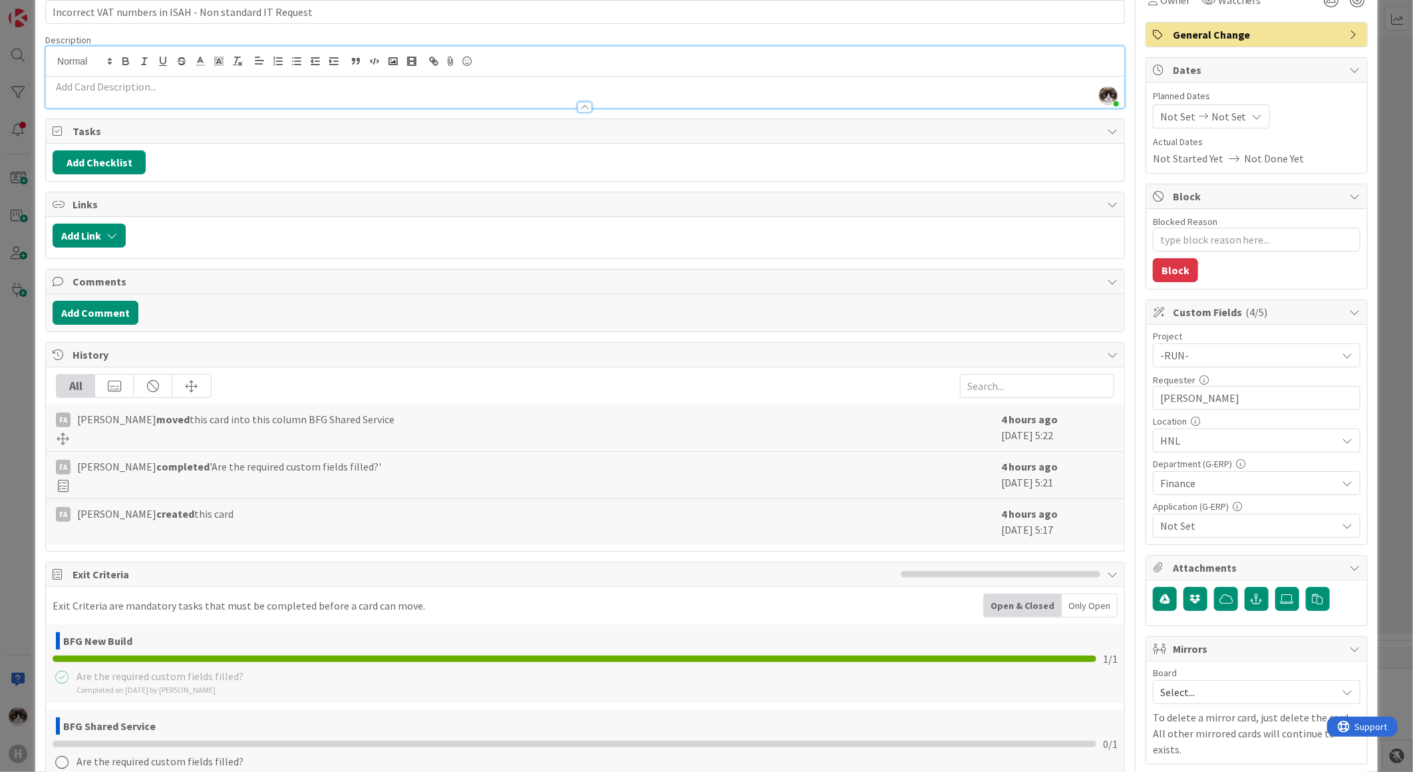
click at [1213, 523] on span "Not Set" at bounding box center [1248, 525] width 177 height 16
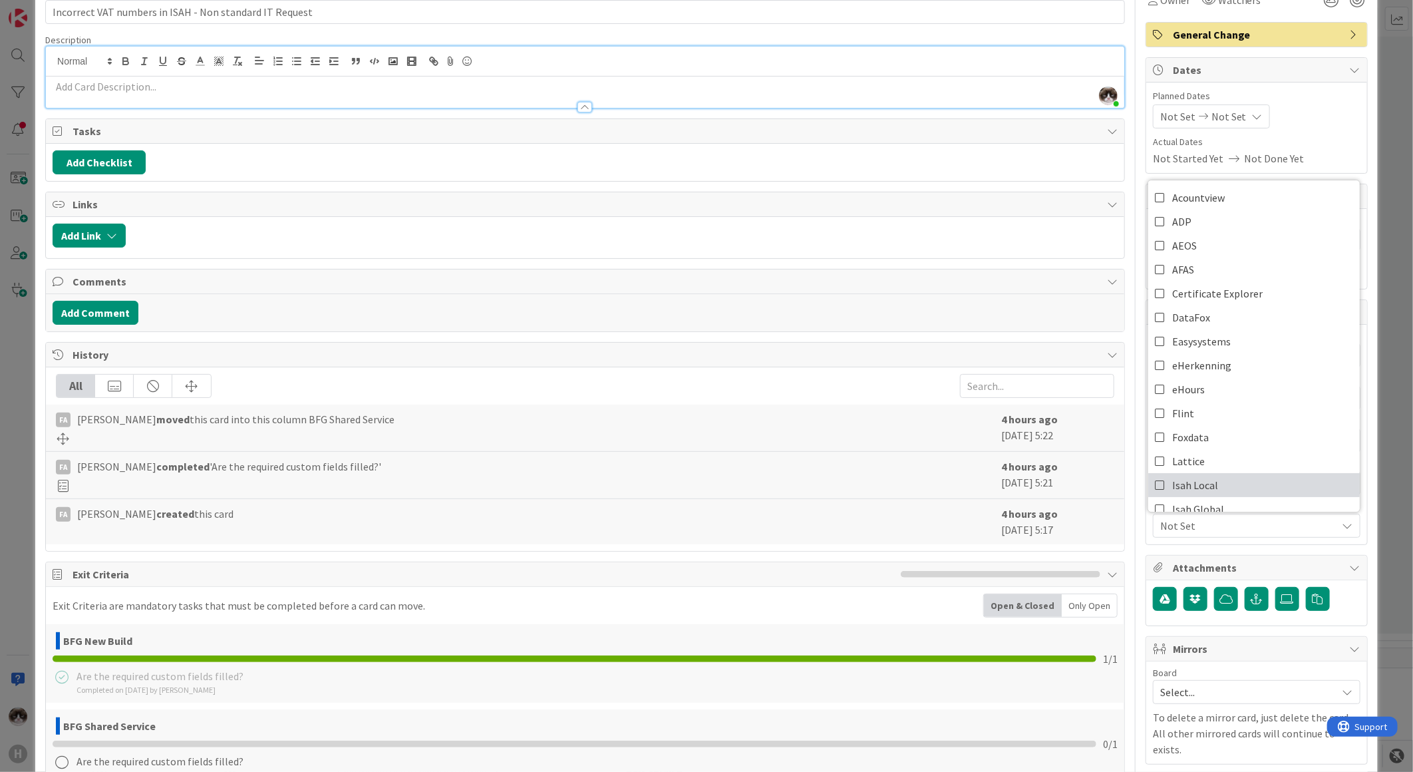
click at [1217, 486] on link "Isah Local" at bounding box center [1254, 485] width 212 height 24
click at [1118, 561] on div "Title 55 / 128 Incorrect VAT numbers in ISAH - Non standard IT Request Descript…" at bounding box center [706, 502] width 1322 height 1048
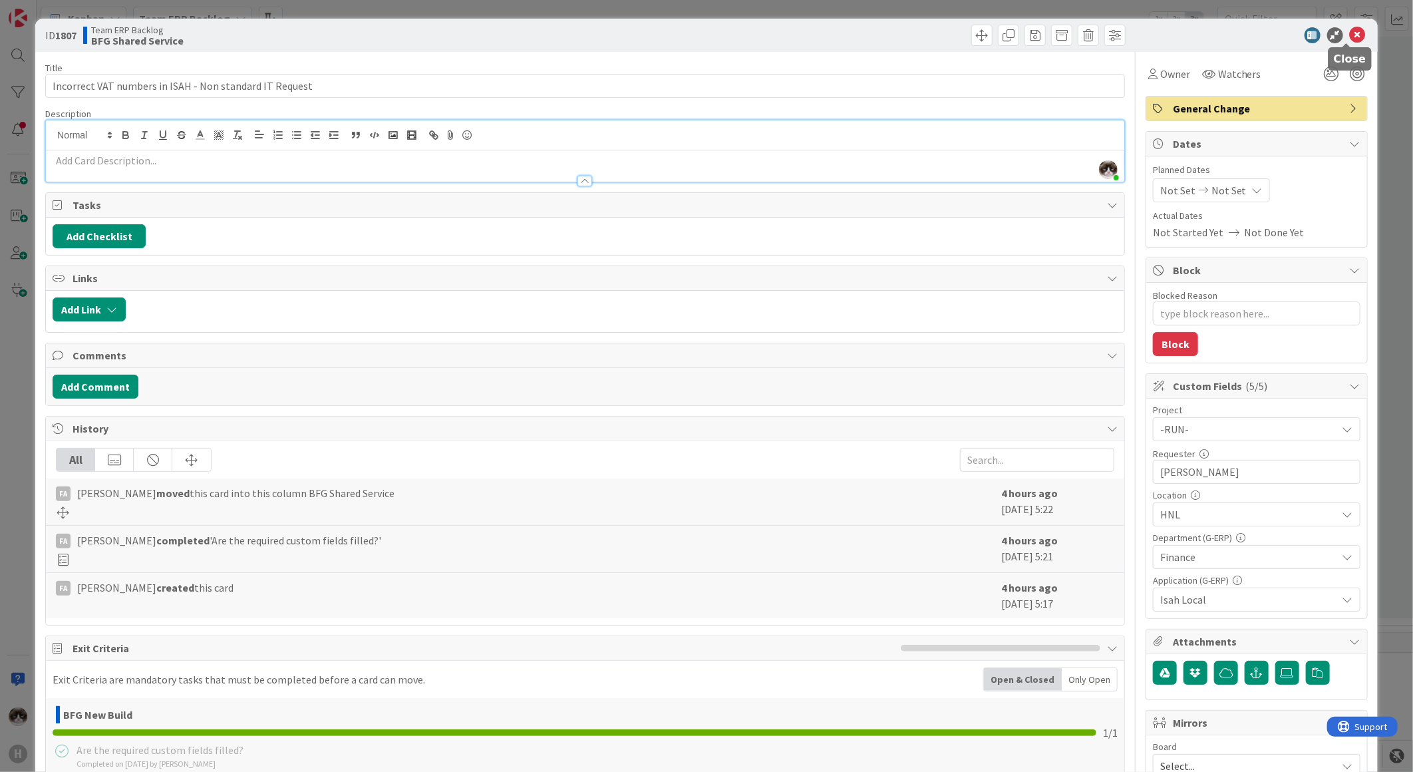
drag, startPoint x: 1342, startPoint y: 35, endPoint x: 603, endPoint y: 210, distance: 759.4
click at [1350, 35] on icon at bounding box center [1358, 35] width 16 height 16
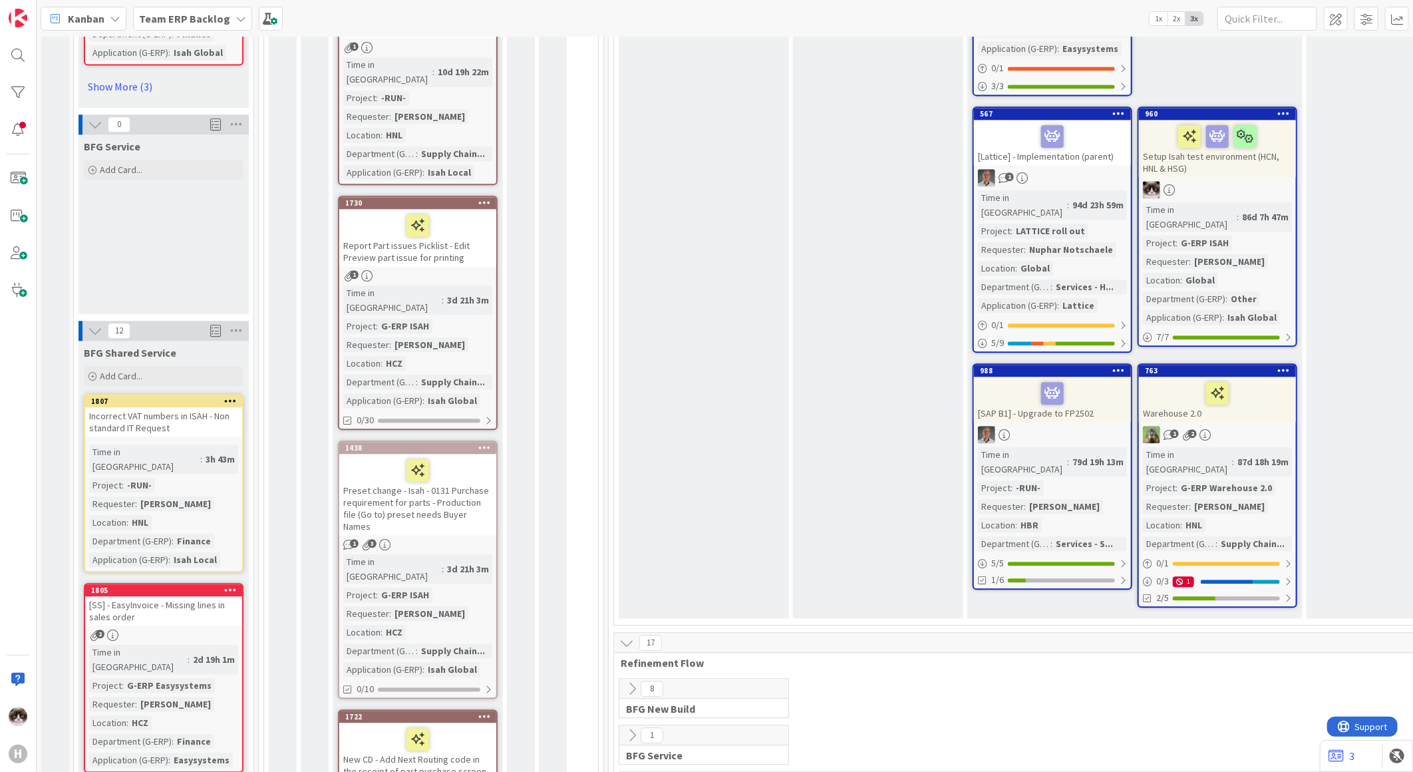
click at [177, 407] on div "Incorrect VAT numbers in ISAH - Non standard IT Request" at bounding box center [163, 421] width 157 height 29
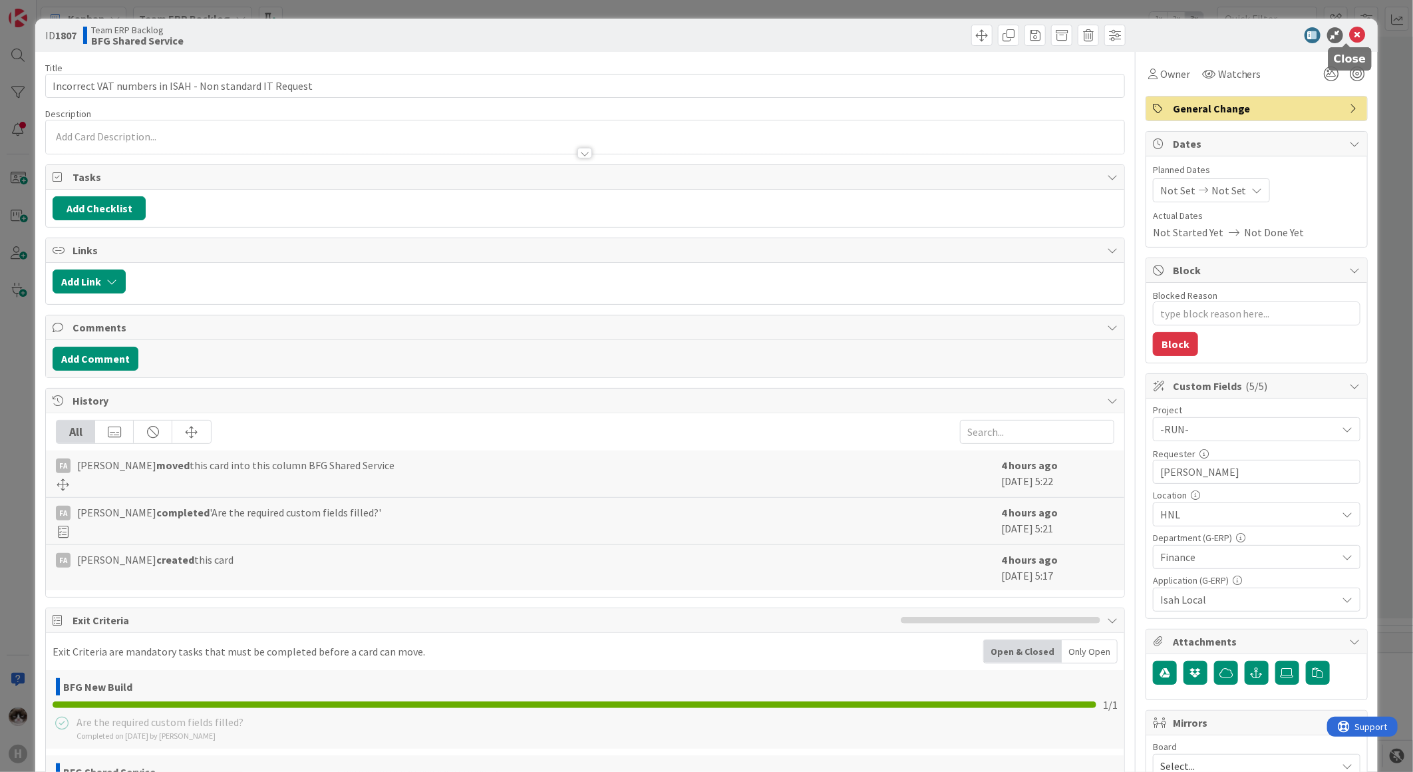
click at [1350, 30] on icon at bounding box center [1358, 35] width 16 height 16
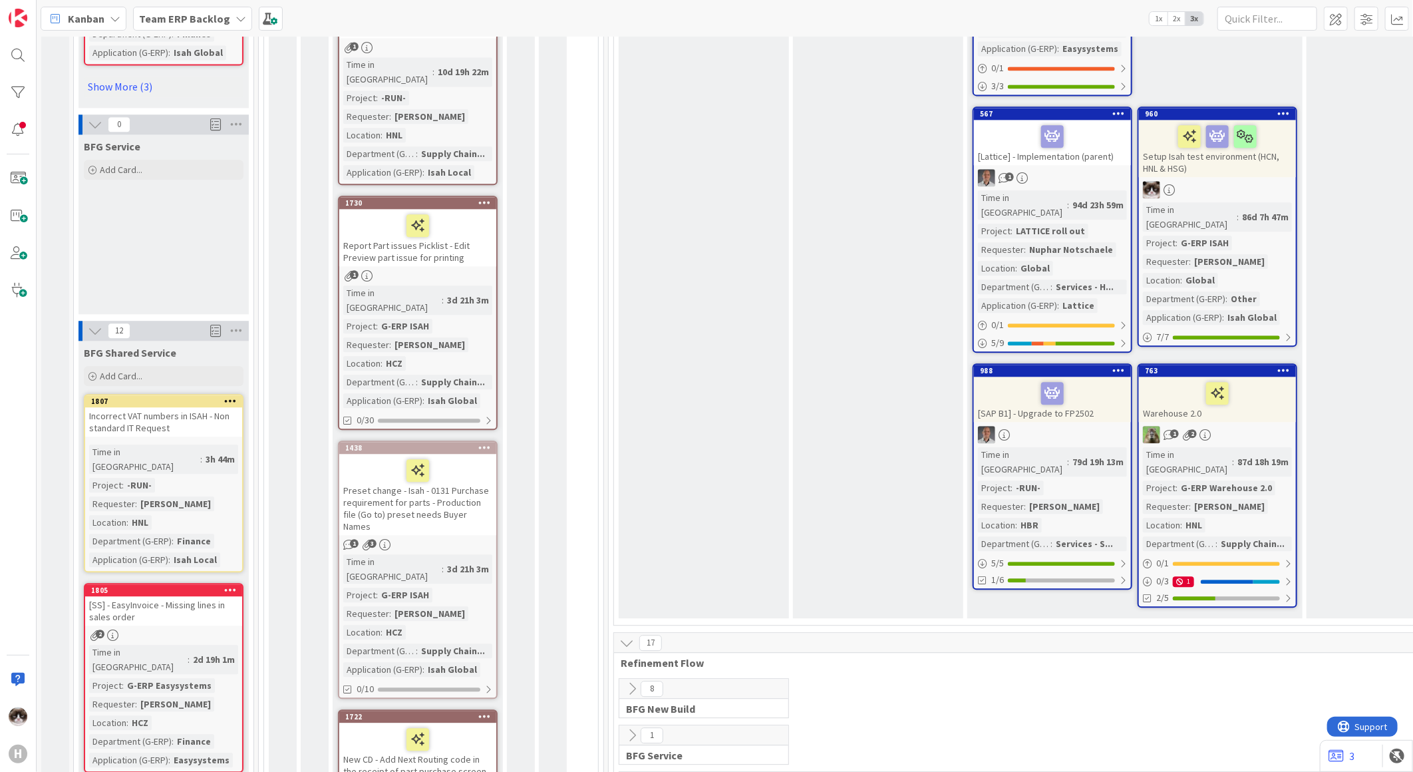
click at [198, 583] on link "1805 [SS] - EasyInvoice - Missing lines in sales order 2 Time in Column : 2d 19…" at bounding box center [164, 678] width 160 height 190
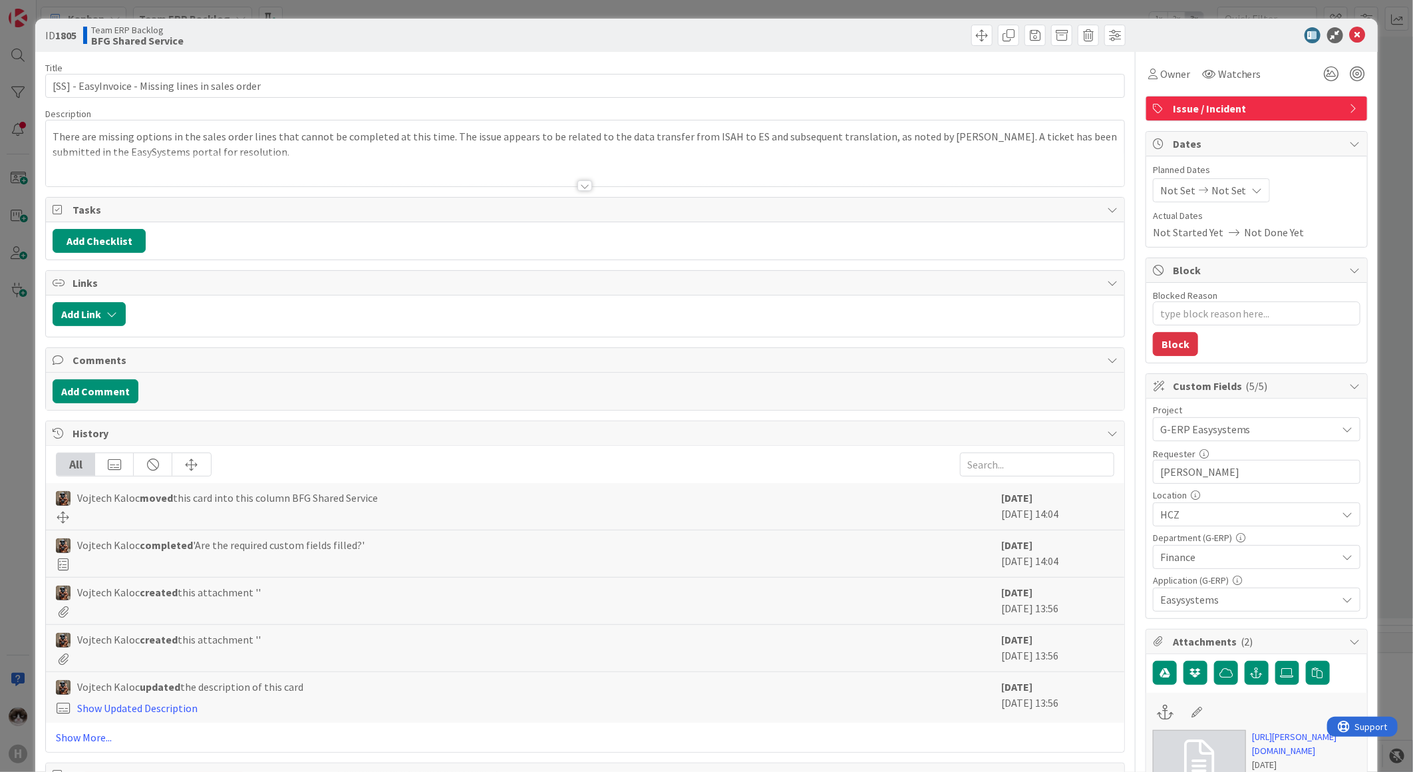
click at [577, 184] on div at bounding box center [584, 185] width 15 height 11
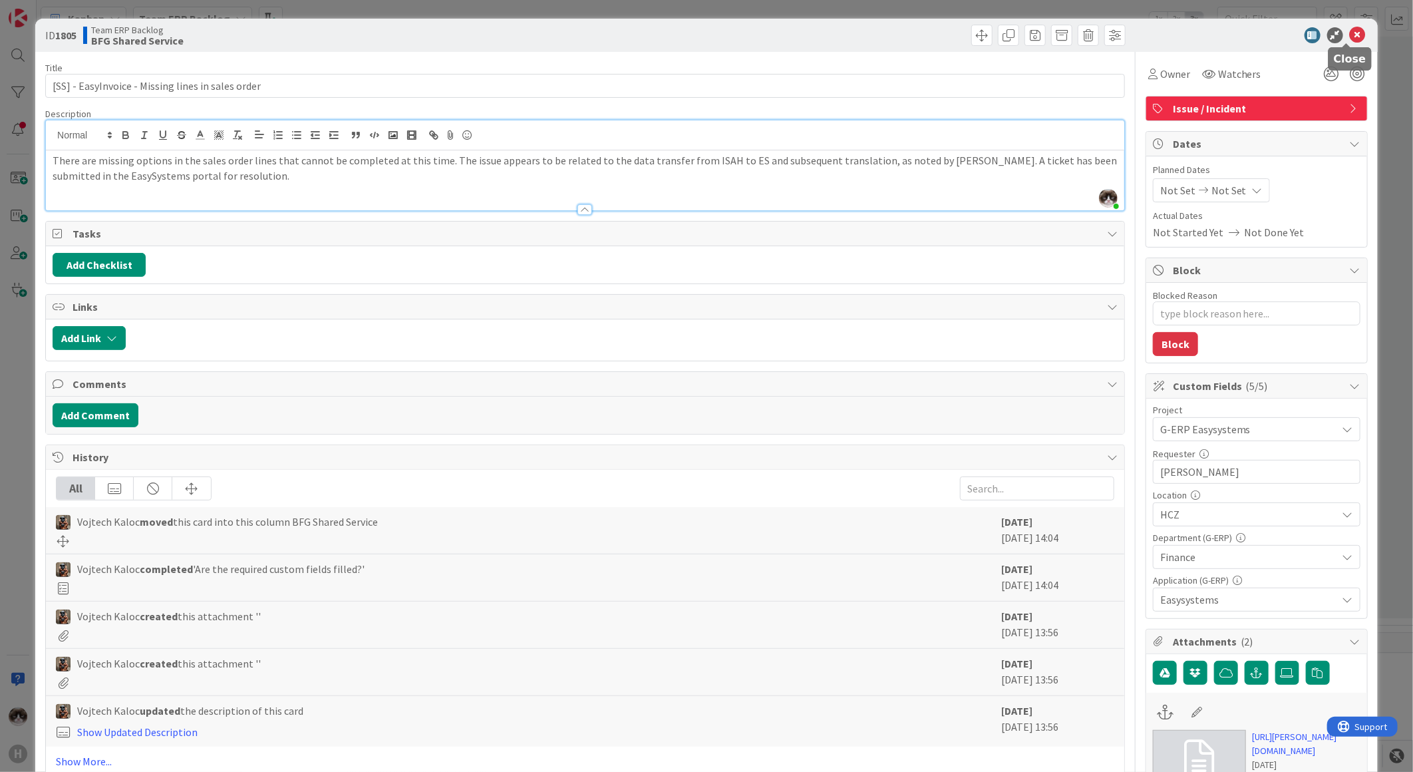
click at [1350, 31] on icon at bounding box center [1358, 35] width 16 height 16
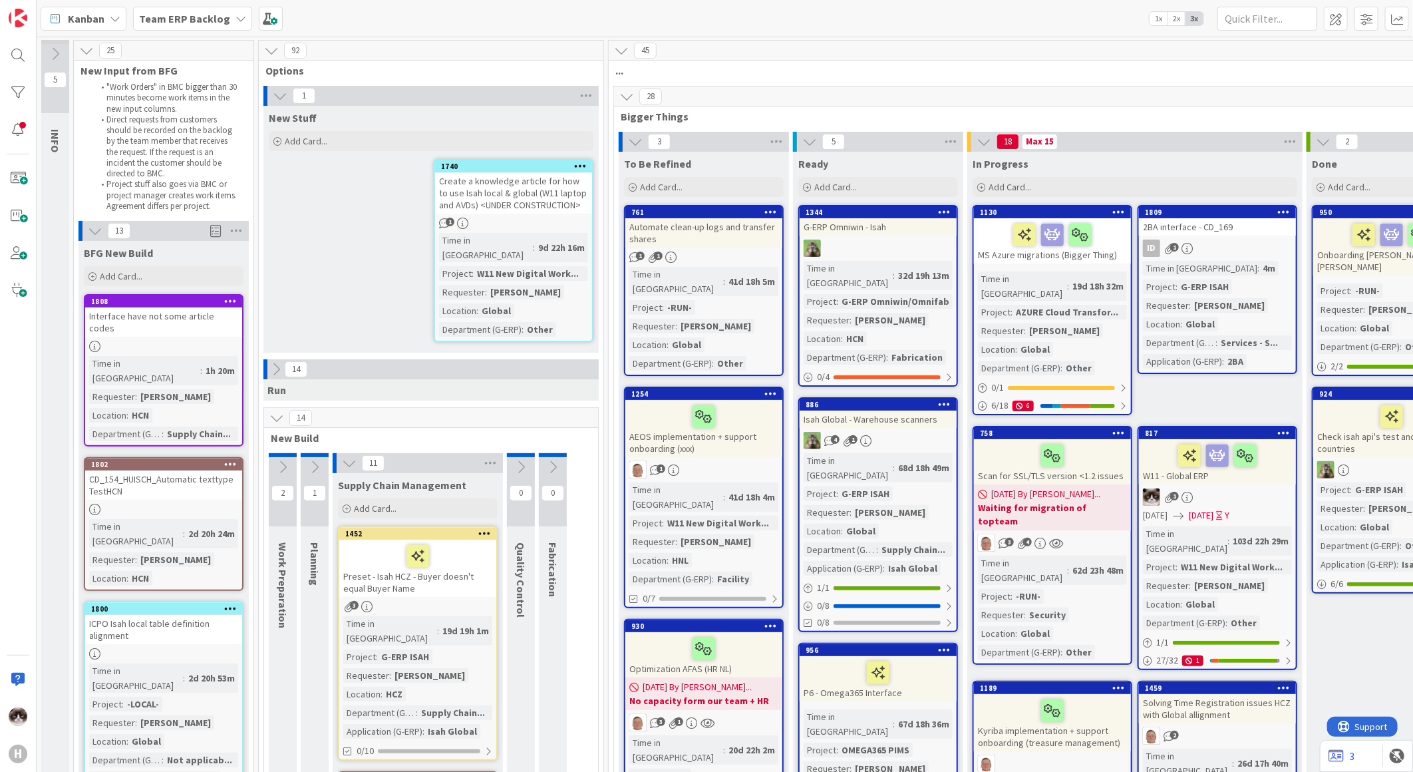
click at [229, 340] on link "1808 Interface have not some article codes Time in Column : 1h 20m Requester : …" at bounding box center [164, 370] width 160 height 152
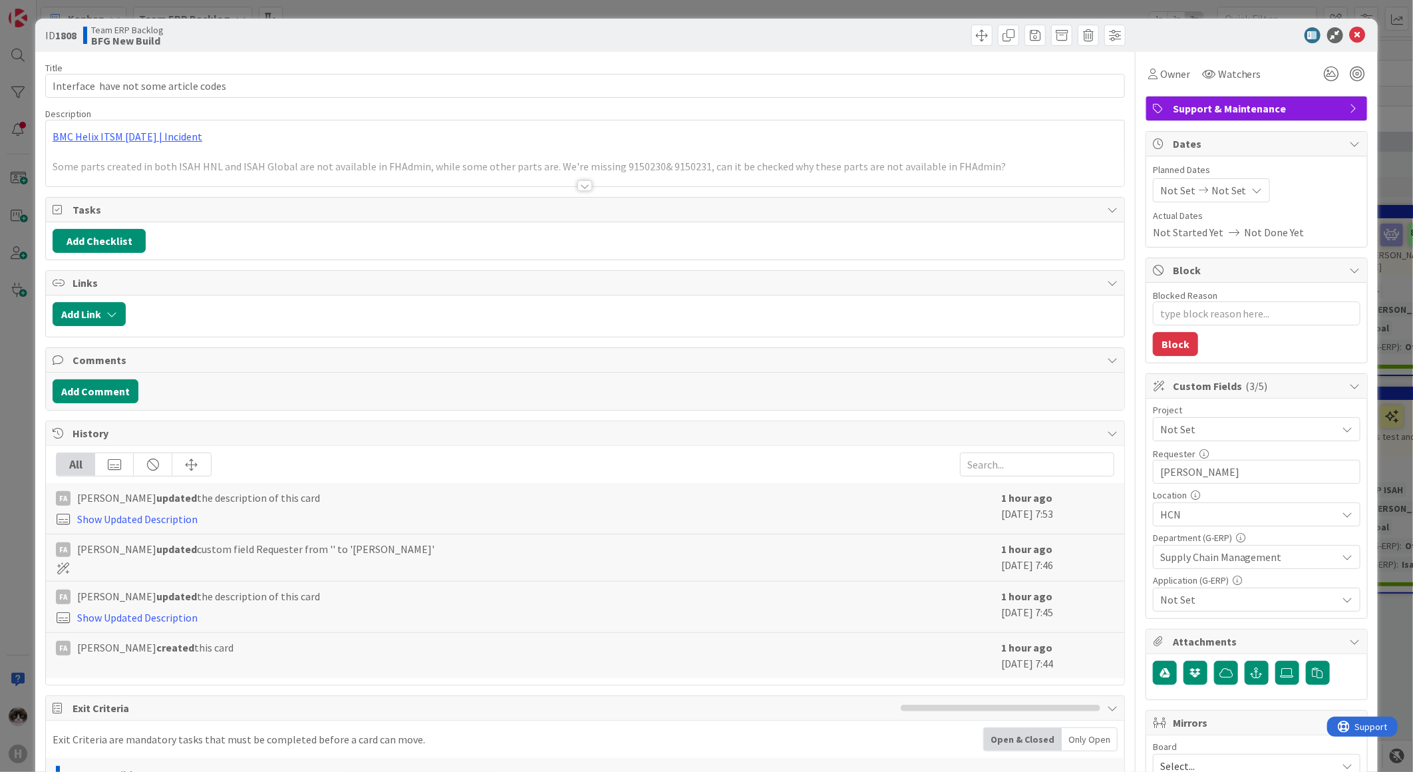
type textarea "x"
click at [586, 190] on div at bounding box center [584, 185] width 15 height 11
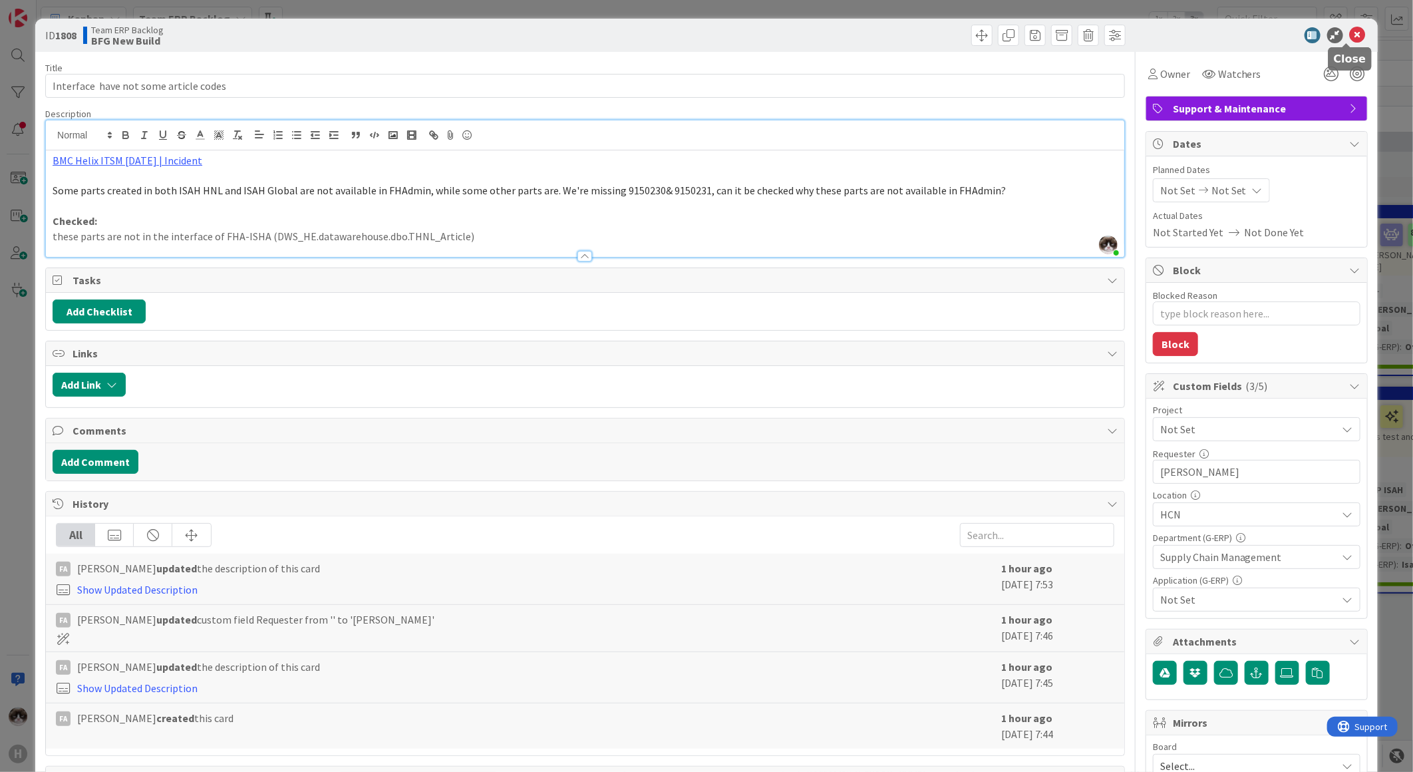
click at [1352, 35] on icon at bounding box center [1358, 35] width 16 height 16
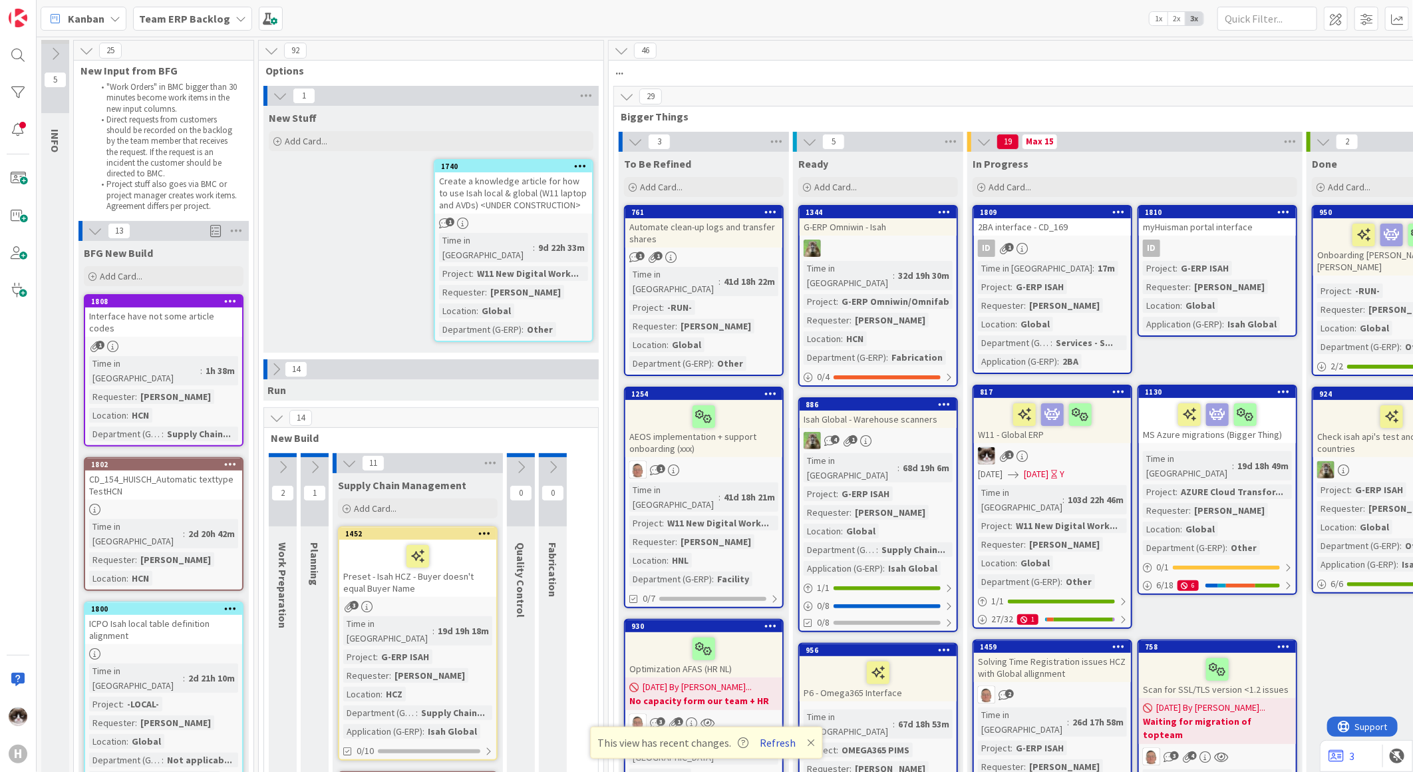
click at [776, 742] on button "Refresh" at bounding box center [778, 742] width 45 height 17
